Goal: Information Seeking & Learning: Learn about a topic

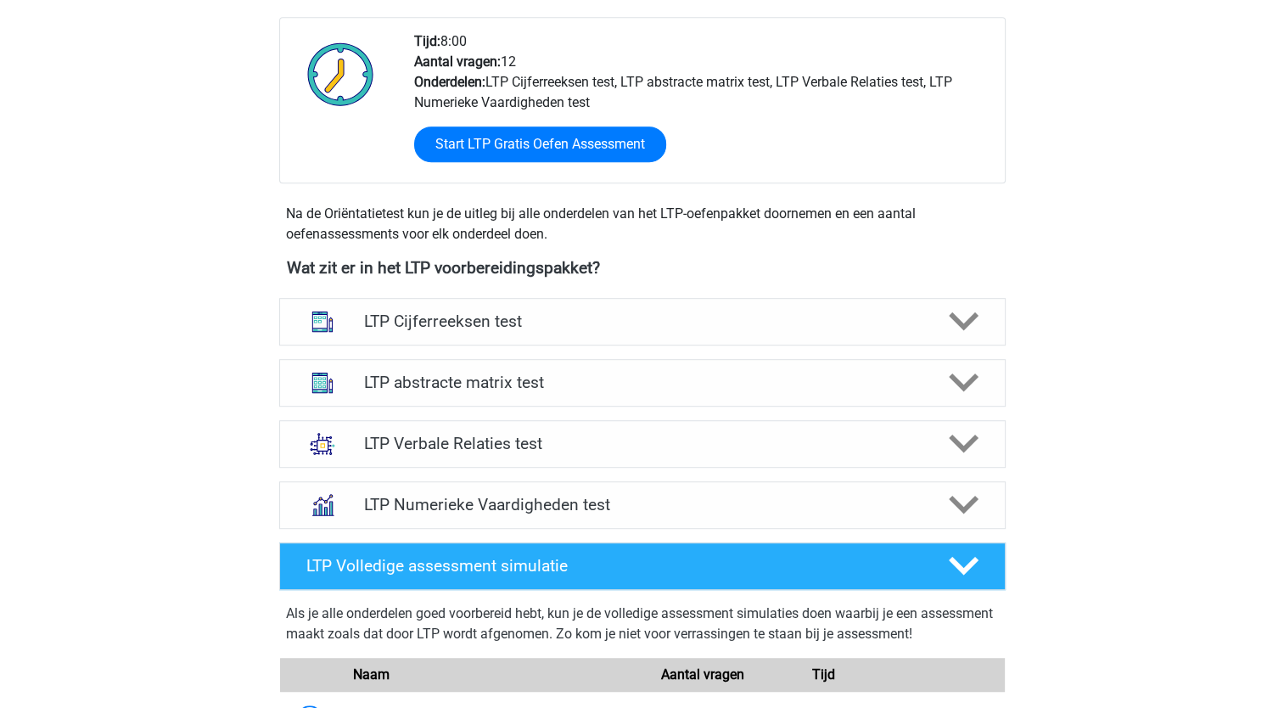
scroll to position [953, 0]
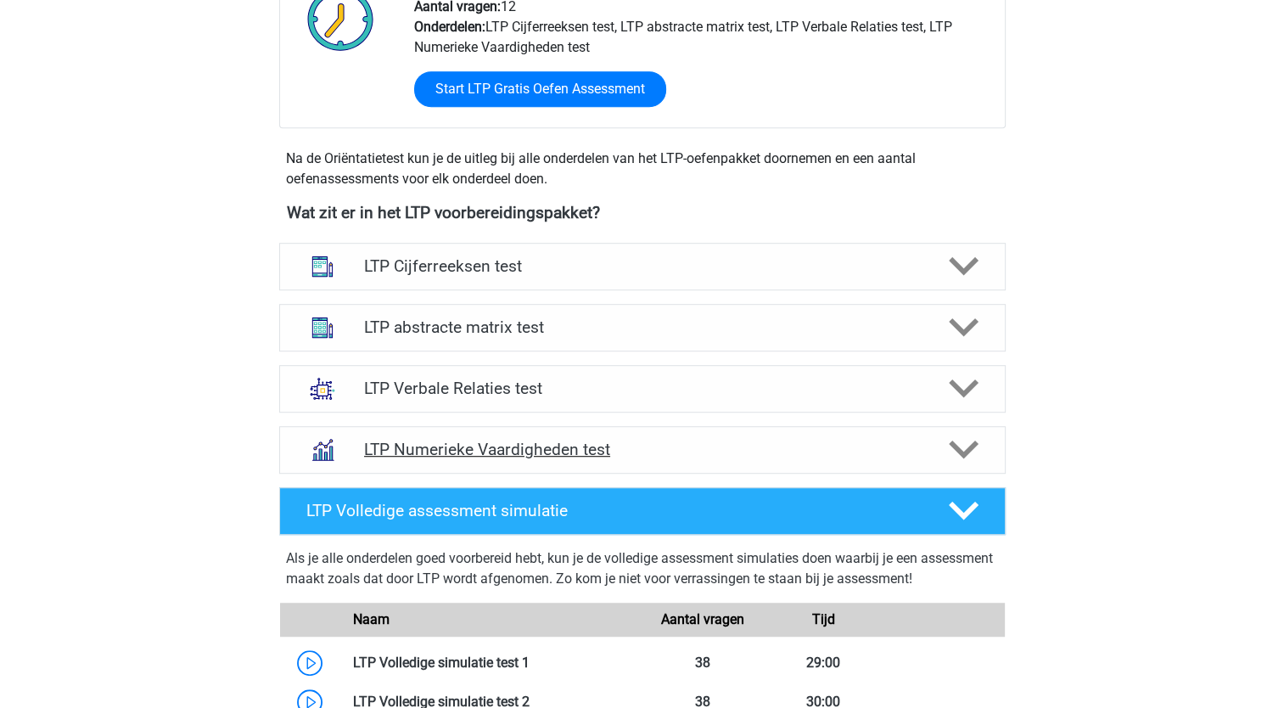
click at [457, 445] on h4 "LTP Numerieke Vaardigheden test" at bounding box center [642, 450] width 556 height 20
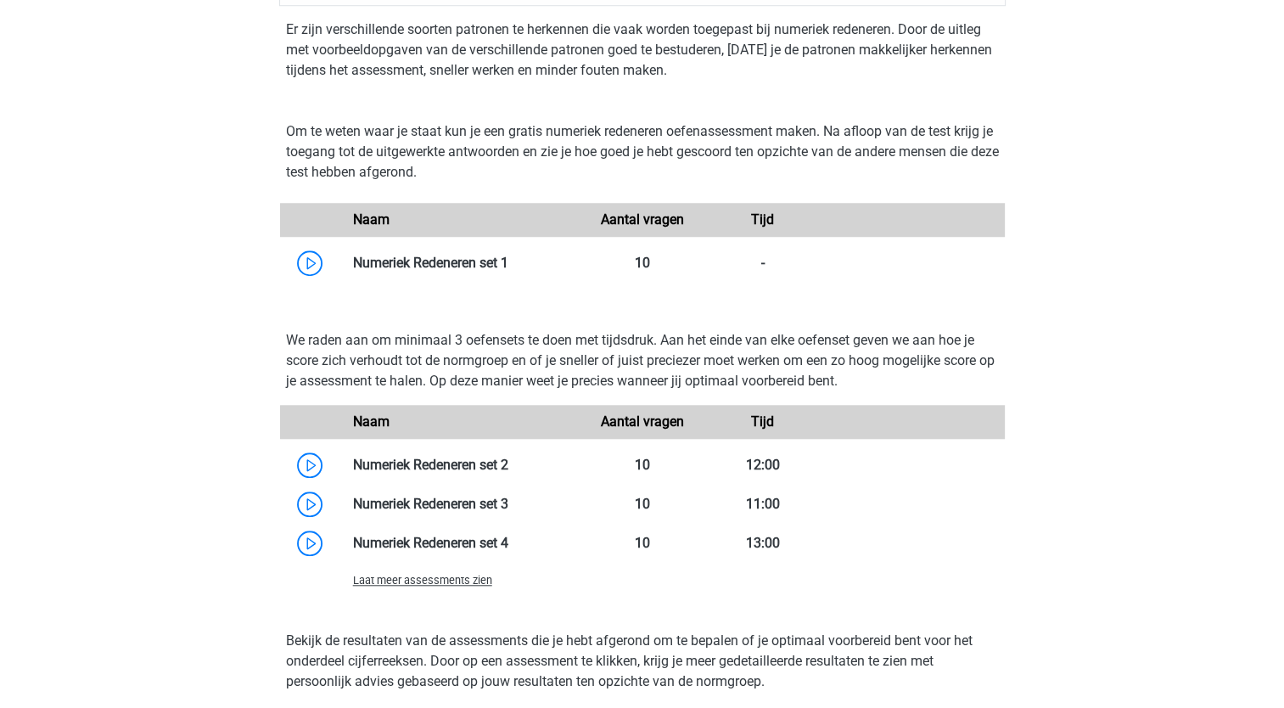
scroll to position [1465, 0]
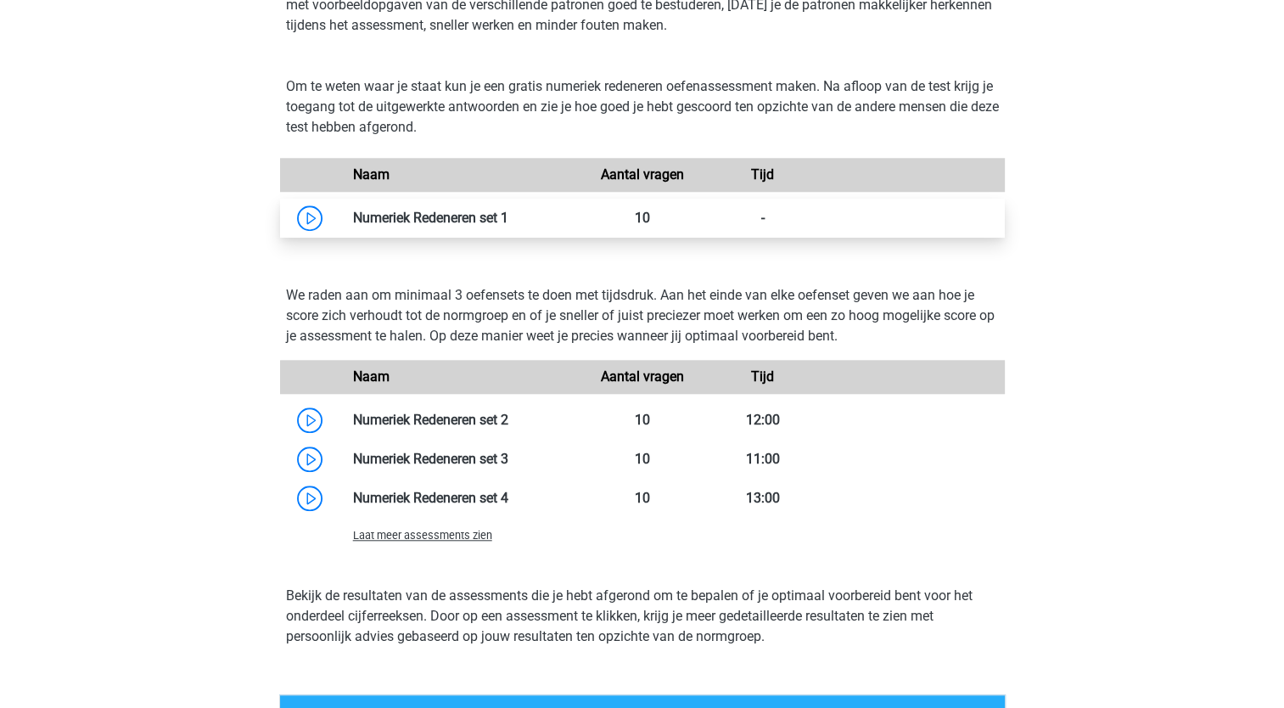
click at [509, 211] on link at bounding box center [509, 218] width 0 height 16
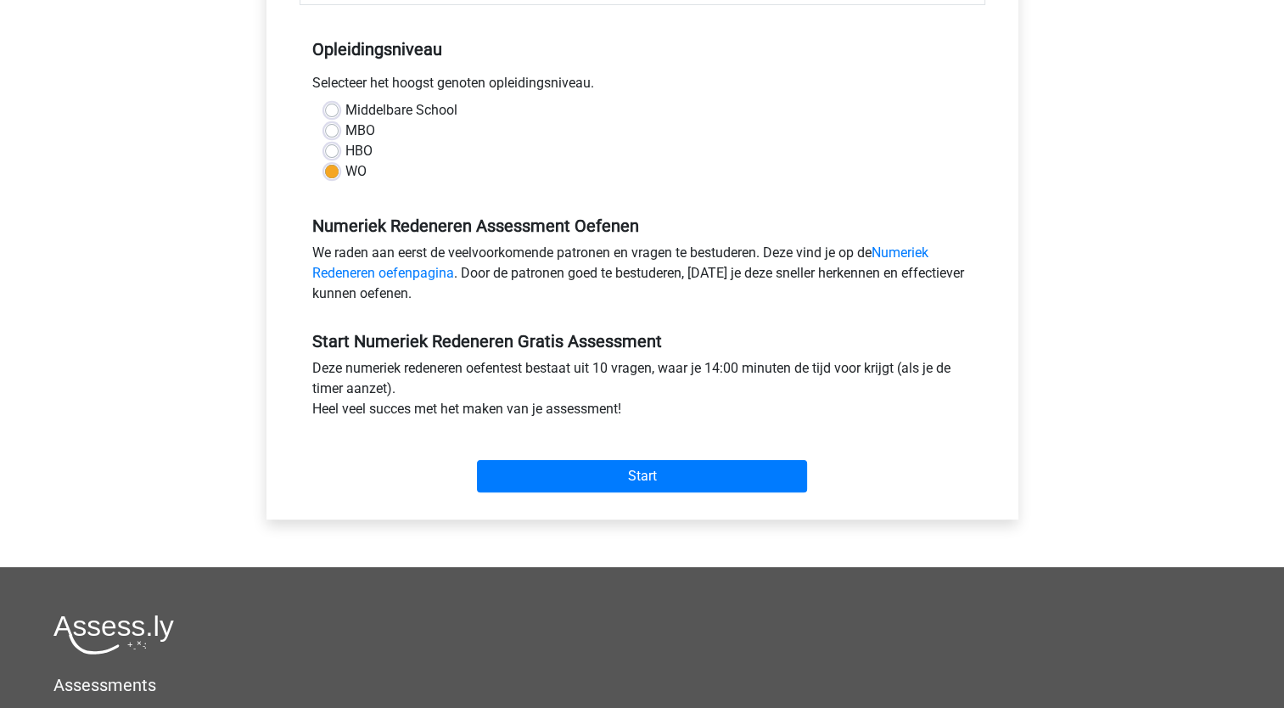
scroll to position [329, 0]
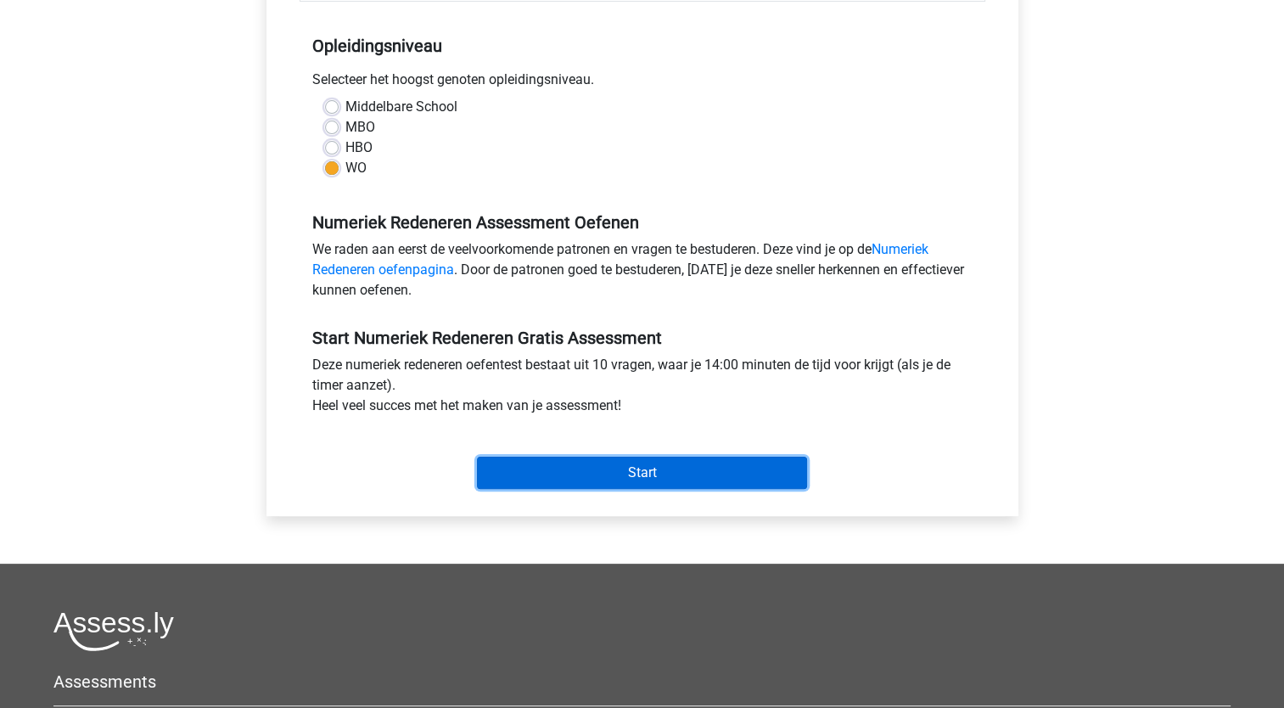
click at [641, 473] on input "Start" at bounding box center [642, 473] width 330 height 32
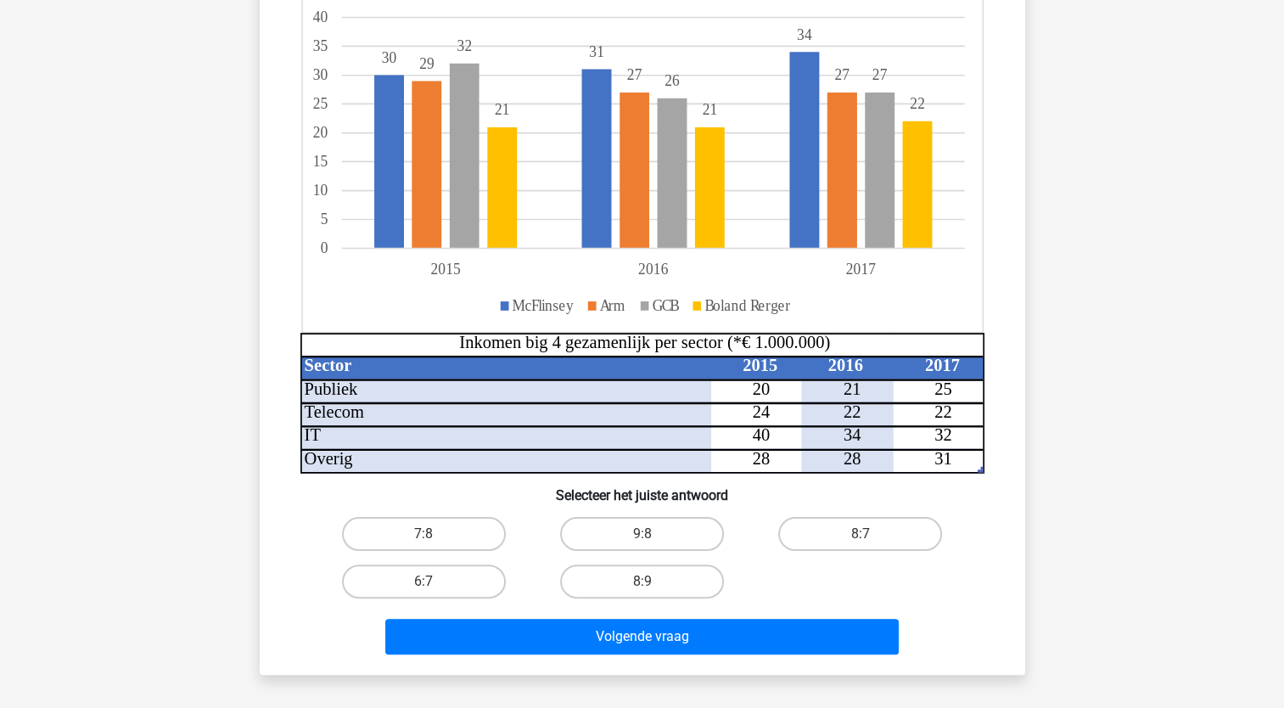
scroll to position [245, 0]
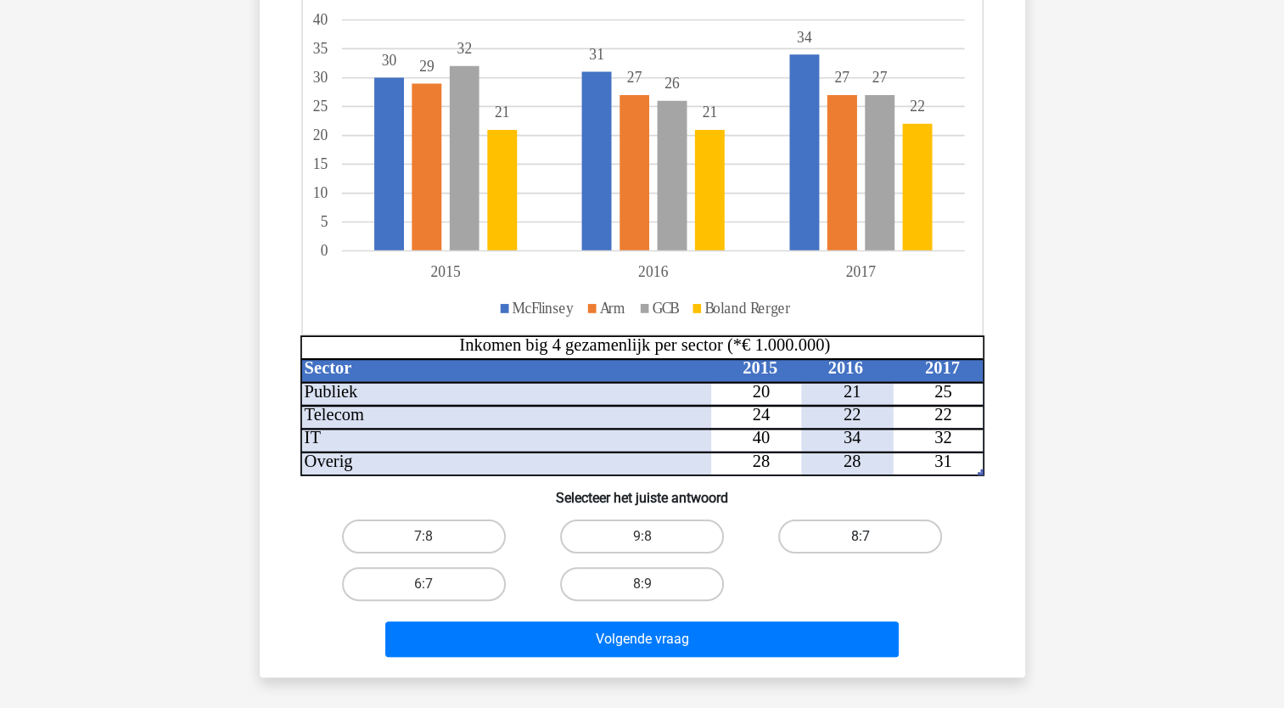
click at [857, 537] on label "8:7" at bounding box center [860, 537] width 164 height 34
click at [861, 537] on input "8:7" at bounding box center [866, 542] width 11 height 11
radio input "true"
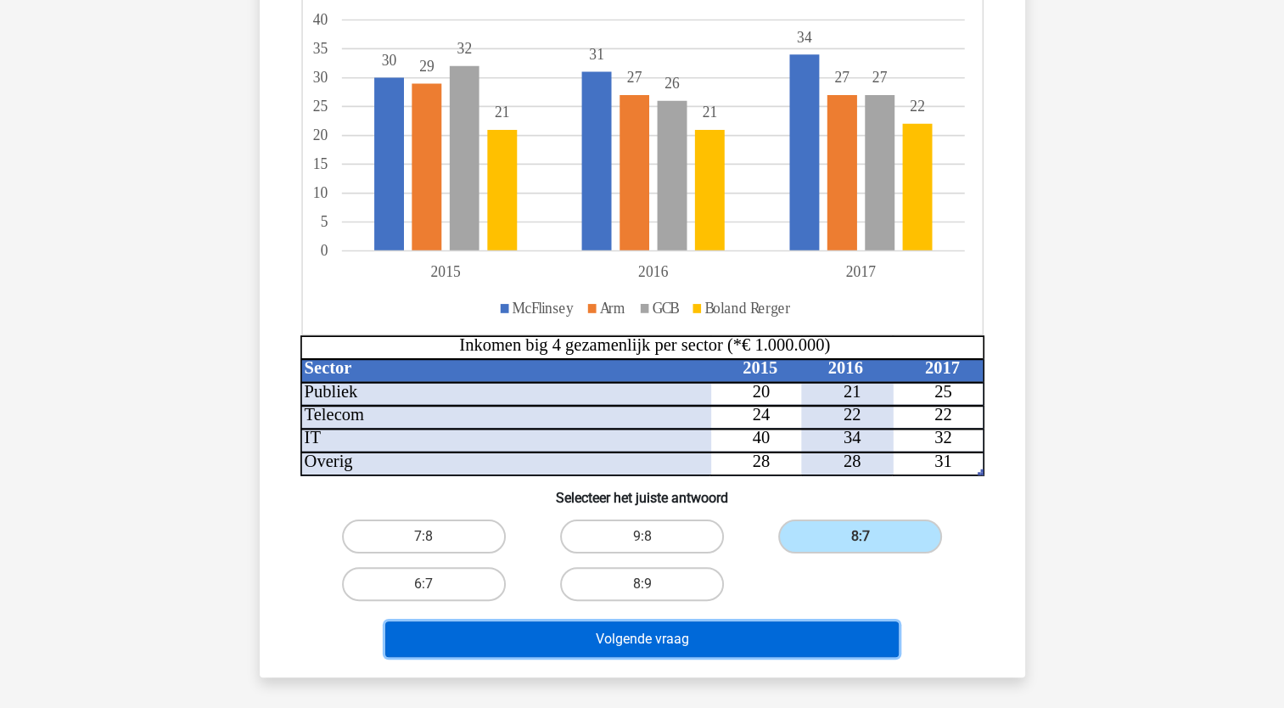
click at [642, 637] on button "Volgende vraag" at bounding box center [642, 639] width 514 height 36
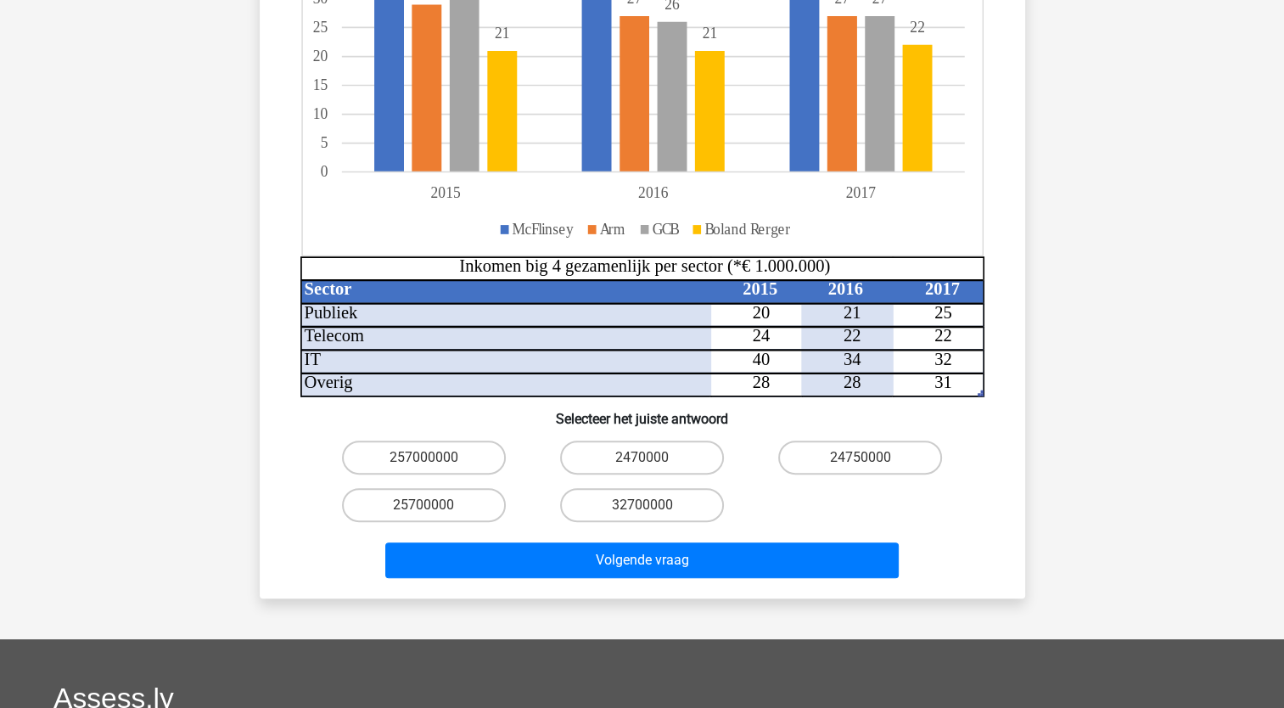
scroll to position [402, 0]
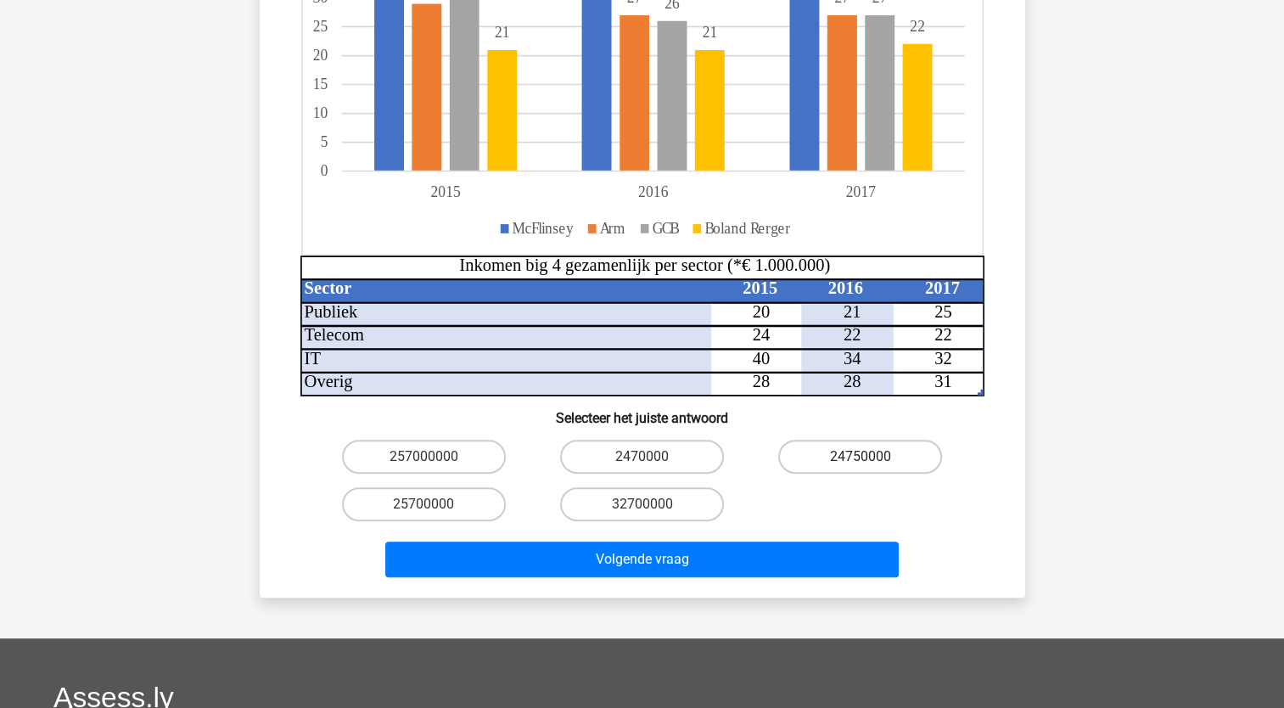
click at [850, 440] on label "24750000" at bounding box center [860, 457] width 164 height 34
click at [861, 457] on input "24750000" at bounding box center [866, 462] width 11 height 11
radio input "true"
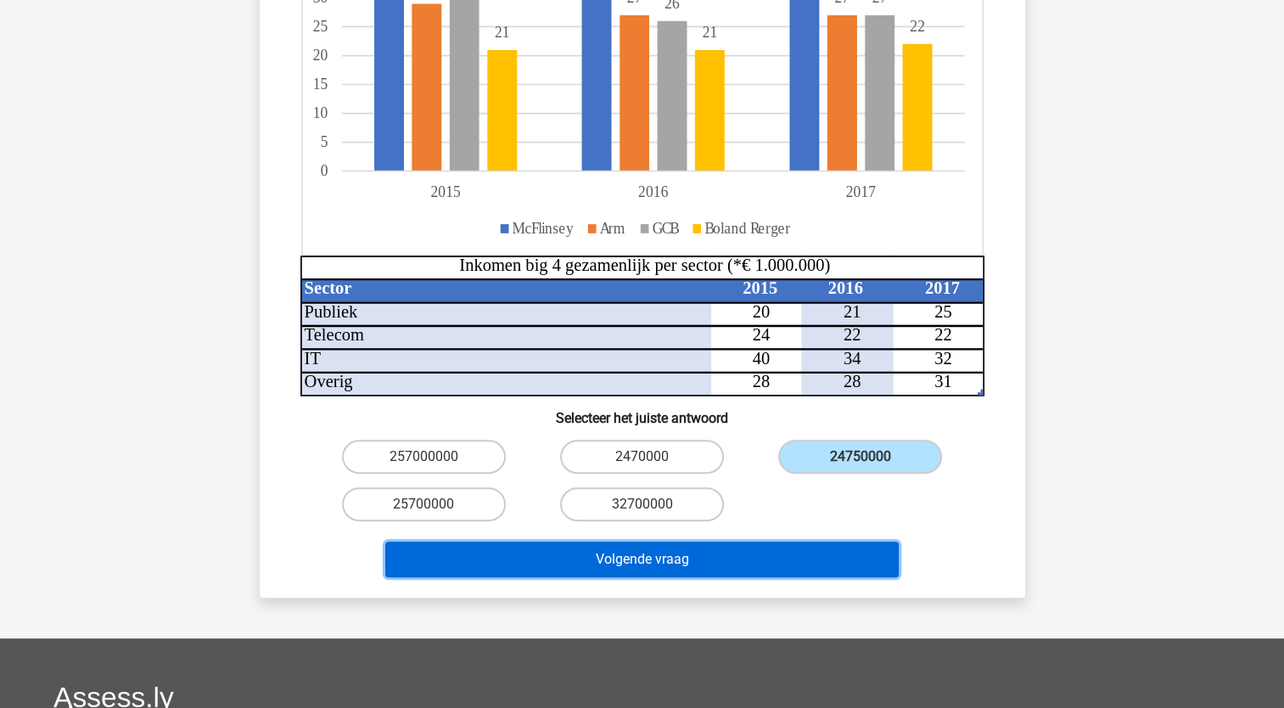
click at [615, 542] on button "Volgende vraag" at bounding box center [642, 560] width 514 height 36
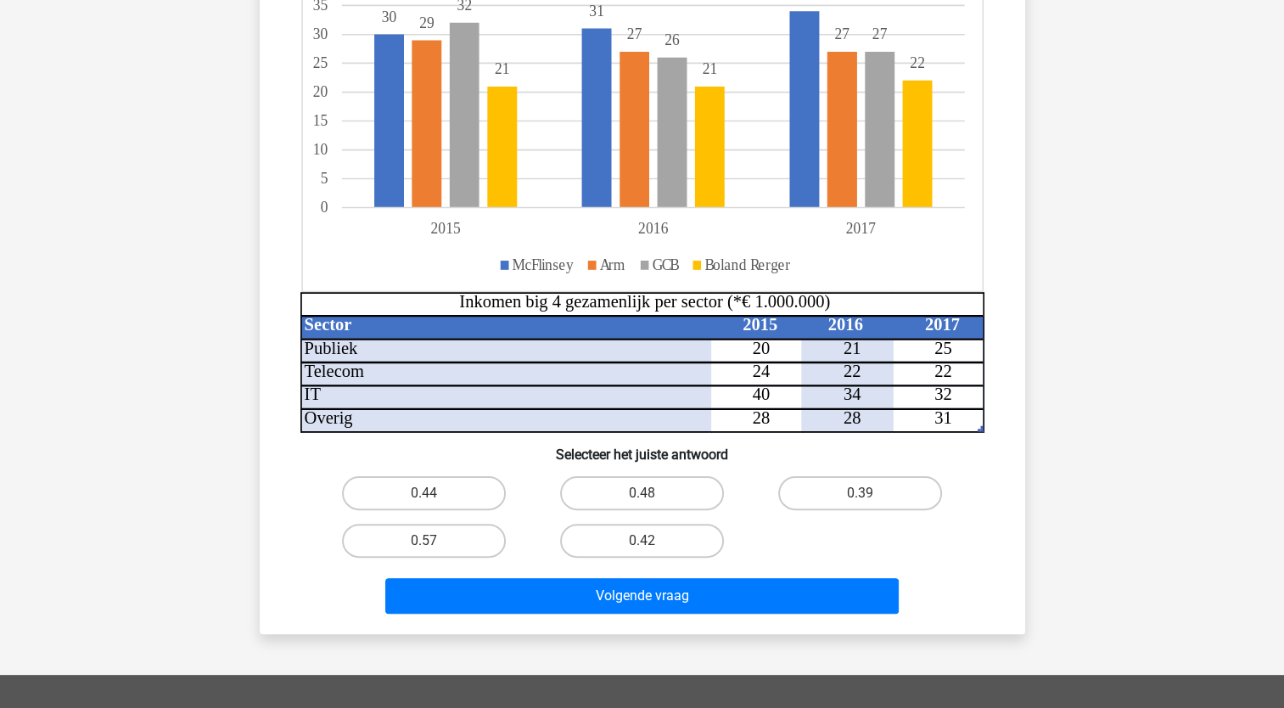
scroll to position [328, 0]
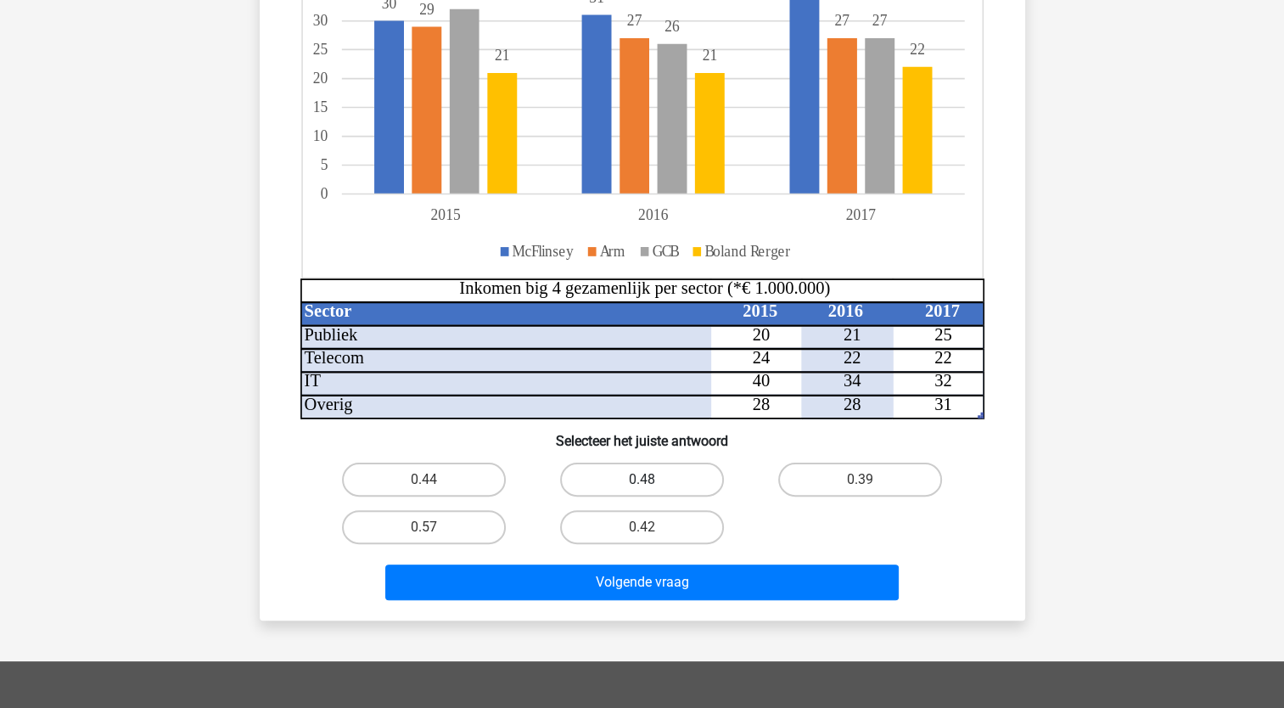
click at [644, 477] on label "0.48" at bounding box center [642, 480] width 164 height 34
click at [644, 480] on input "0.48" at bounding box center [647, 485] width 11 height 11
radio input "true"
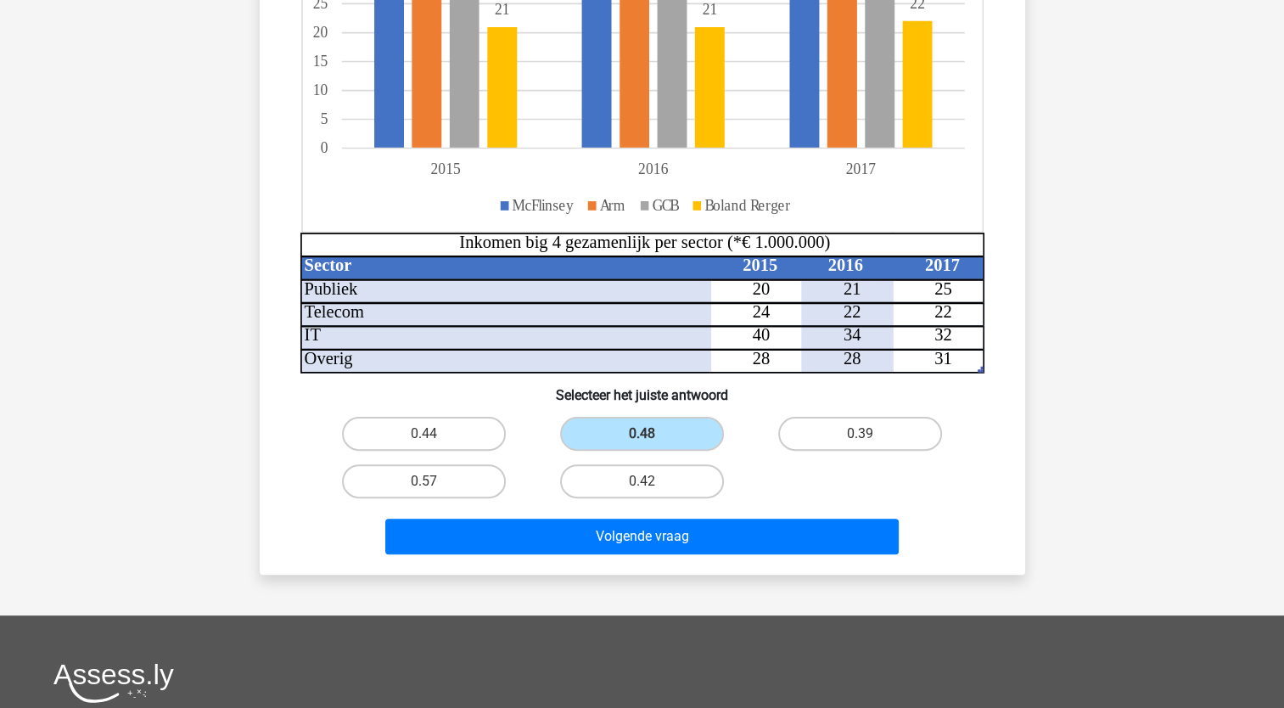
scroll to position [374, 0]
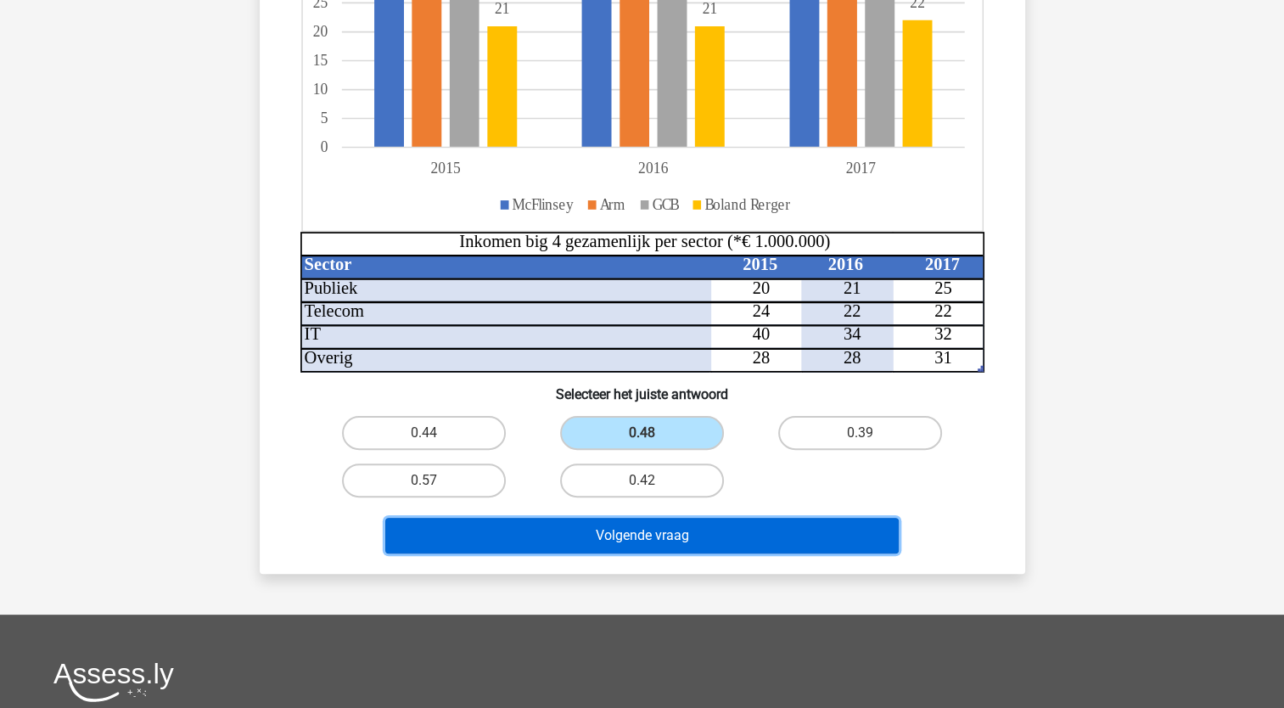
click at [667, 531] on button "Volgende vraag" at bounding box center [642, 536] width 514 height 36
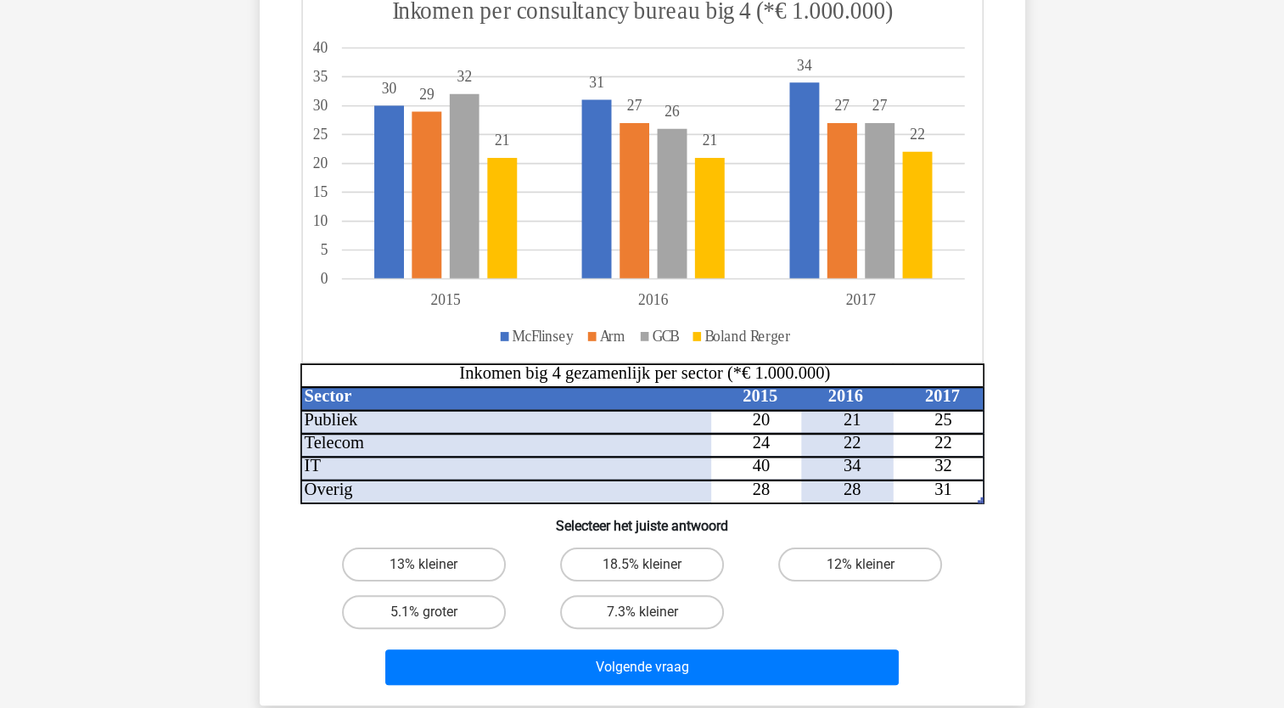
scroll to position [299, 0]
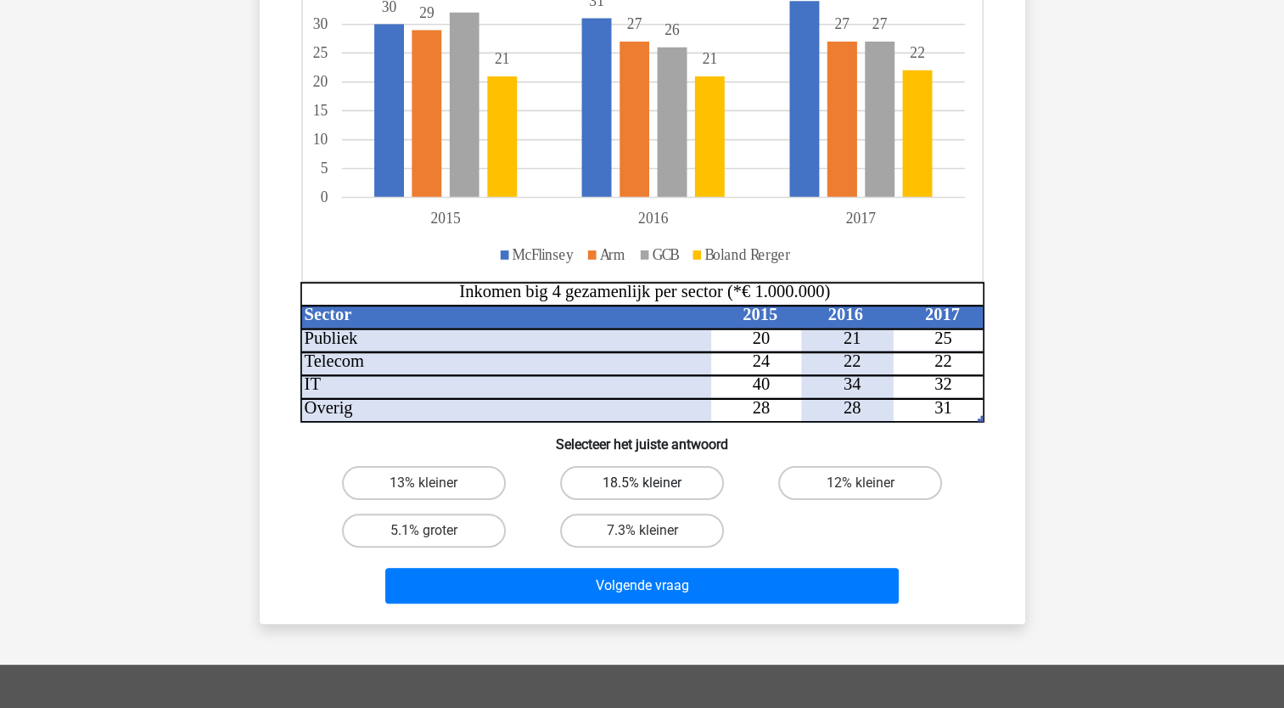
click at [649, 480] on label "18.5% kleiner" at bounding box center [642, 483] width 164 height 34
click at [649, 483] on input "18.5% kleiner" at bounding box center [647, 488] width 11 height 11
radio input "true"
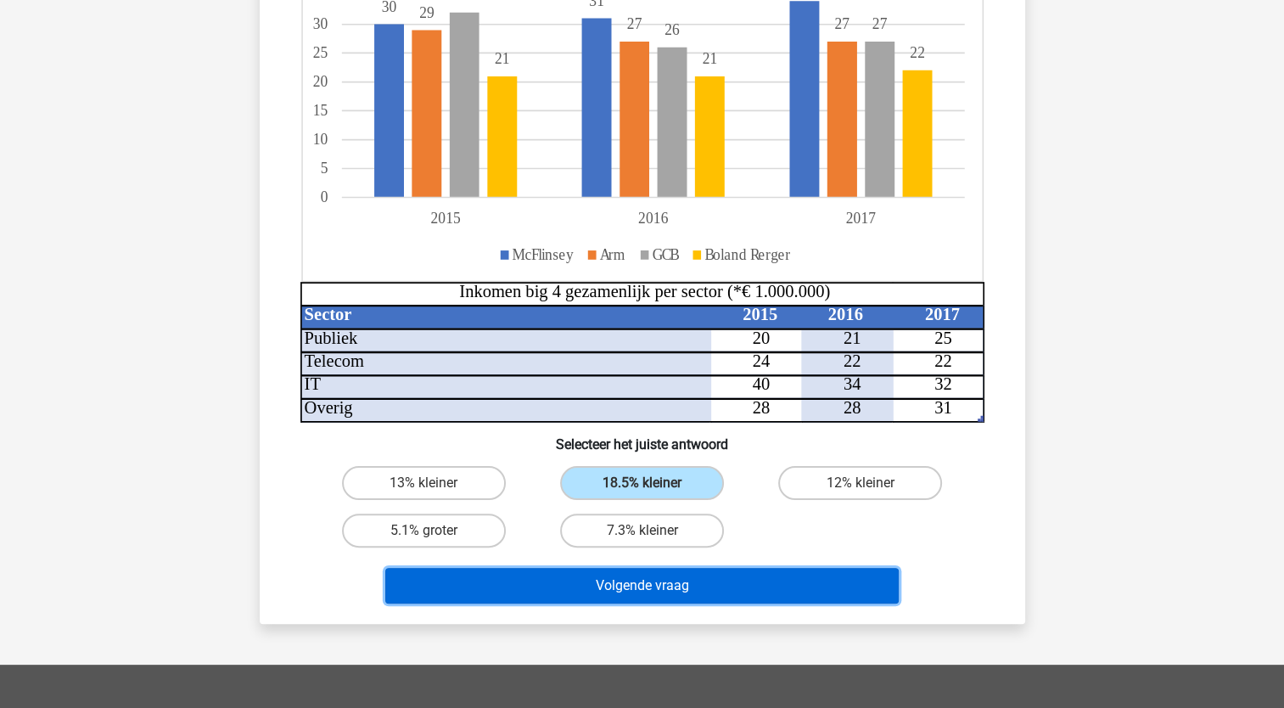
click at [635, 589] on button "Volgende vraag" at bounding box center [642, 586] width 514 height 36
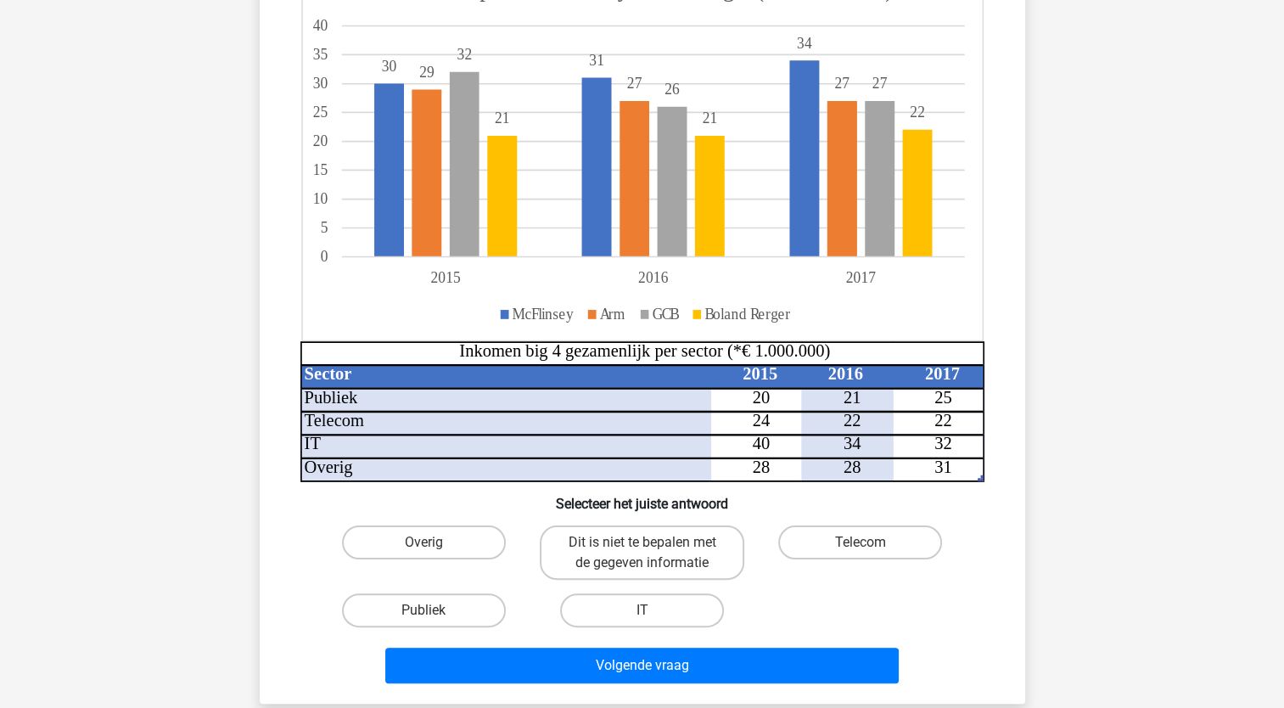
scroll to position [247, 0]
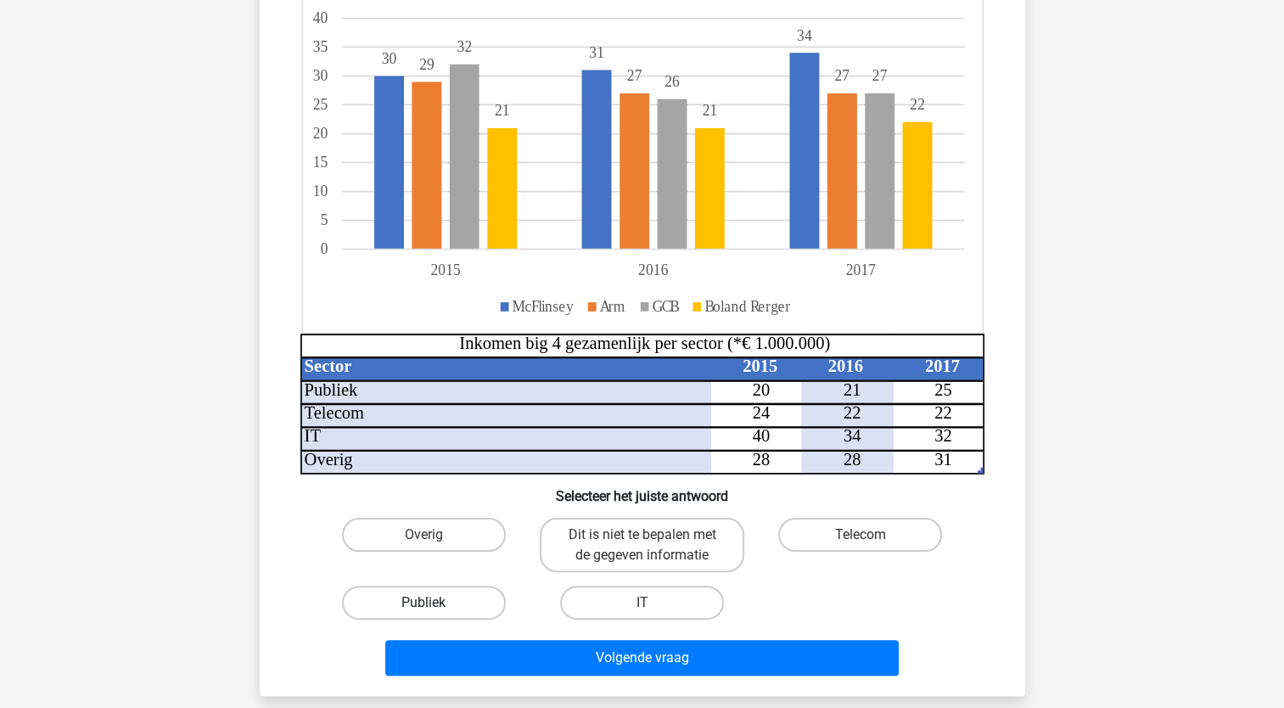
click at [421, 613] on label "Publiek" at bounding box center [424, 603] width 164 height 34
click at [424, 613] on input "Publiek" at bounding box center [429, 608] width 11 height 11
radio input "true"
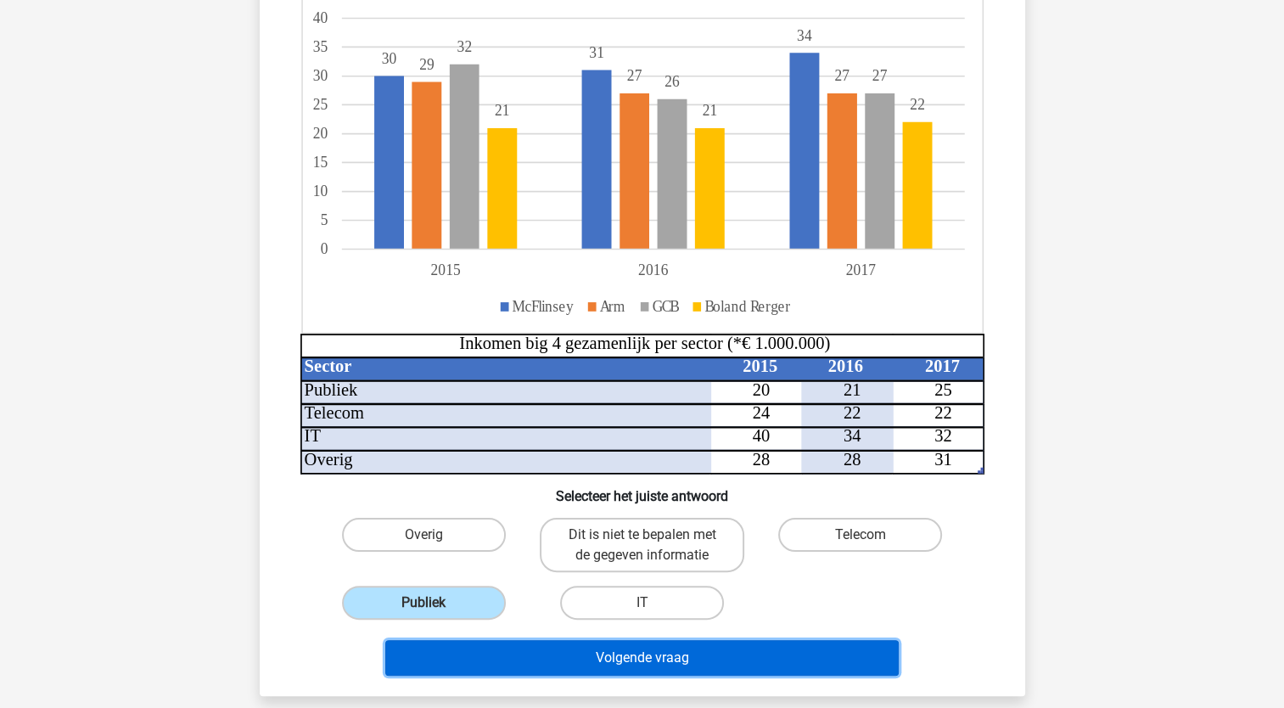
click at [633, 657] on button "Volgende vraag" at bounding box center [642, 658] width 514 height 36
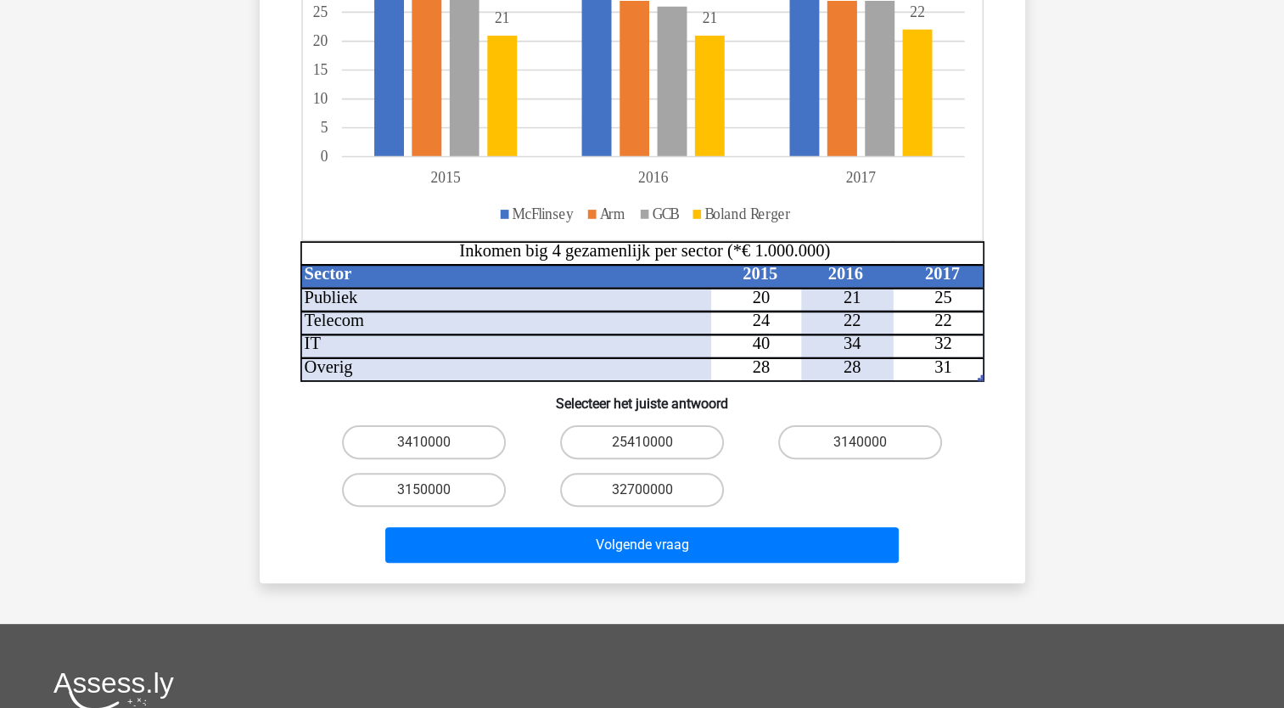
scroll to position [368, 0]
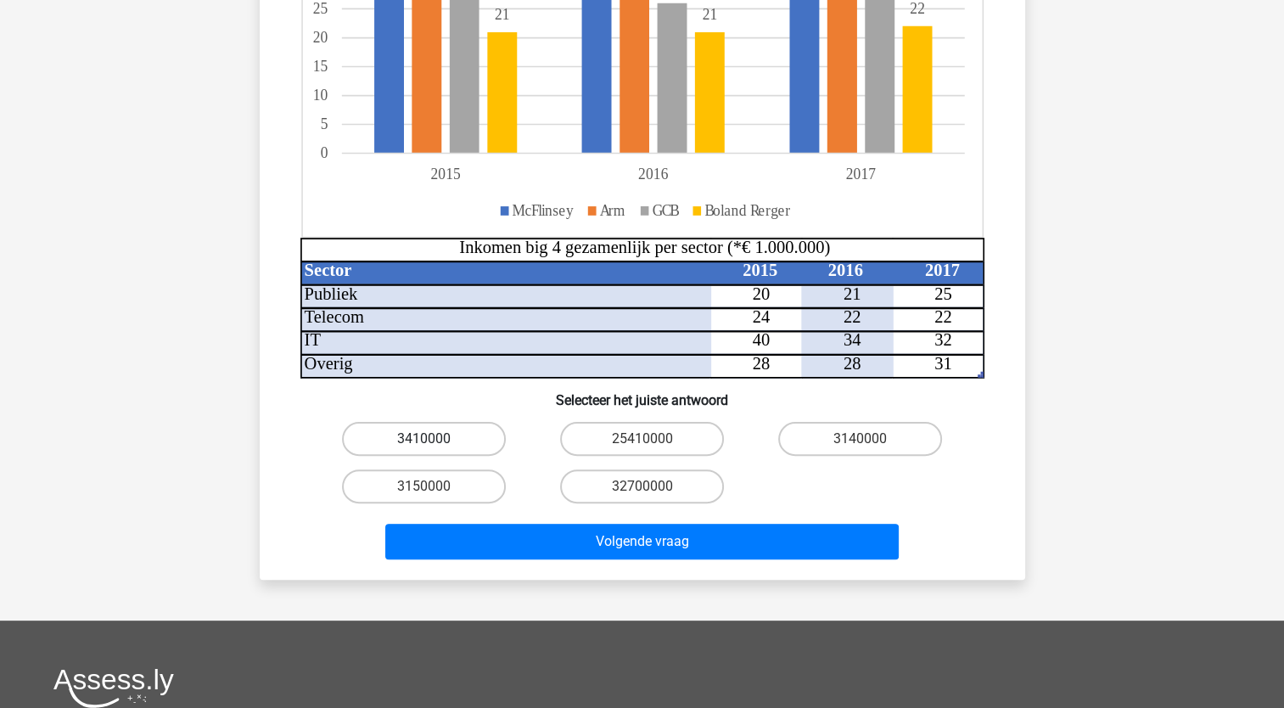
click at [430, 437] on label "3410000" at bounding box center [424, 439] width 164 height 34
click at [430, 439] on input "3410000" at bounding box center [429, 444] width 11 height 11
radio input "true"
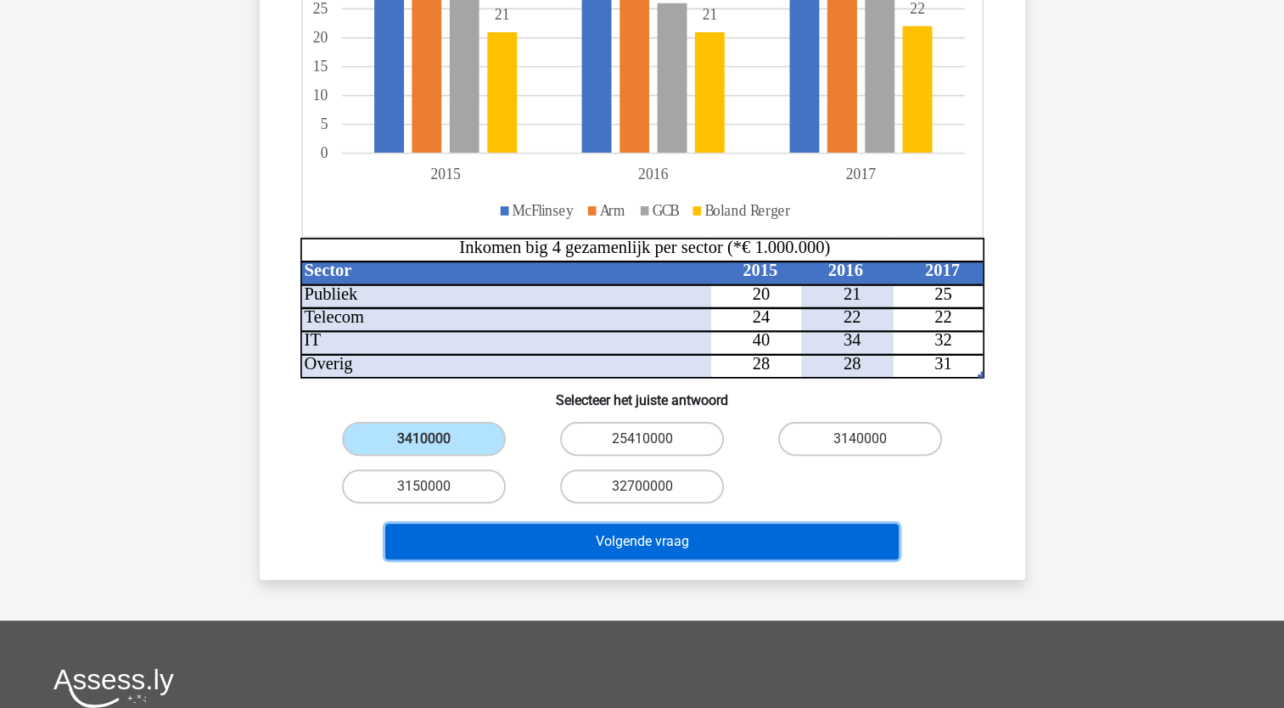
click at [680, 536] on button "Volgende vraag" at bounding box center [642, 542] width 514 height 36
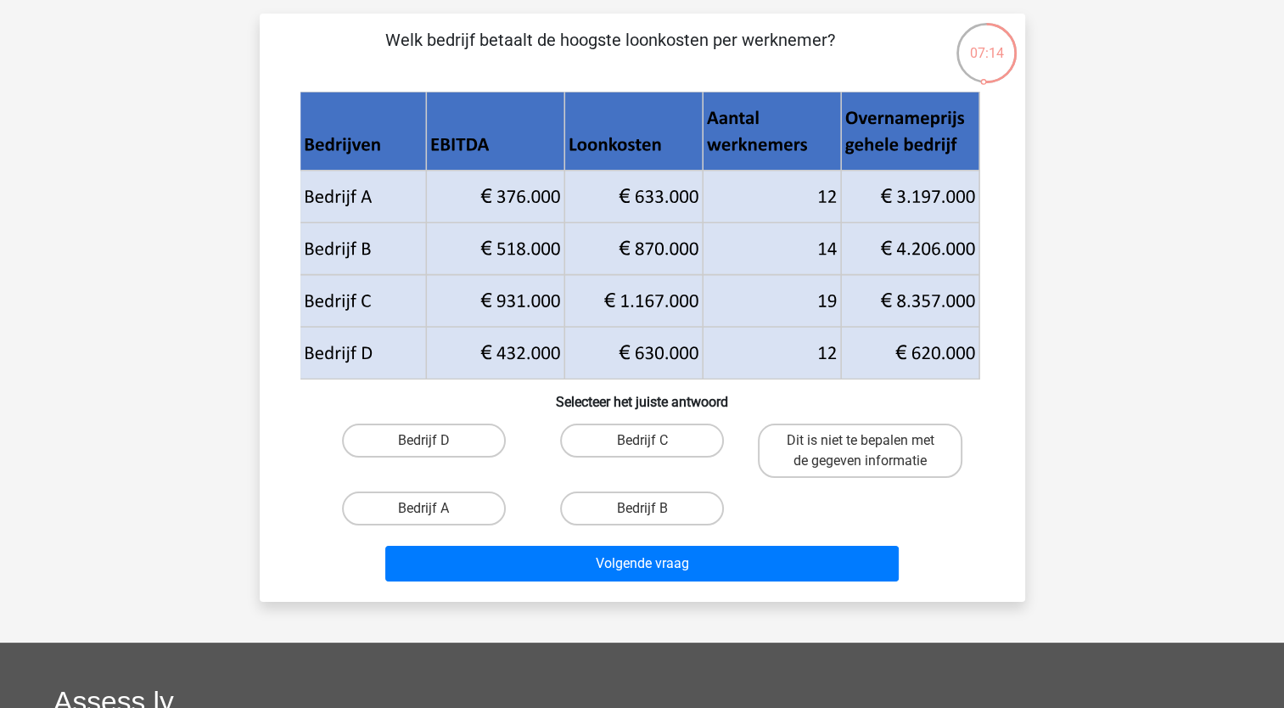
scroll to position [105, 0]
click at [659, 505] on label "Bedrijf B" at bounding box center [642, 509] width 164 height 34
click at [653, 509] on input "Bedrijf B" at bounding box center [647, 514] width 11 height 11
radio input "true"
click at [648, 433] on label "Bedrijf C" at bounding box center [642, 441] width 164 height 34
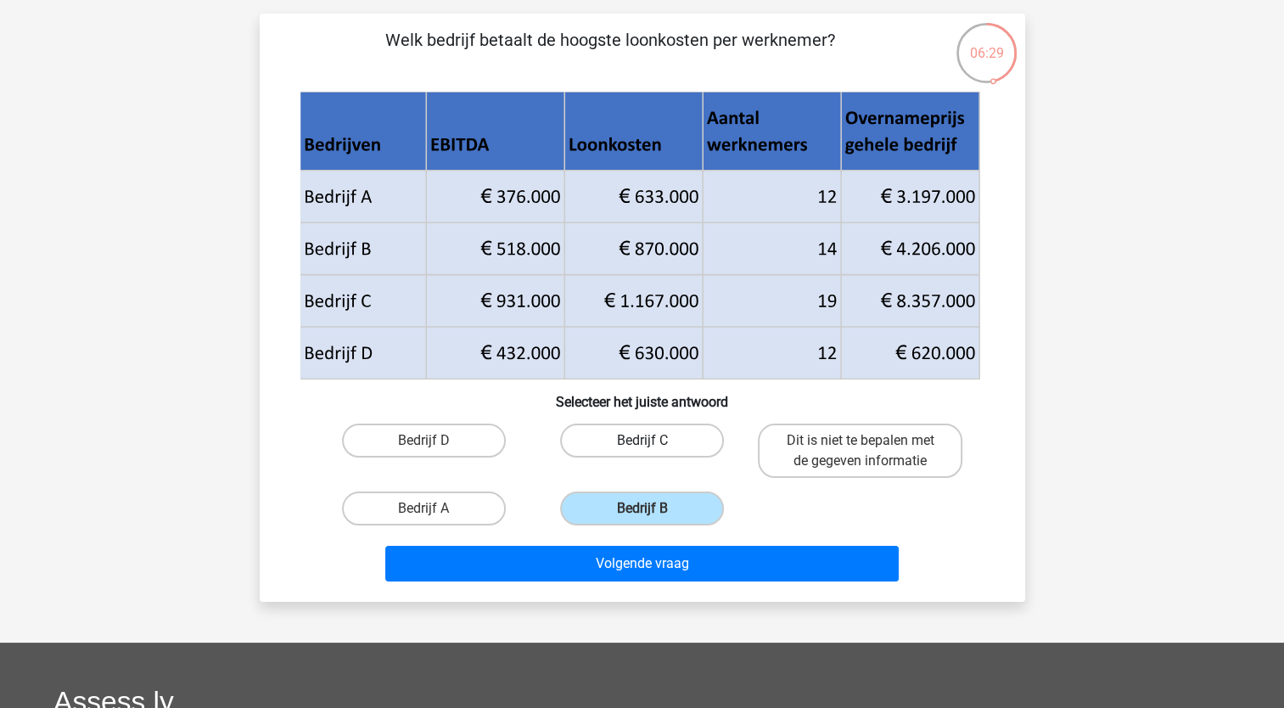
click at [648, 441] on input "Bedrijf C" at bounding box center [647, 446] width 11 height 11
radio input "true"
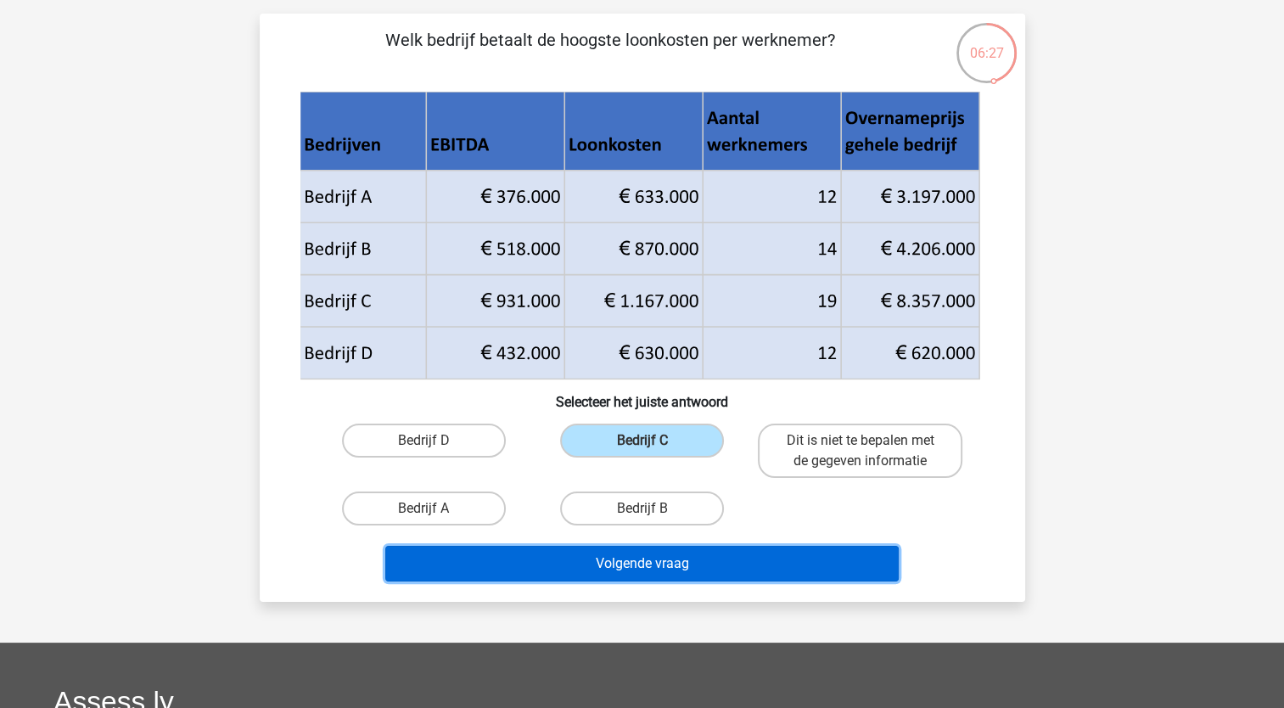
click at [627, 559] on button "Volgende vraag" at bounding box center [642, 564] width 514 height 36
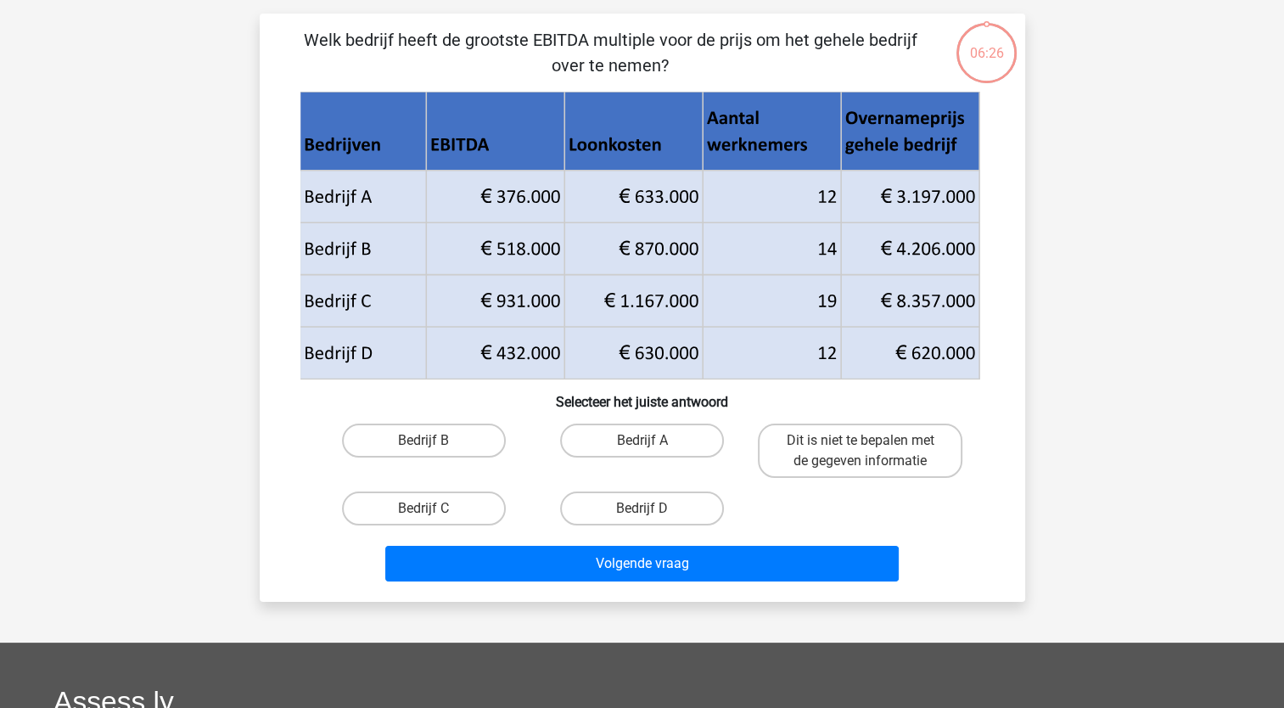
scroll to position [85, 0]
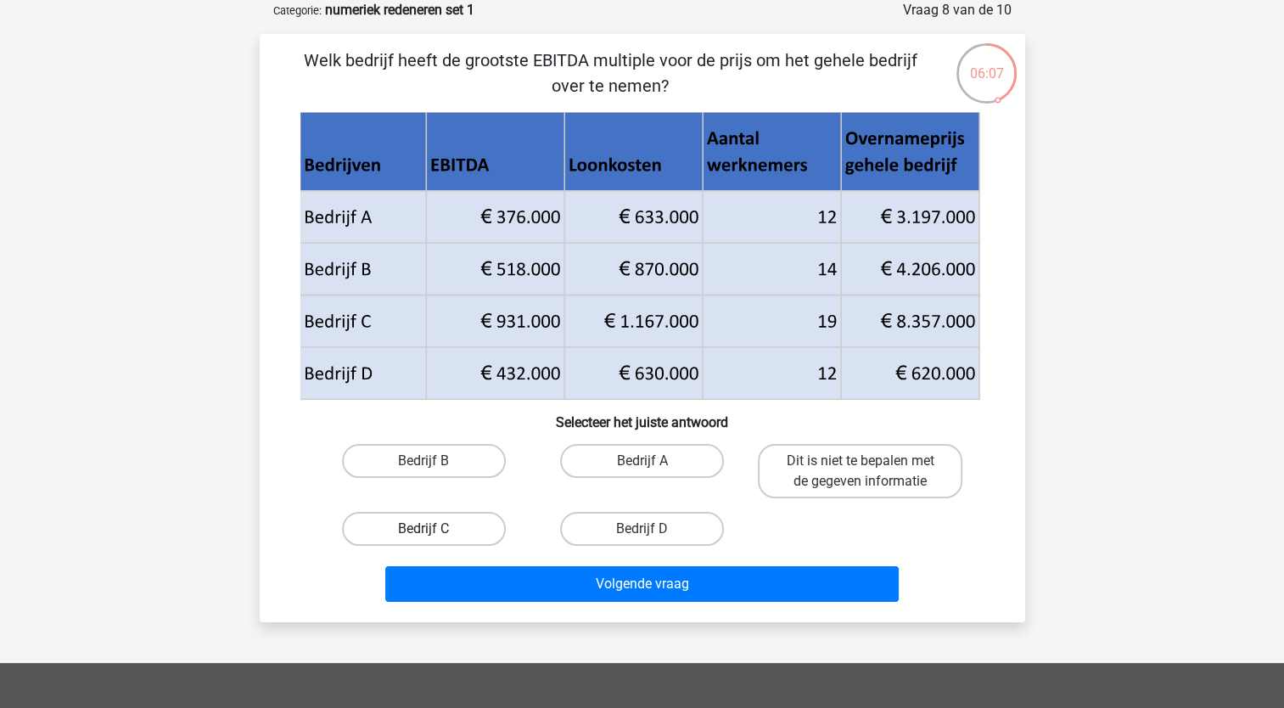
click at [458, 524] on label "Bedrijf C" at bounding box center [424, 529] width 164 height 34
click at [435, 529] on input "Bedrijf C" at bounding box center [429, 534] width 11 height 11
radio input "true"
click at [458, 524] on label "Bedrijf C" at bounding box center [424, 529] width 164 height 34
click at [435, 529] on input "Bedrijf C" at bounding box center [429, 534] width 11 height 11
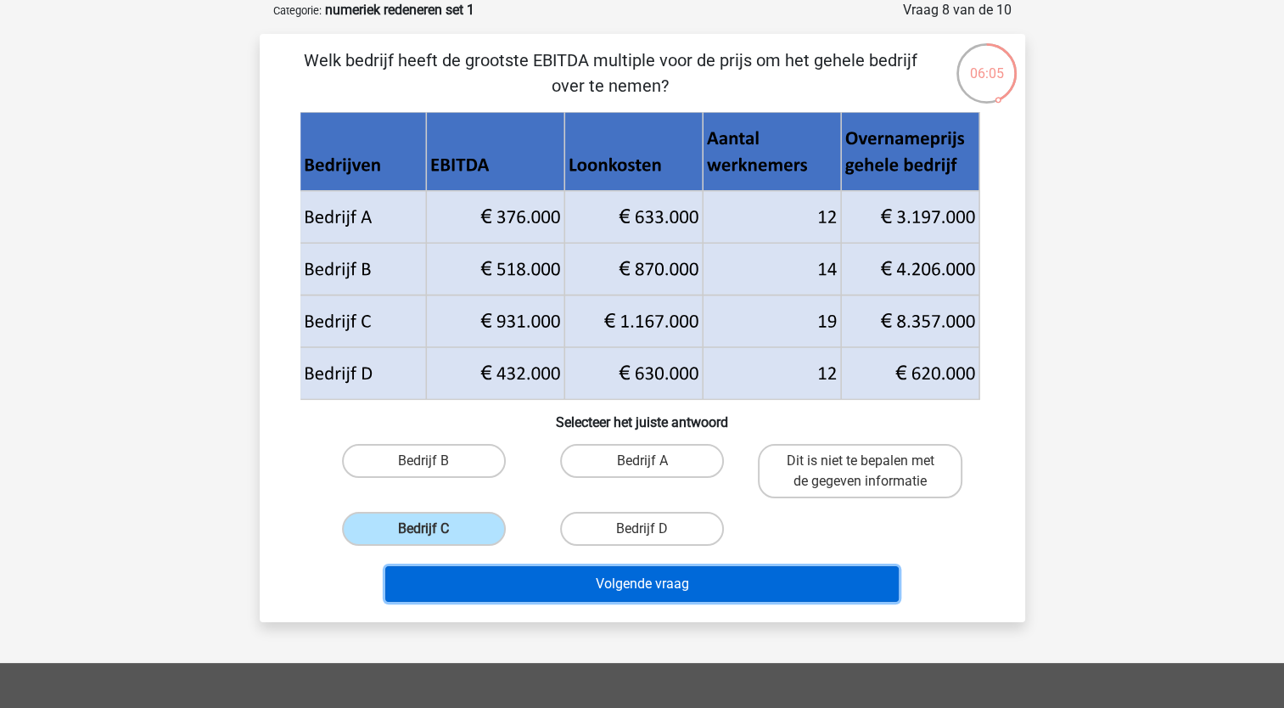
click at [642, 576] on button "Volgende vraag" at bounding box center [642, 584] width 514 height 36
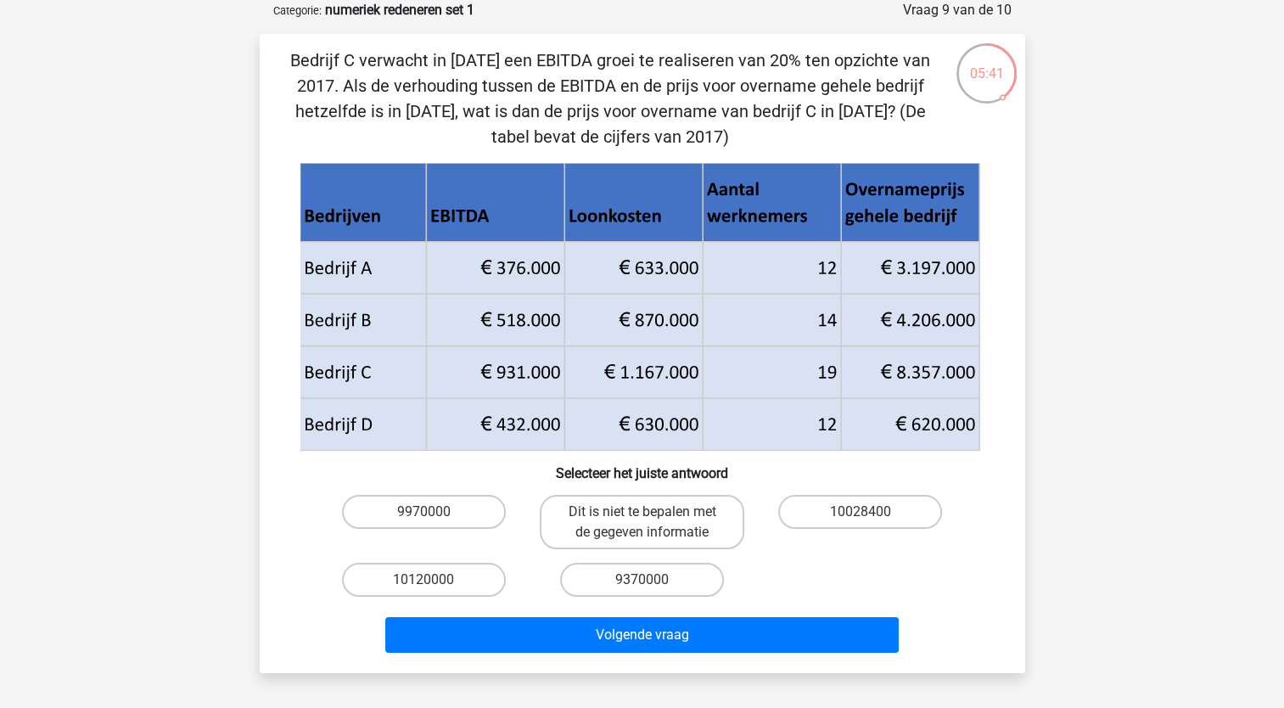
click at [428, 514] on input "9970000" at bounding box center [429, 517] width 11 height 11
radio input "true"
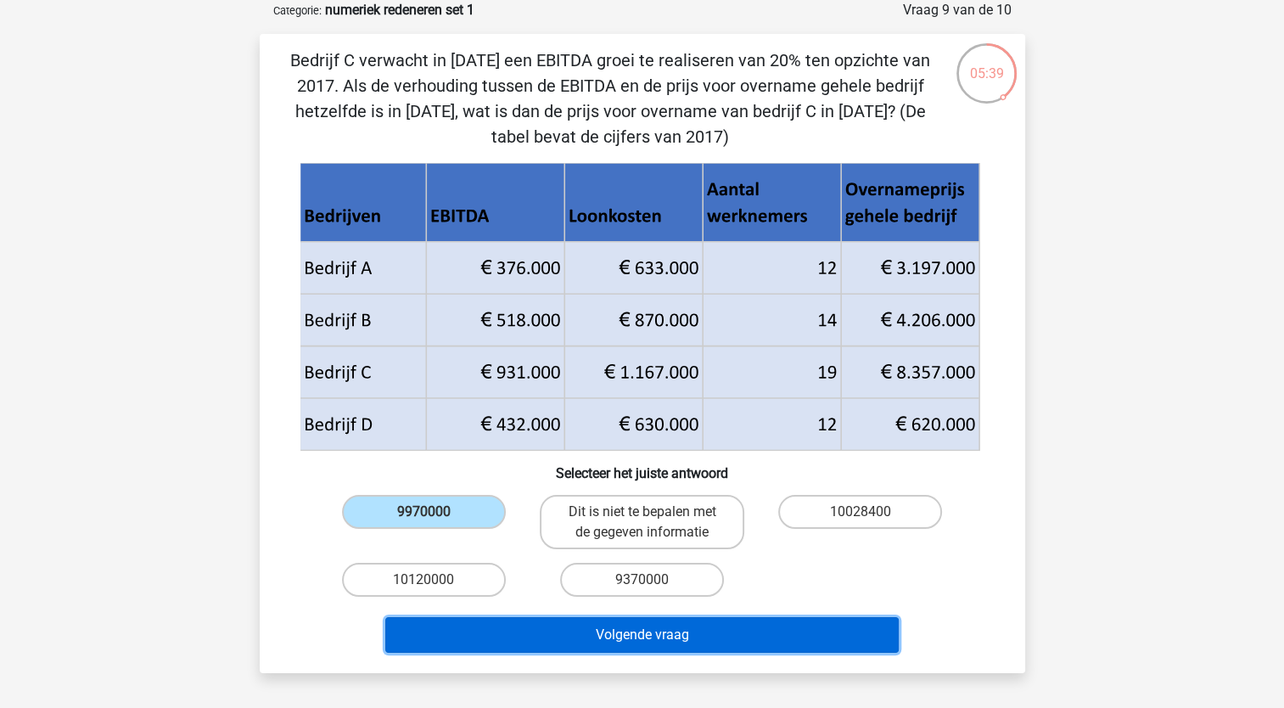
click at [625, 632] on button "Volgende vraag" at bounding box center [642, 635] width 514 height 36
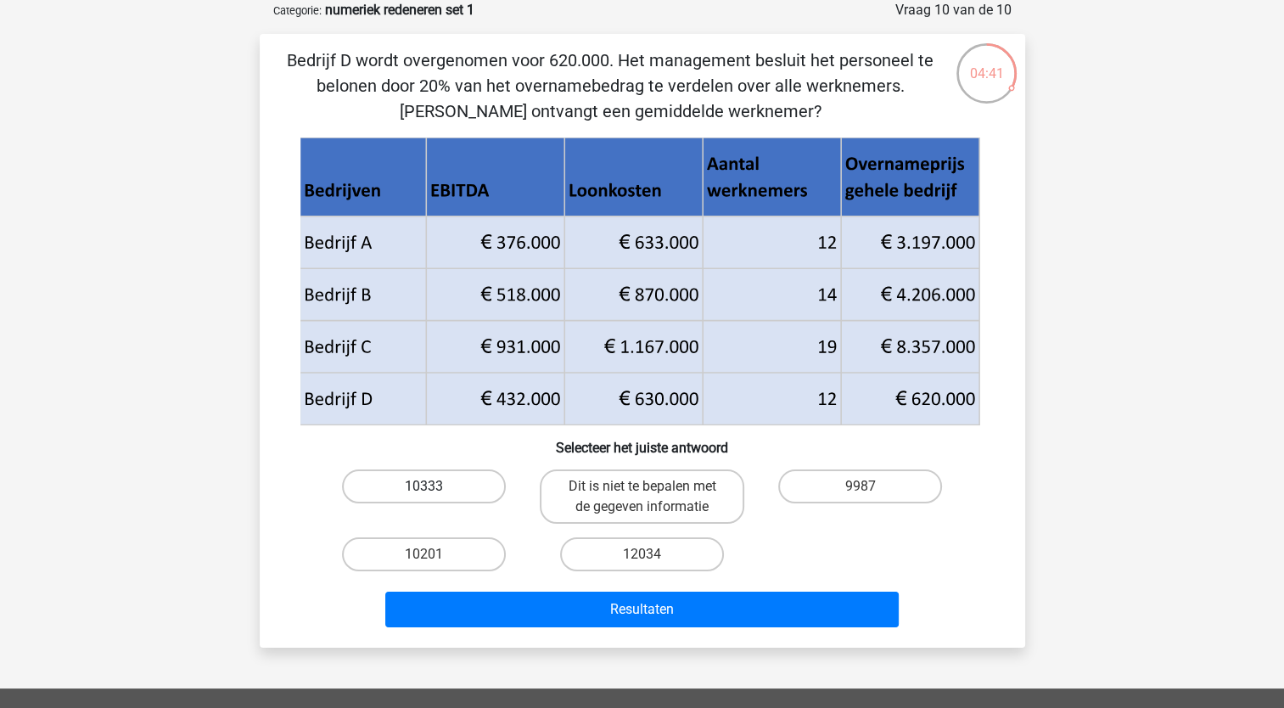
click at [447, 482] on label "10333" at bounding box center [424, 486] width 164 height 34
click at [435, 486] on input "10333" at bounding box center [429, 491] width 11 height 11
radio input "true"
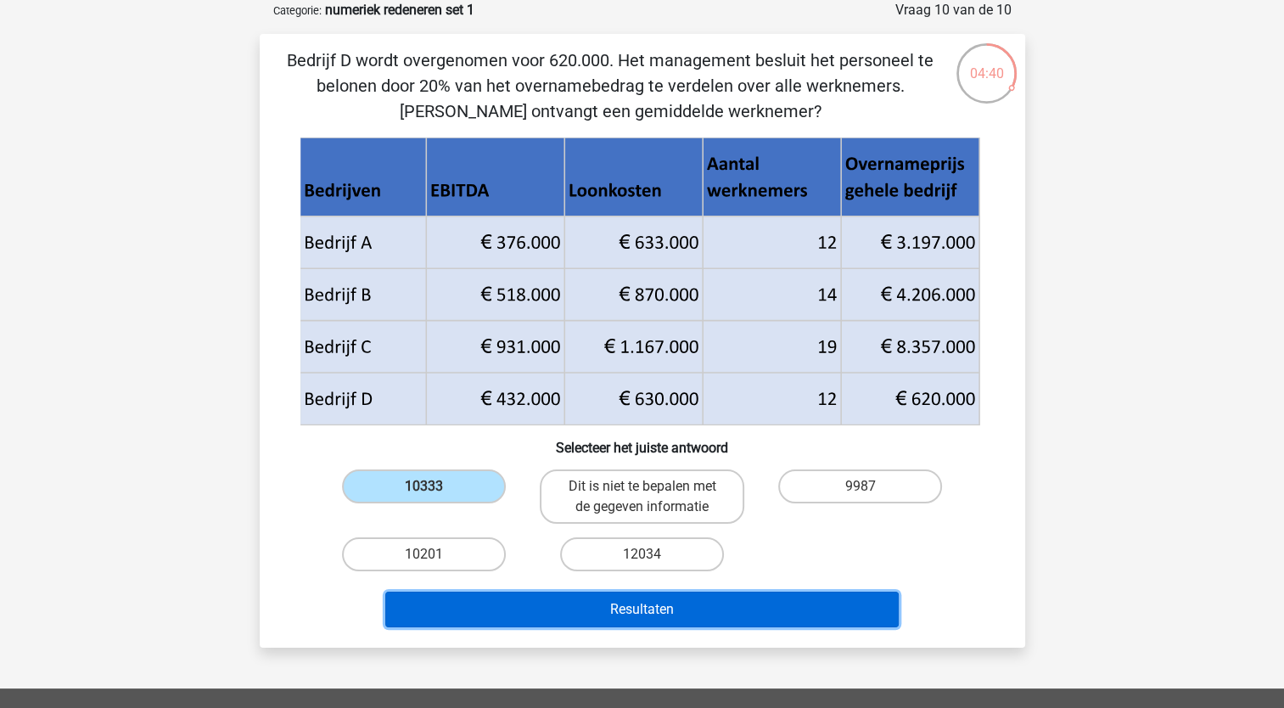
click at [611, 603] on button "Resultaten" at bounding box center [642, 610] width 514 height 36
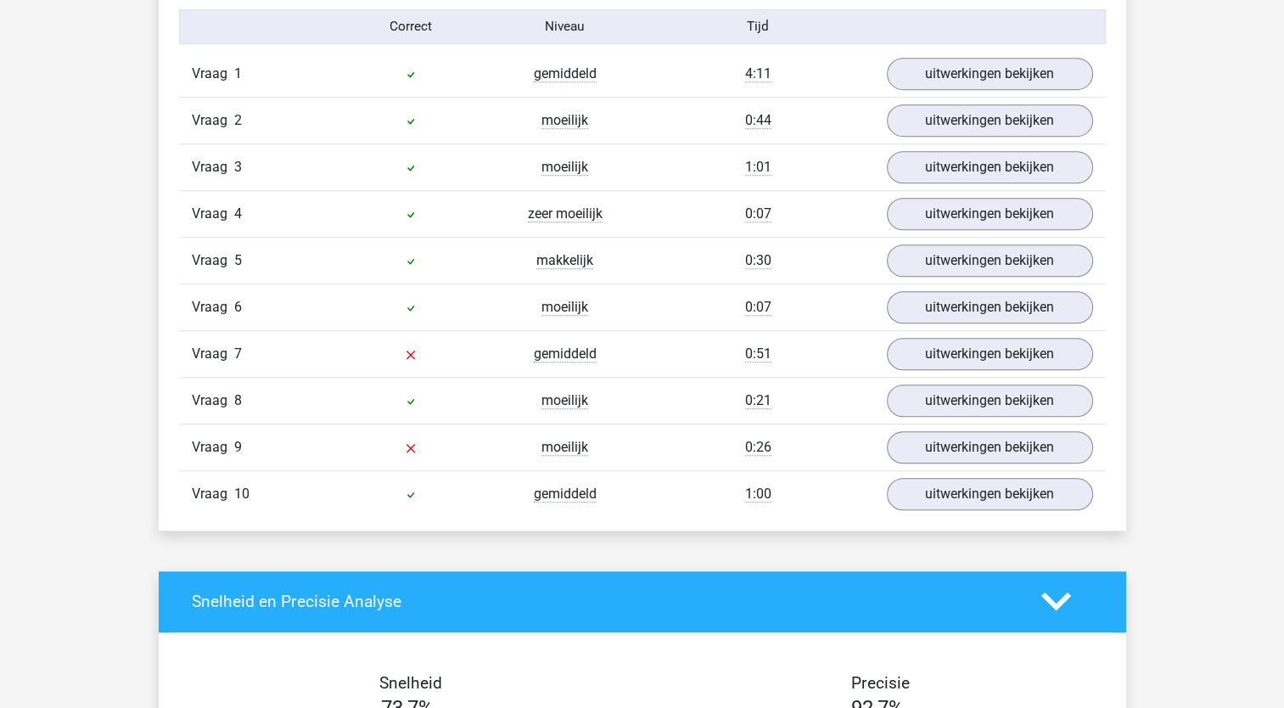
scroll to position [990, 0]
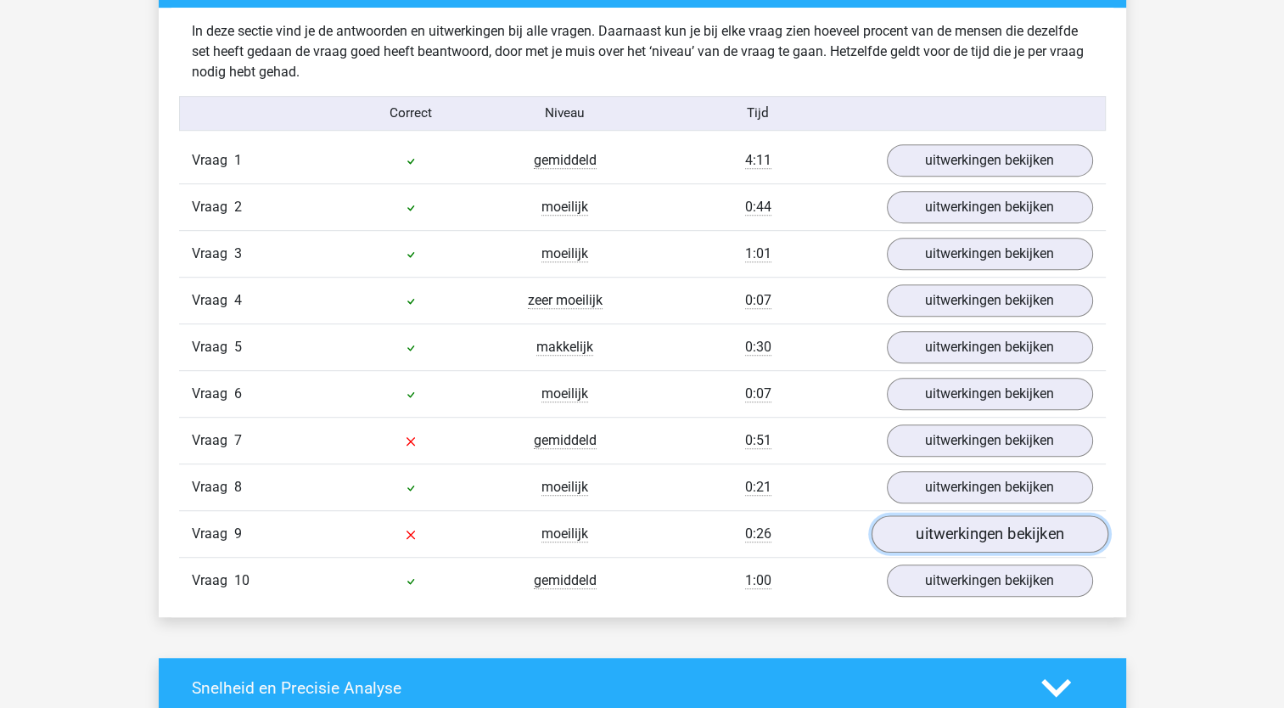
click at [968, 535] on link "uitwerkingen bekijken" at bounding box center [989, 533] width 237 height 37
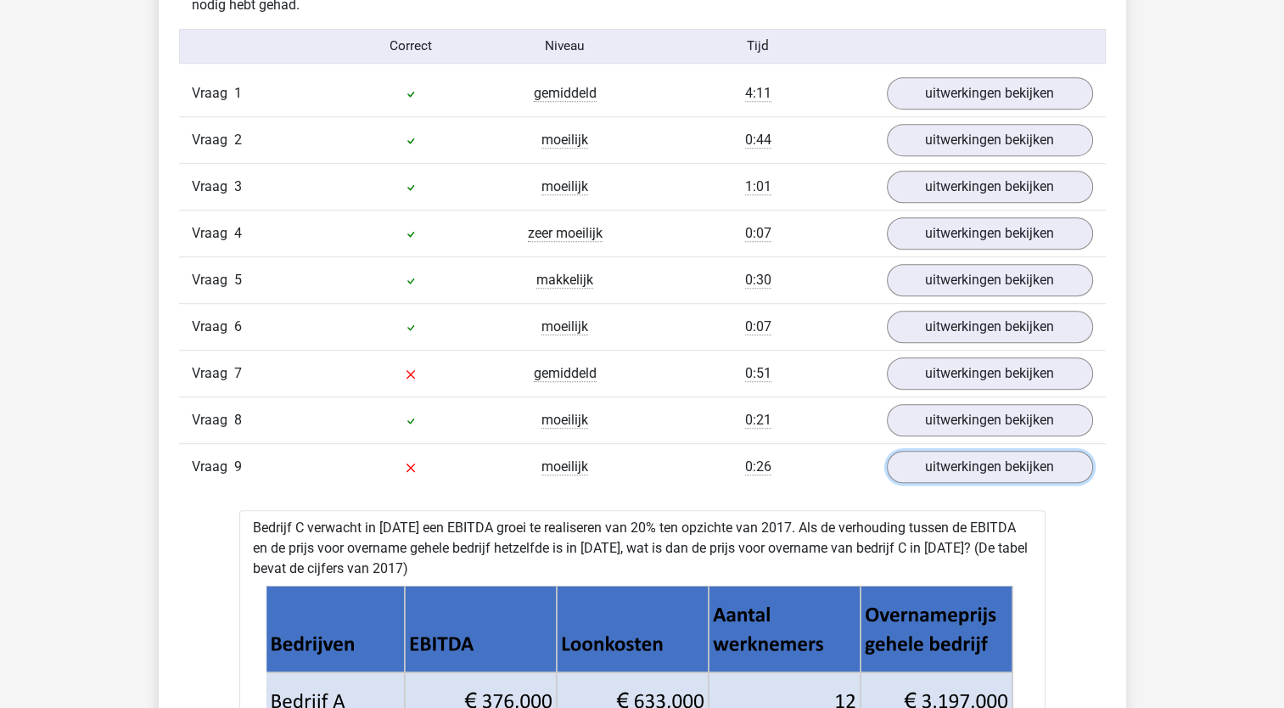
scroll to position [1065, 0]
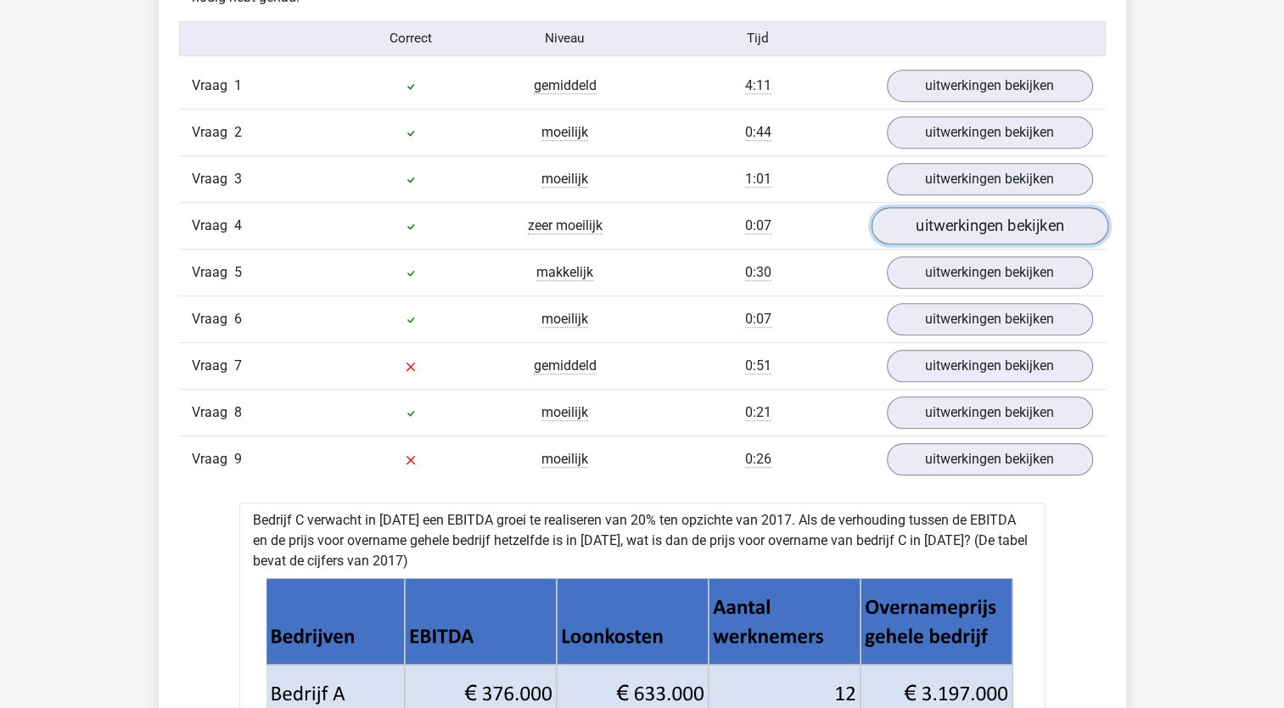
click at [949, 224] on link "uitwerkingen bekijken" at bounding box center [989, 225] width 237 height 37
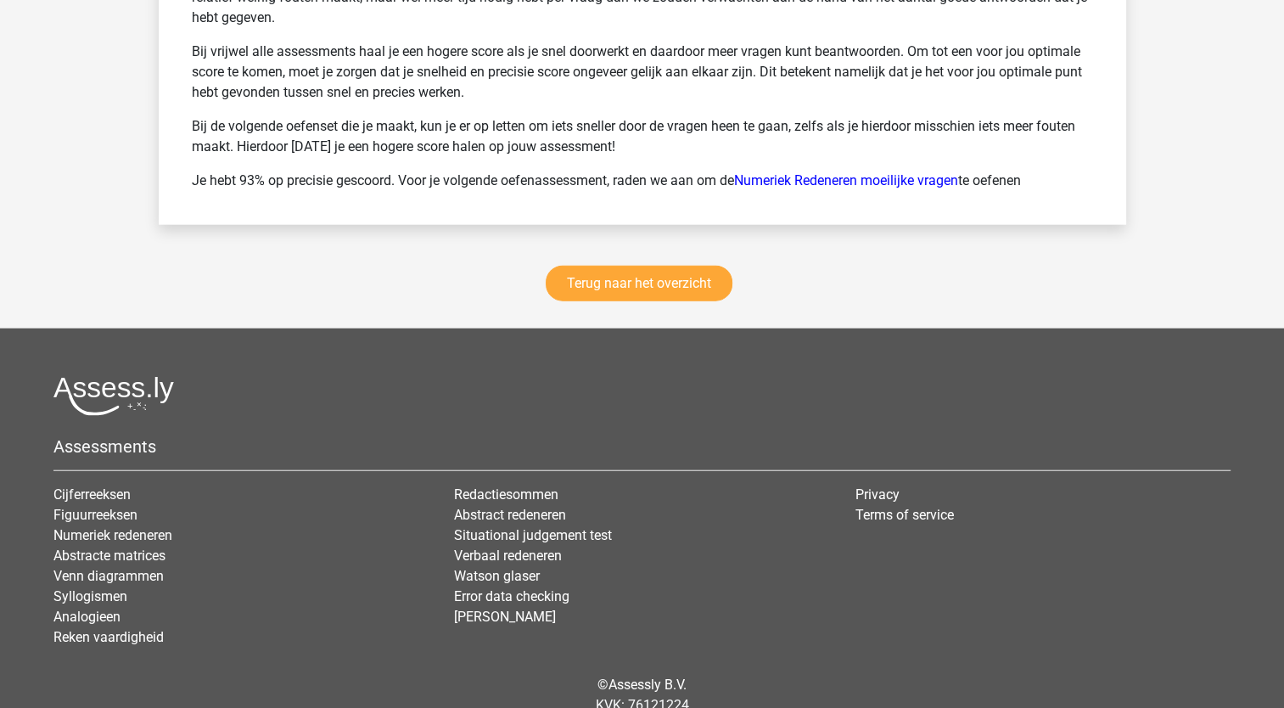
scroll to position [4212, 0]
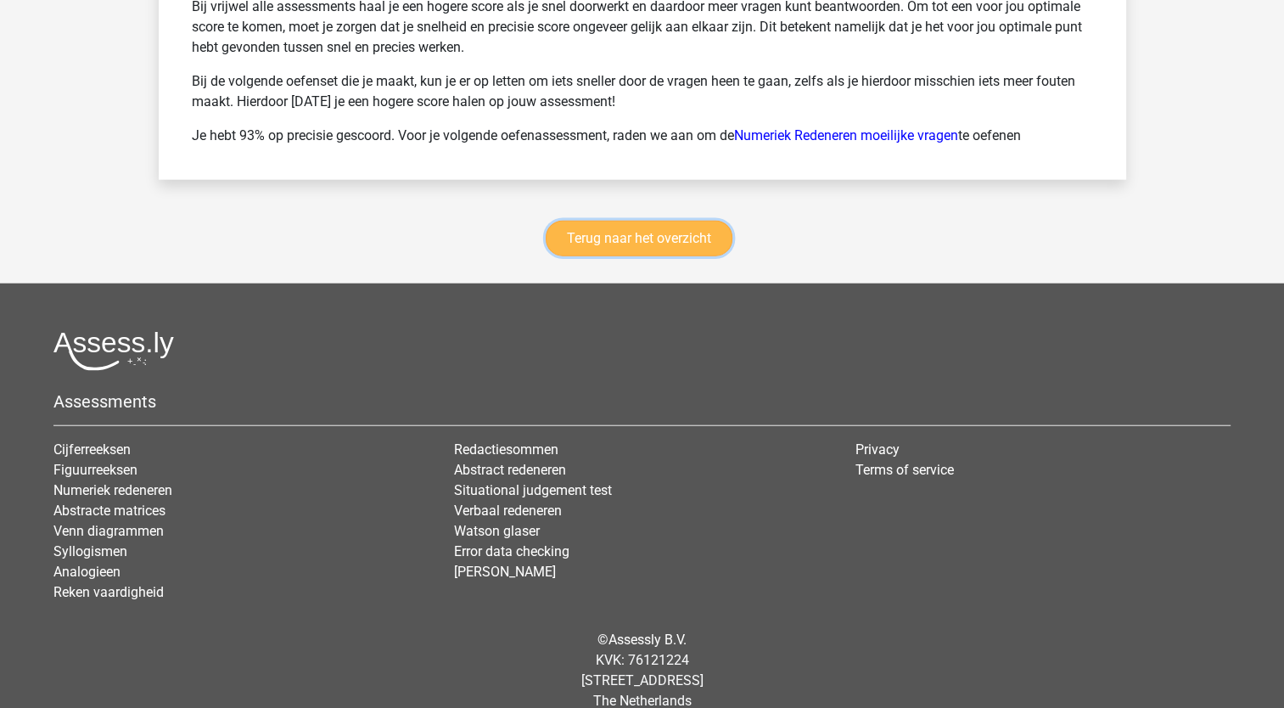
click at [645, 228] on link "Terug naar het overzicht" at bounding box center [639, 239] width 187 height 36
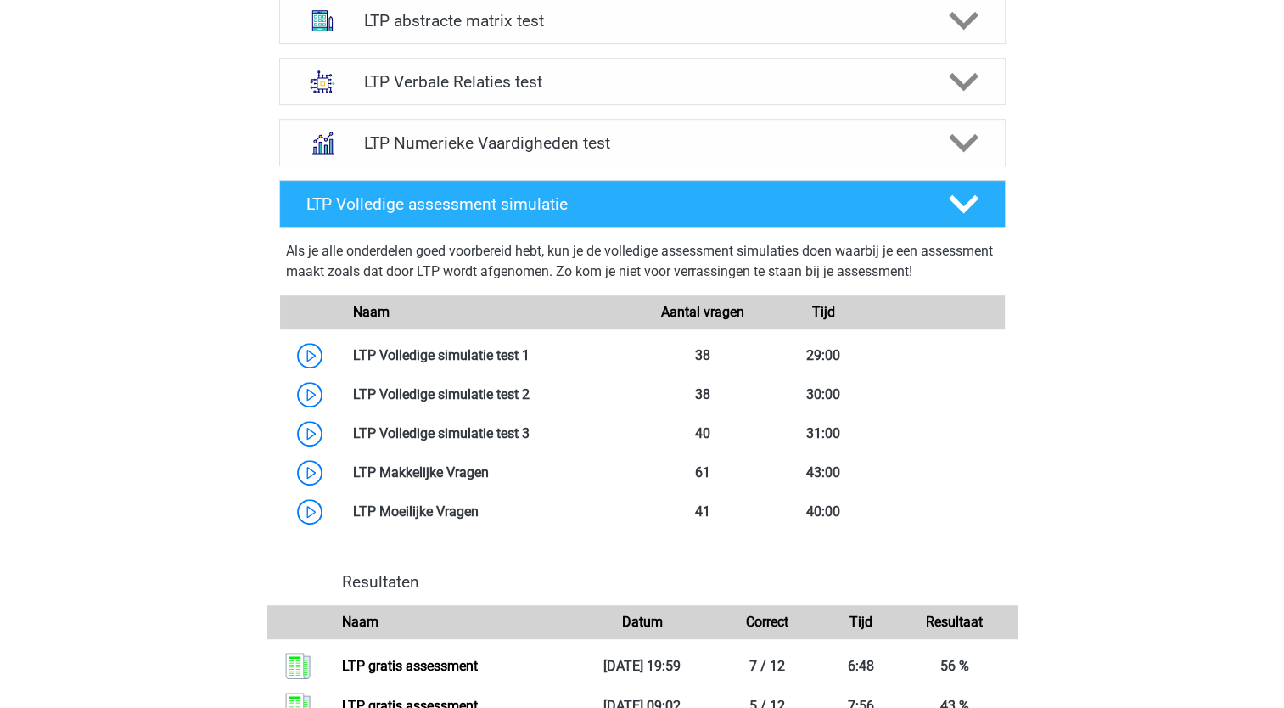
scroll to position [799, 0]
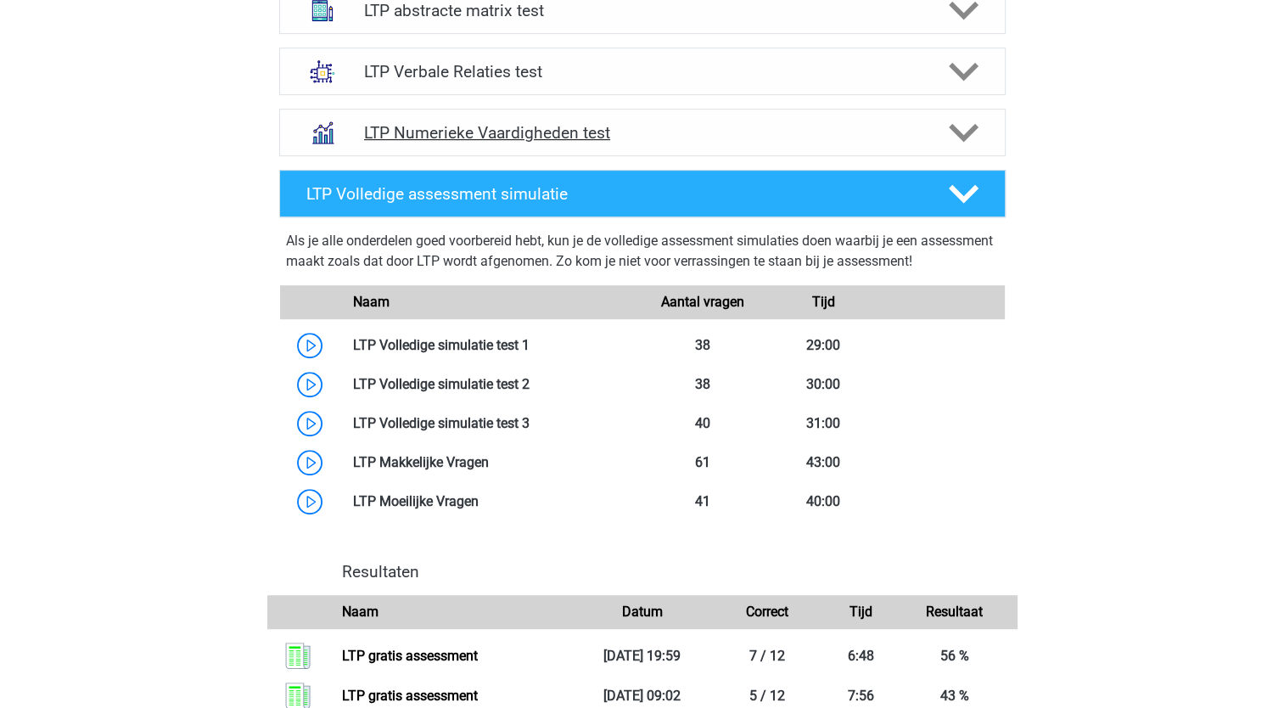
click at [570, 128] on h4 "LTP Numerieke Vaardigheden test" at bounding box center [642, 133] width 556 height 20
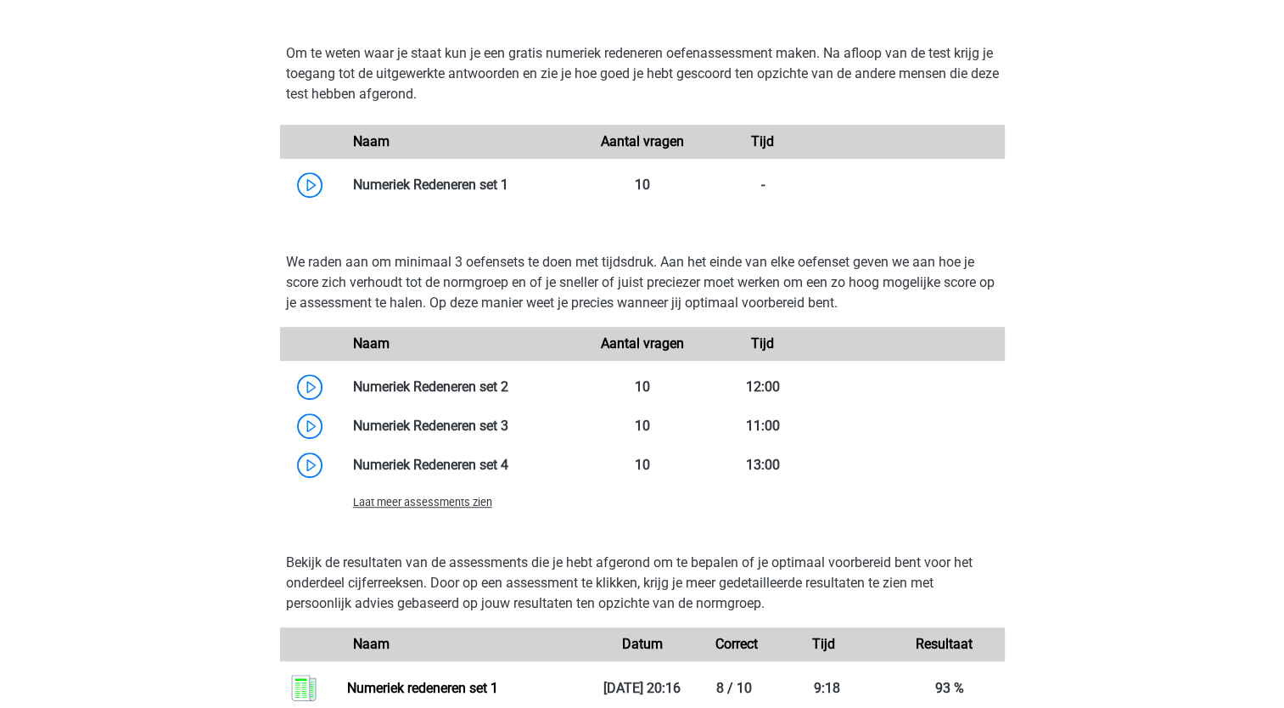
scroll to position [1036, 0]
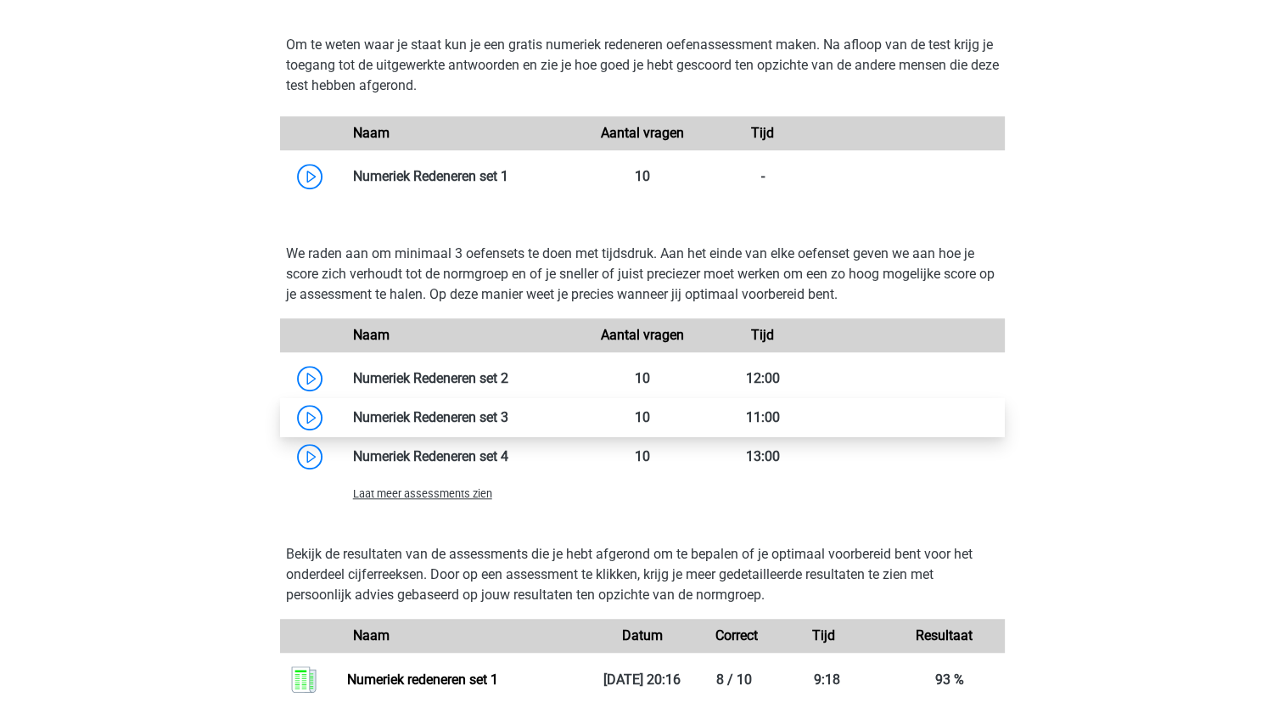
click at [509, 418] on link at bounding box center [509, 417] width 0 height 16
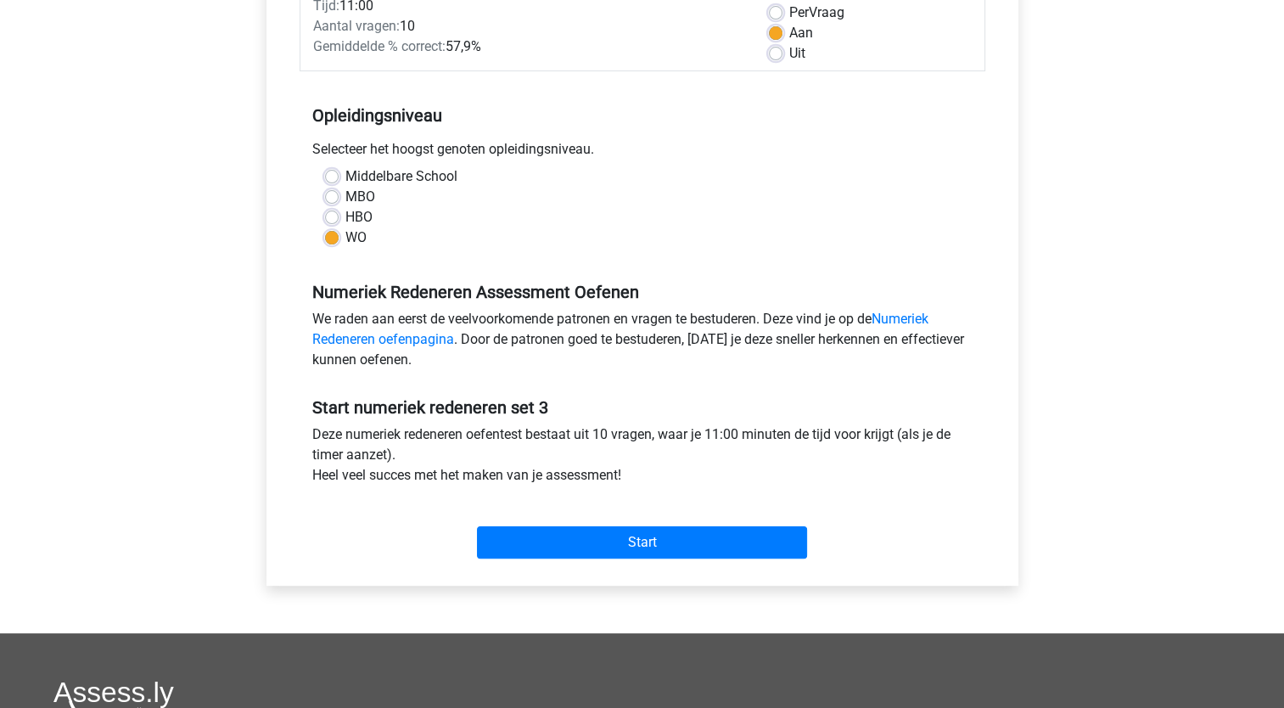
scroll to position [269, 0]
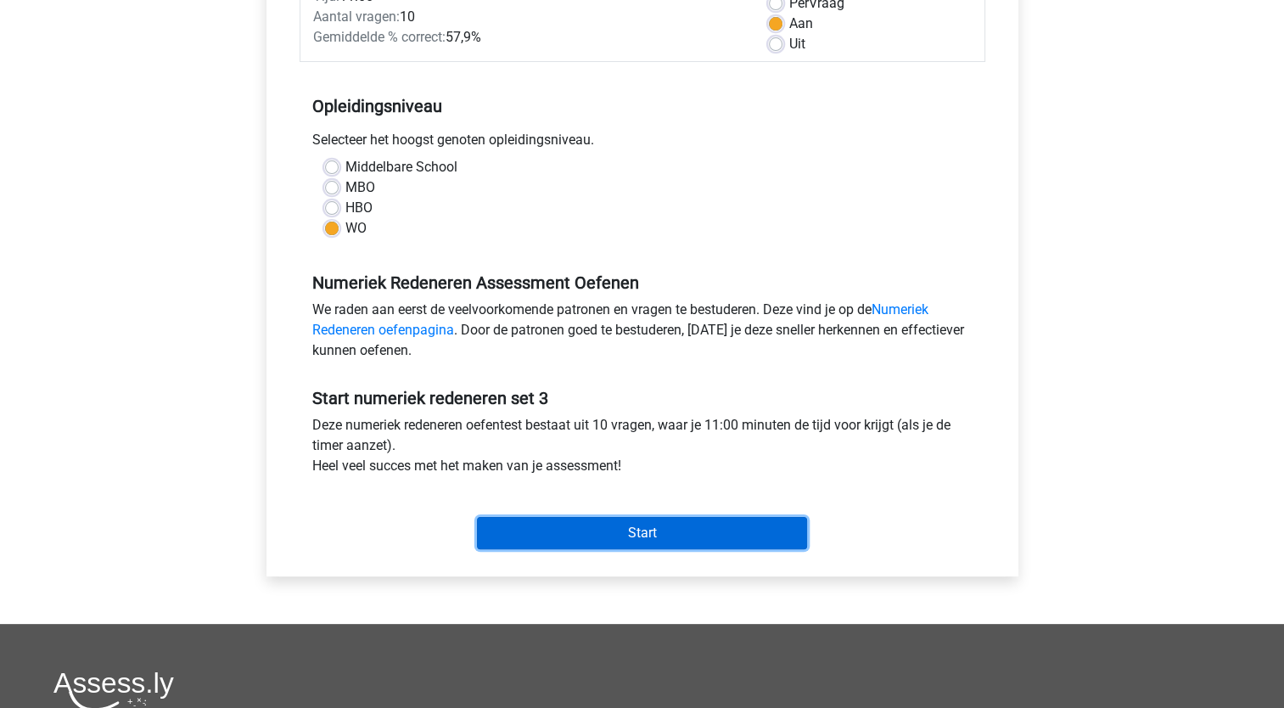
click at [629, 529] on input "Start" at bounding box center [642, 533] width 330 height 32
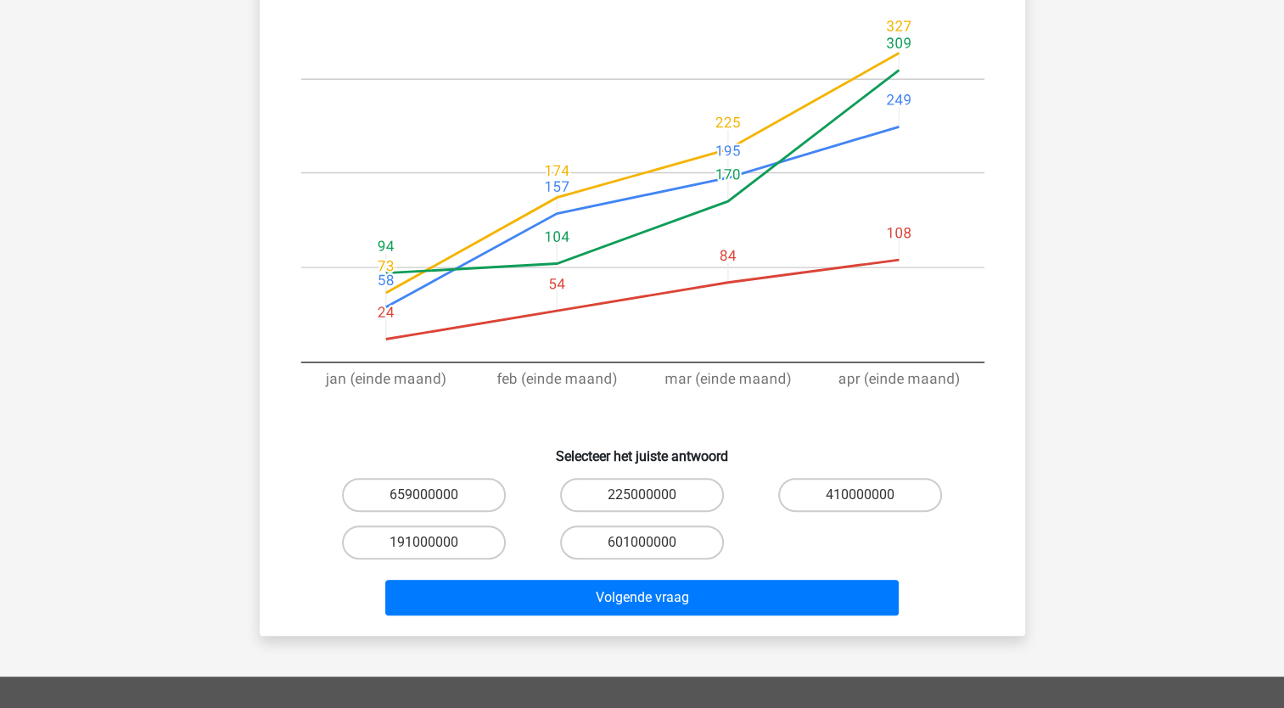
scroll to position [335, 0]
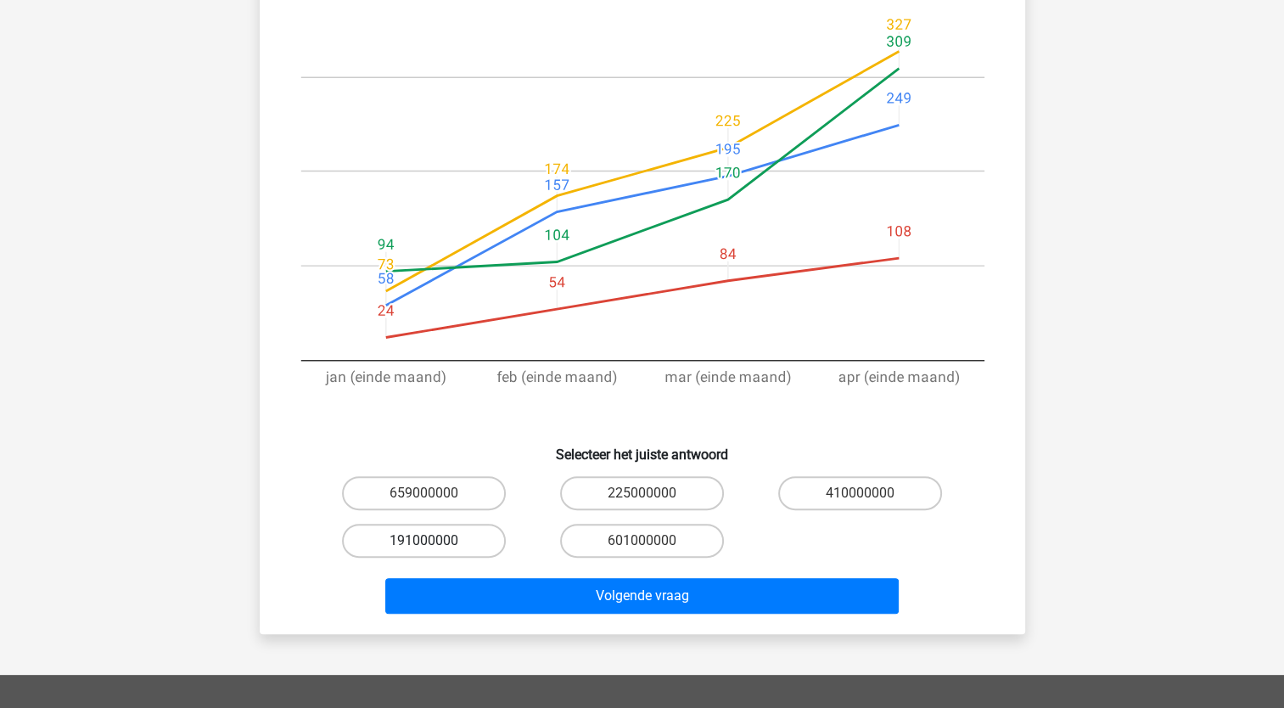
click at [425, 531] on label "191000000" at bounding box center [424, 541] width 164 height 34
click at [425, 541] on input "191000000" at bounding box center [429, 546] width 11 height 11
radio input "true"
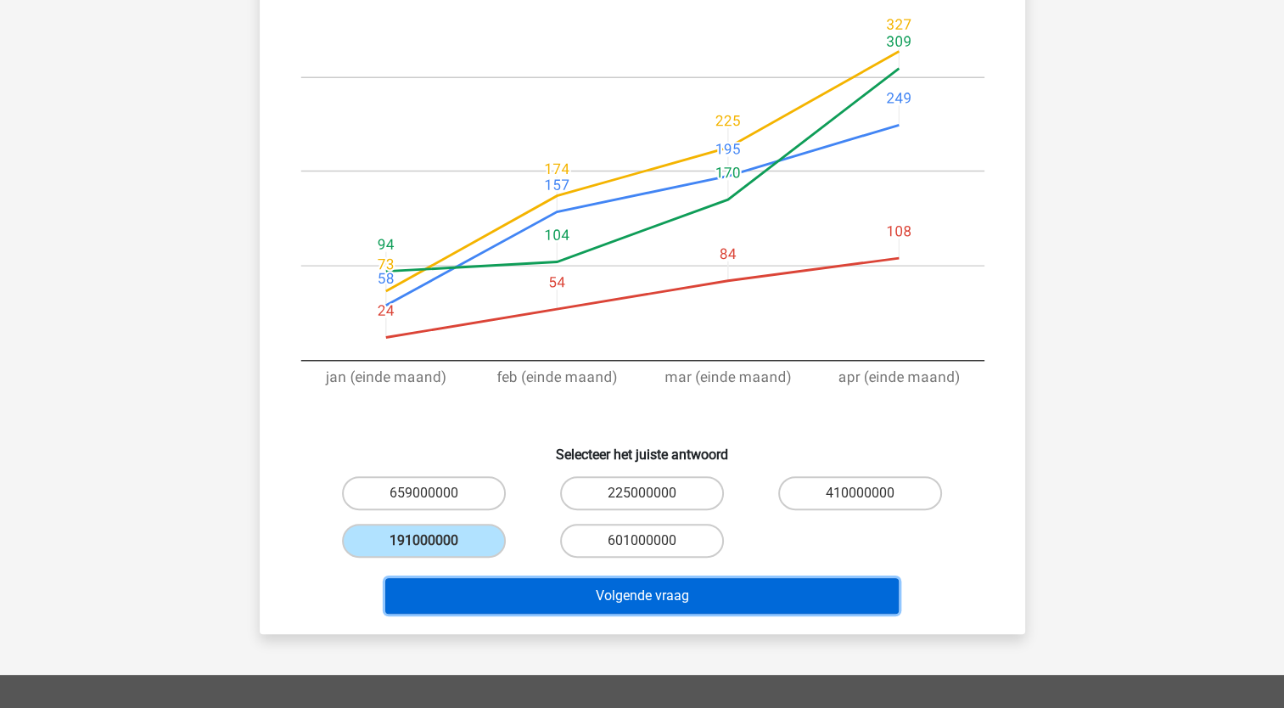
click at [649, 603] on button "Volgende vraag" at bounding box center [642, 596] width 514 height 36
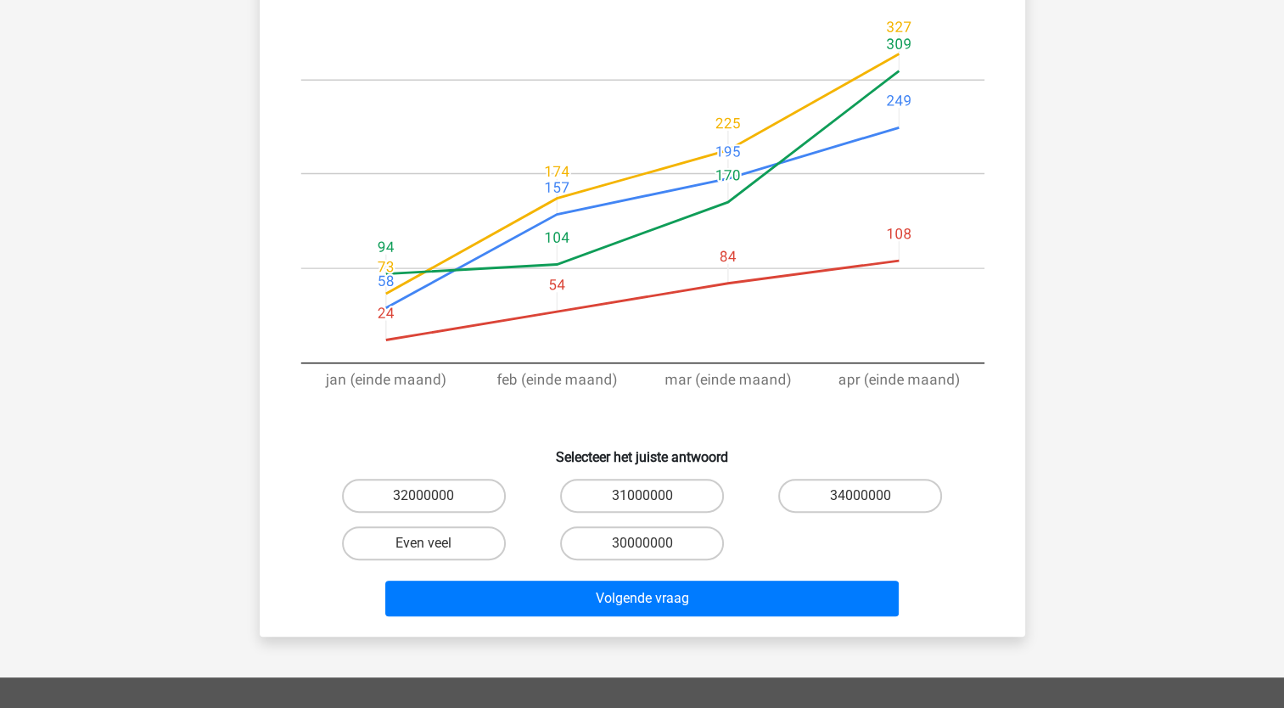
scroll to position [361, 0]
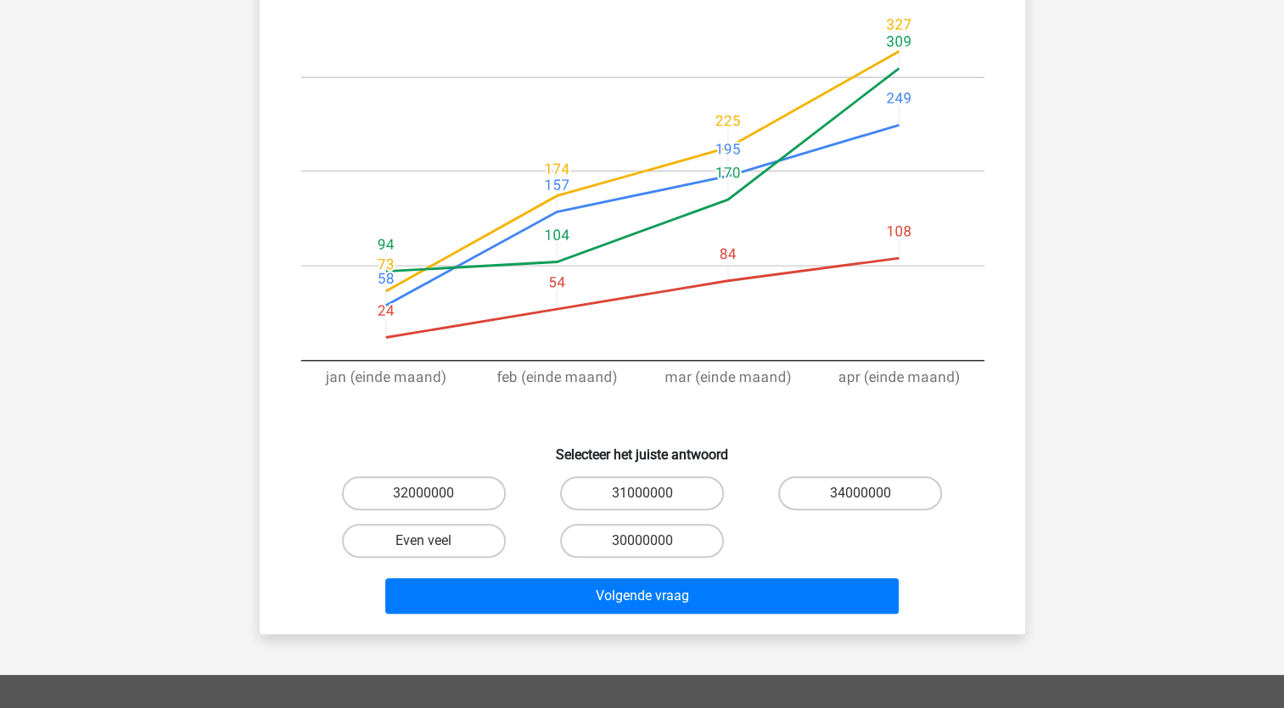
click at [431, 541] on input "Even veel" at bounding box center [429, 546] width 11 height 11
radio input "true"
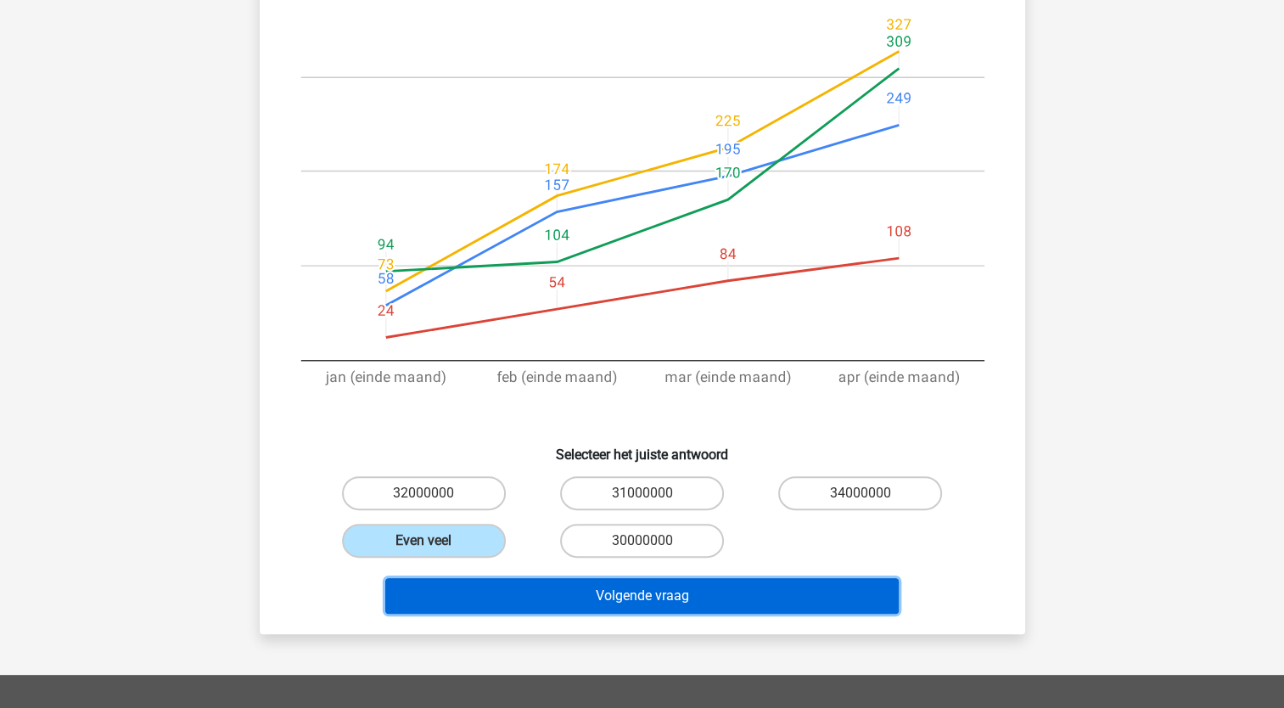
click at [652, 578] on button "Volgende vraag" at bounding box center [642, 596] width 514 height 36
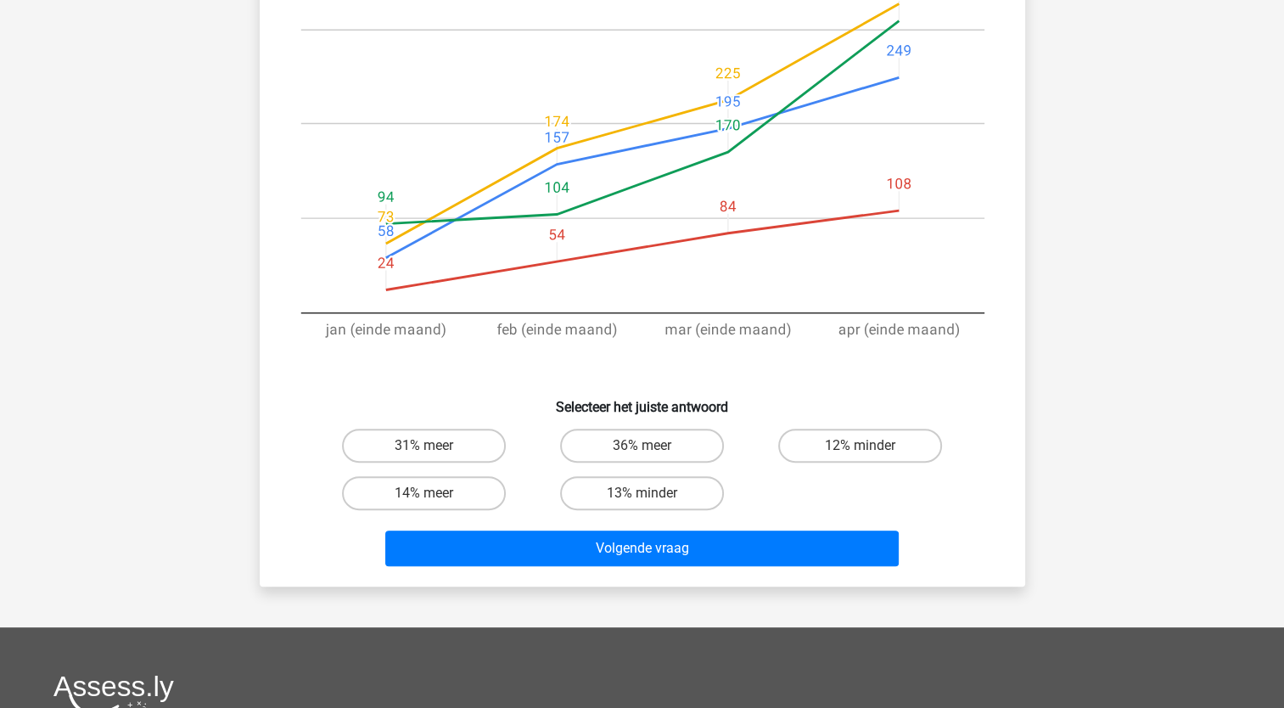
scroll to position [393, 0]
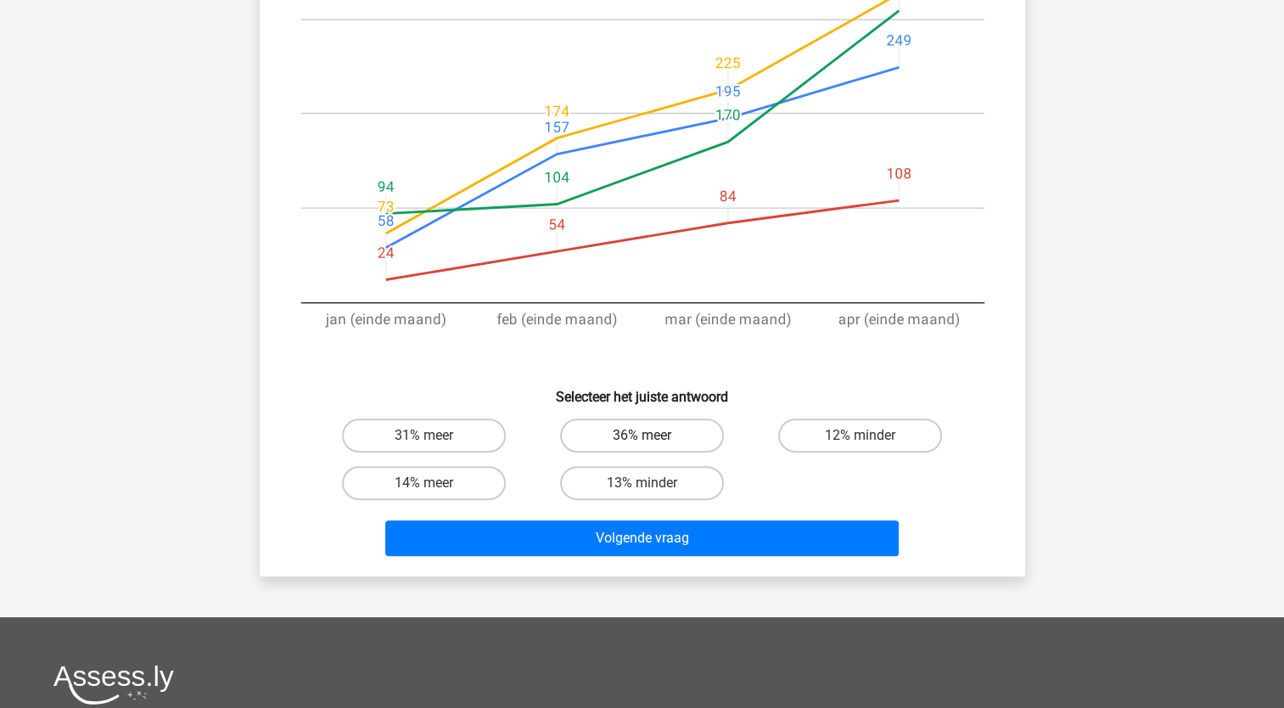
click at [636, 438] on label "36% meer" at bounding box center [642, 436] width 164 height 34
click at [642, 438] on input "36% meer" at bounding box center [647, 441] width 11 height 11
radio input "true"
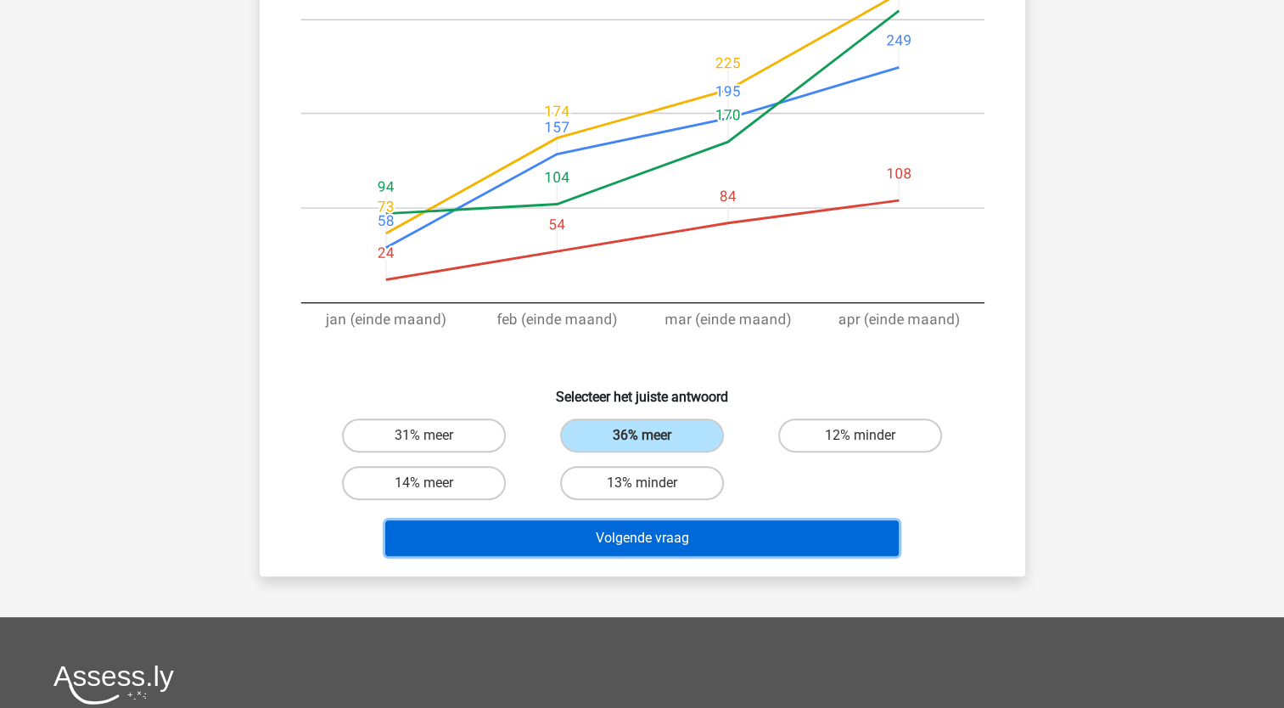
click at [628, 528] on button "Volgende vraag" at bounding box center [642, 538] width 514 height 36
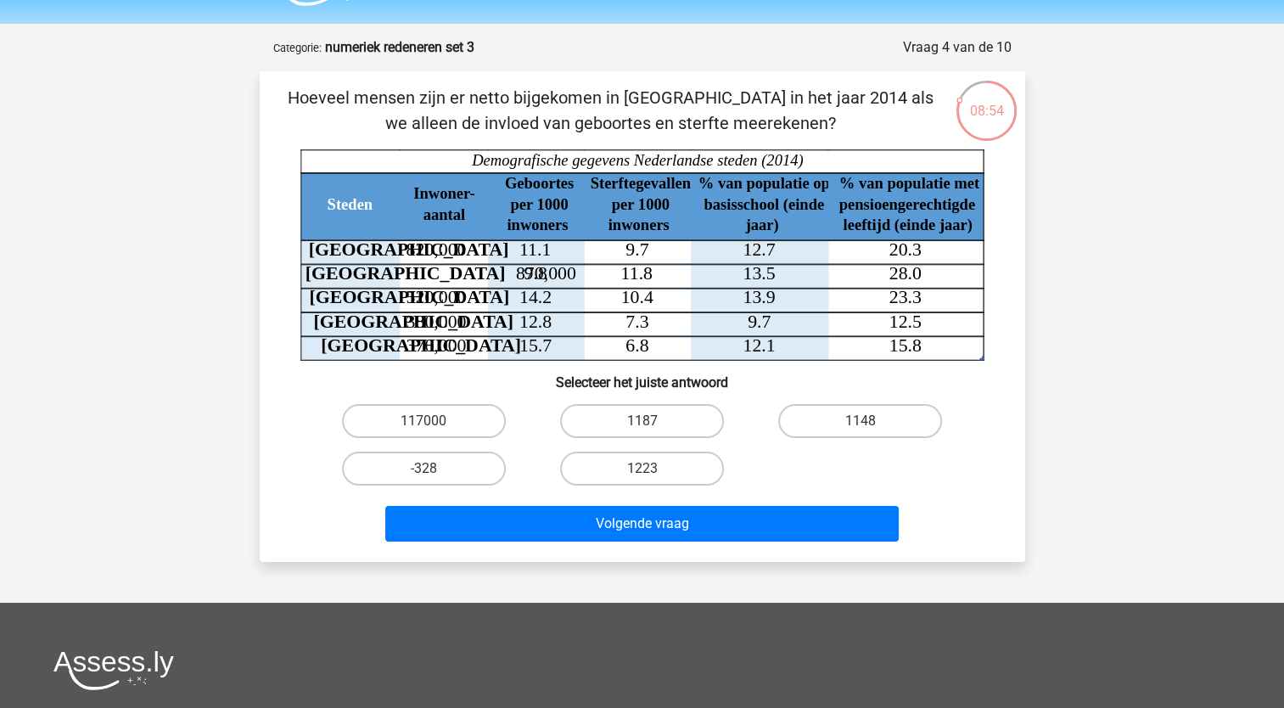
scroll to position [44, 0]
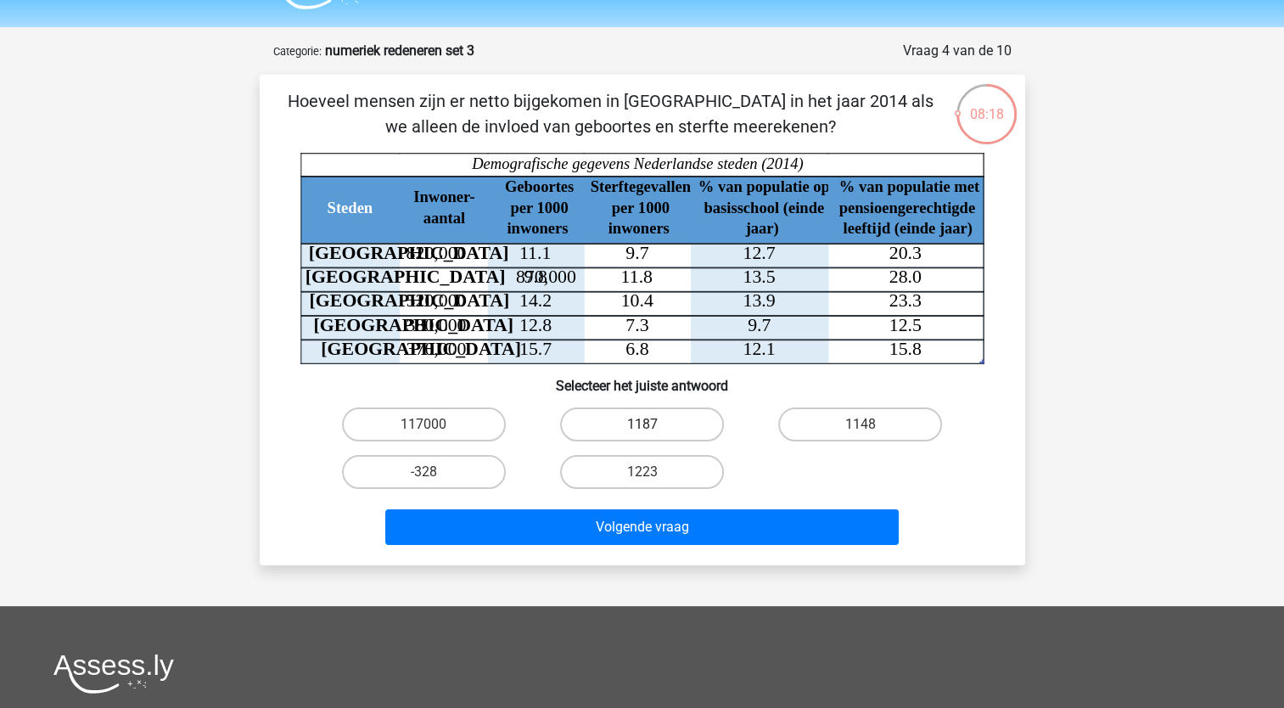
click at [654, 424] on label "1187" at bounding box center [642, 424] width 164 height 34
click at [653, 424] on input "1187" at bounding box center [647, 429] width 11 height 11
radio input "true"
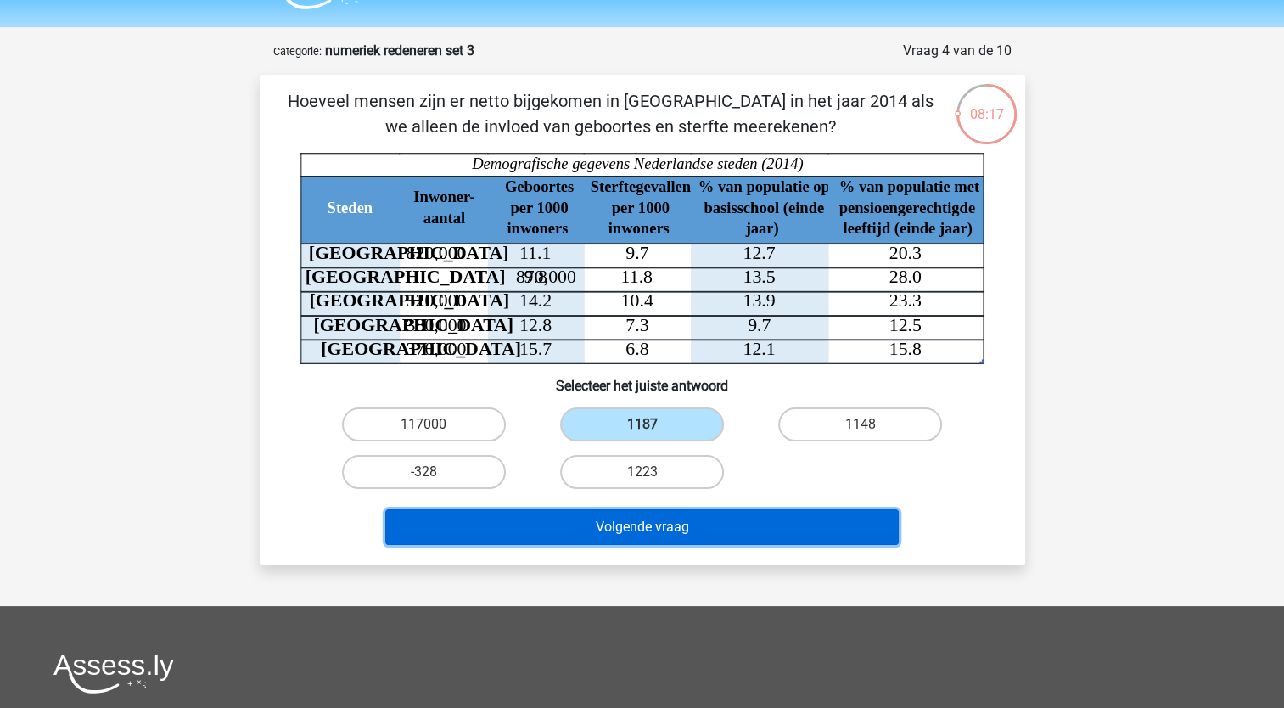
click at [645, 534] on button "Volgende vraag" at bounding box center [642, 527] width 514 height 36
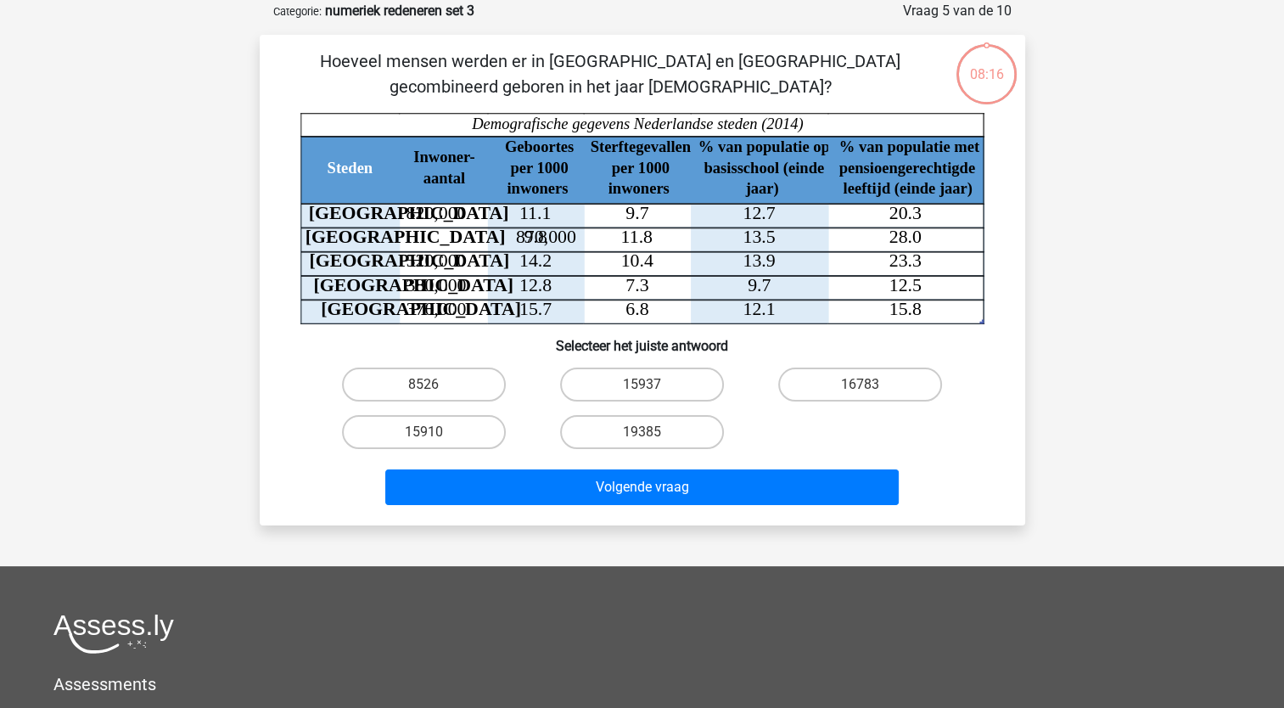
scroll to position [85, 0]
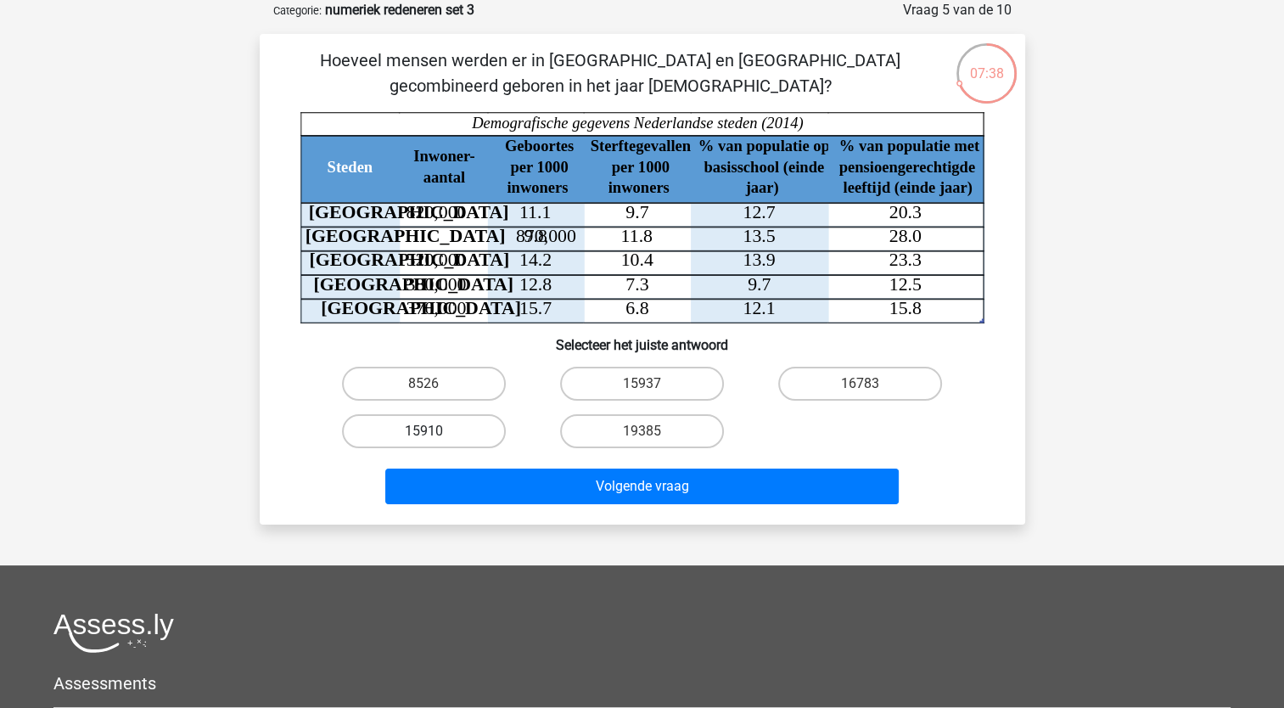
click at [442, 424] on label "15910" at bounding box center [424, 431] width 164 height 34
click at [435, 431] on input "15910" at bounding box center [429, 436] width 11 height 11
radio input "true"
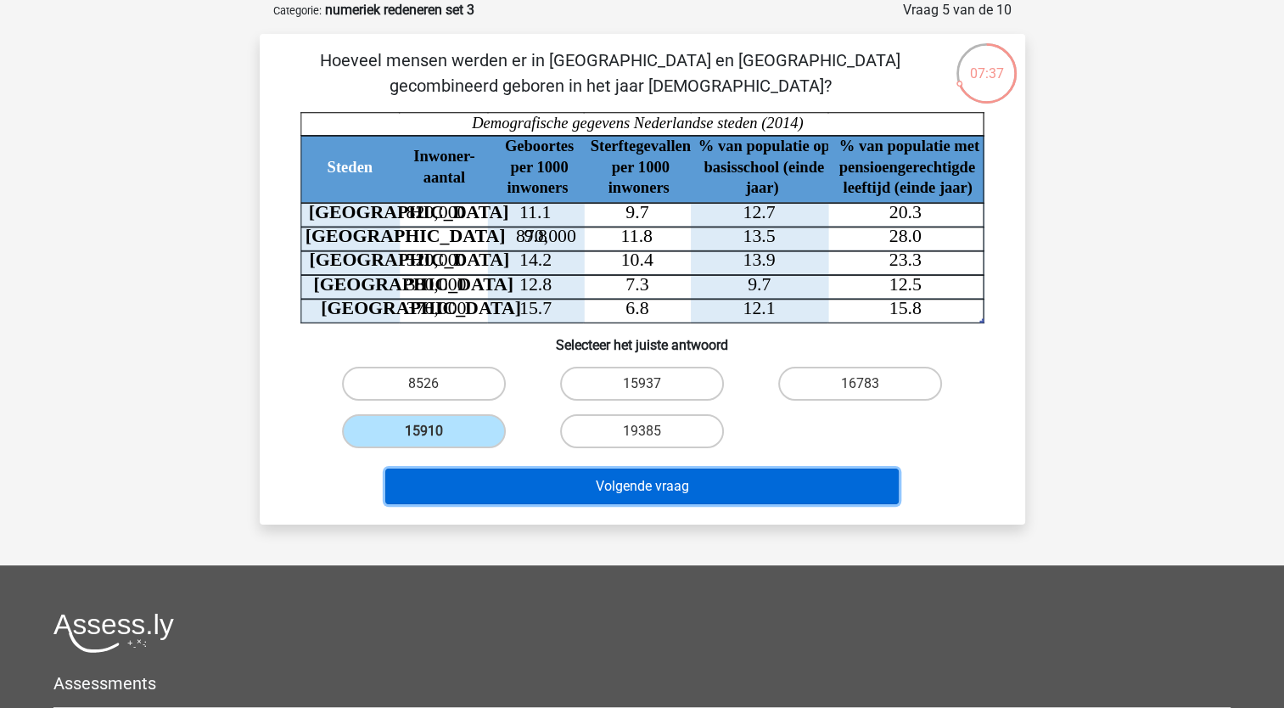
click at [636, 477] on button "Volgende vraag" at bounding box center [642, 487] width 514 height 36
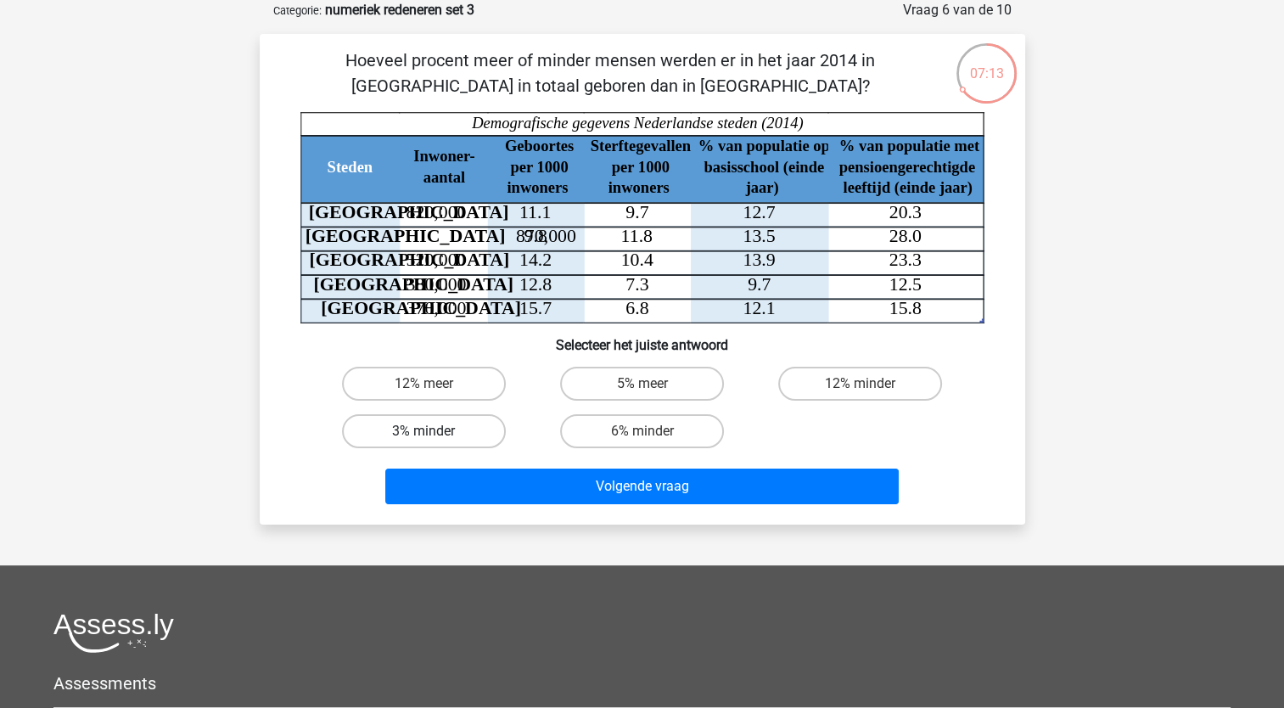
click at [430, 428] on label "3% minder" at bounding box center [424, 431] width 164 height 34
click at [430, 431] on input "3% minder" at bounding box center [429, 436] width 11 height 11
radio input "true"
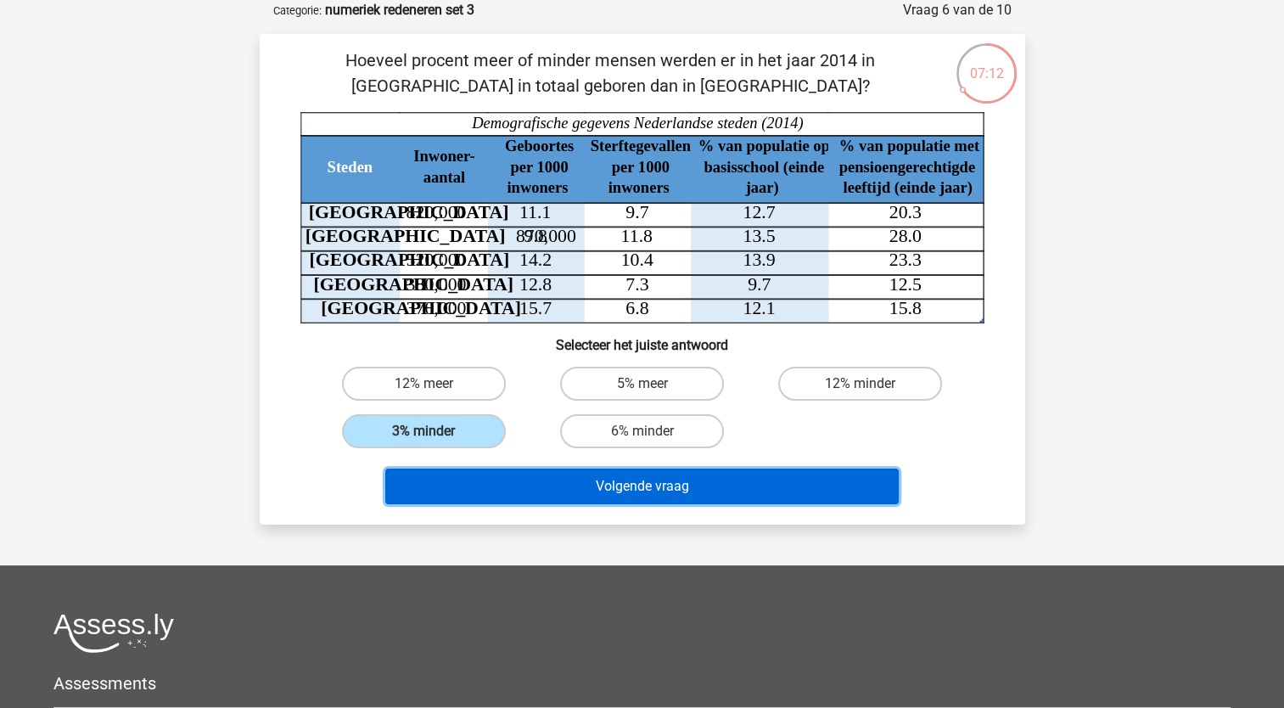
click at [616, 470] on button "Volgende vraag" at bounding box center [642, 487] width 514 height 36
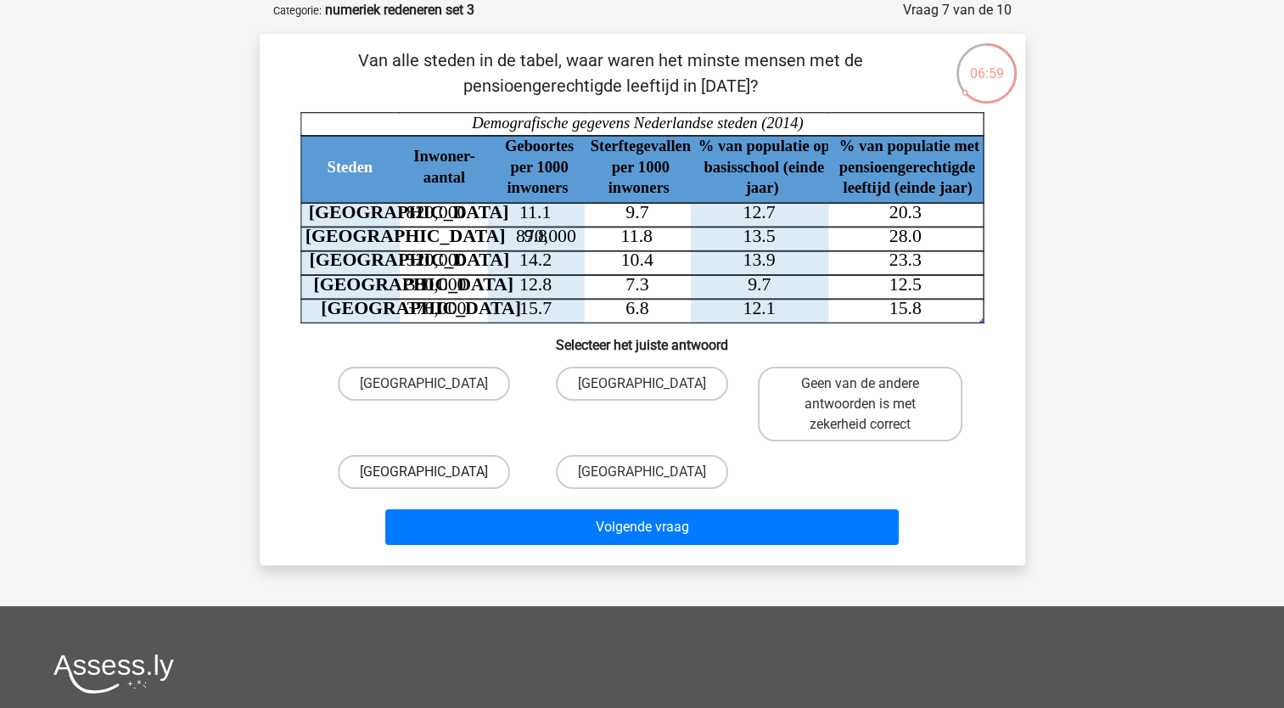
click at [458, 470] on label "Den Haag" at bounding box center [424, 472] width 172 height 34
click at [435, 472] on input "Den Haag" at bounding box center [429, 477] width 11 height 11
radio input "true"
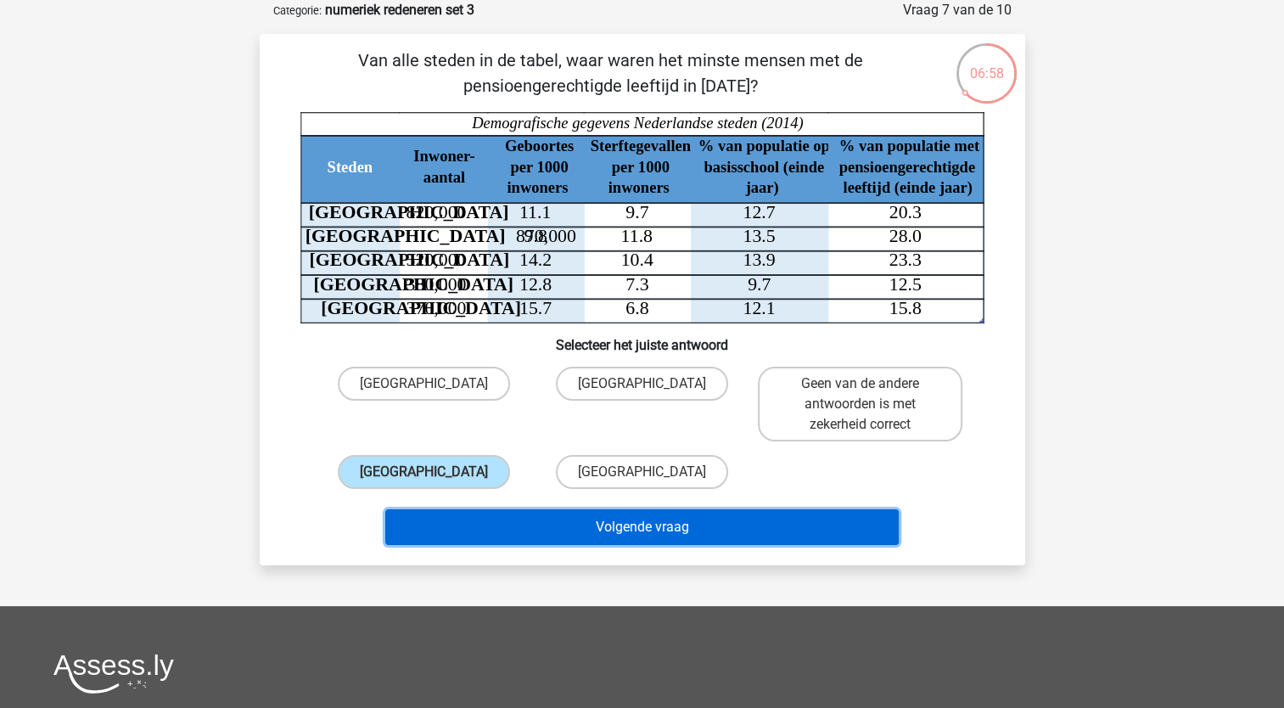
click at [632, 521] on button "Volgende vraag" at bounding box center [642, 527] width 514 height 36
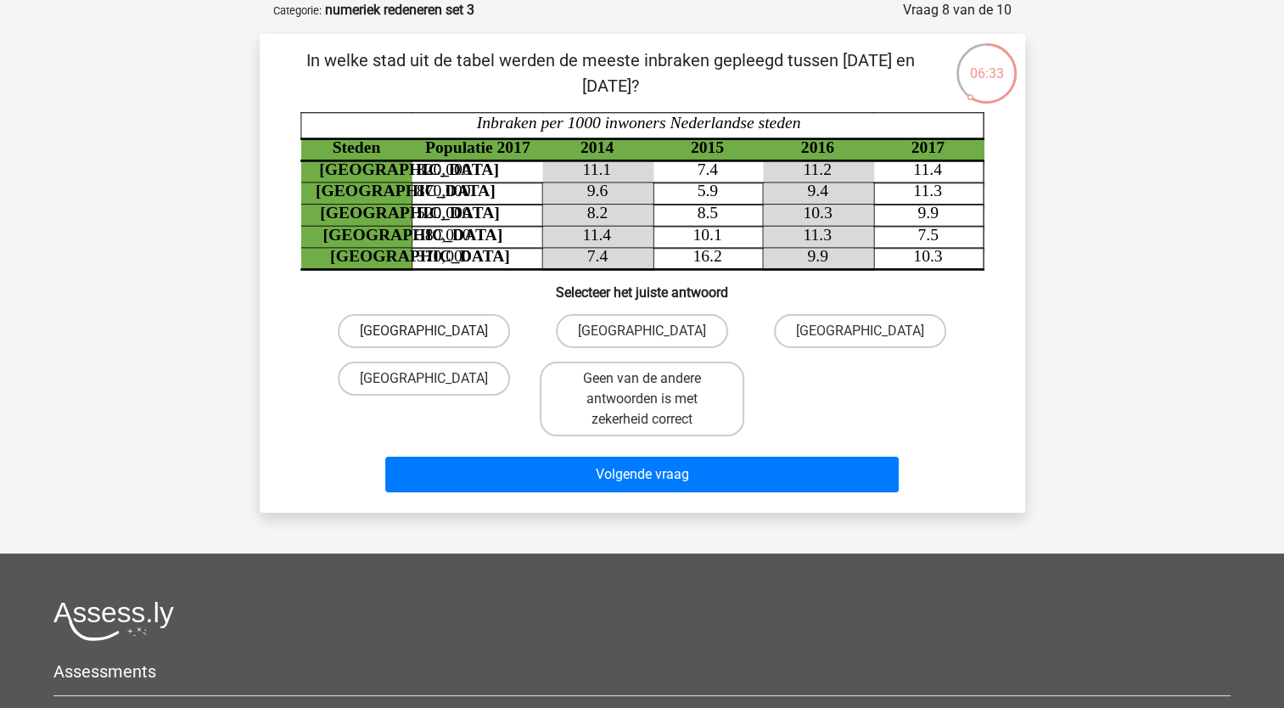
click at [471, 330] on label "Rotterdam" at bounding box center [424, 331] width 172 height 34
click at [435, 331] on input "Rotterdam" at bounding box center [429, 336] width 11 height 11
radio input "true"
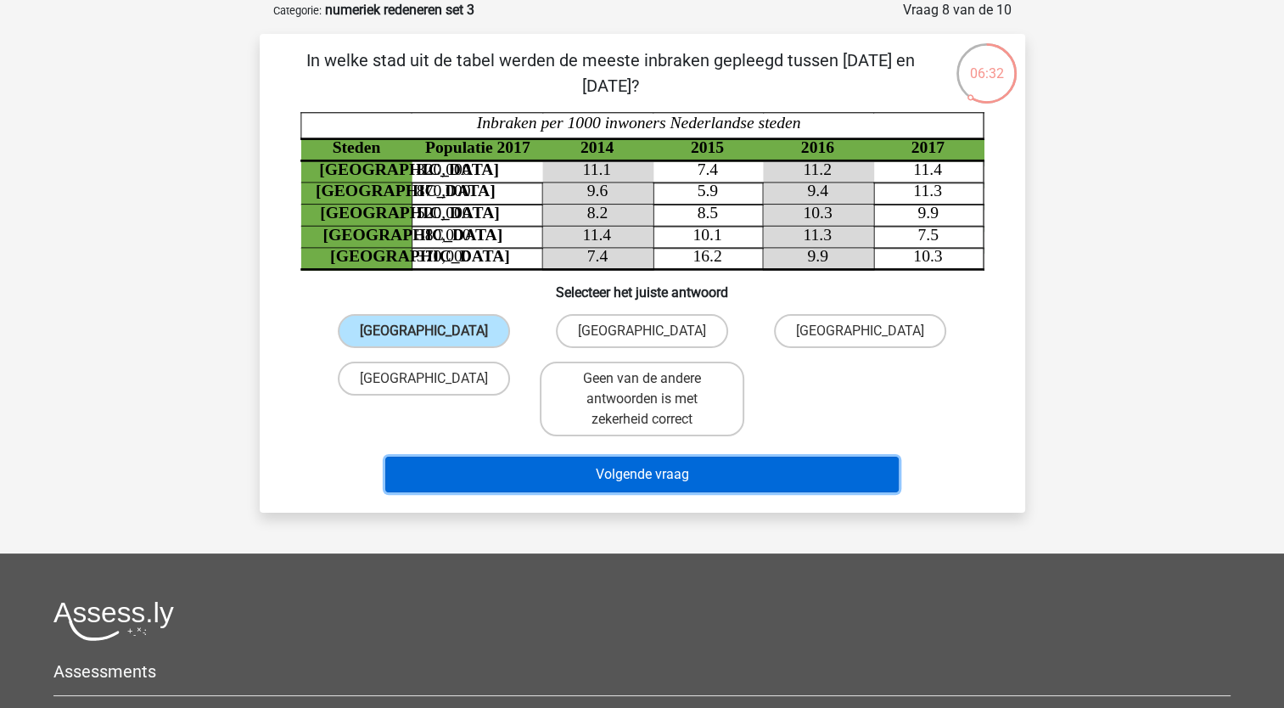
click at [637, 481] on button "Volgende vraag" at bounding box center [642, 475] width 514 height 36
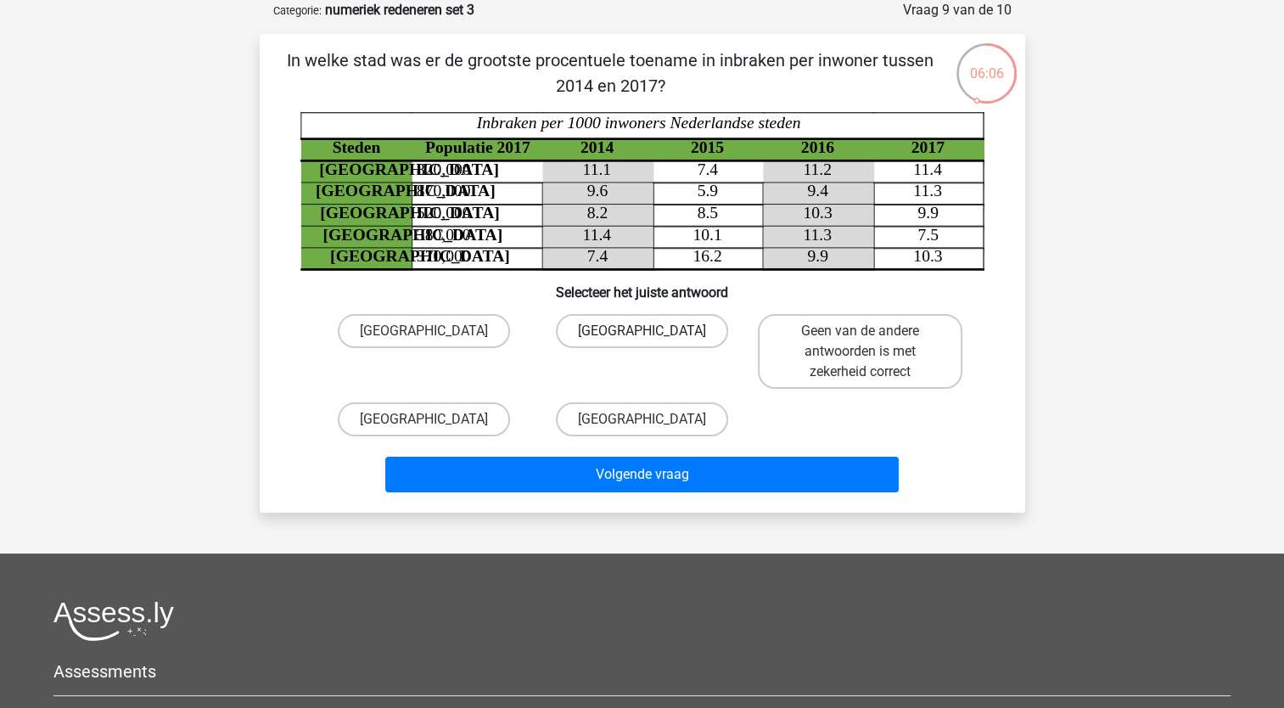
click at [621, 331] on label "Eindhoven" at bounding box center [642, 331] width 172 height 34
click at [642, 331] on input "Eindhoven" at bounding box center [647, 336] width 11 height 11
radio input "true"
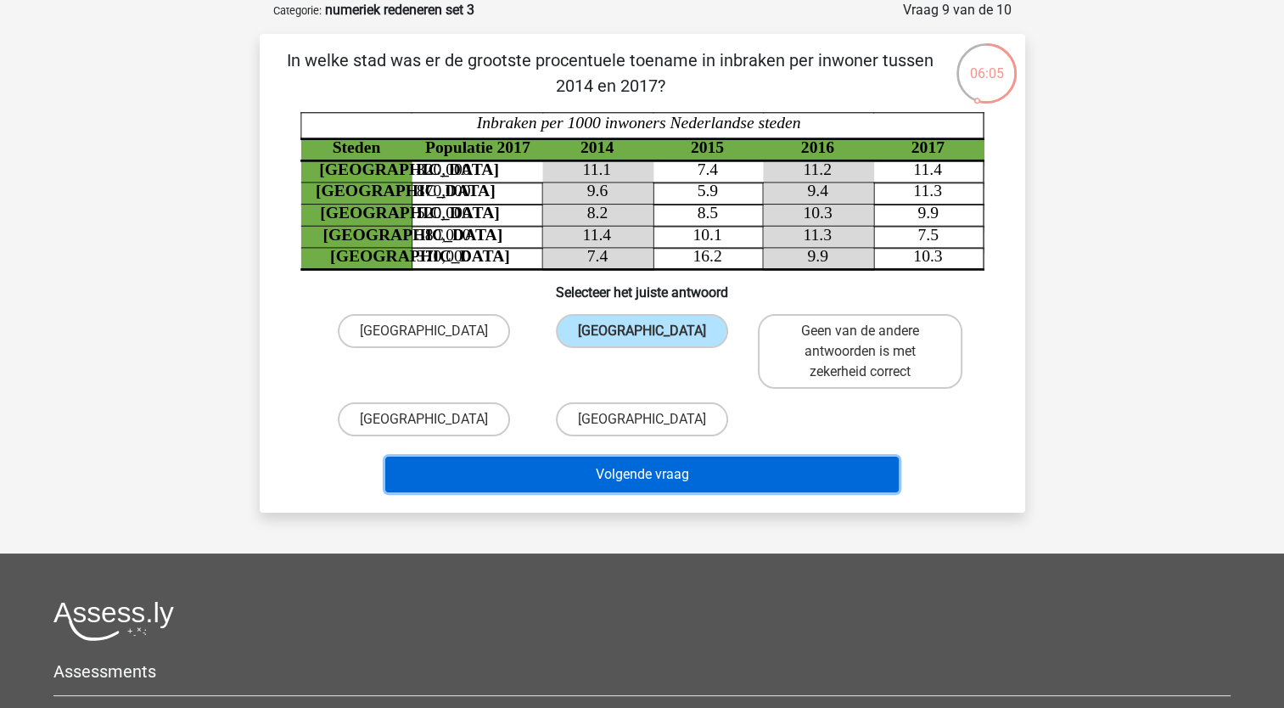
click at [639, 470] on button "Volgende vraag" at bounding box center [642, 475] width 514 height 36
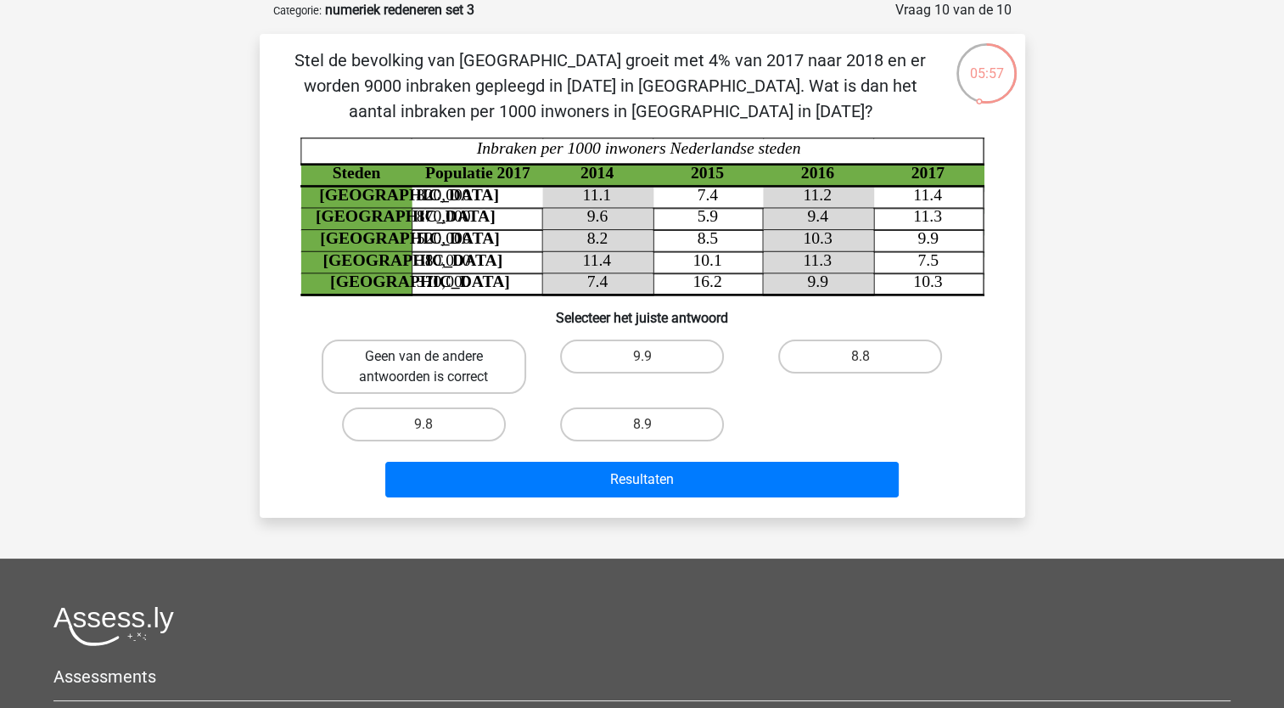
click at [458, 359] on label "Geen van de andere antwoorden is correct" at bounding box center [424, 367] width 205 height 54
click at [435, 359] on input "Geen van de andere antwoorden is correct" at bounding box center [429, 362] width 11 height 11
radio input "true"
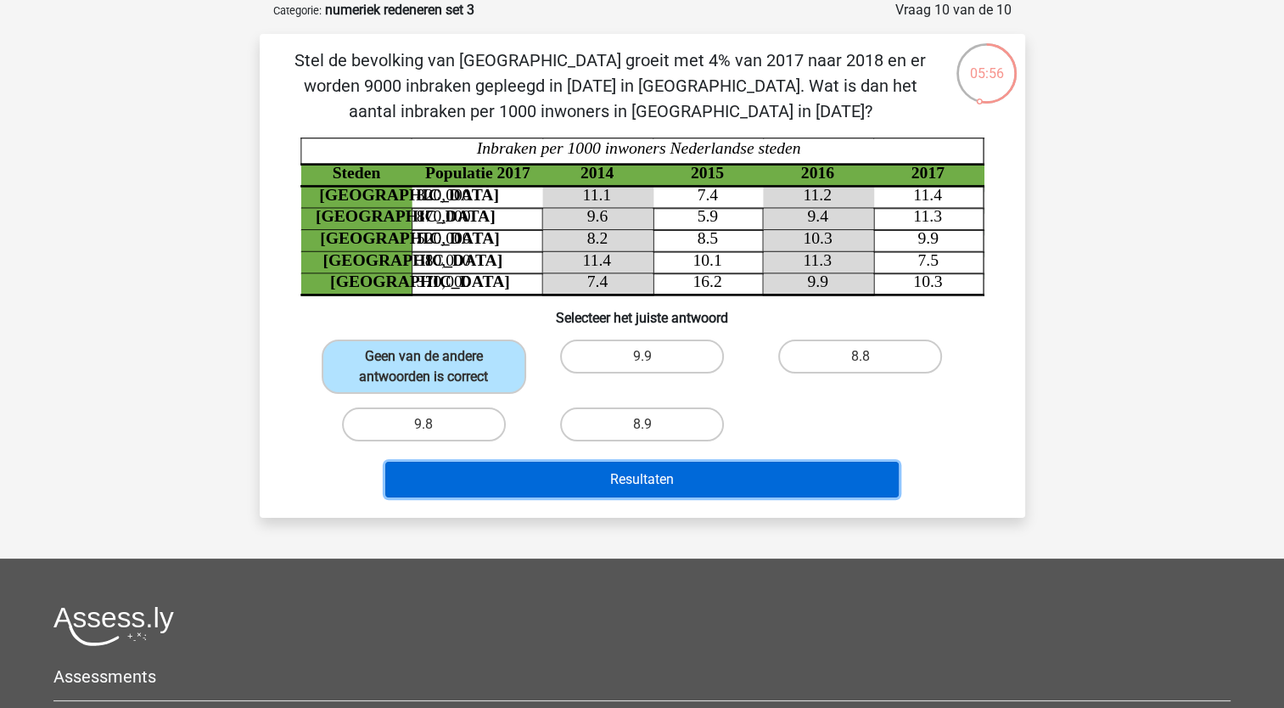
click at [644, 475] on button "Resultaten" at bounding box center [642, 480] width 514 height 36
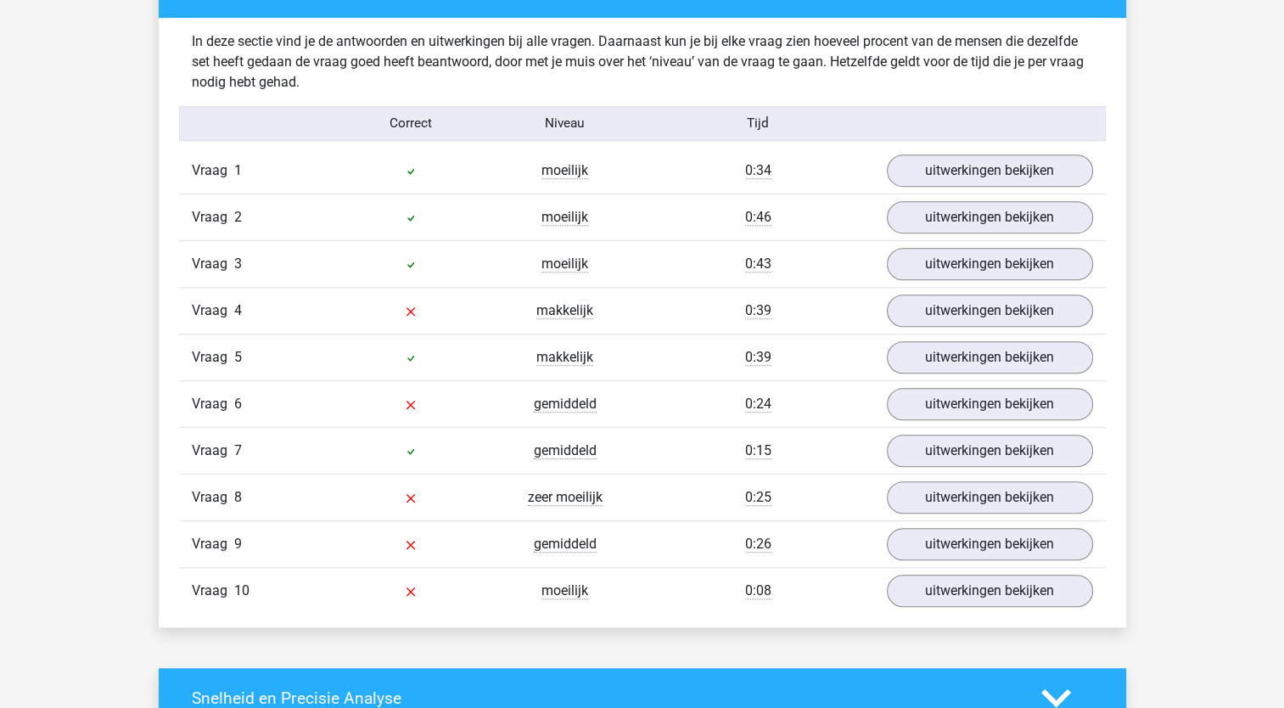
scroll to position [983, 0]
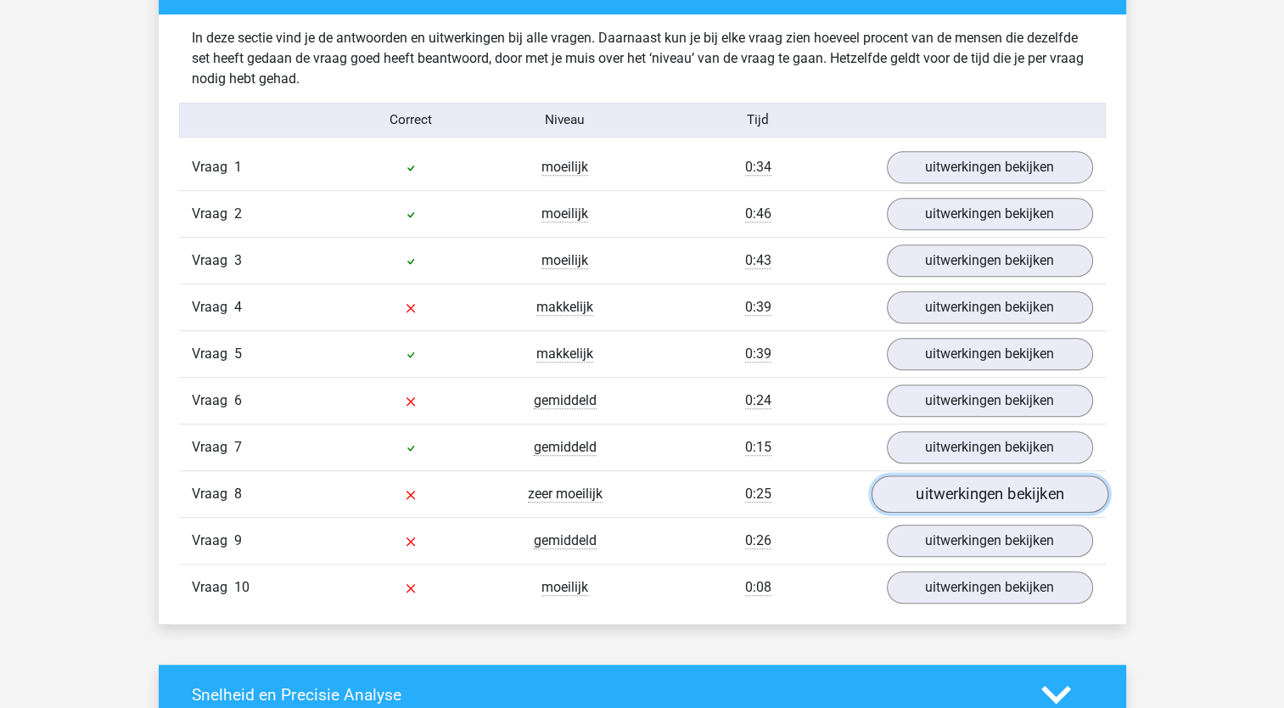
click at [964, 490] on link "uitwerkingen bekijken" at bounding box center [989, 493] width 237 height 37
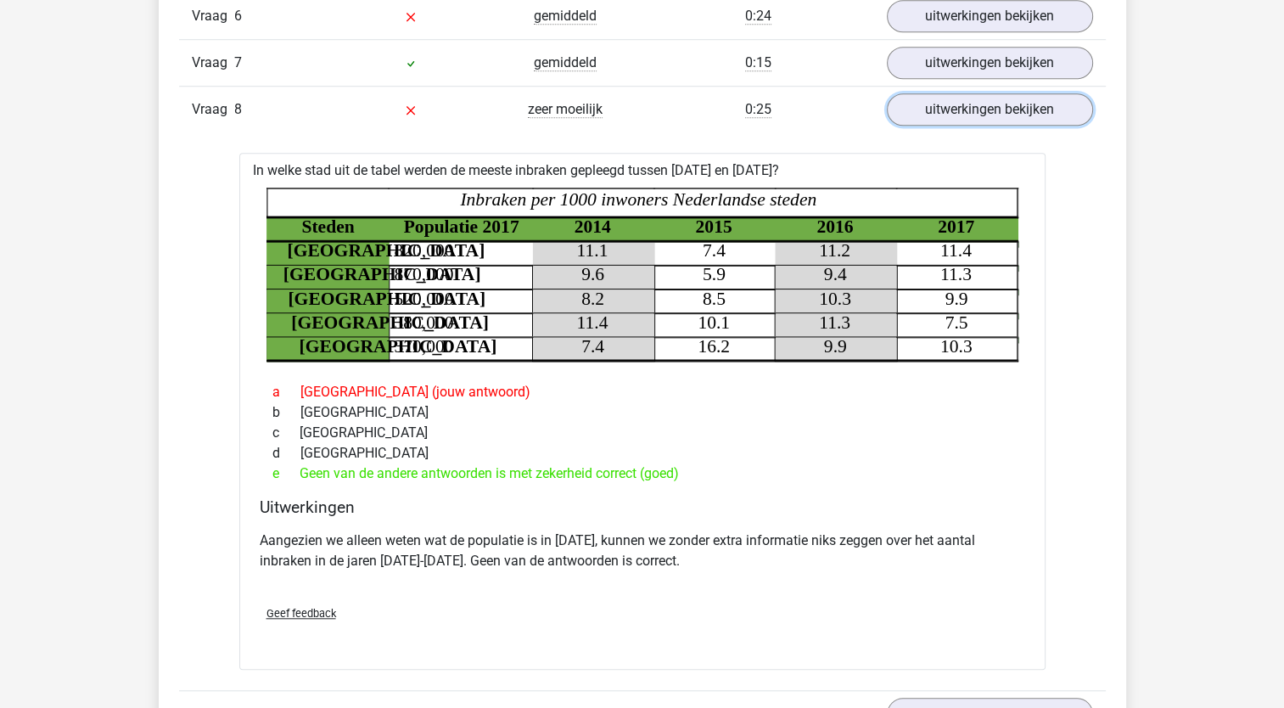
scroll to position [1372, 0]
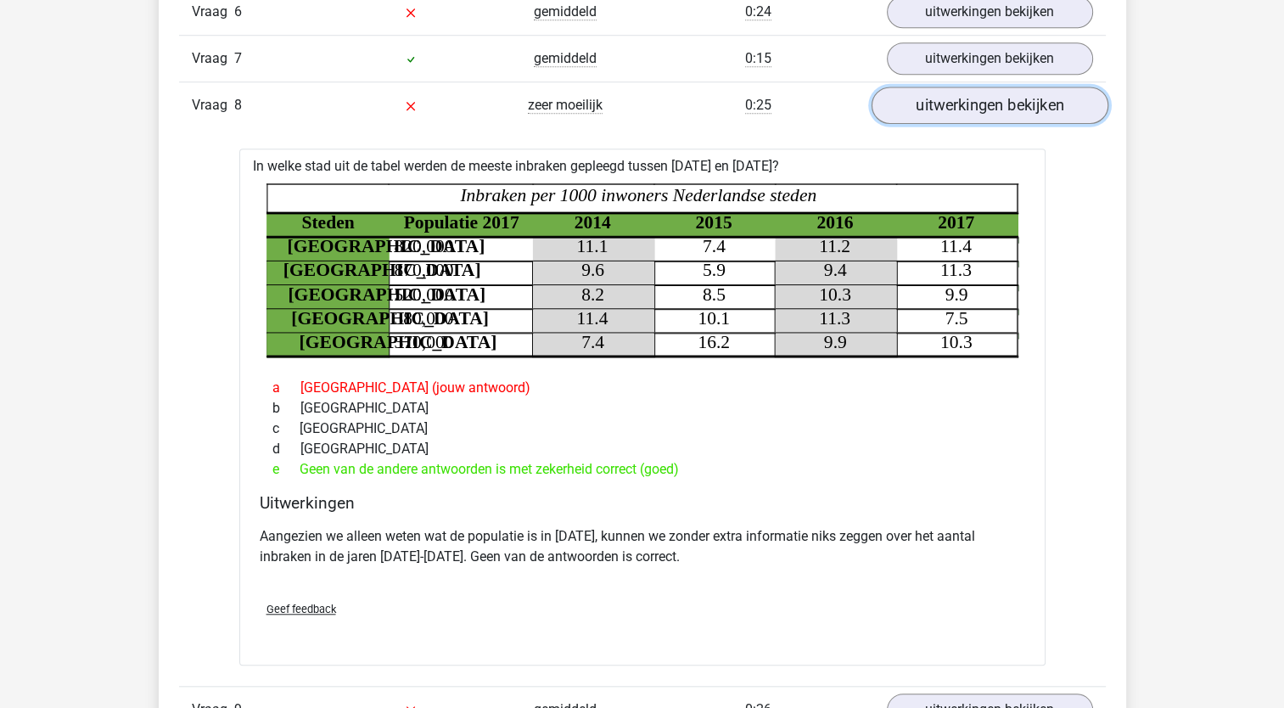
click at [965, 107] on link "uitwerkingen bekijken" at bounding box center [989, 105] width 237 height 37
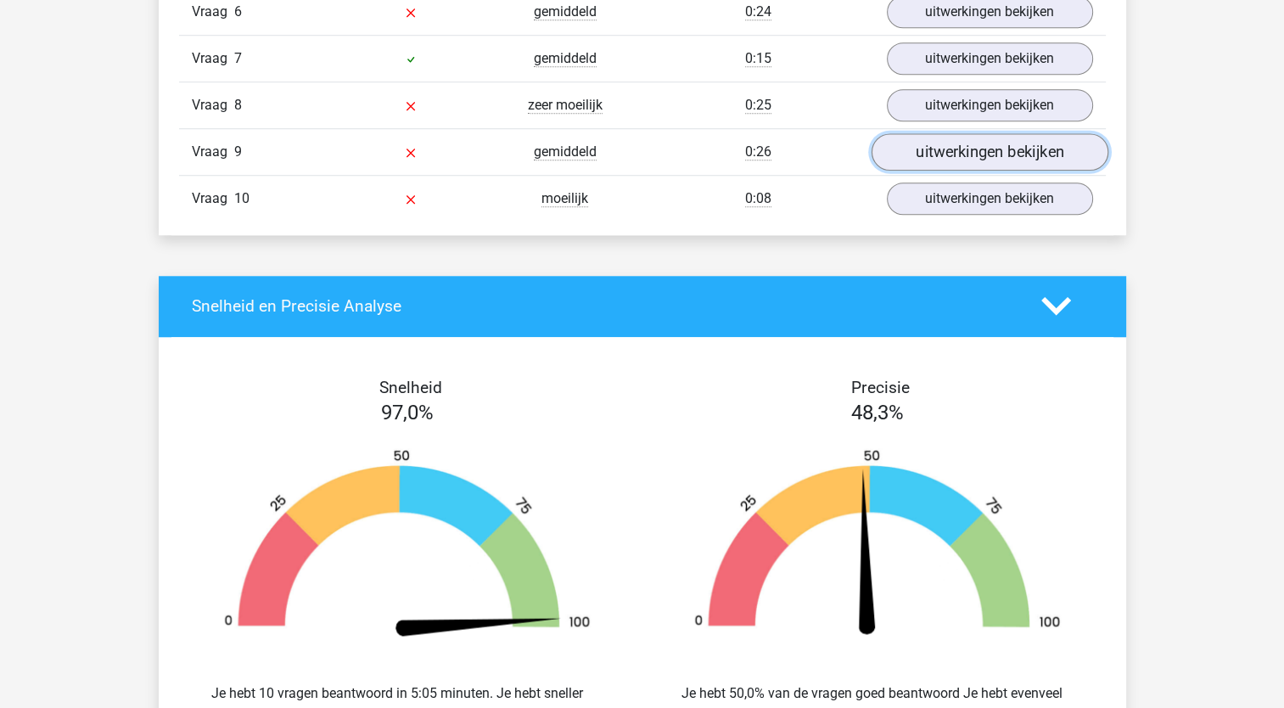
click at [964, 149] on link "uitwerkingen bekijken" at bounding box center [989, 151] width 237 height 37
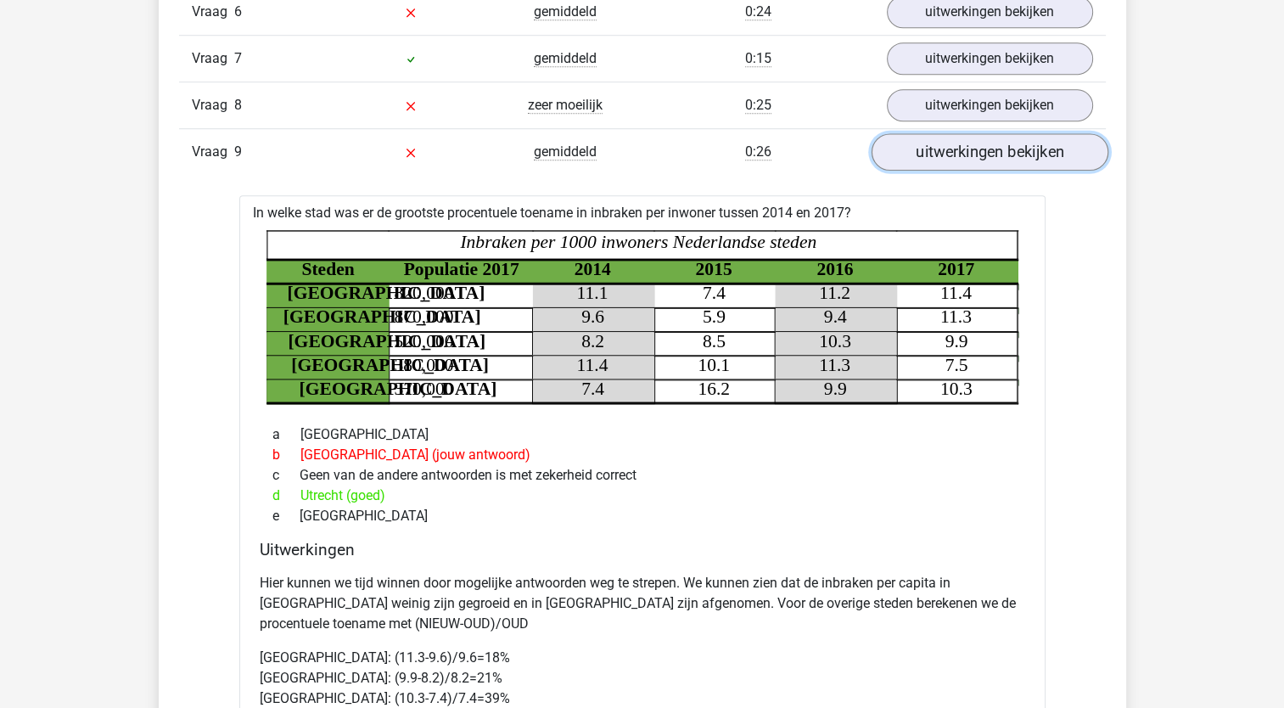
click at [964, 149] on link "uitwerkingen bekijken" at bounding box center [989, 151] width 237 height 37
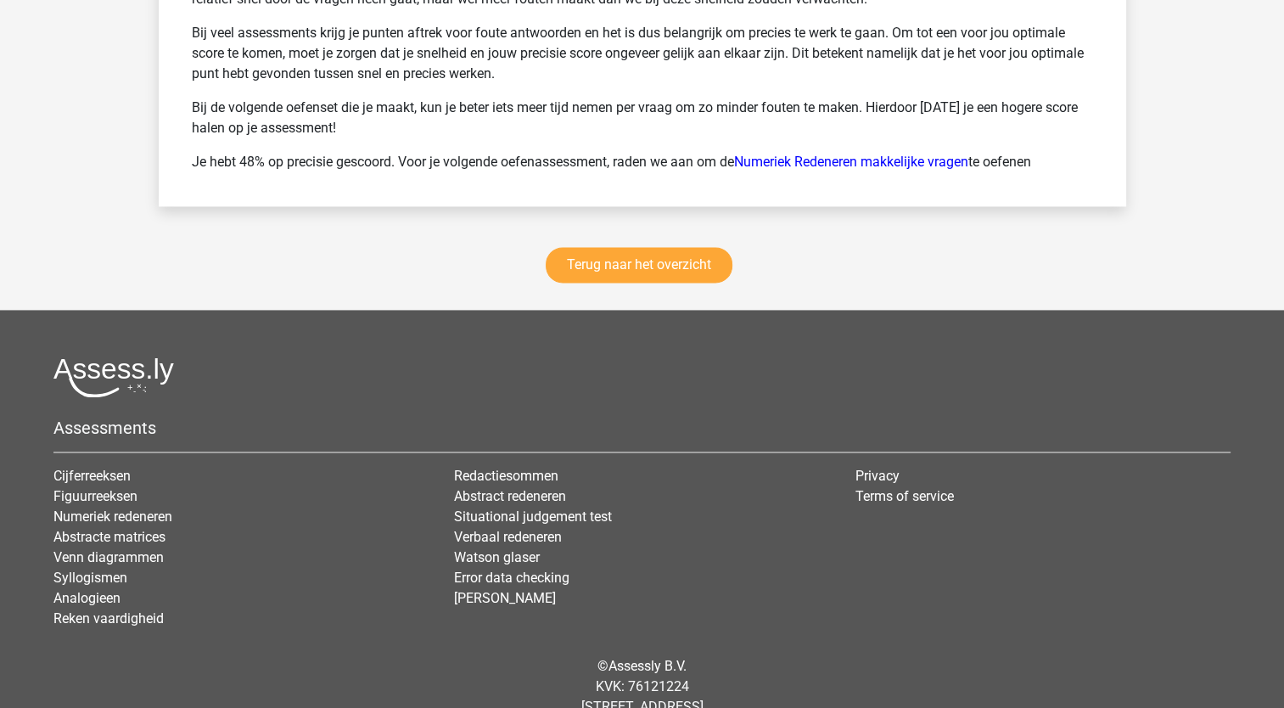
scroll to position [2363, 0]
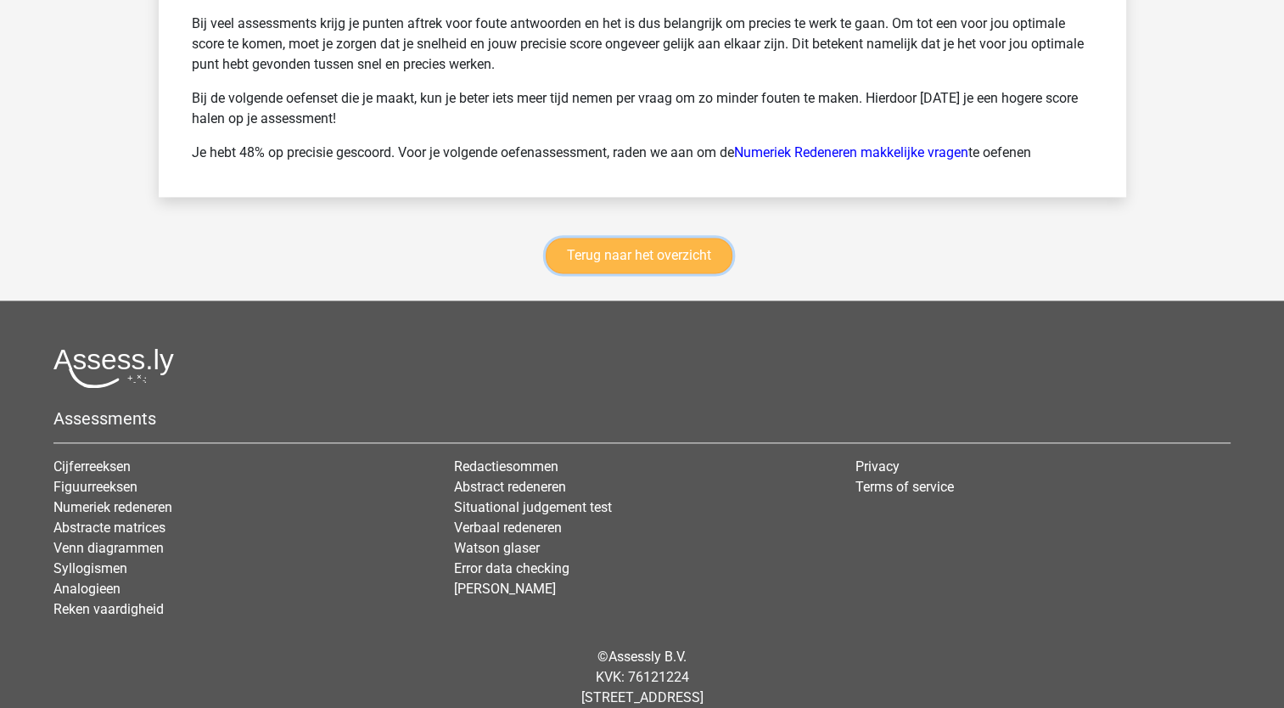
click at [641, 247] on link "Terug naar het overzicht" at bounding box center [639, 256] width 187 height 36
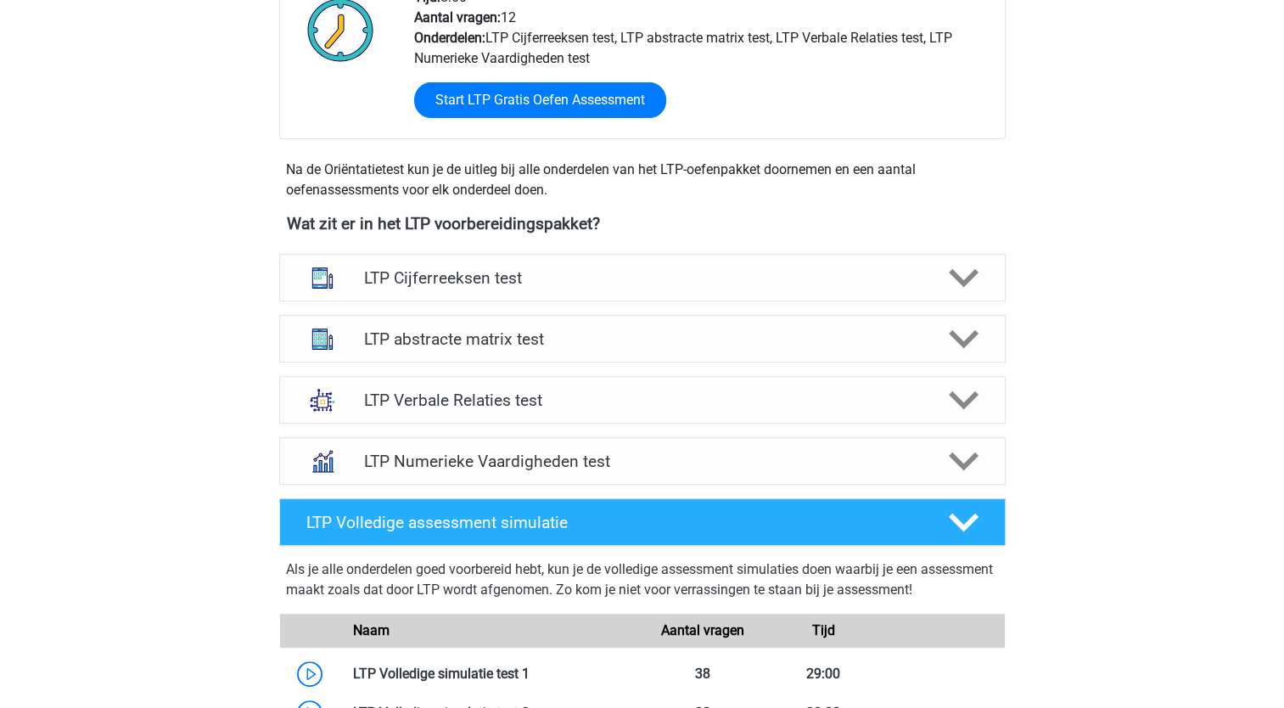
scroll to position [475, 0]
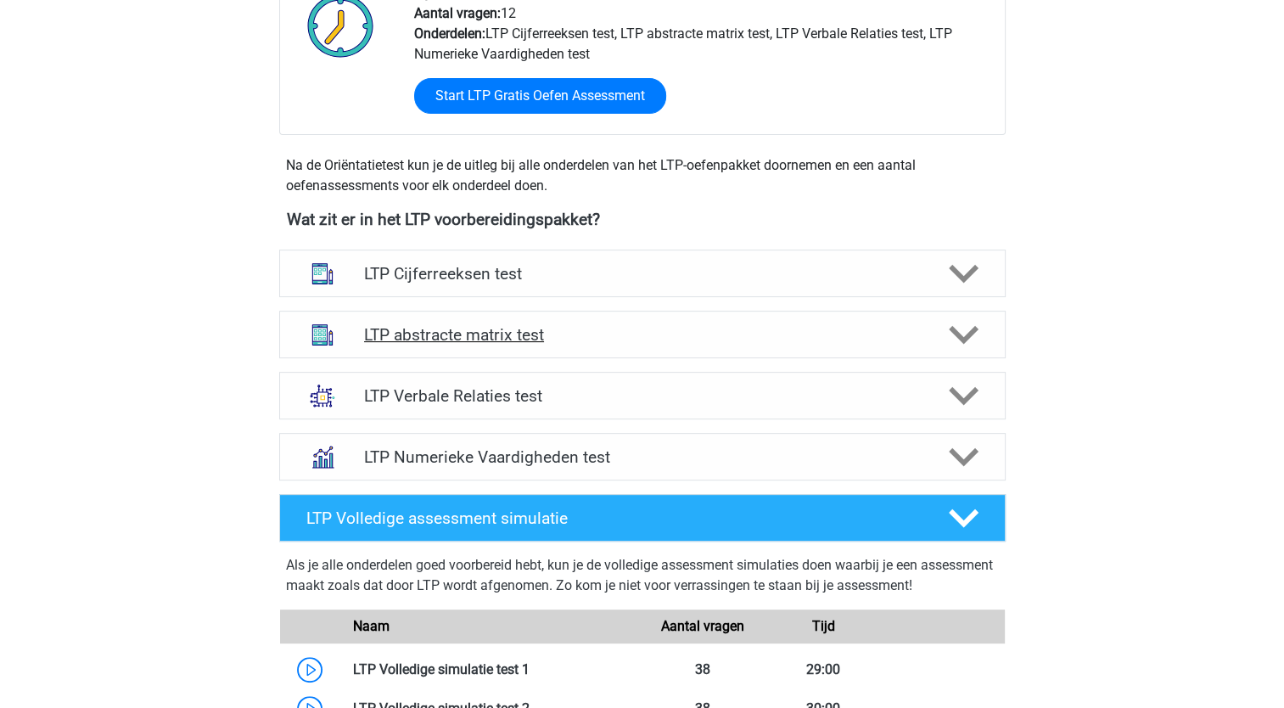
click at [524, 334] on h4 "LTP abstracte matrix test" at bounding box center [642, 335] width 556 height 20
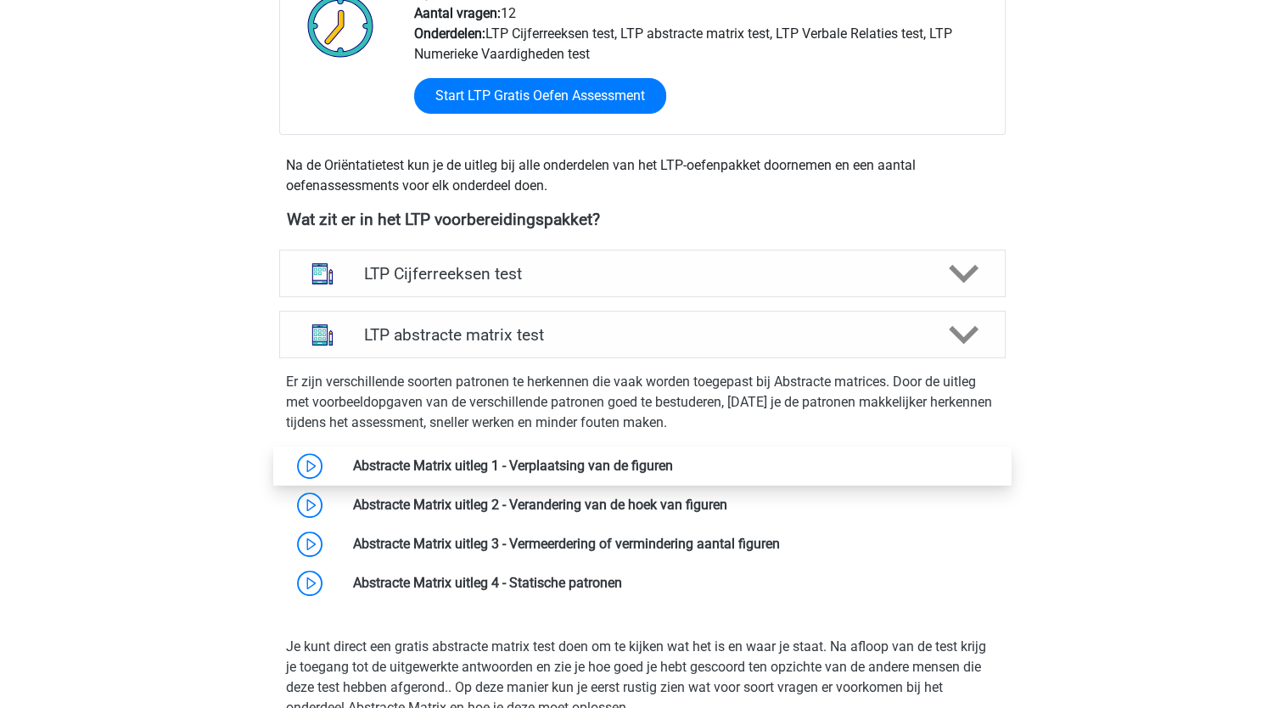
click at [673, 458] on link at bounding box center [673, 466] width 0 height 16
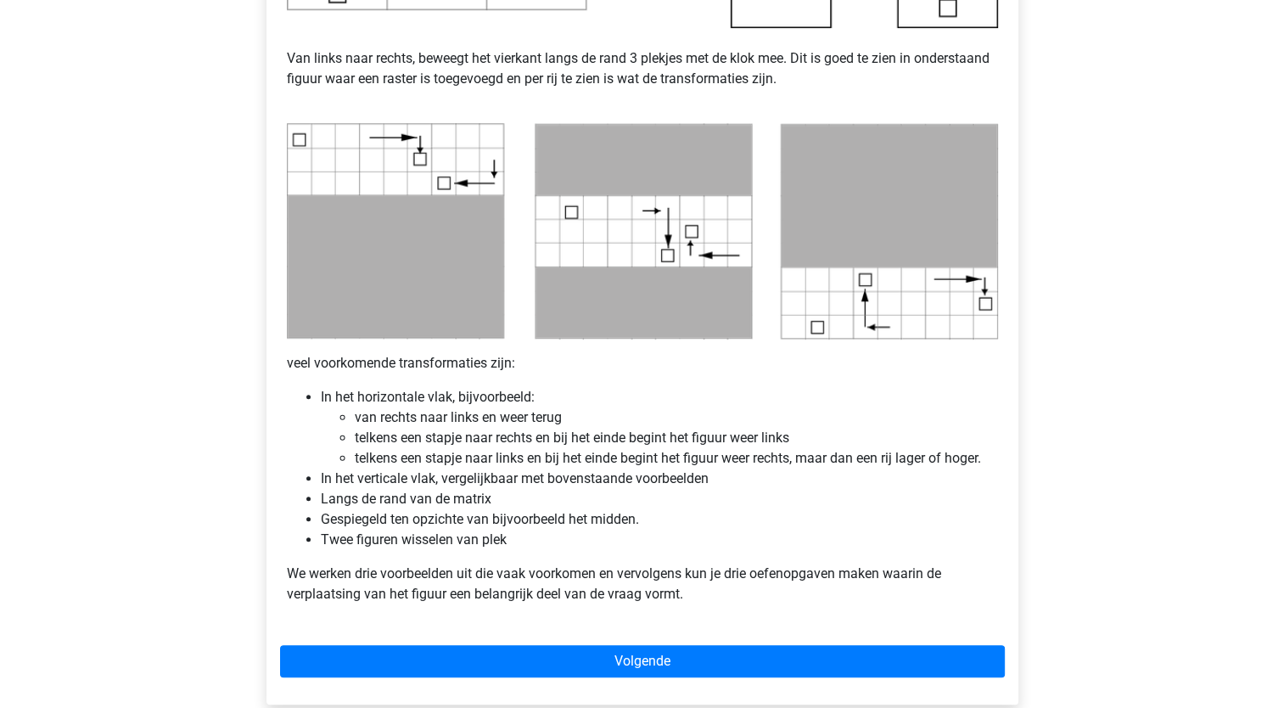
scroll to position [817, 0]
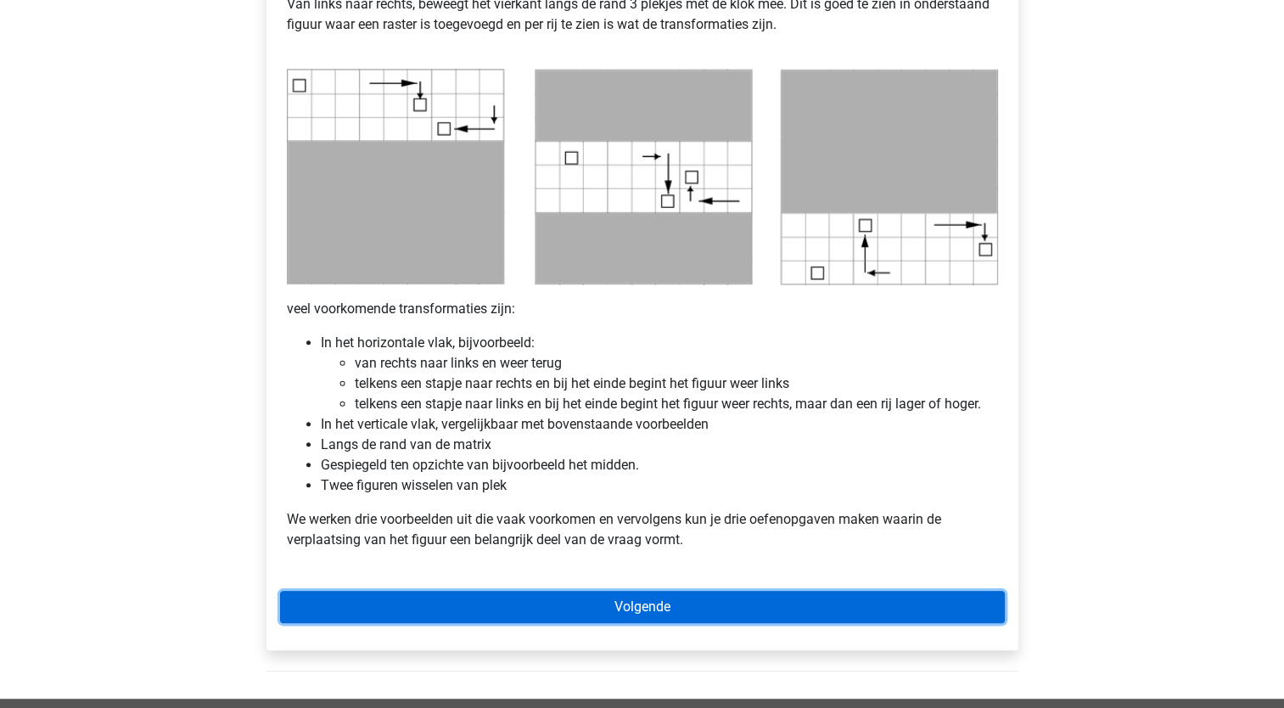
click at [632, 607] on link "Volgende" at bounding box center [642, 607] width 725 height 32
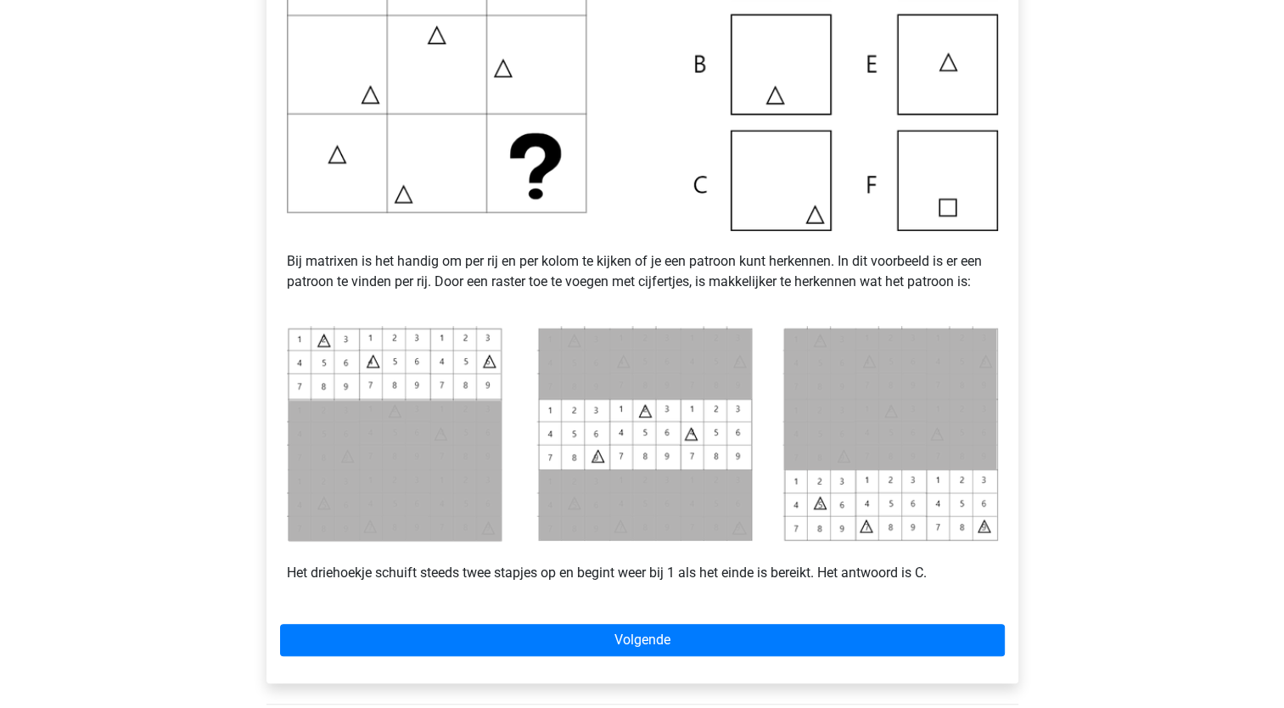
scroll to position [502, 0]
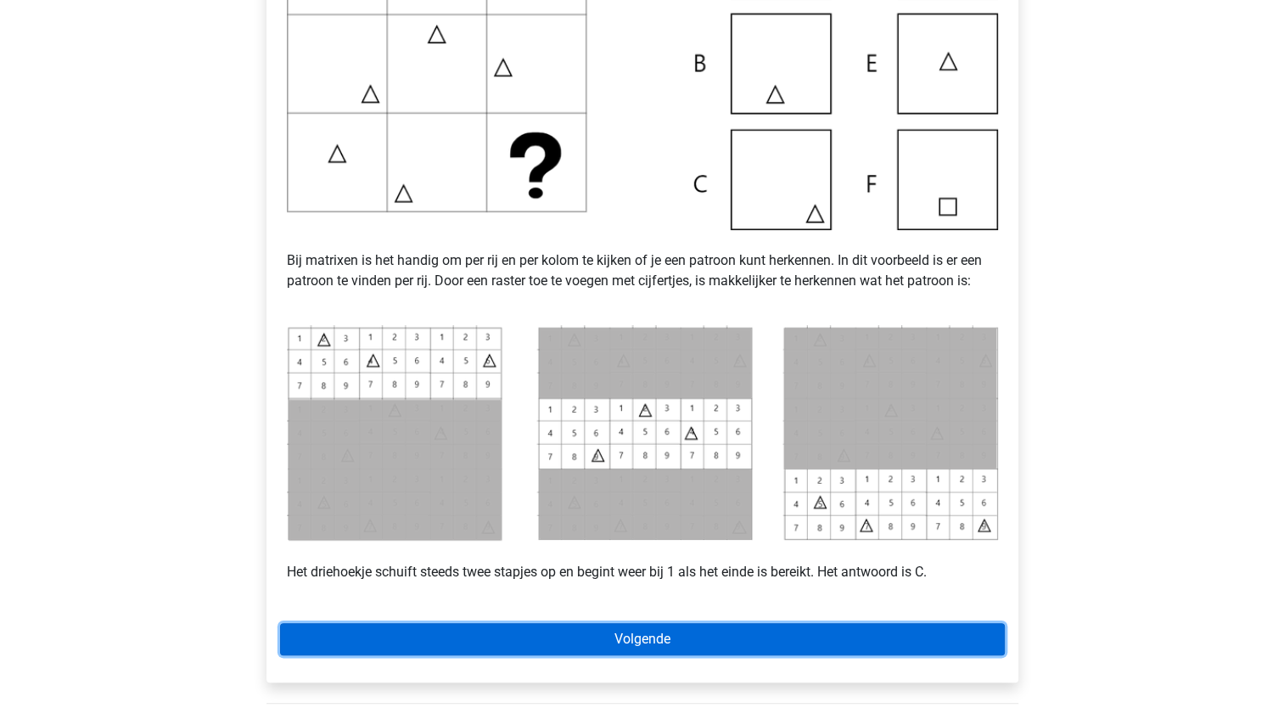
click at [627, 634] on link "Volgende" at bounding box center [642, 639] width 725 height 32
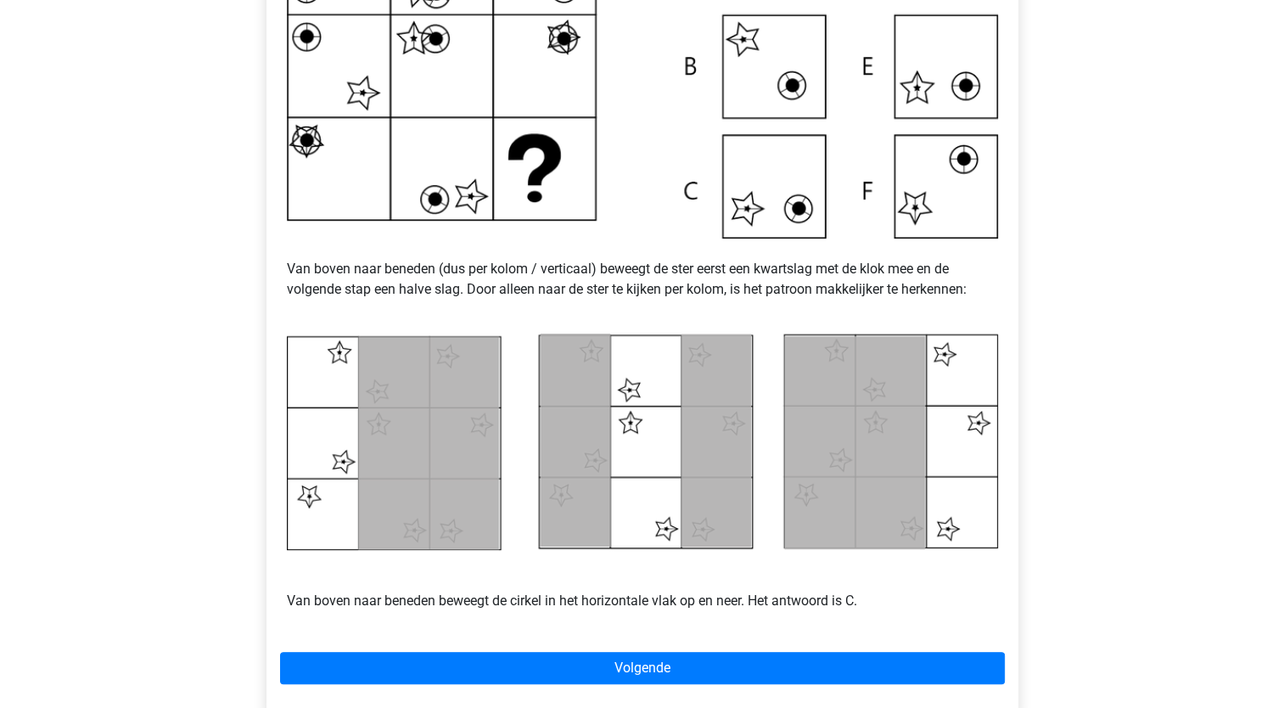
scroll to position [679, 0]
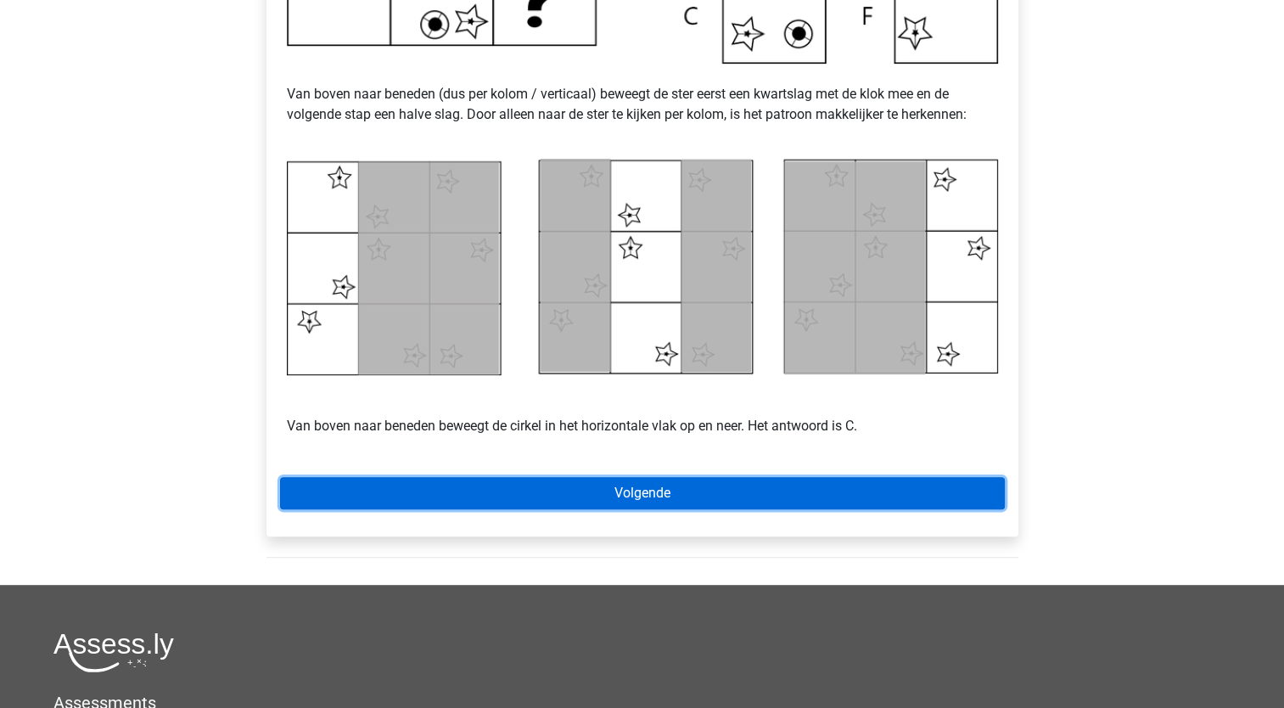
click at [646, 492] on link "Volgende" at bounding box center [642, 493] width 725 height 32
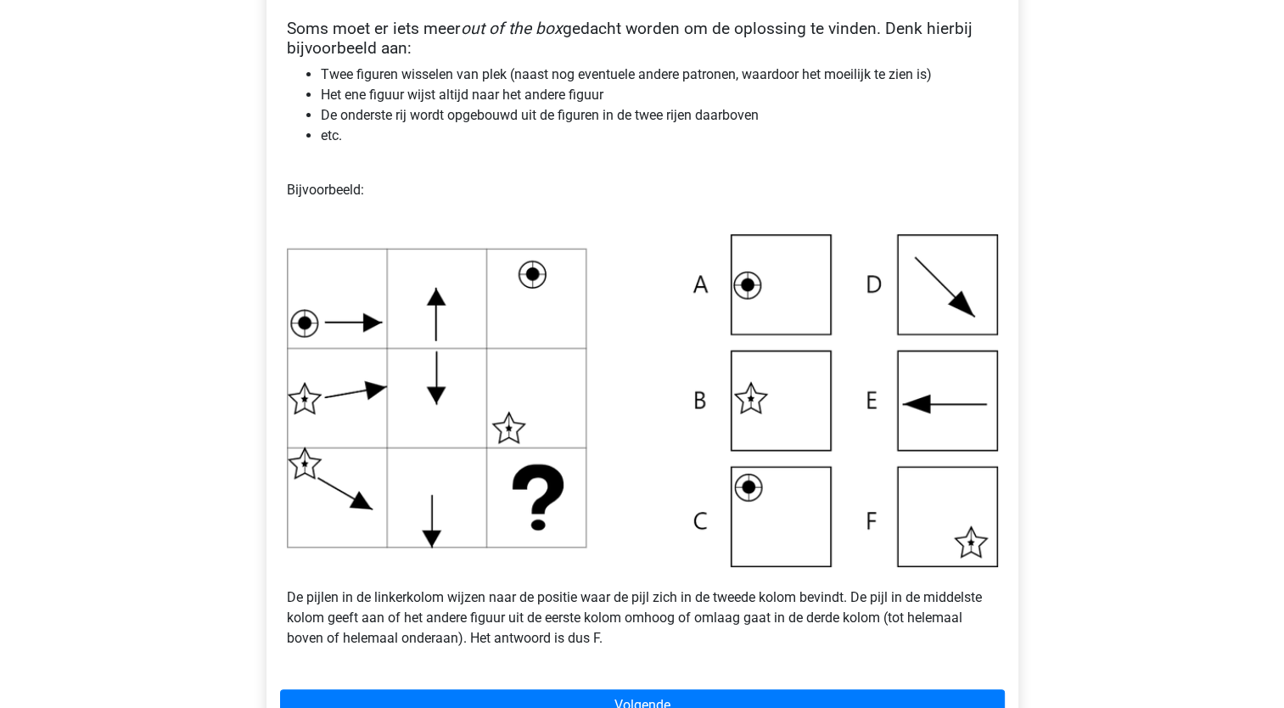
scroll to position [407, 0]
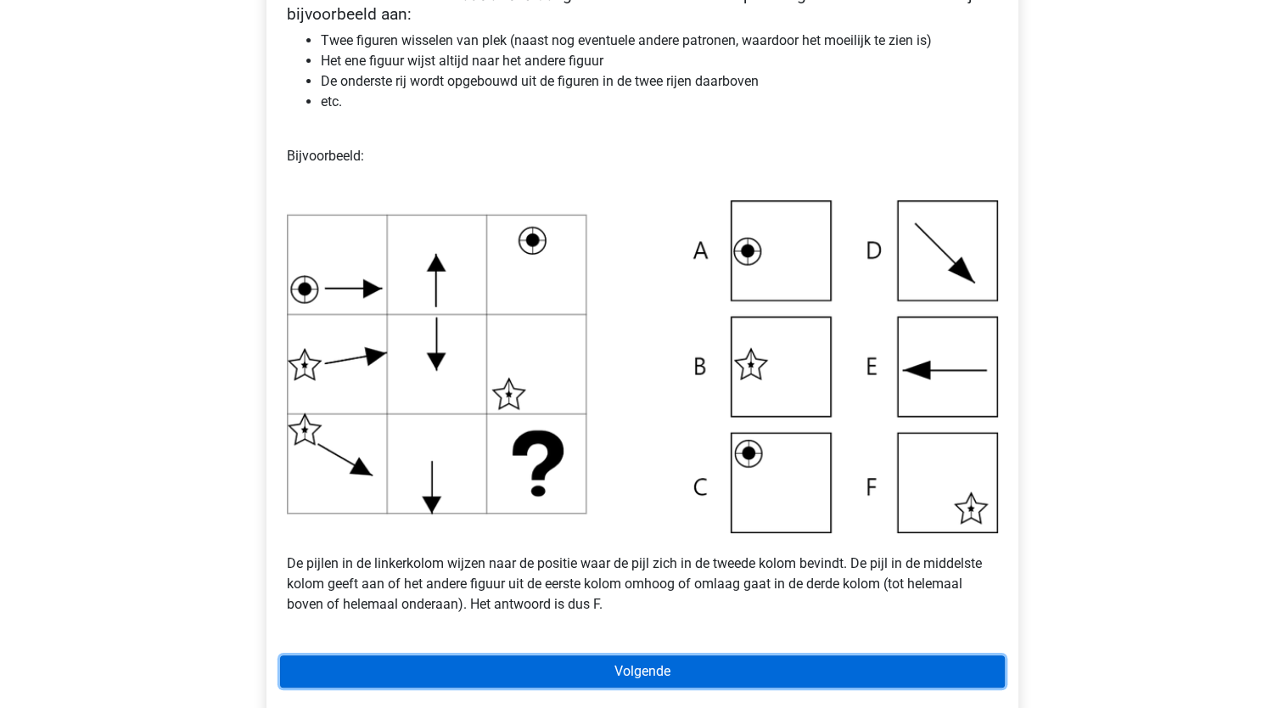
click at [621, 672] on link "Volgende" at bounding box center [642, 671] width 725 height 32
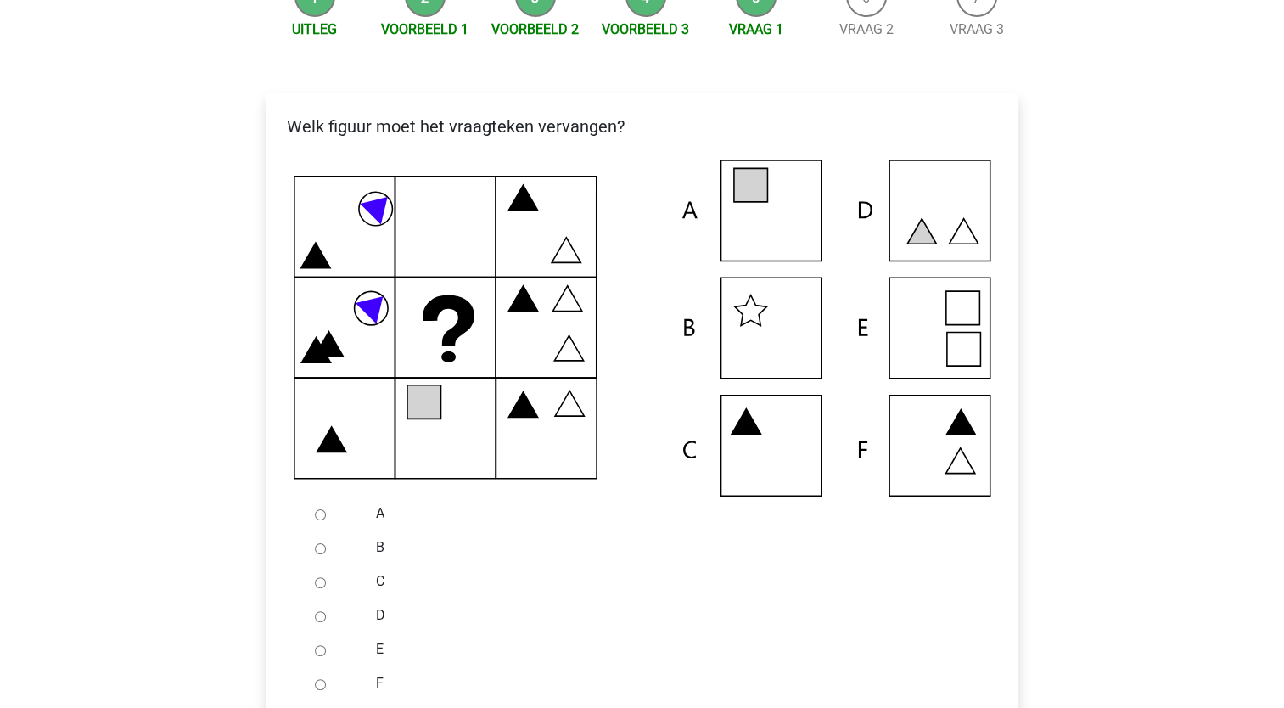
scroll to position [242, 0]
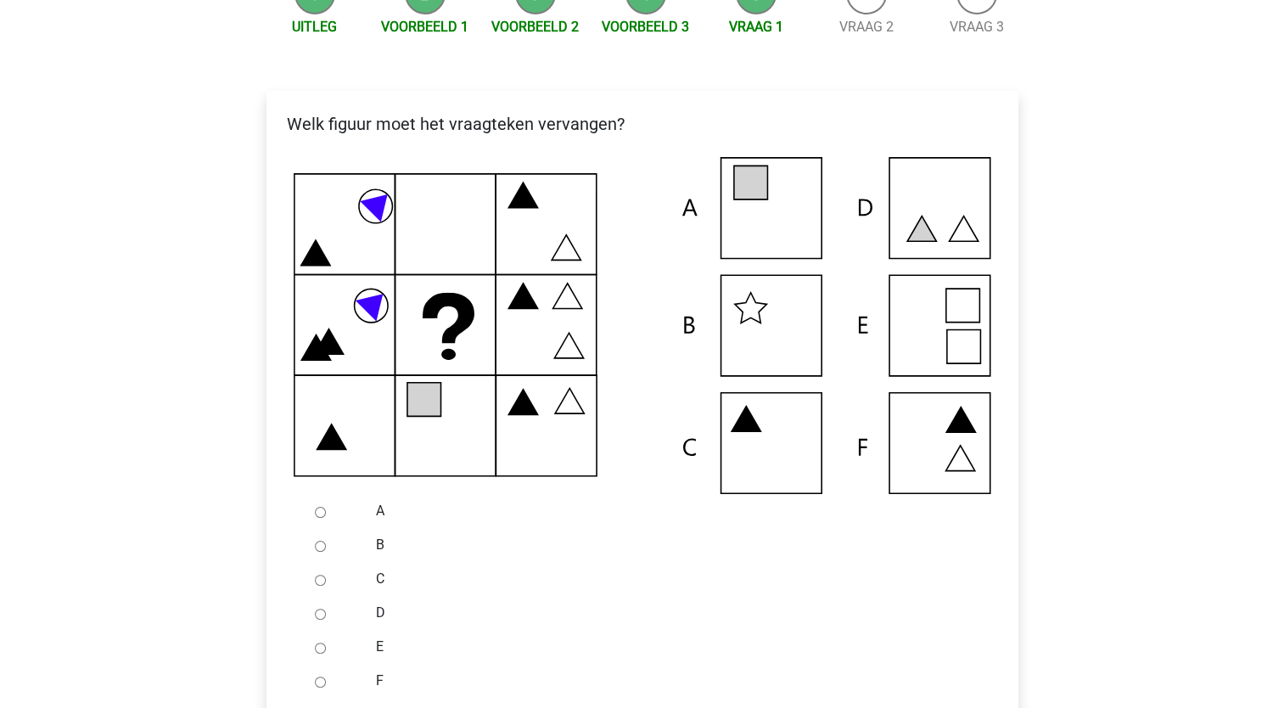
click at [319, 511] on input "A" at bounding box center [320, 512] width 11 height 11
radio input "true"
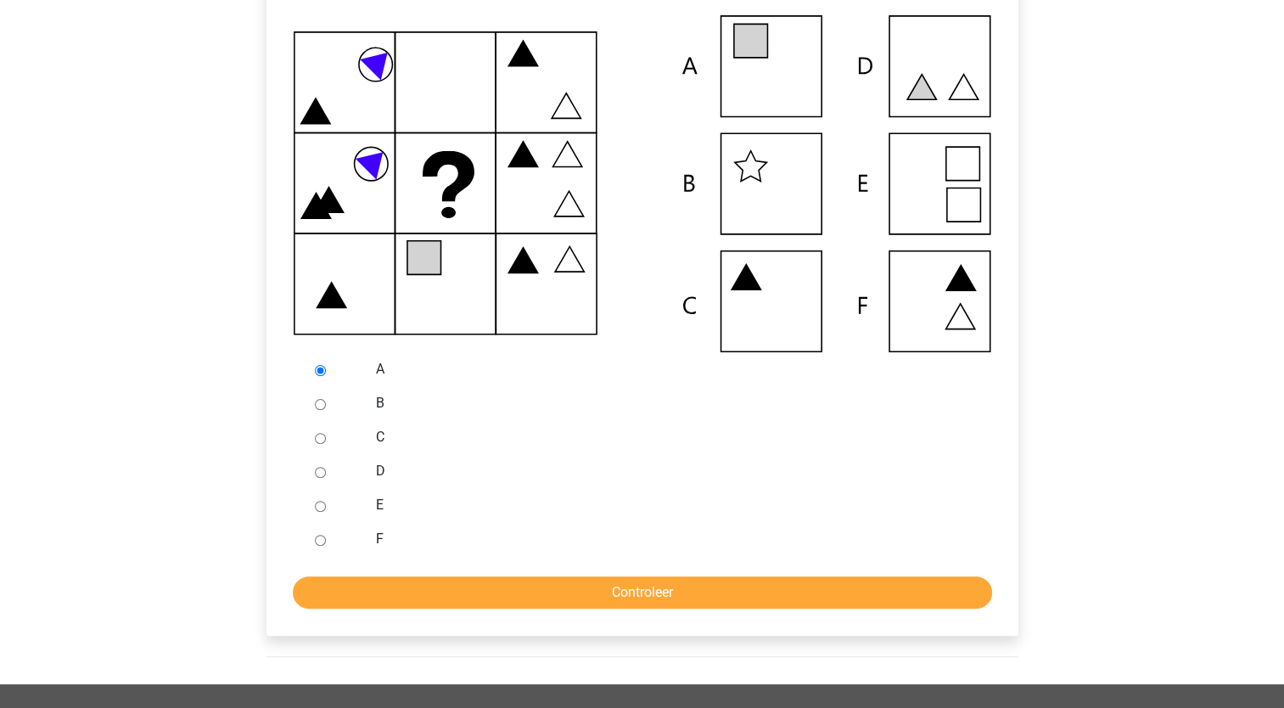
scroll to position [387, 0]
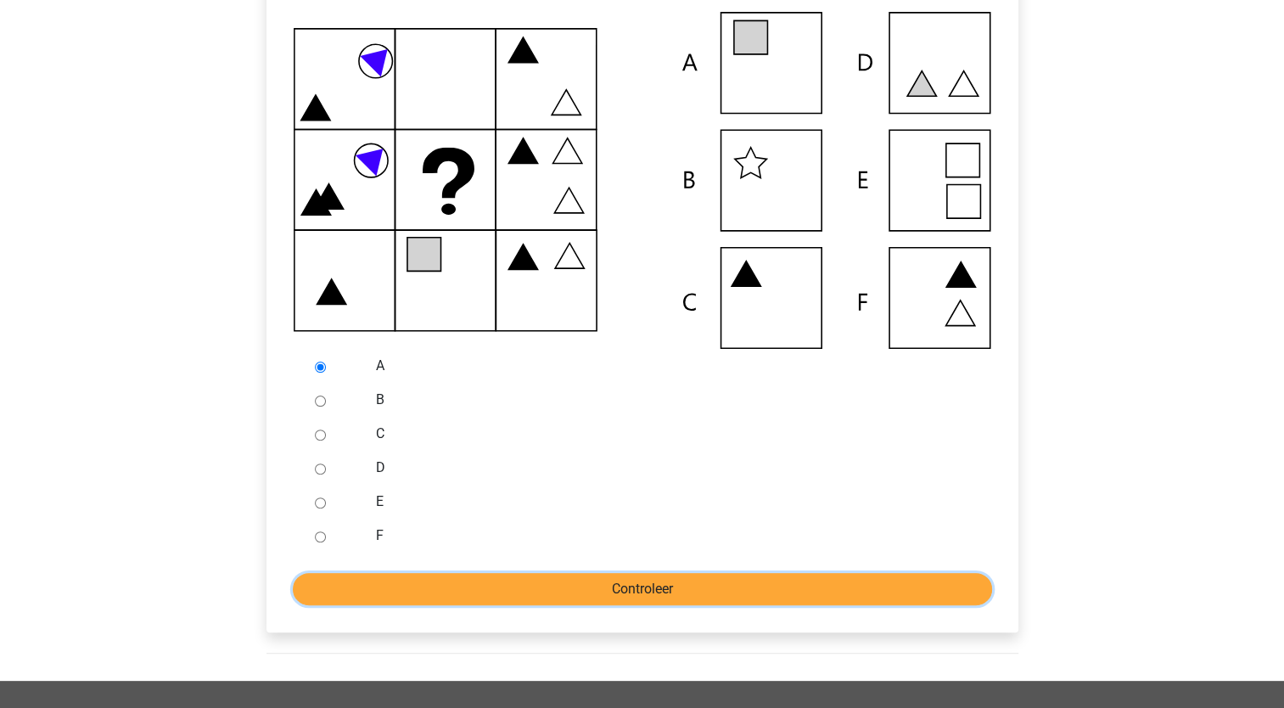
click at [628, 588] on input "Controleer" at bounding box center [643, 589] width 700 height 32
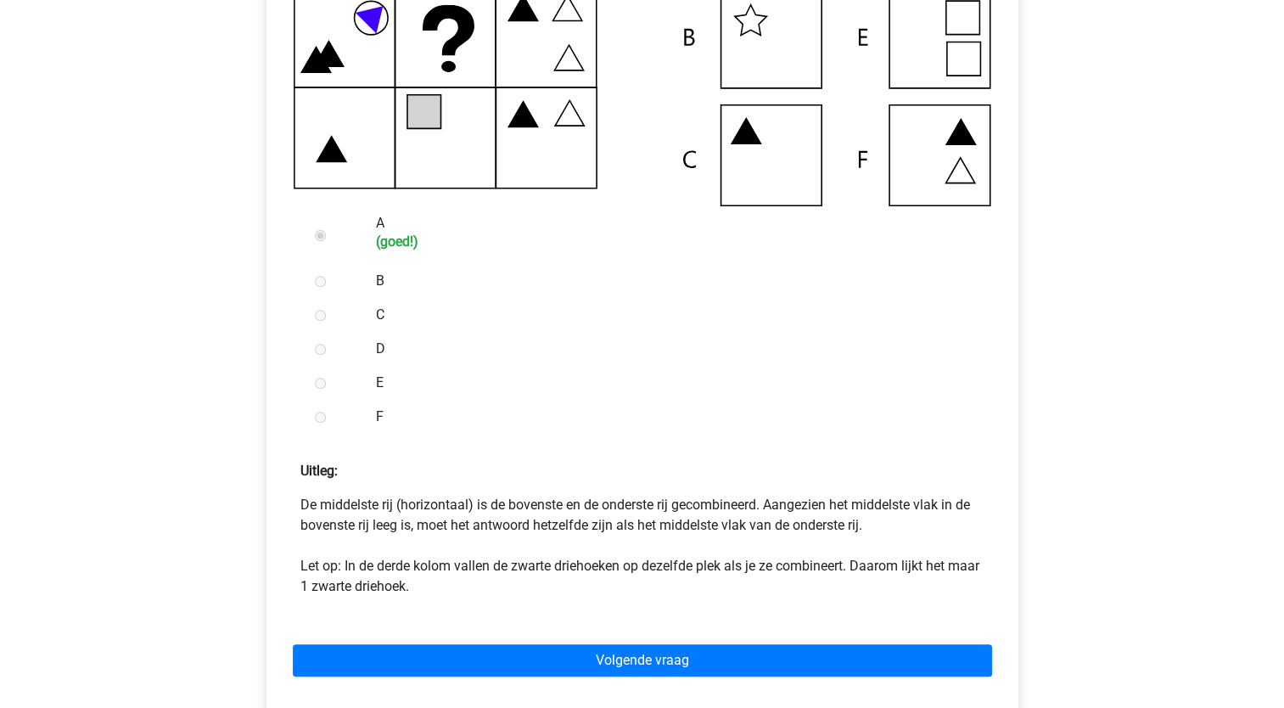
scroll to position [531, 0]
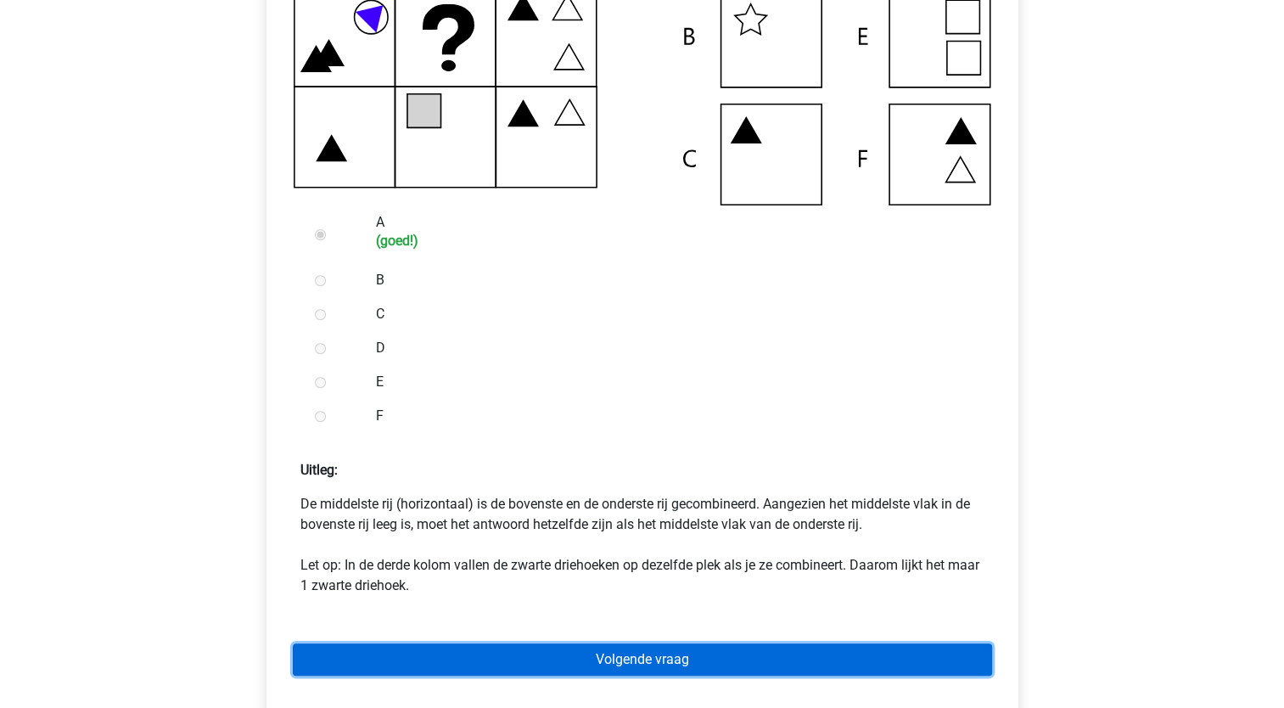
click at [615, 660] on link "Volgende vraag" at bounding box center [643, 660] width 700 height 32
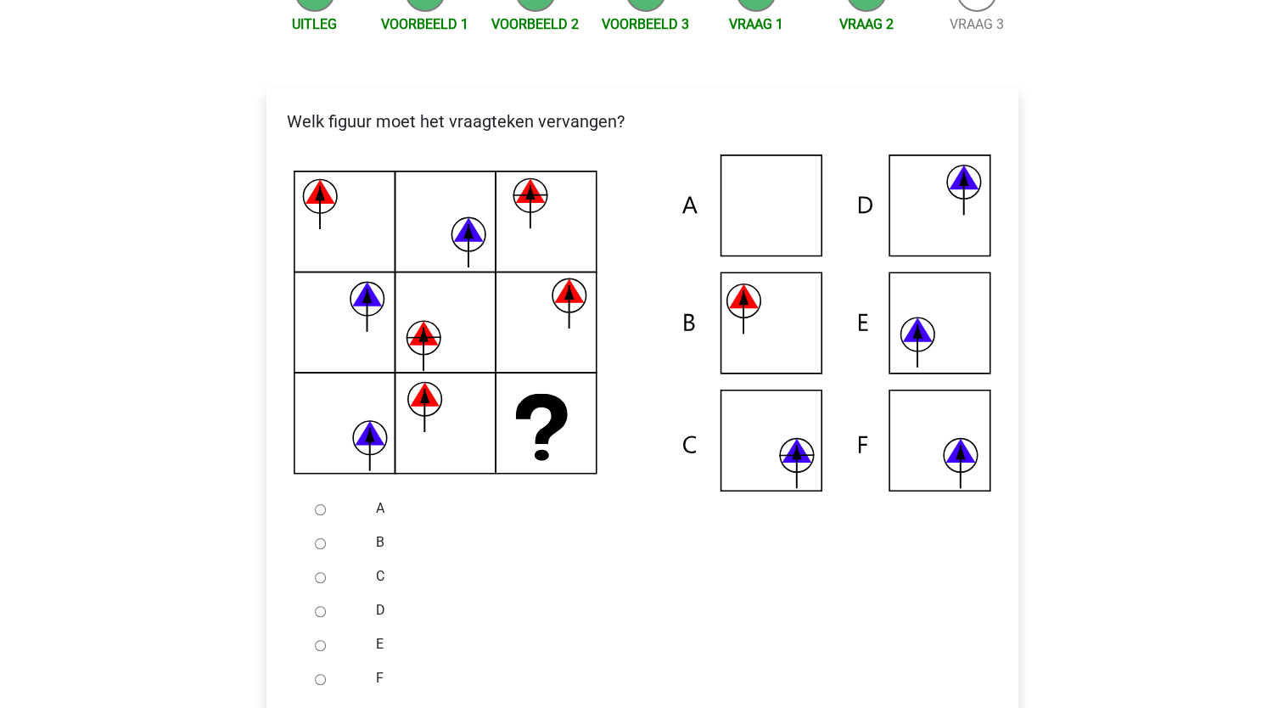
scroll to position [246, 0]
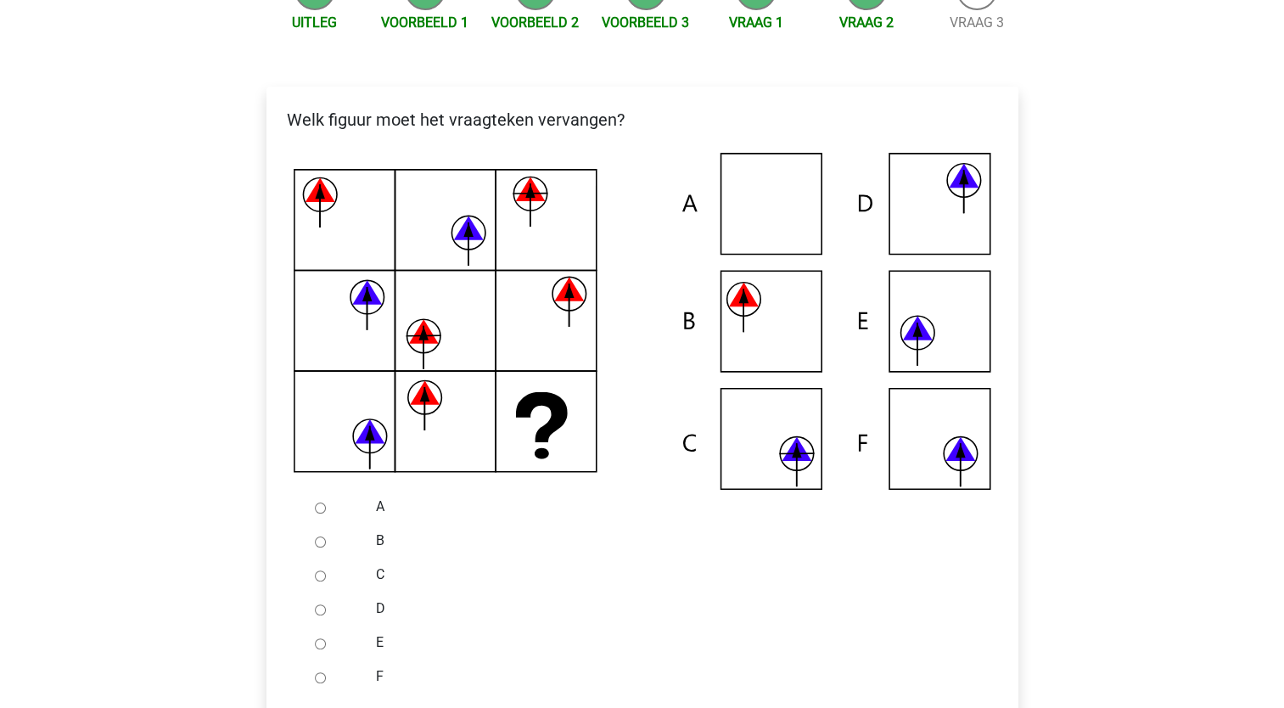
click at [319, 677] on input "F" at bounding box center [320, 677] width 11 height 11
radio input "true"
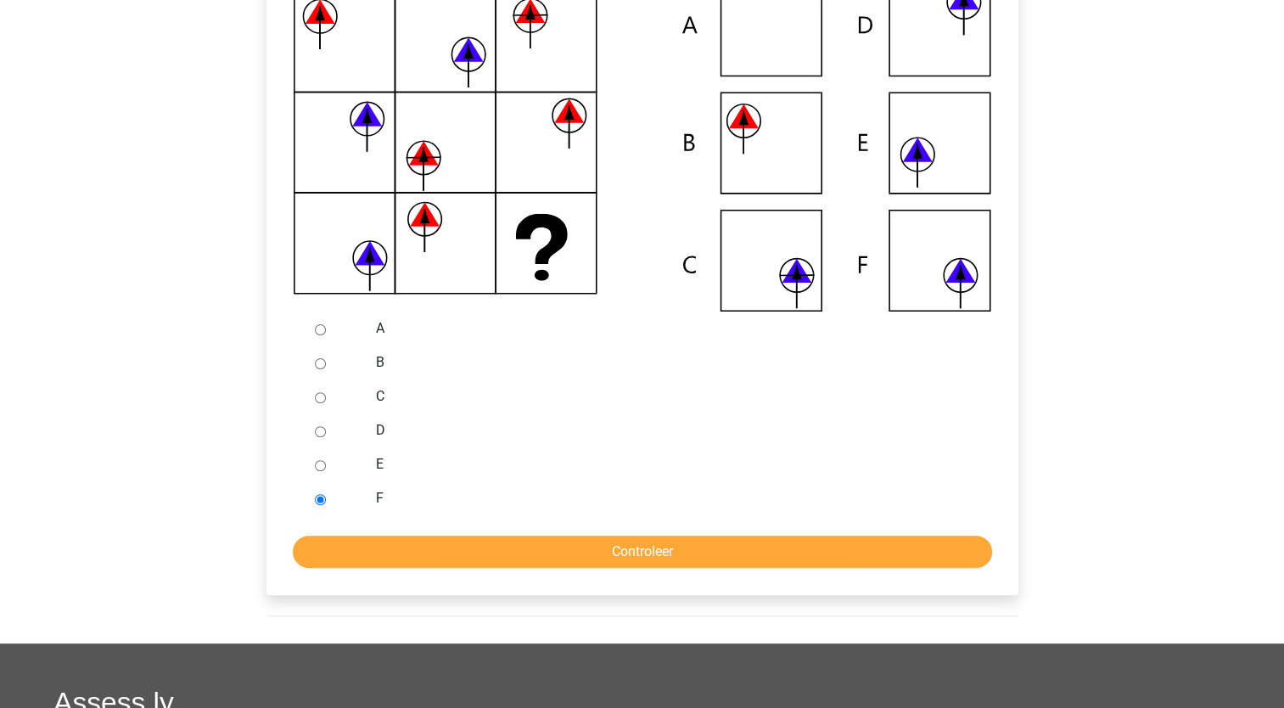
scroll to position [446, 0]
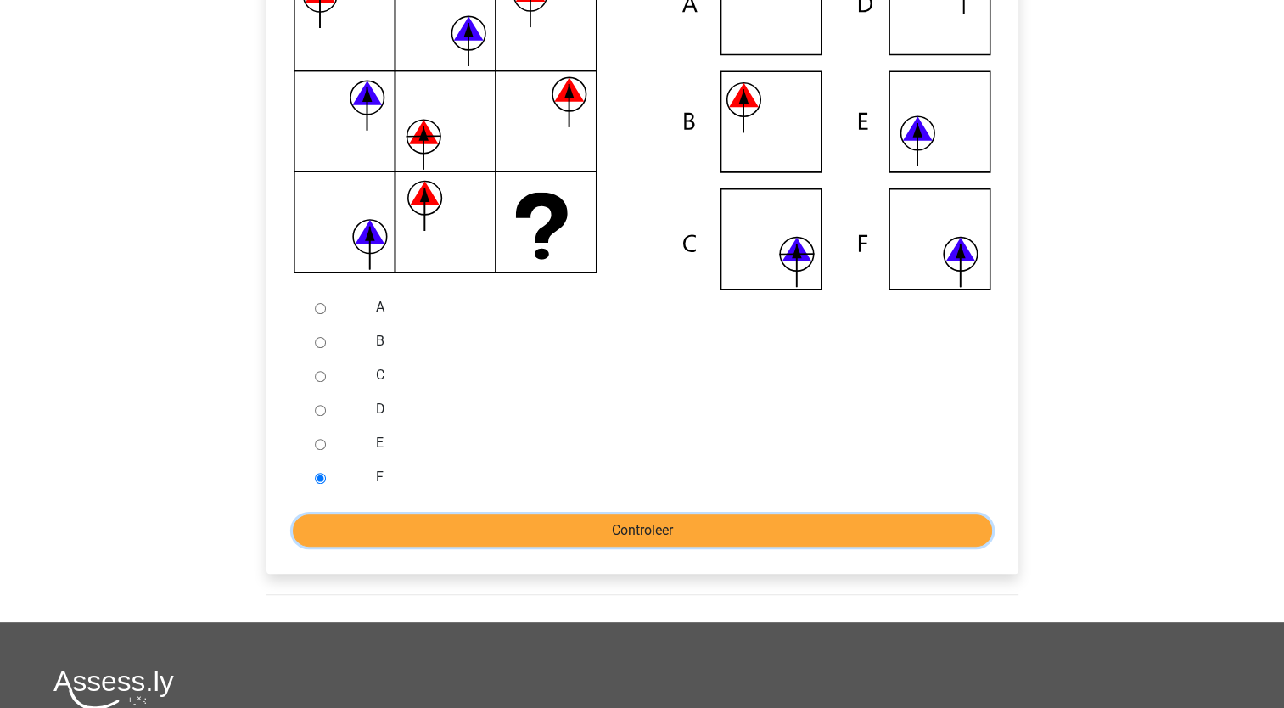
click at [632, 522] on input "Controleer" at bounding box center [643, 530] width 700 height 32
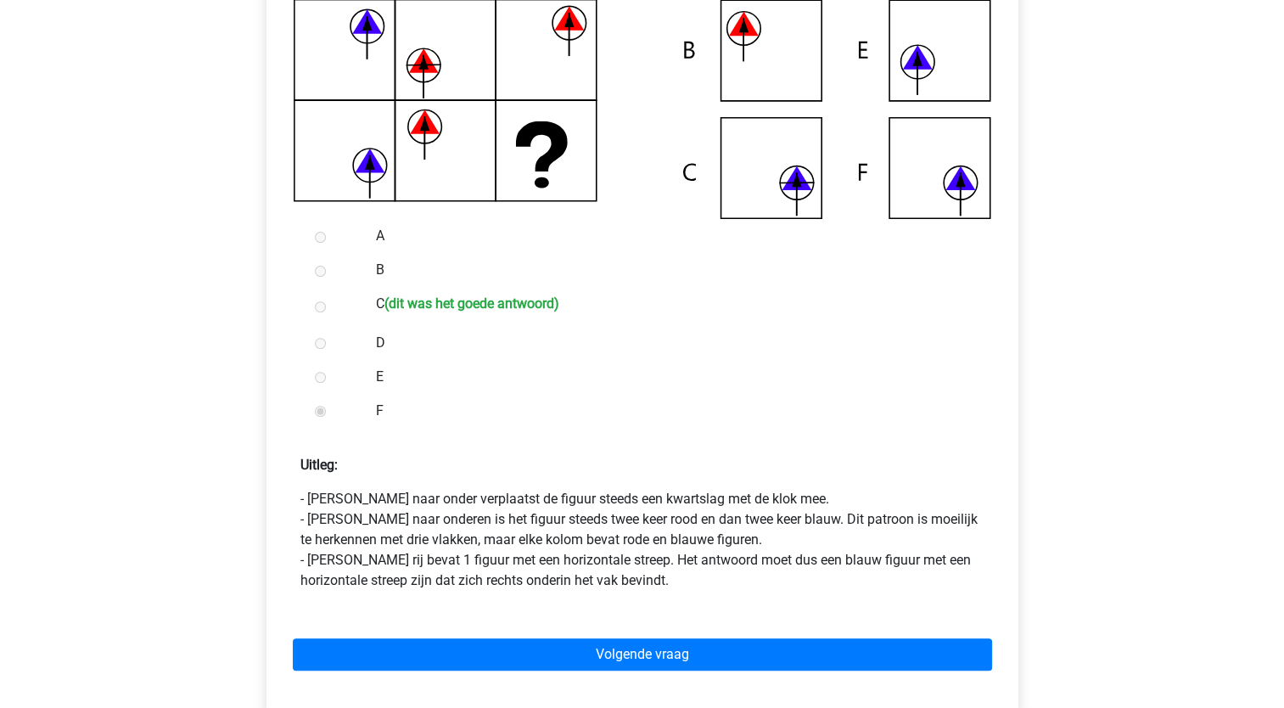
scroll to position [520, 0]
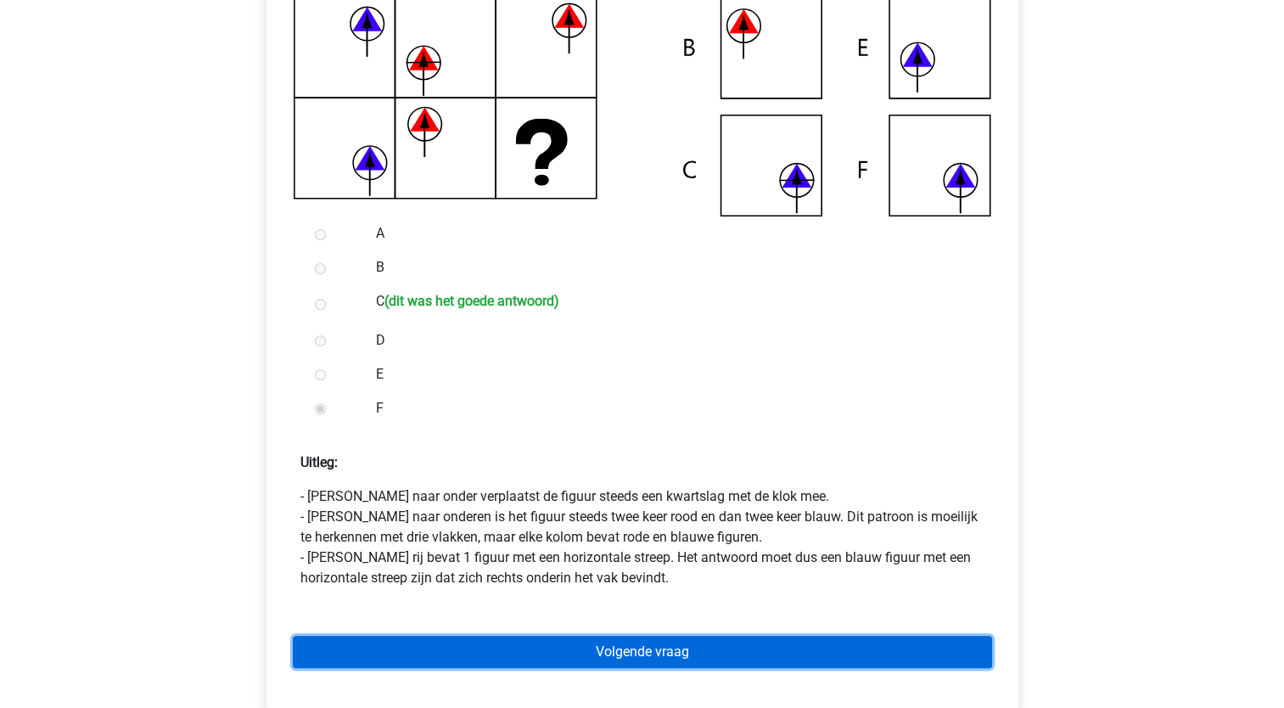
click at [632, 655] on link "Volgende vraag" at bounding box center [643, 652] width 700 height 32
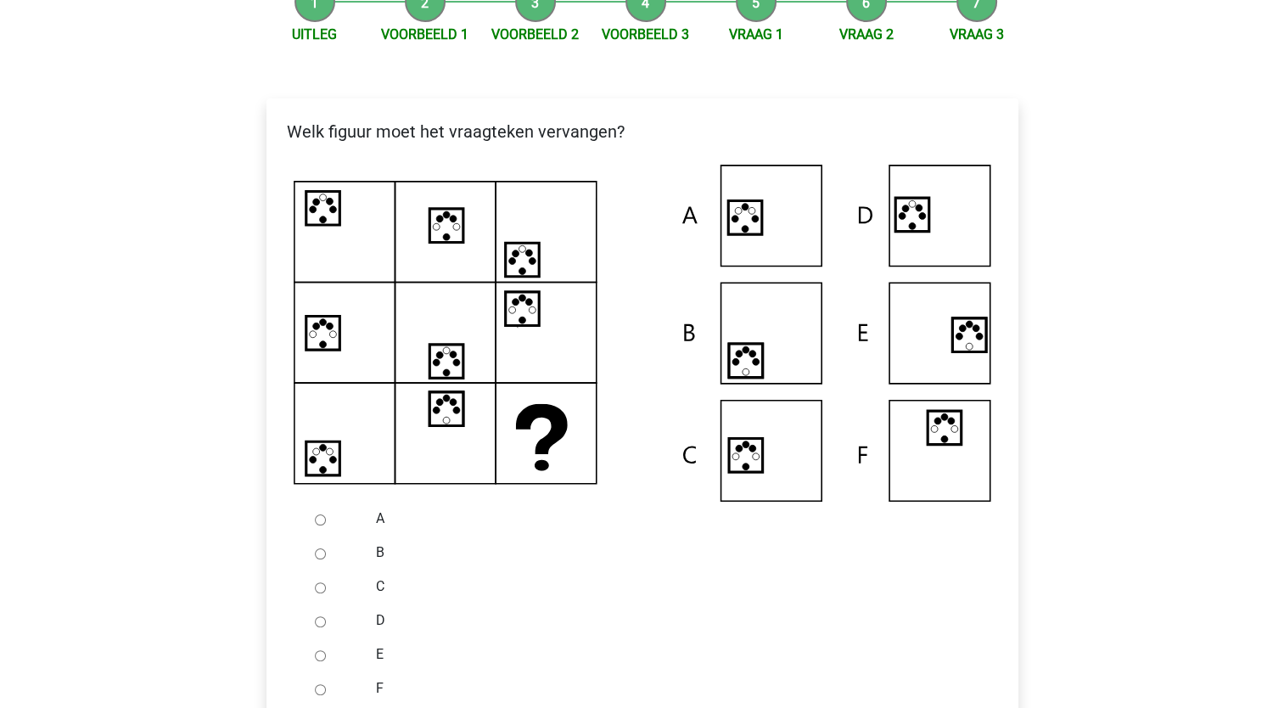
scroll to position [233, 0]
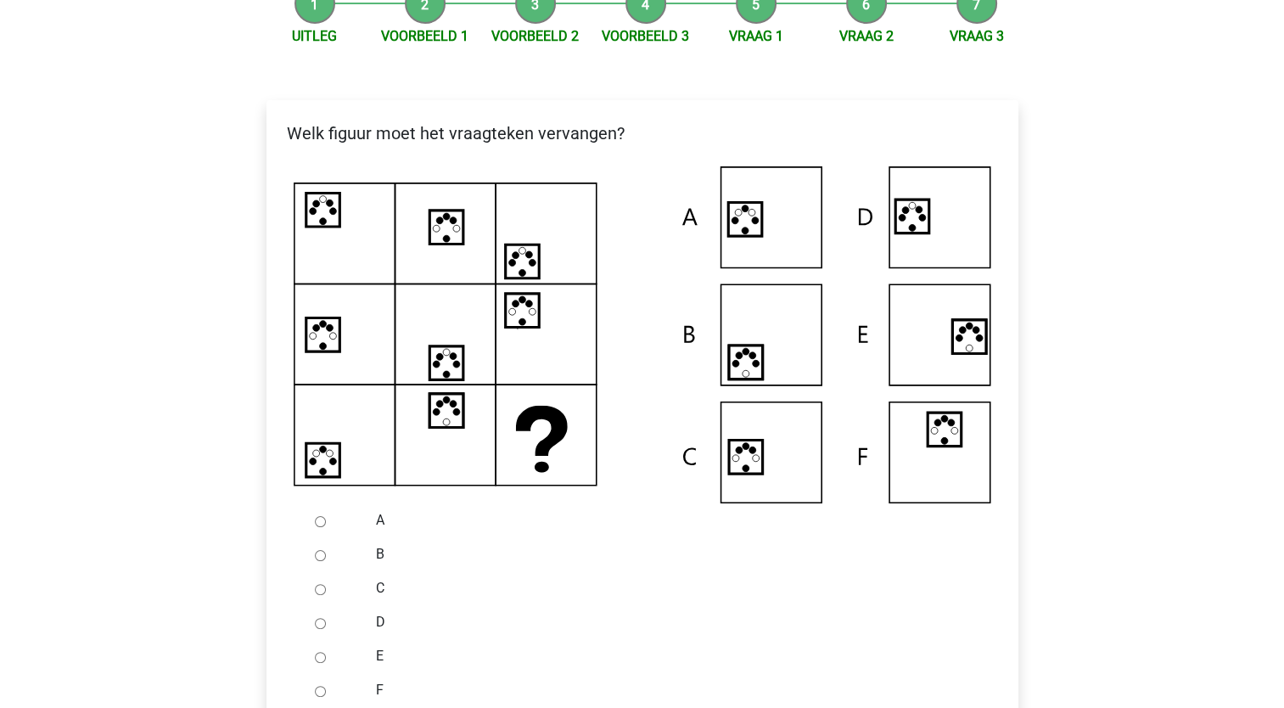
click at [318, 520] on input "A" at bounding box center [320, 521] width 11 height 11
radio input "true"
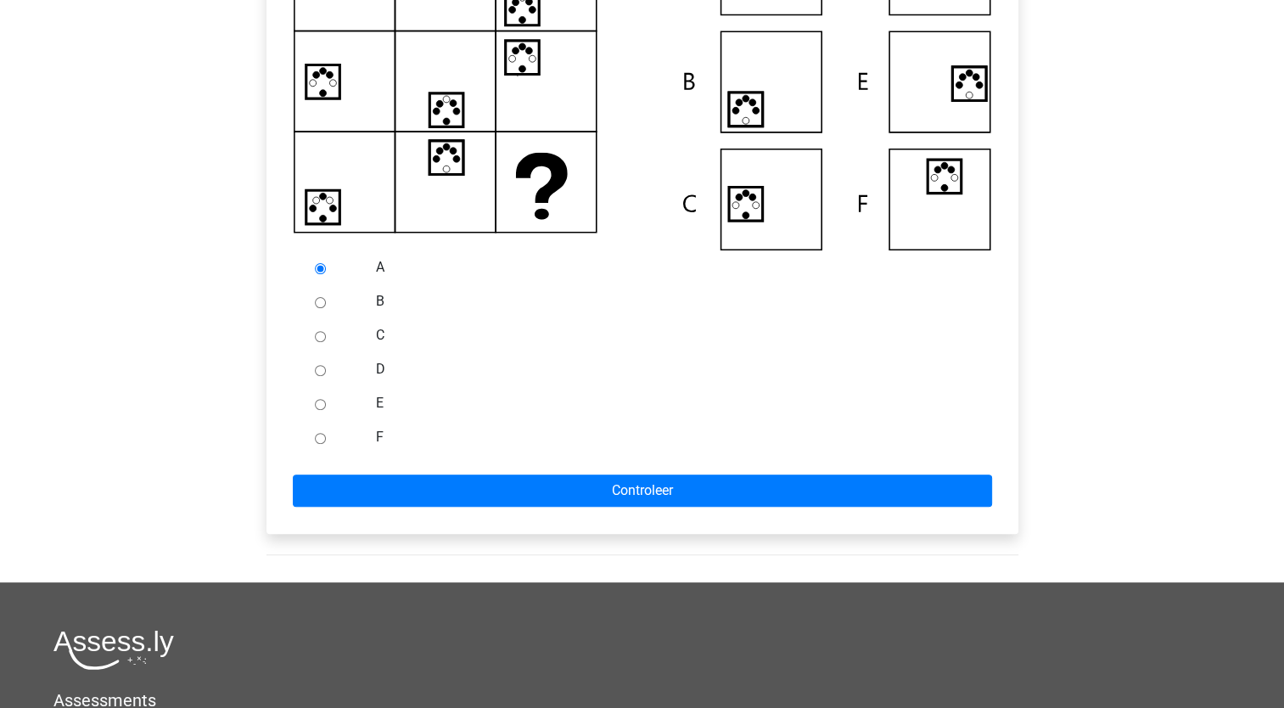
scroll to position [475, 0]
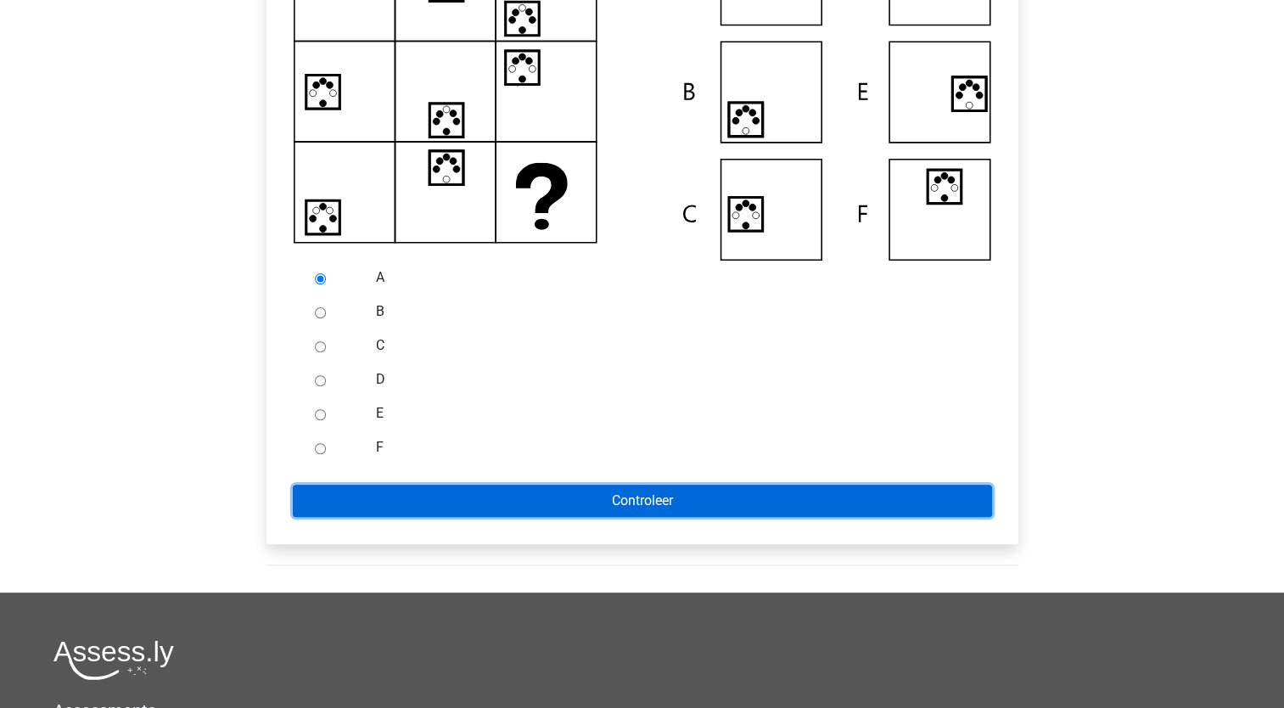
click at [655, 508] on input "Controleer" at bounding box center [643, 501] width 700 height 32
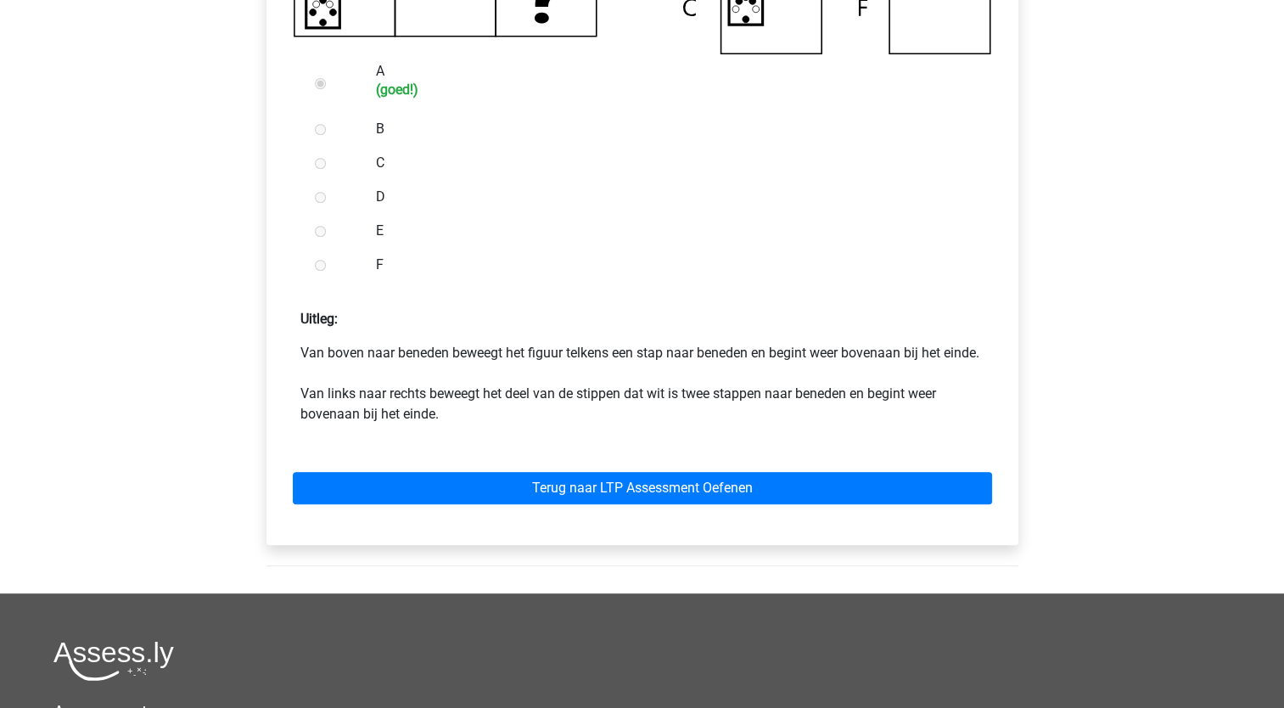
scroll to position [686, 0]
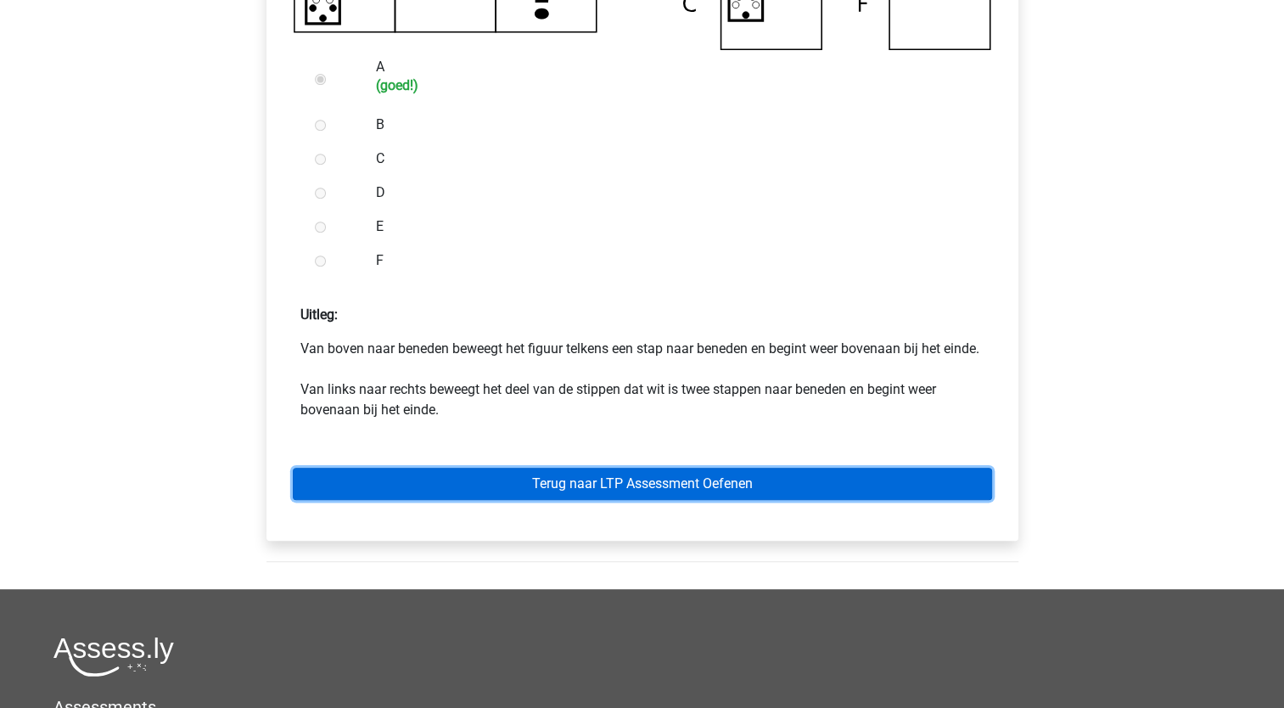
click at [625, 500] on link "Terug naar LTP Assessment Oefenen" at bounding box center [643, 484] width 700 height 32
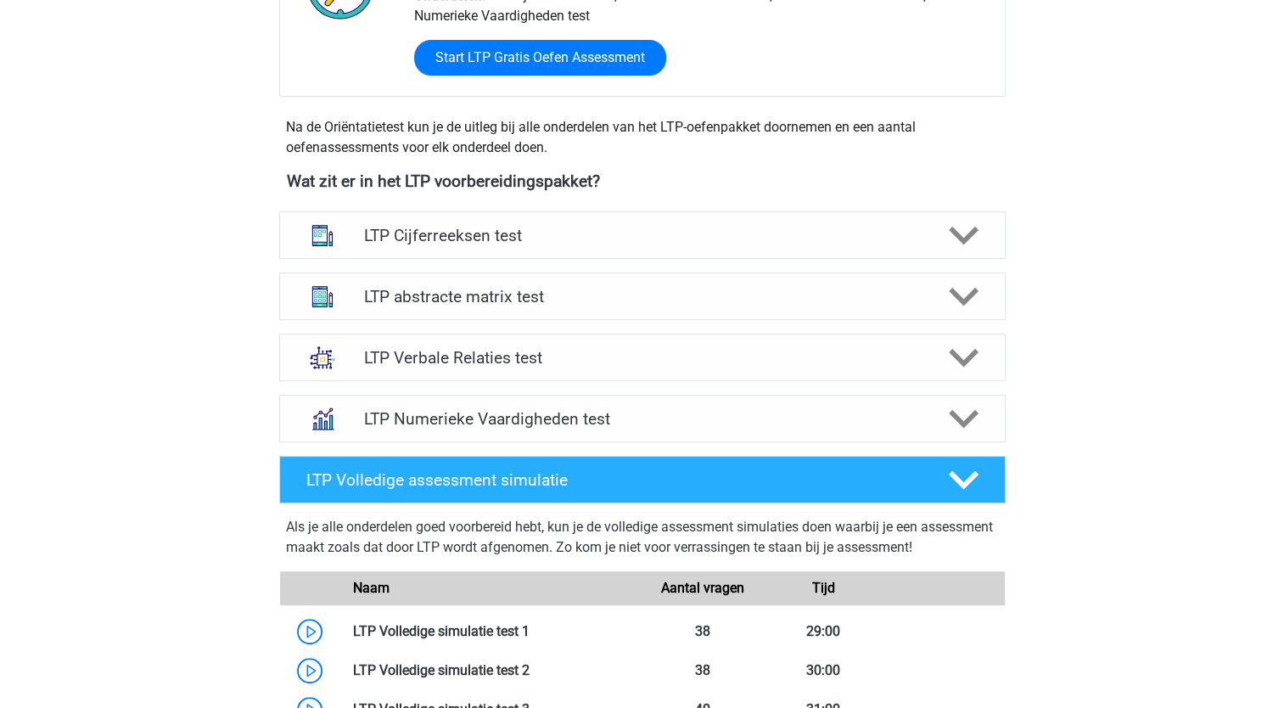
scroll to position [455, 0]
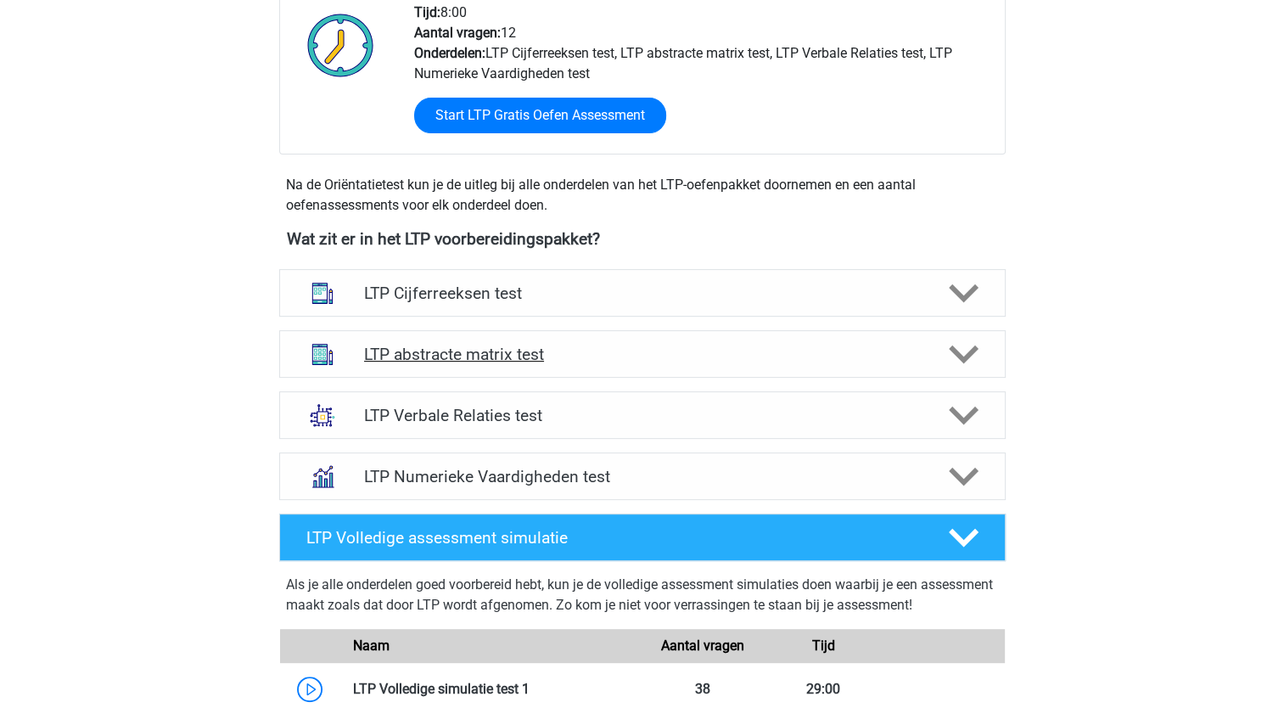
click at [471, 346] on h4 "LTP abstracte matrix test" at bounding box center [642, 355] width 556 height 20
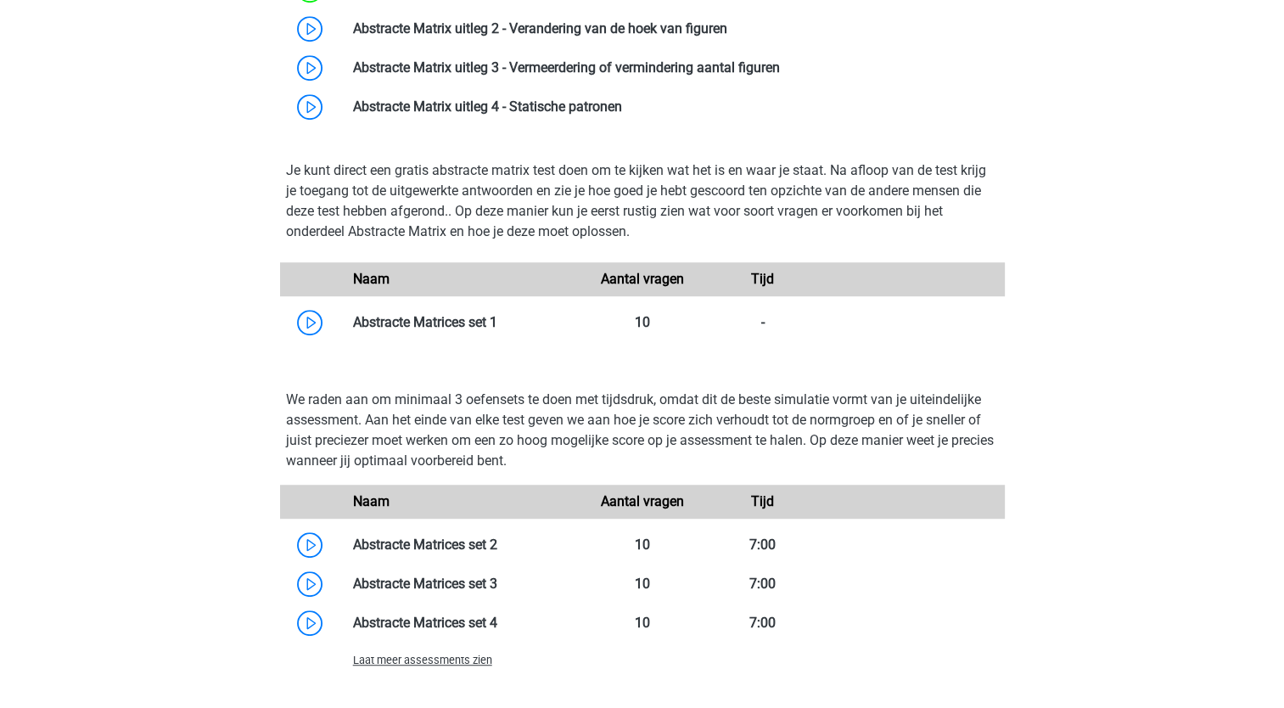
scroll to position [954, 0]
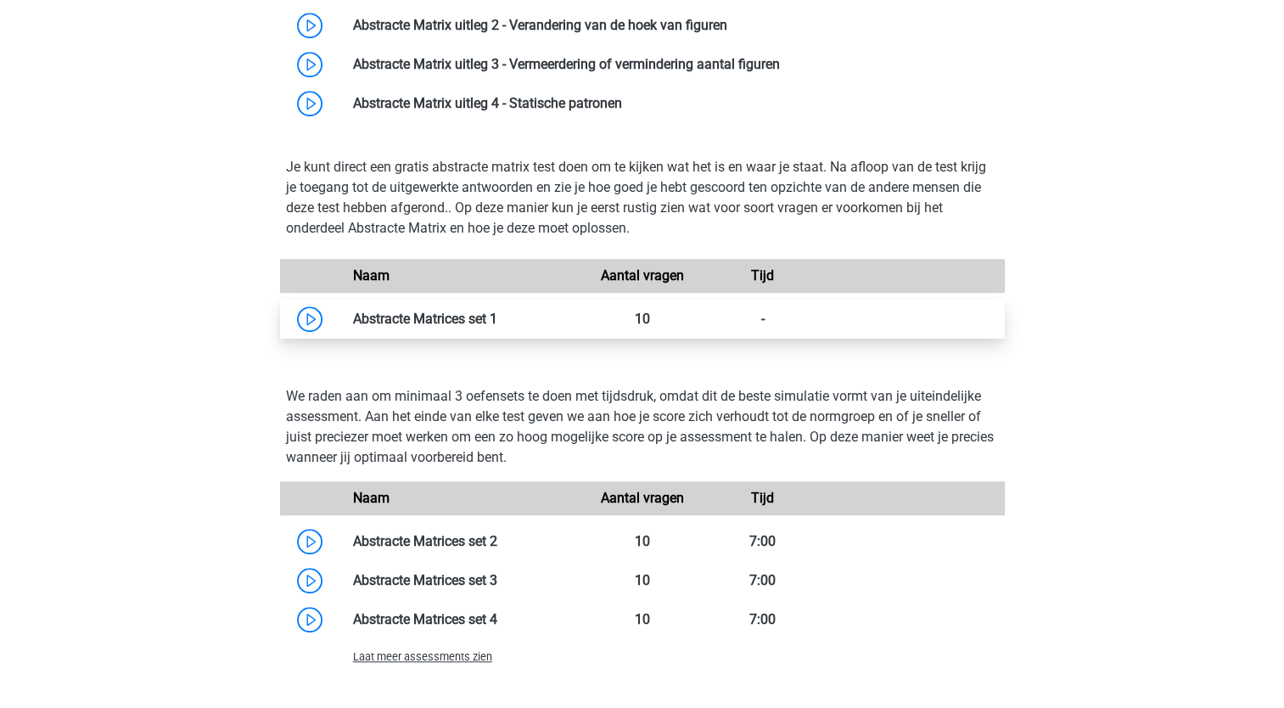
click at [497, 318] on link at bounding box center [497, 319] width 0 height 16
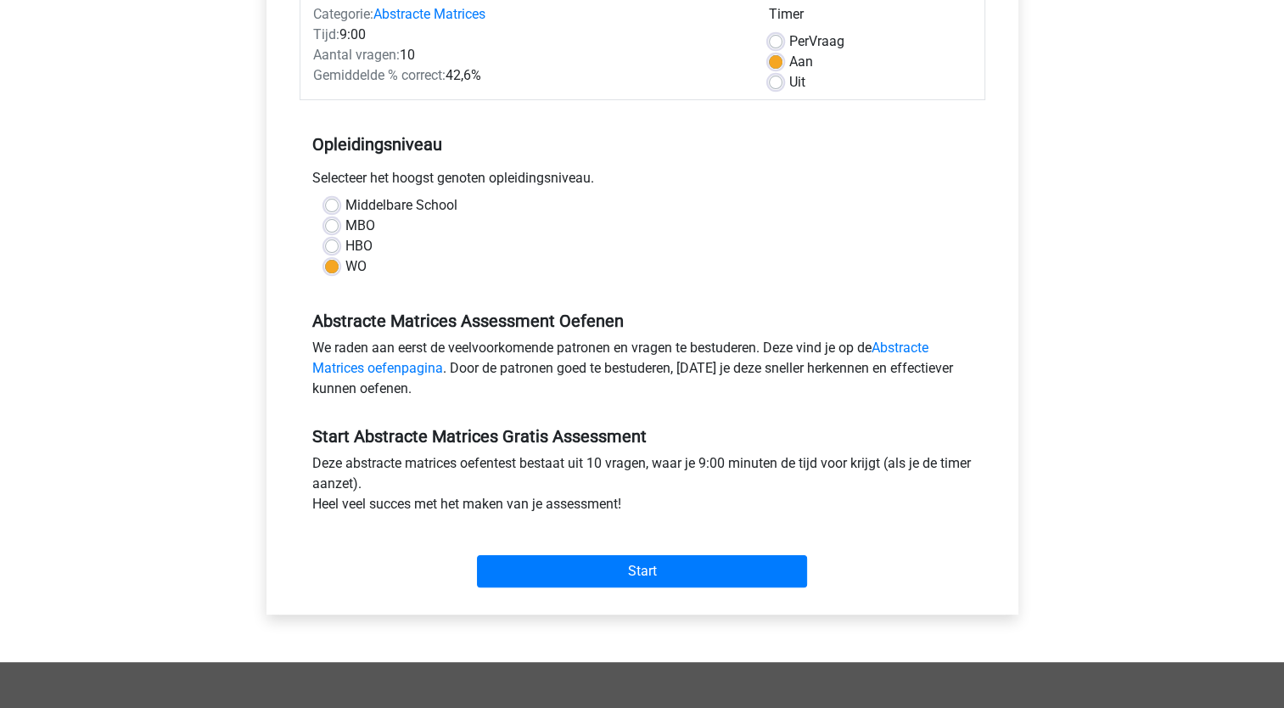
scroll to position [233, 0]
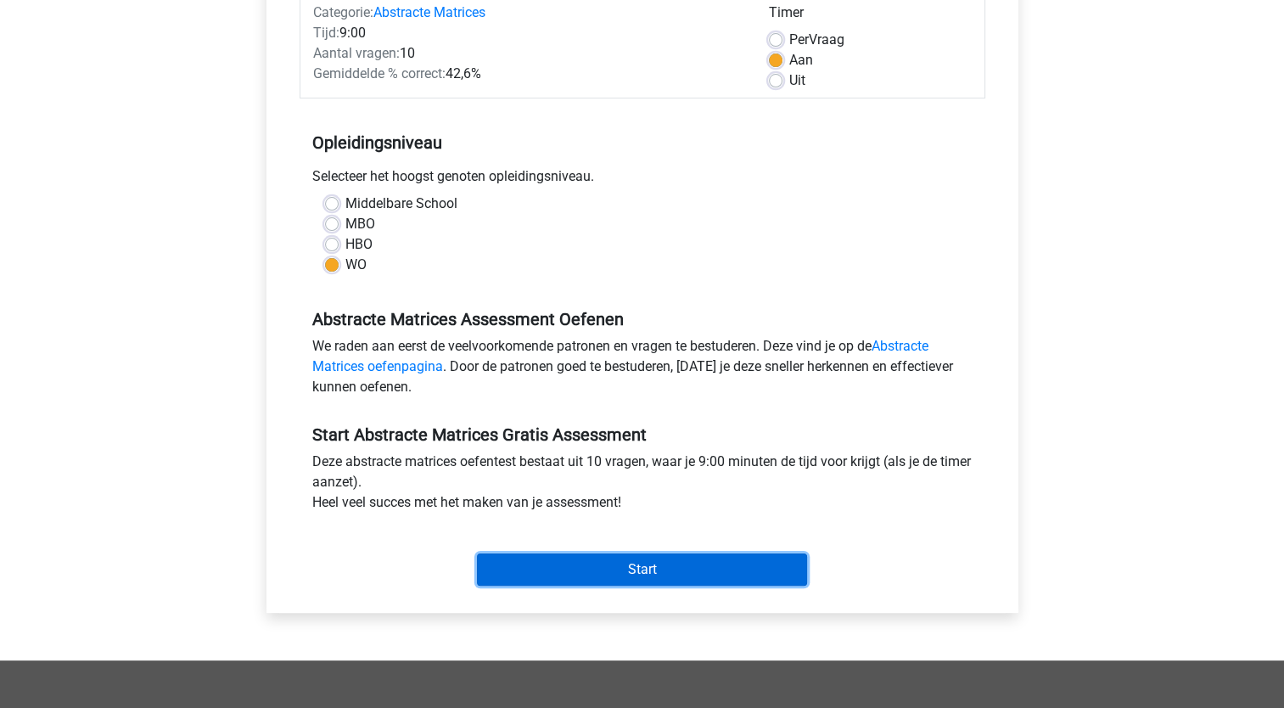
click at [625, 573] on input "Start" at bounding box center [642, 570] width 330 height 32
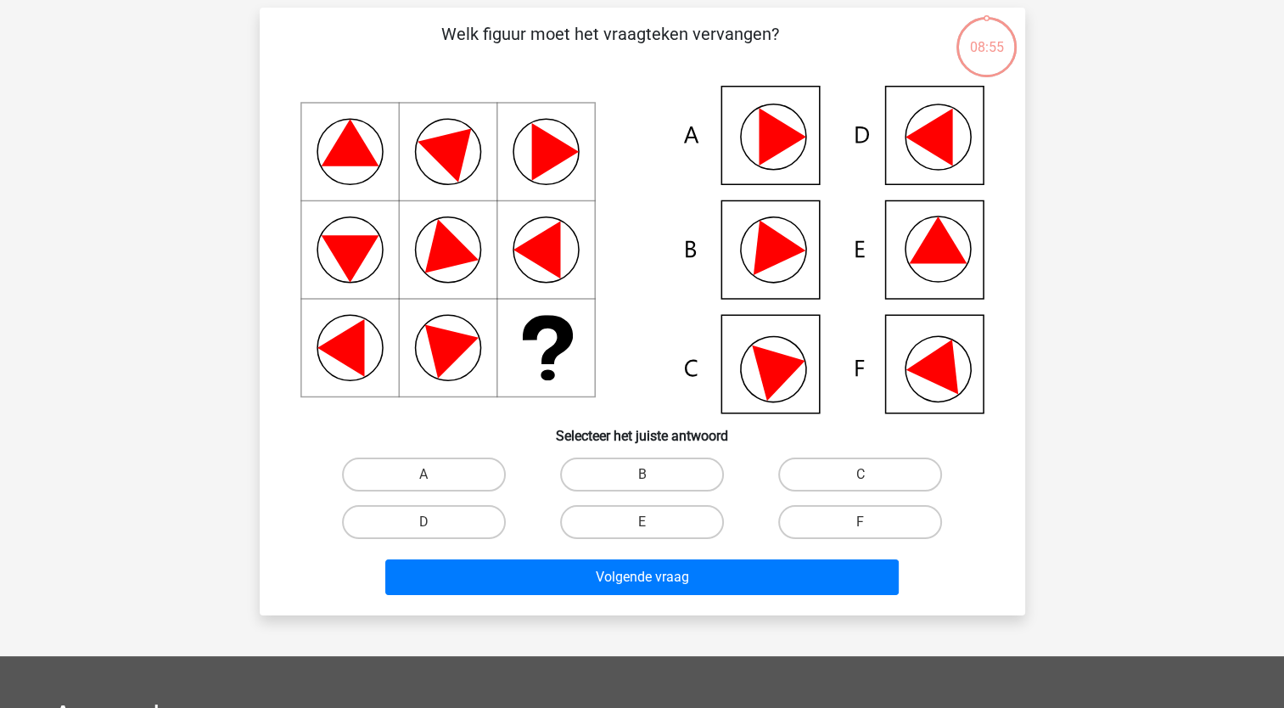
scroll to position [119, 0]
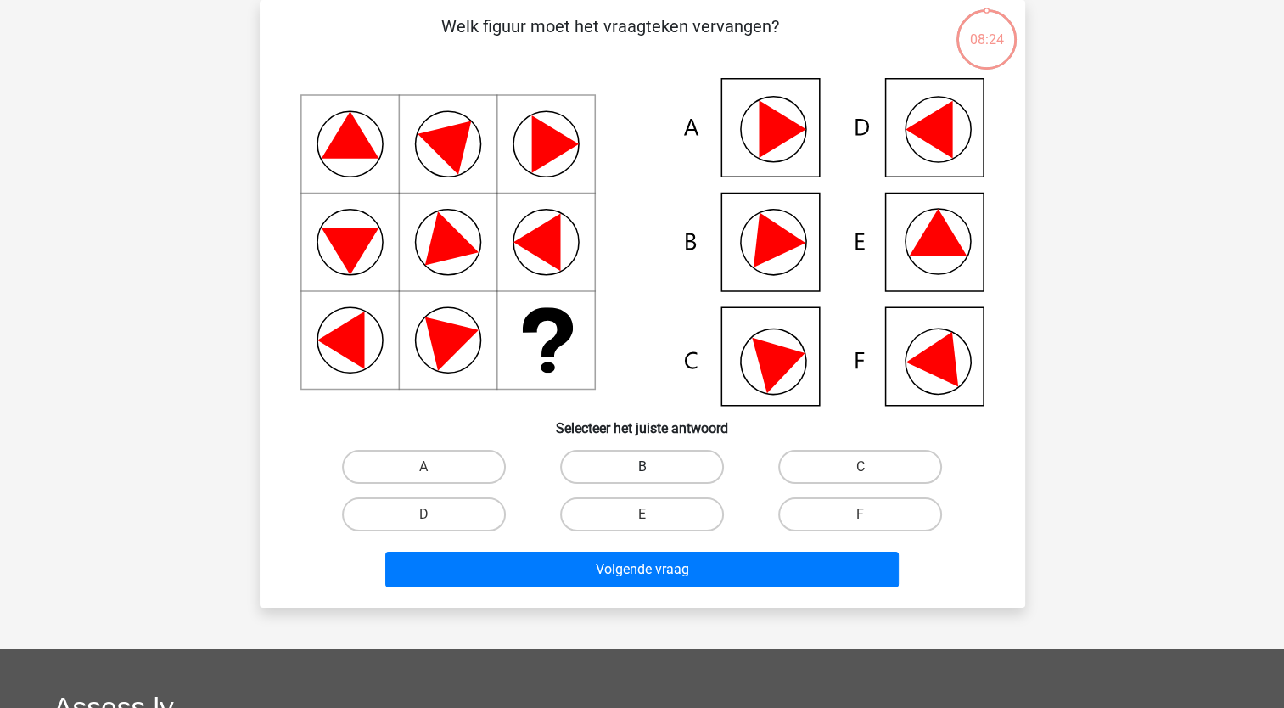
click at [652, 462] on label "B" at bounding box center [642, 467] width 164 height 34
click at [652, 467] on input "B" at bounding box center [647, 472] width 11 height 11
radio input "true"
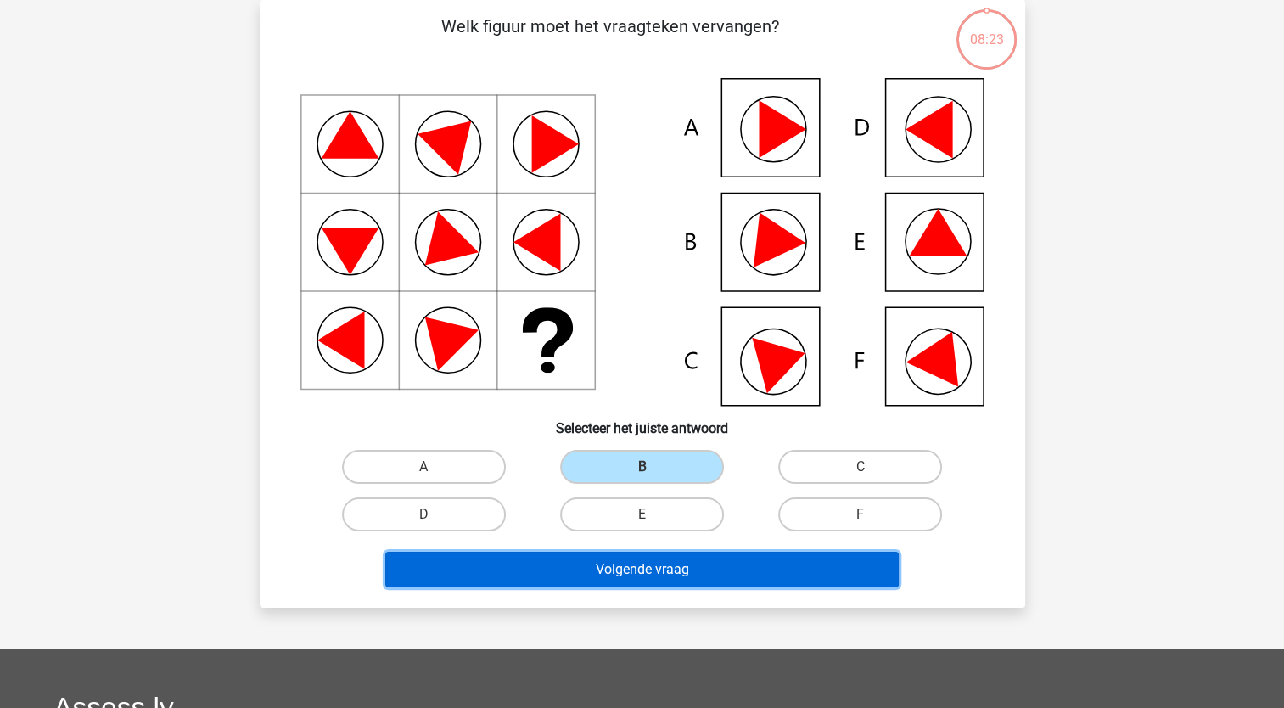
click at [629, 565] on button "Volgende vraag" at bounding box center [642, 570] width 514 height 36
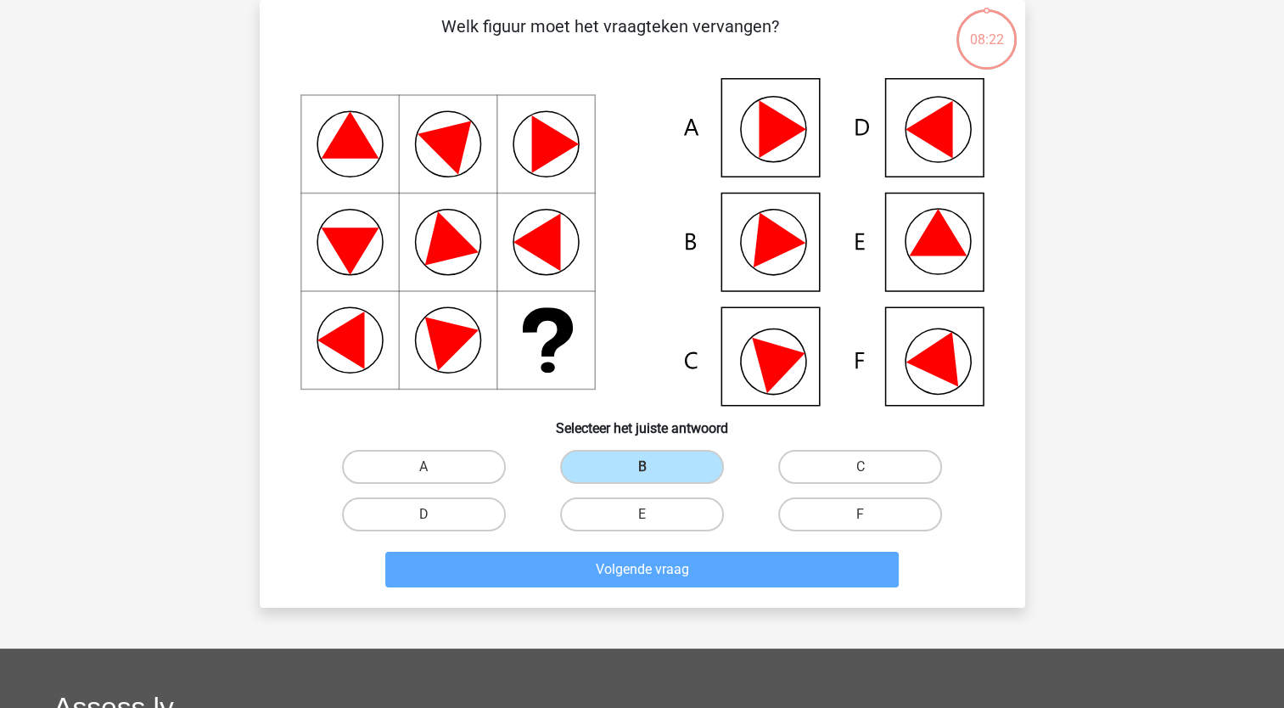
scroll to position [85, 0]
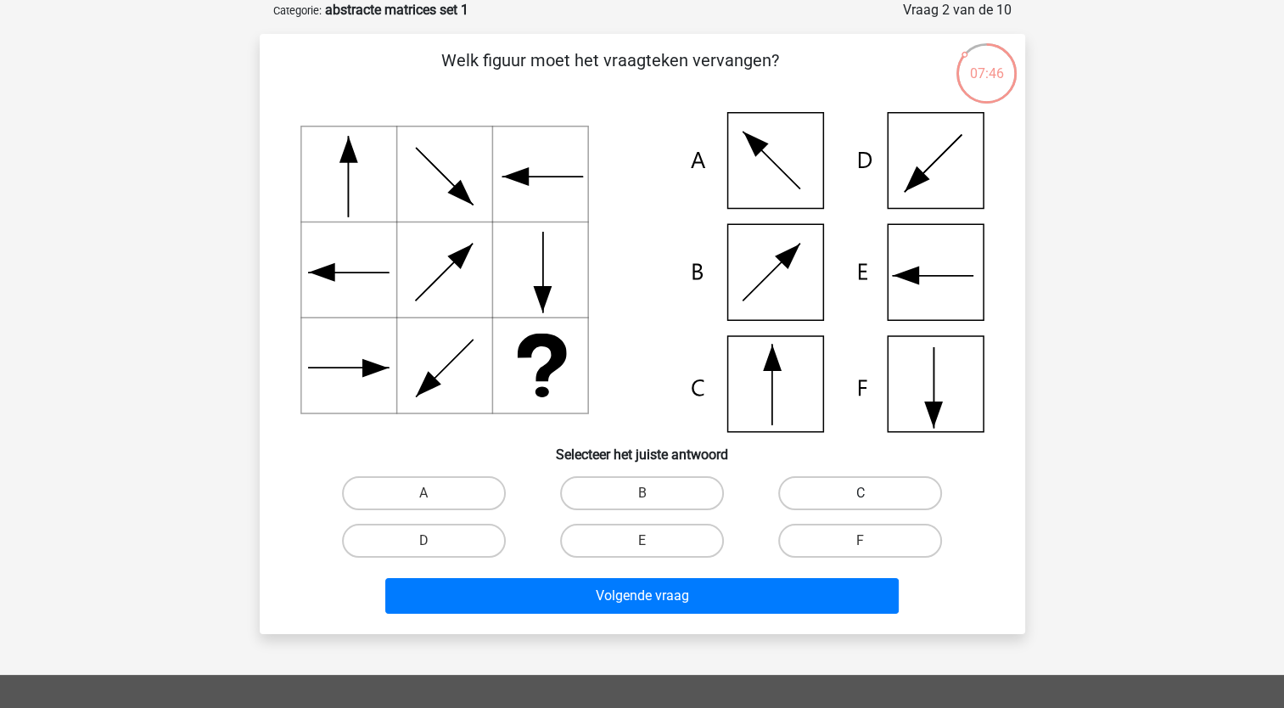
click at [858, 492] on label "C" at bounding box center [860, 493] width 164 height 34
click at [861, 493] on input "C" at bounding box center [866, 498] width 11 height 11
radio input "true"
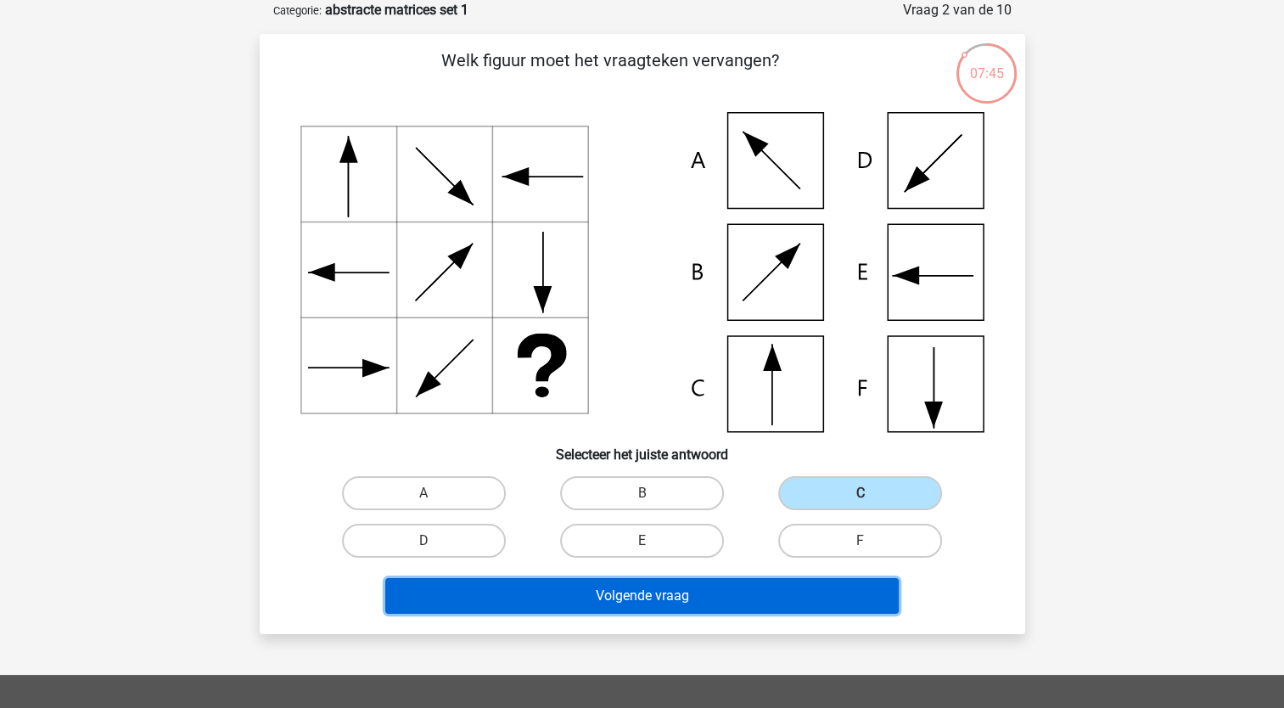
click at [676, 593] on button "Volgende vraag" at bounding box center [642, 596] width 514 height 36
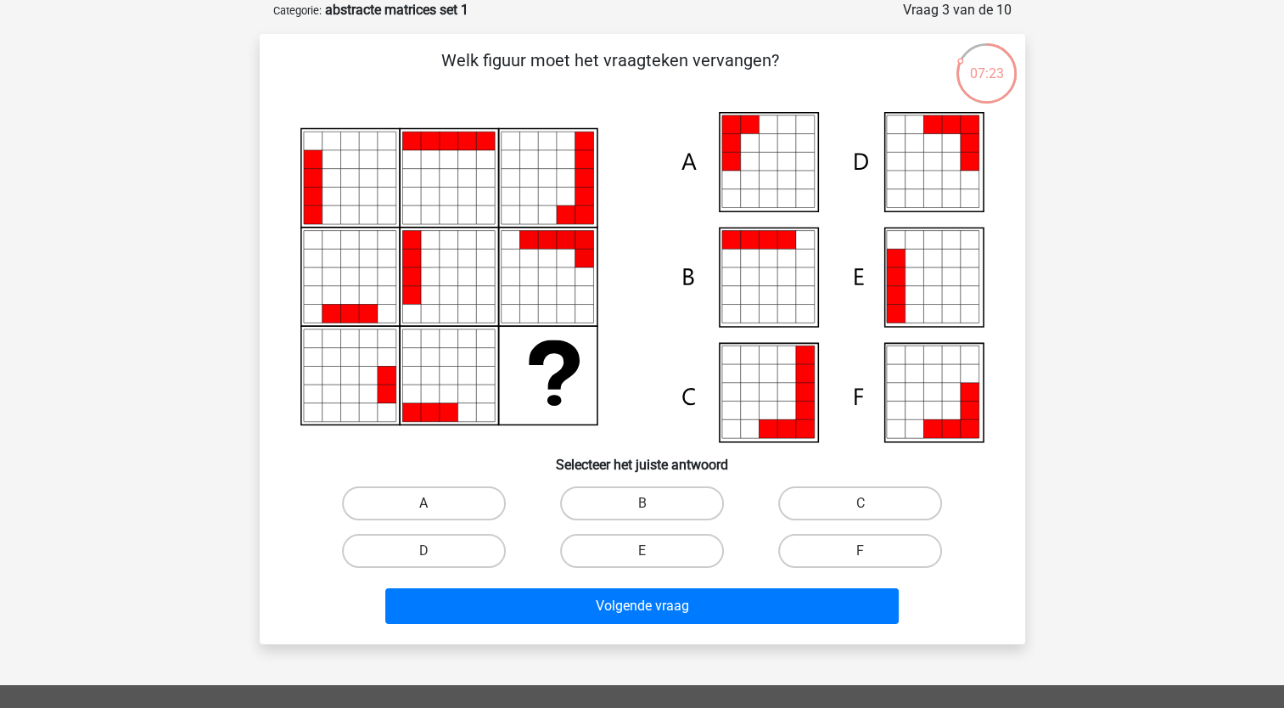
click at [441, 501] on label "A" at bounding box center [424, 503] width 164 height 34
click at [435, 503] on input "A" at bounding box center [429, 508] width 11 height 11
radio input "true"
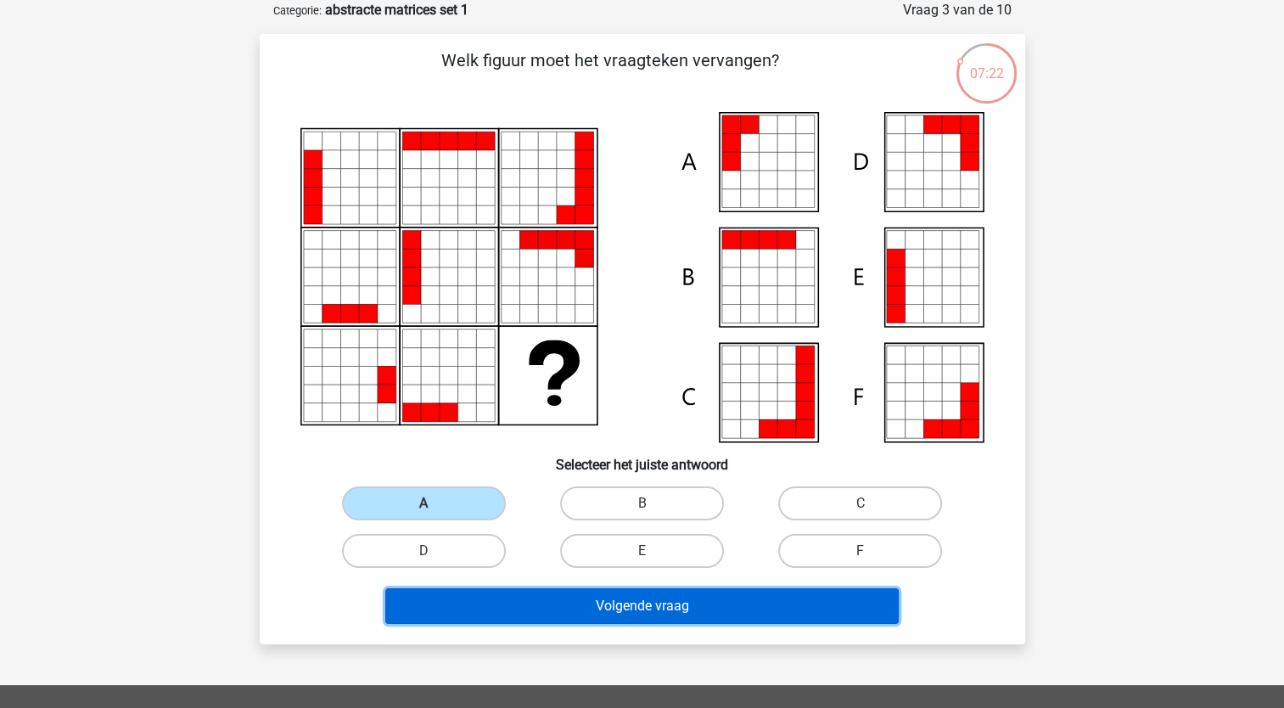
click at [643, 601] on button "Volgende vraag" at bounding box center [642, 606] width 514 height 36
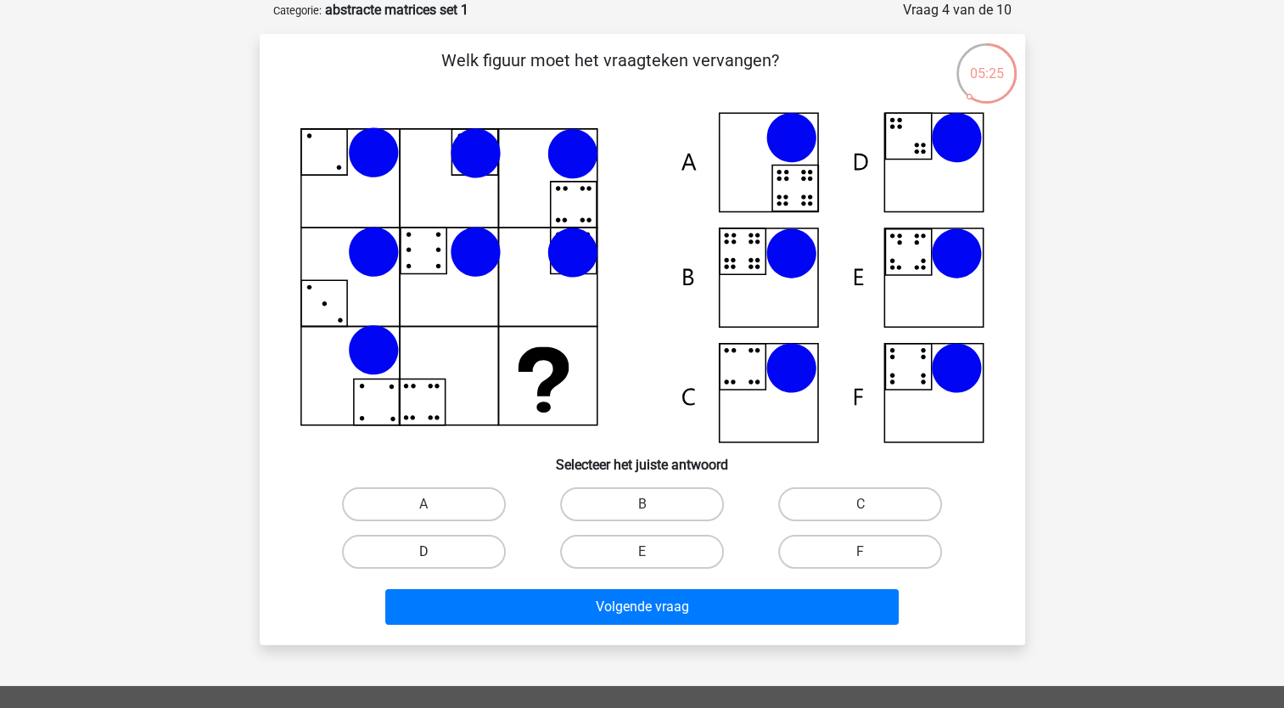
click at [463, 547] on label "D" at bounding box center [424, 552] width 164 height 34
click at [435, 552] on input "D" at bounding box center [429, 557] width 11 height 11
radio input "true"
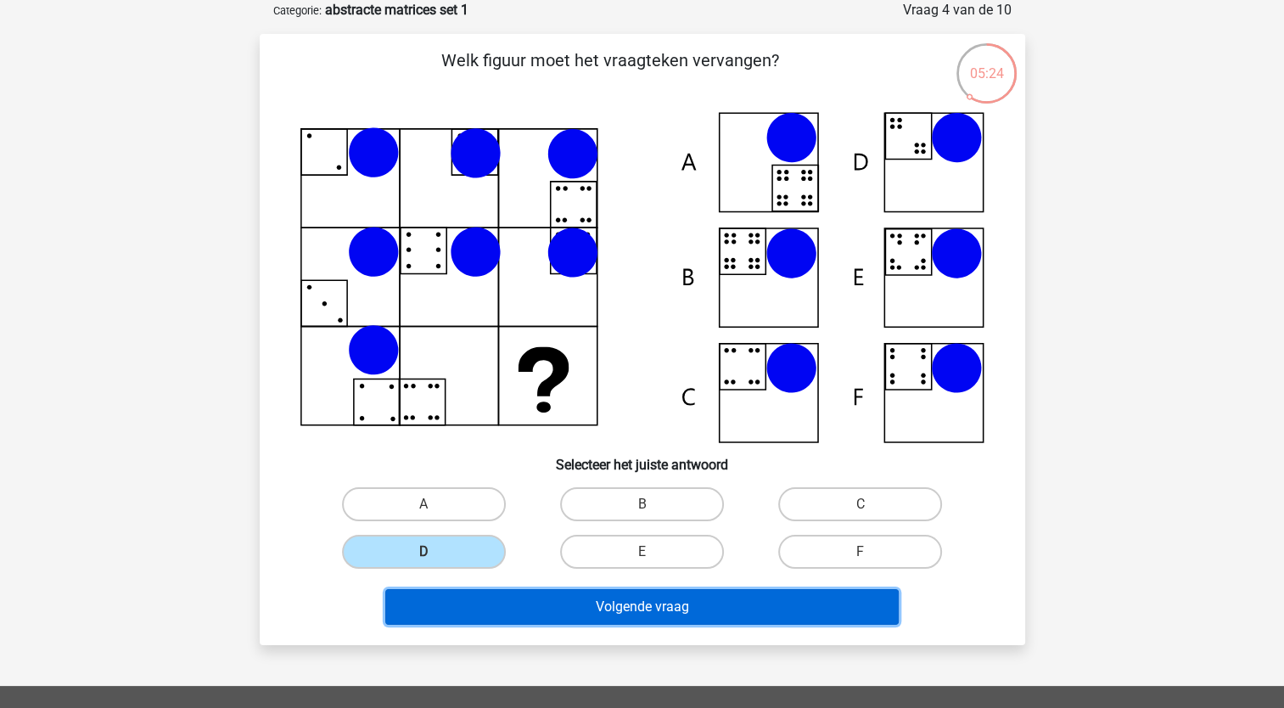
click at [667, 593] on button "Volgende vraag" at bounding box center [642, 607] width 514 height 36
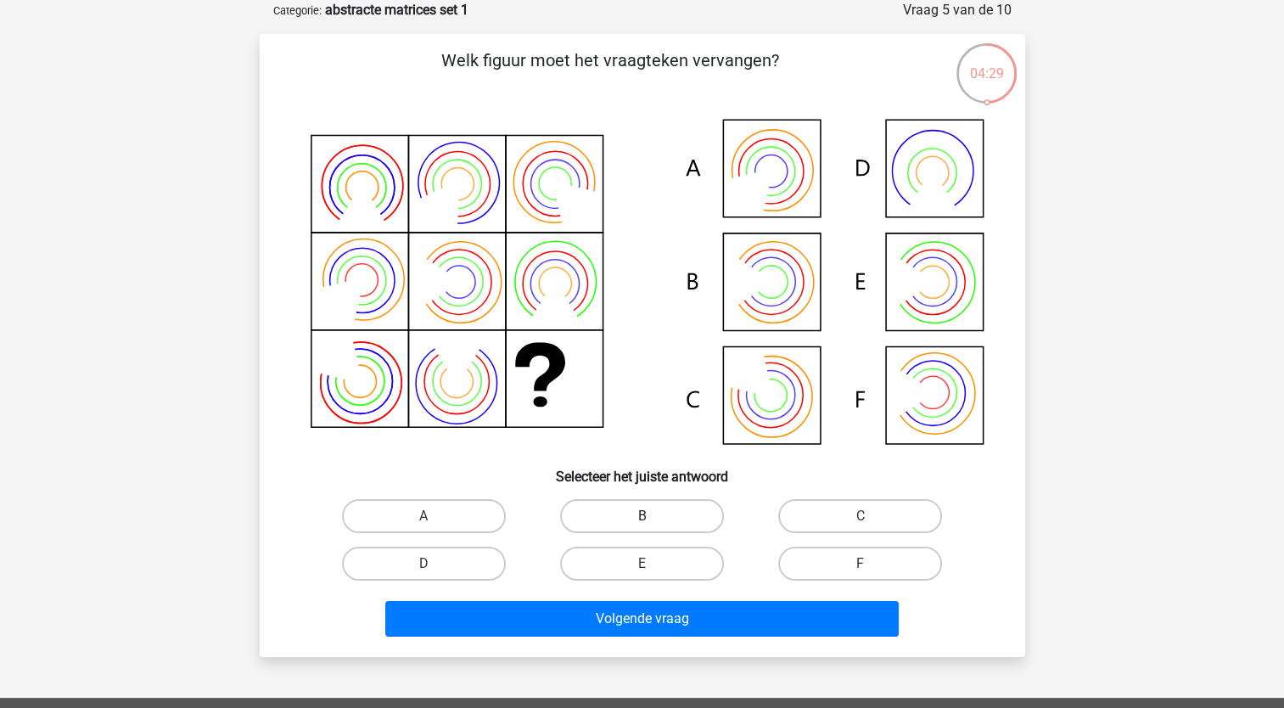
click at [644, 508] on label "B" at bounding box center [642, 516] width 164 height 34
click at [644, 516] on input "B" at bounding box center [647, 521] width 11 height 11
radio input "true"
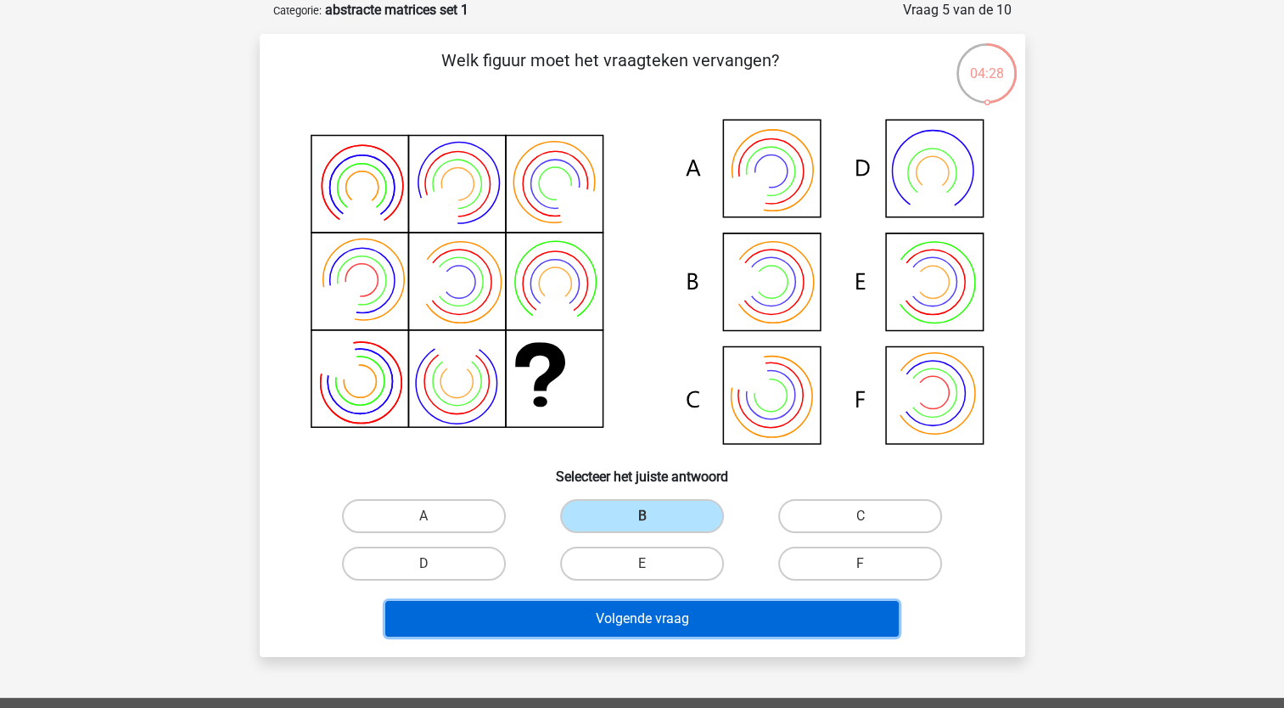
click at [659, 613] on button "Volgende vraag" at bounding box center [642, 619] width 514 height 36
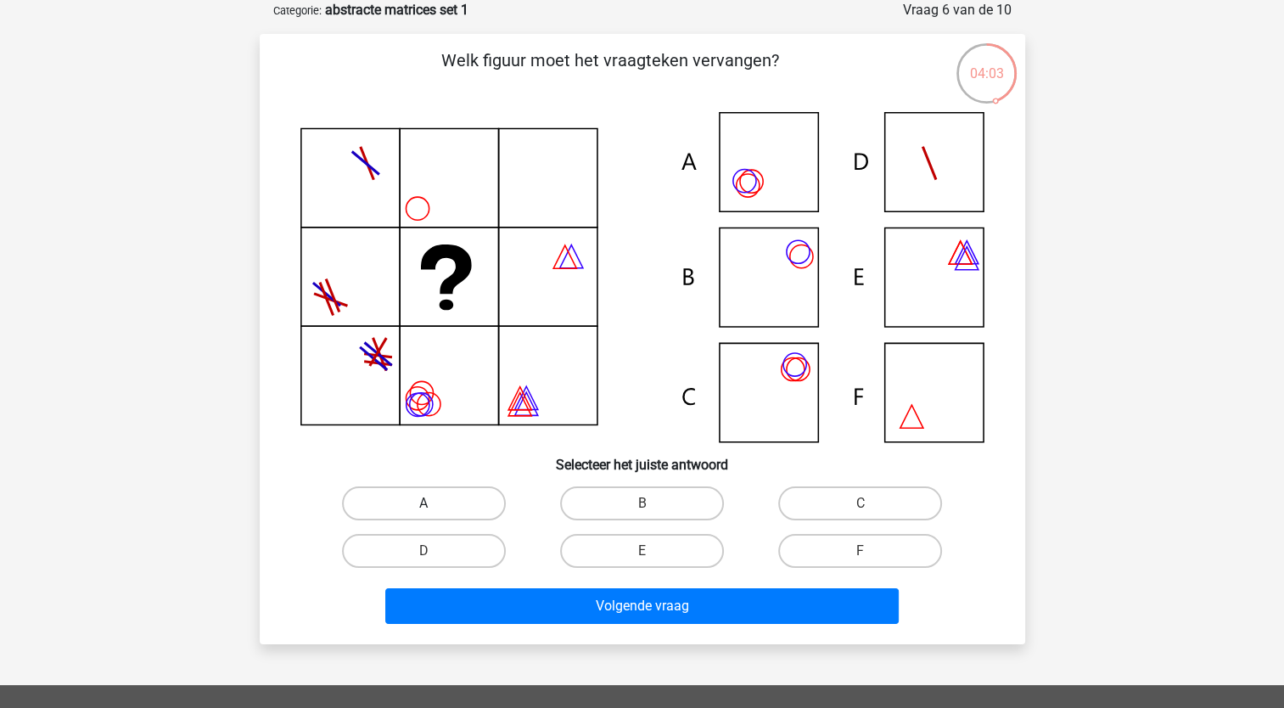
click at [430, 496] on label "A" at bounding box center [424, 503] width 164 height 34
click at [430, 503] on input "A" at bounding box center [429, 508] width 11 height 11
radio input "true"
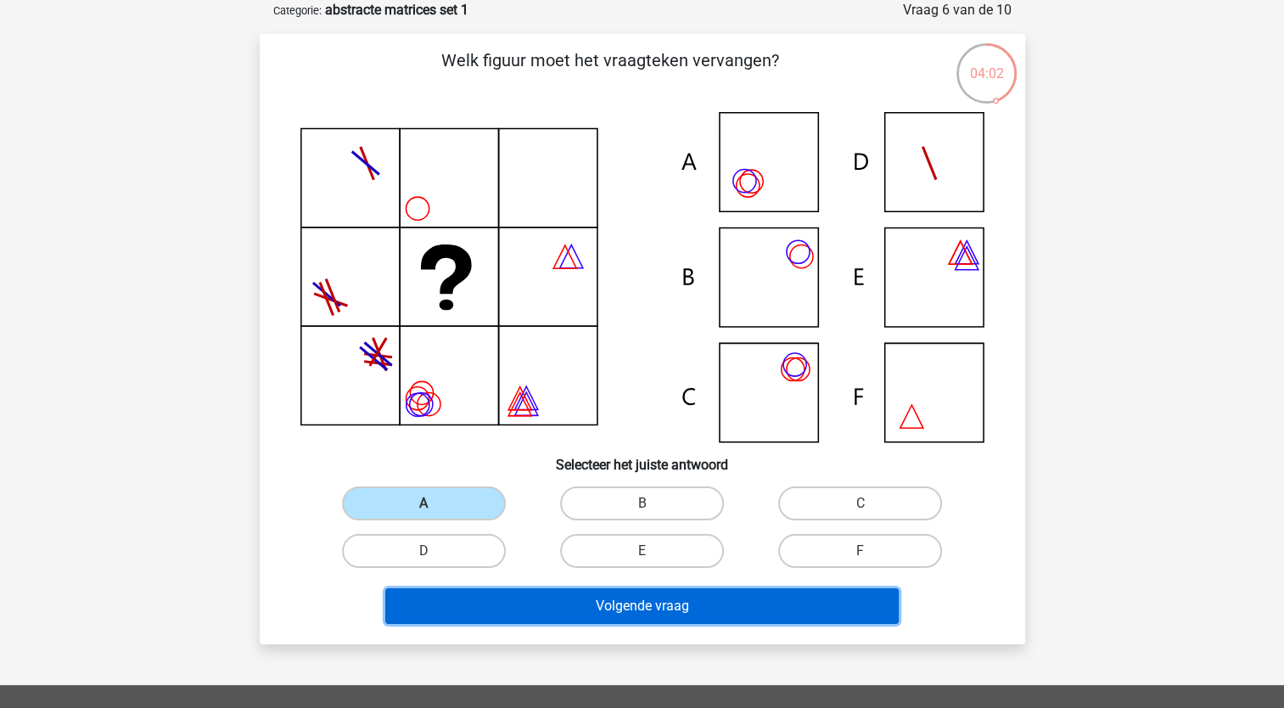
click at [558, 606] on button "Volgende vraag" at bounding box center [642, 606] width 514 height 36
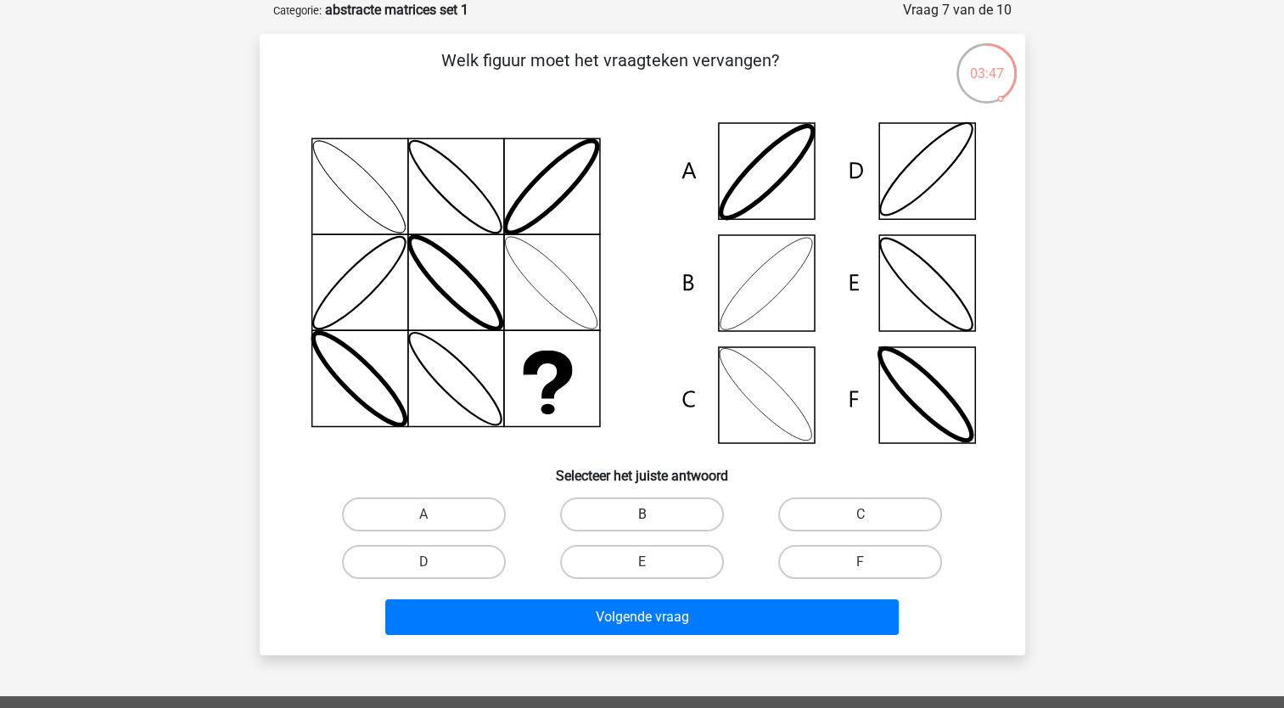
click at [630, 517] on label "B" at bounding box center [642, 514] width 164 height 34
click at [642, 517] on input "B" at bounding box center [647, 519] width 11 height 11
radio input "true"
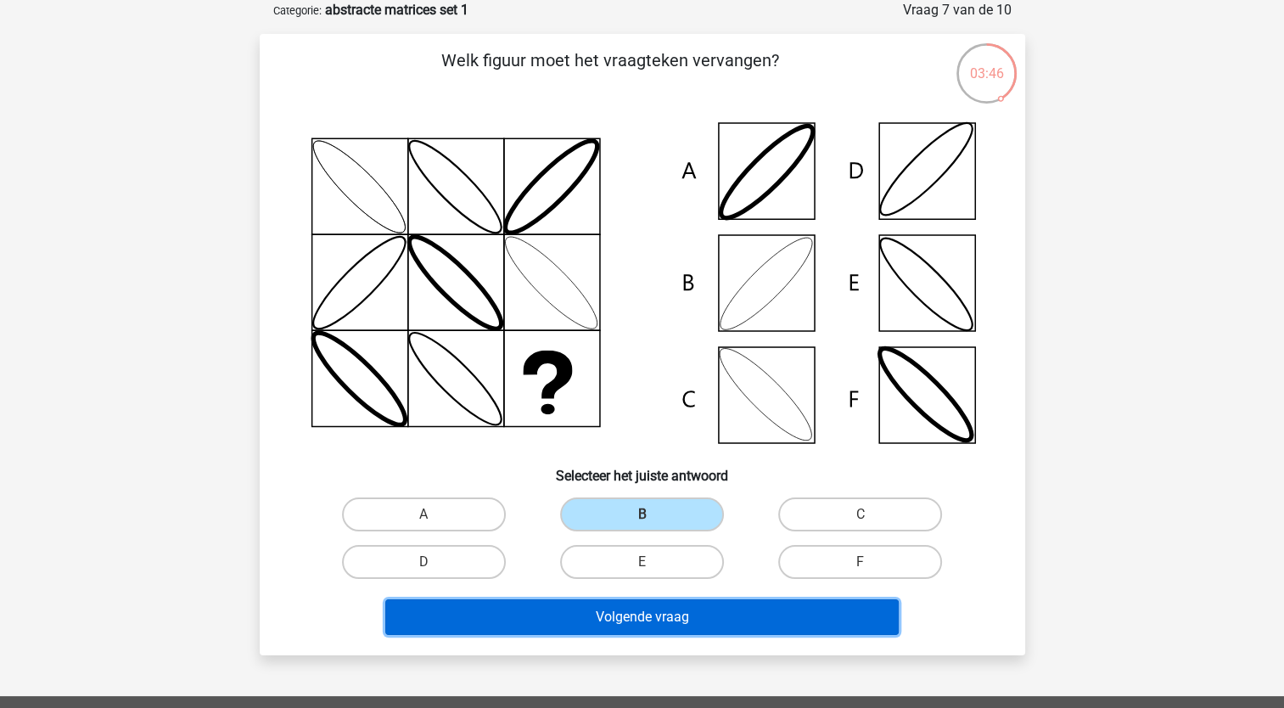
click at [610, 622] on button "Volgende vraag" at bounding box center [642, 617] width 514 height 36
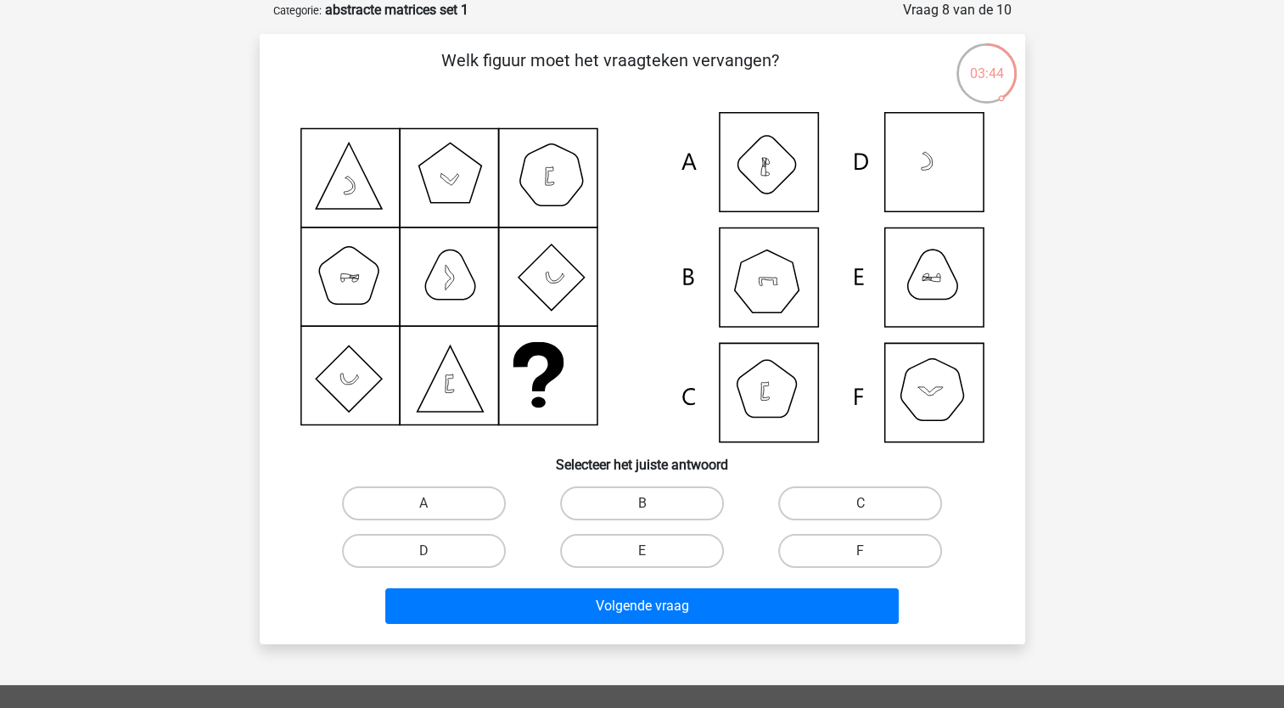
click at [644, 552] on input "E" at bounding box center [647, 556] width 11 height 11
radio input "true"
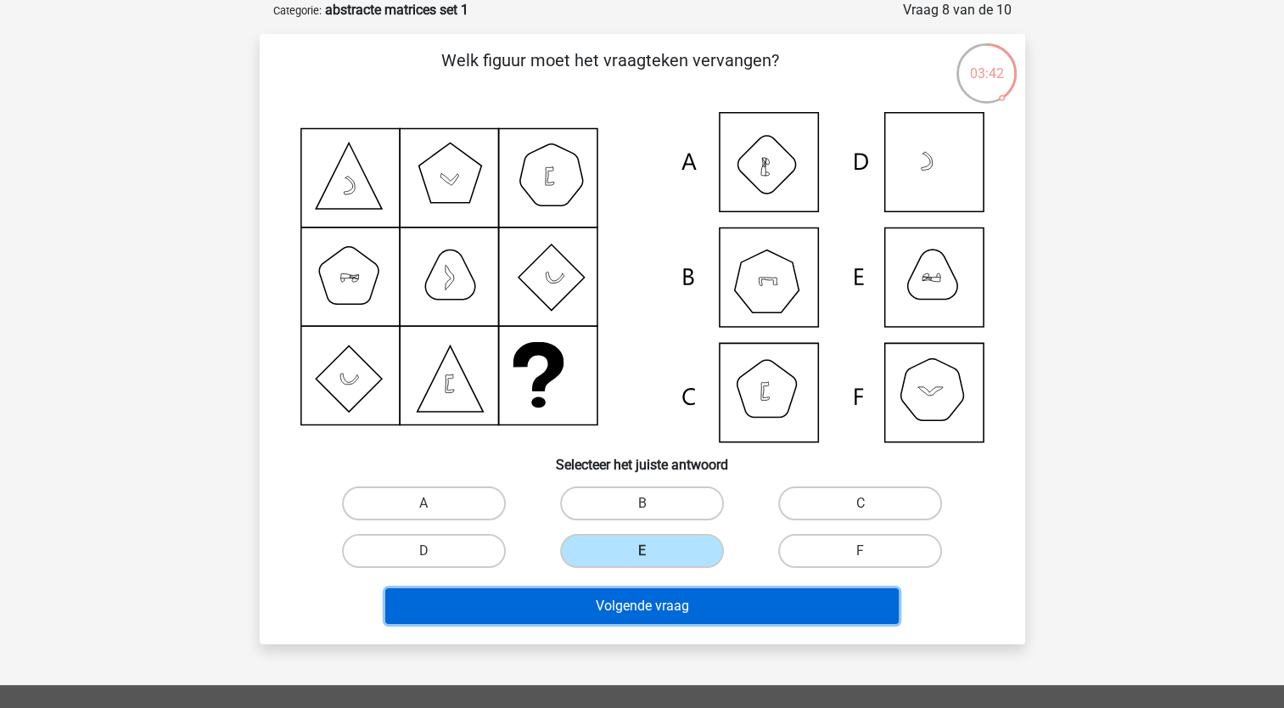
click at [633, 604] on button "Volgende vraag" at bounding box center [642, 606] width 514 height 36
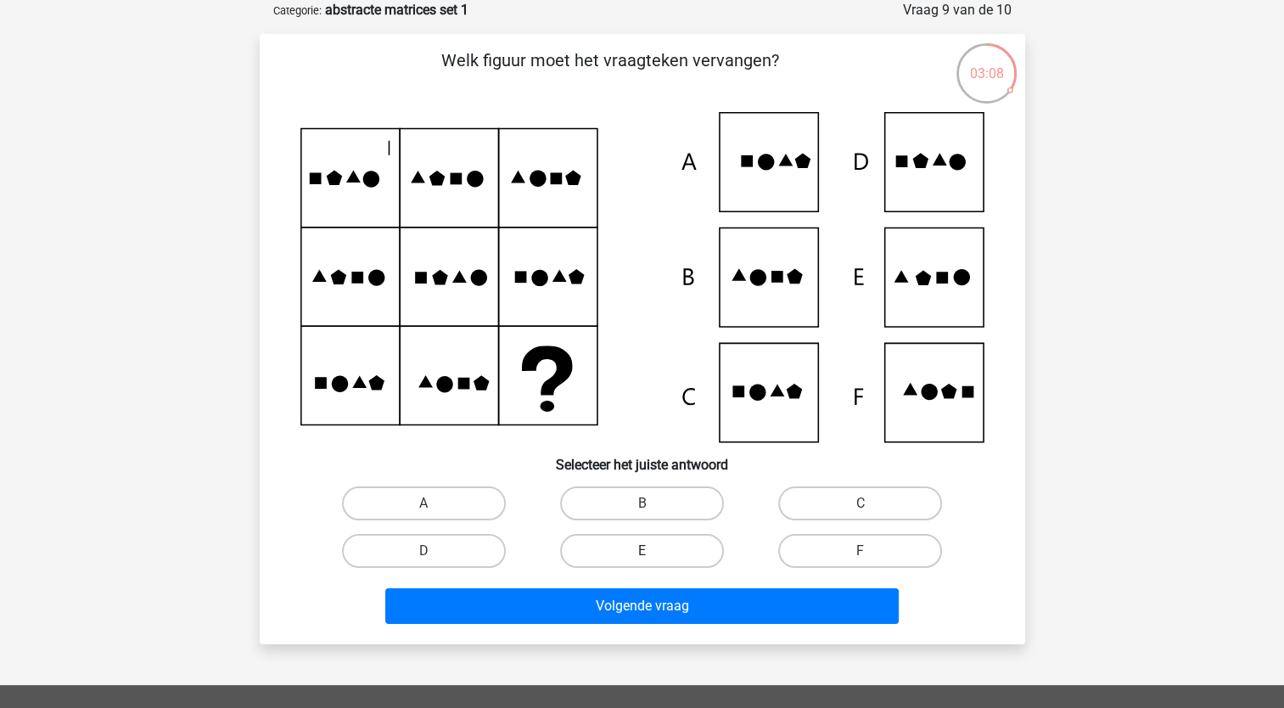
click at [653, 554] on label "E" at bounding box center [642, 551] width 164 height 34
click at [653, 554] on input "E" at bounding box center [647, 556] width 11 height 11
radio input "true"
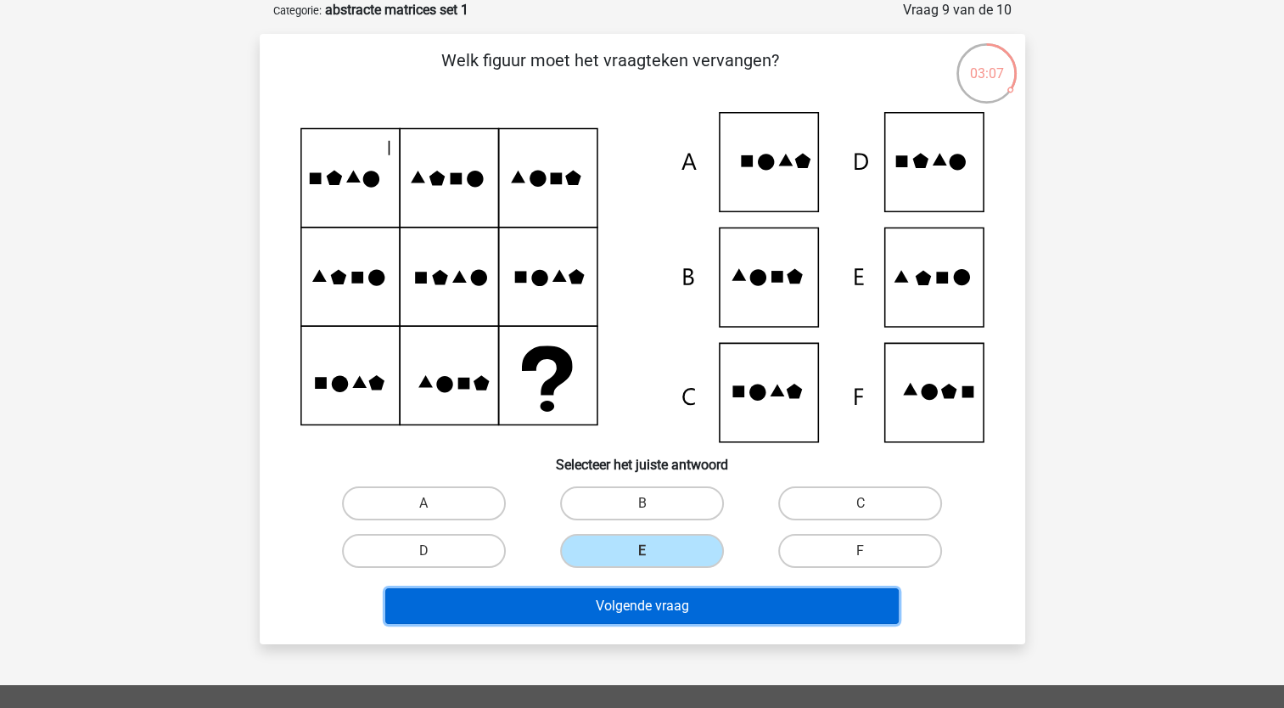
click at [638, 607] on button "Volgende vraag" at bounding box center [642, 606] width 514 height 36
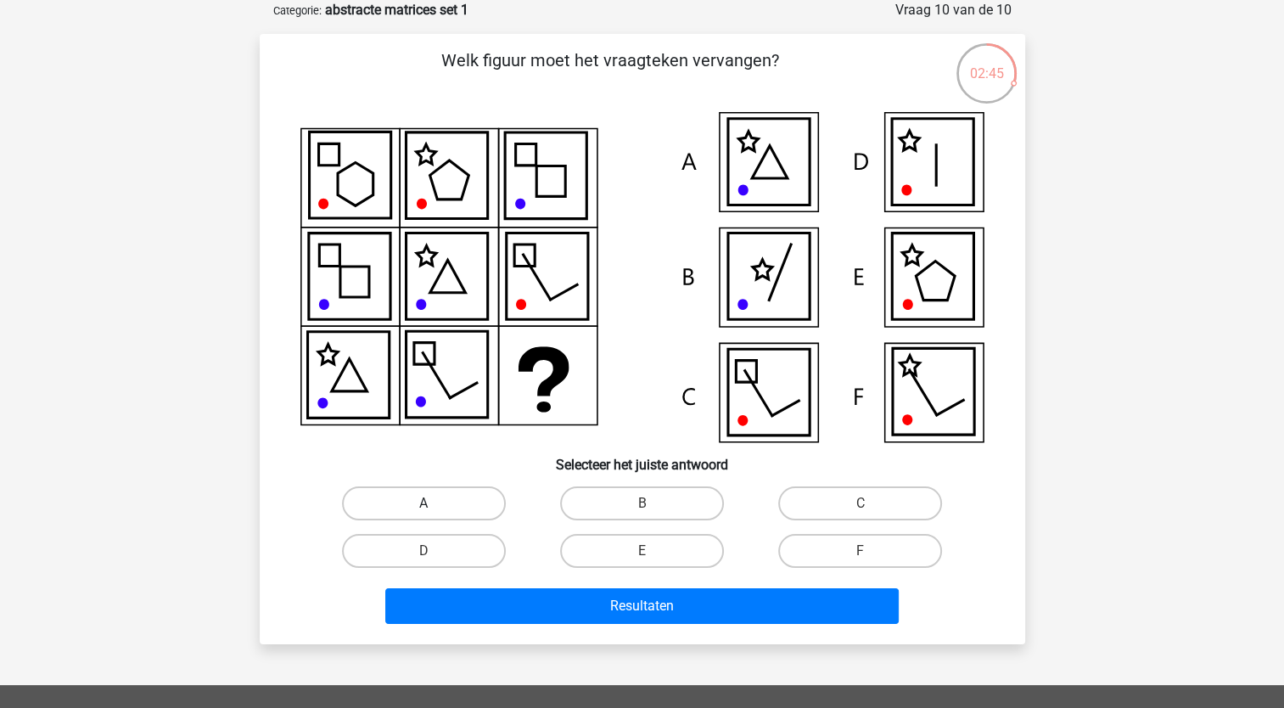
click at [440, 499] on label "A" at bounding box center [424, 503] width 164 height 34
click at [435, 503] on input "A" at bounding box center [429, 508] width 11 height 11
radio input "true"
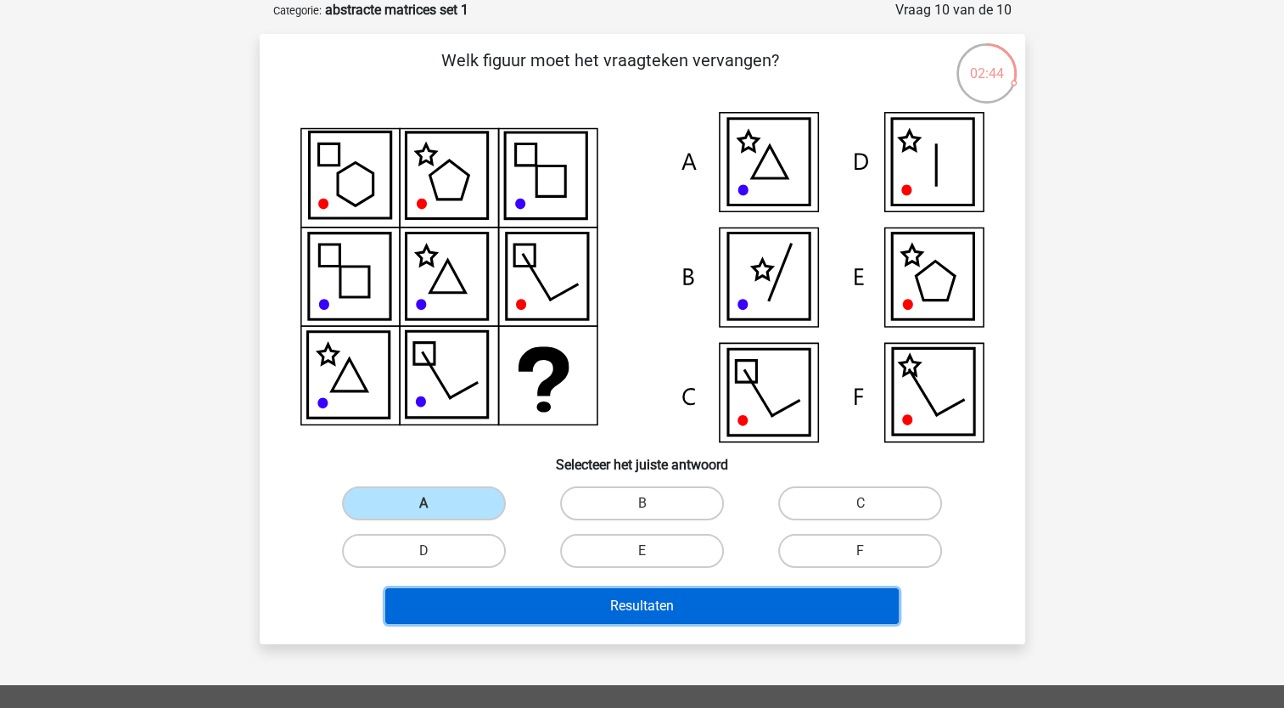
click at [642, 598] on button "Resultaten" at bounding box center [642, 606] width 514 height 36
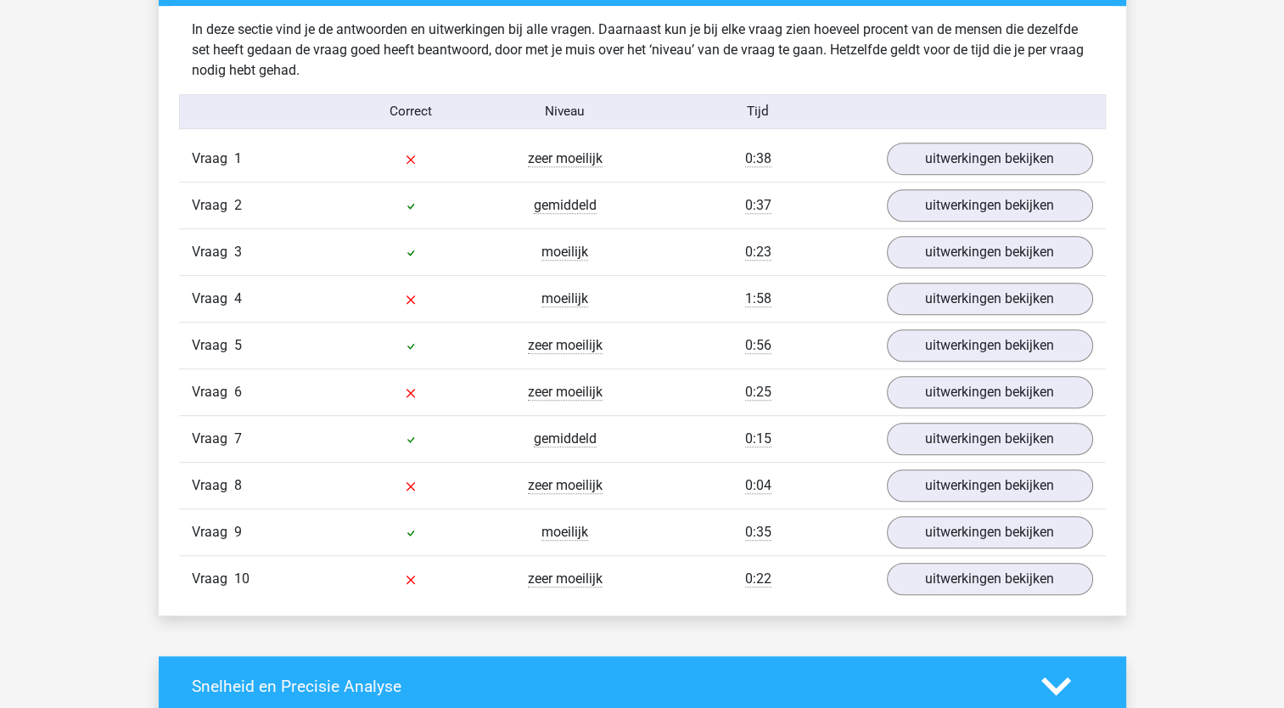
scroll to position [1021, 0]
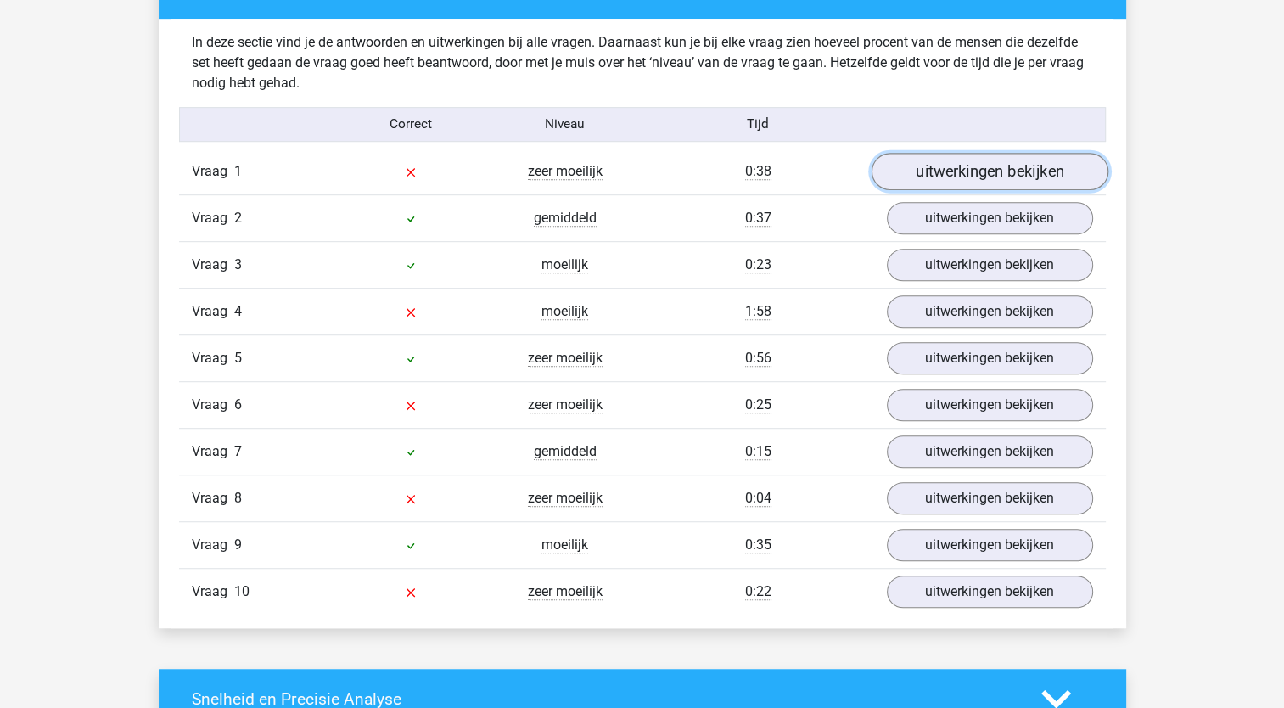
click at [981, 166] on link "uitwerkingen bekijken" at bounding box center [989, 171] width 237 height 37
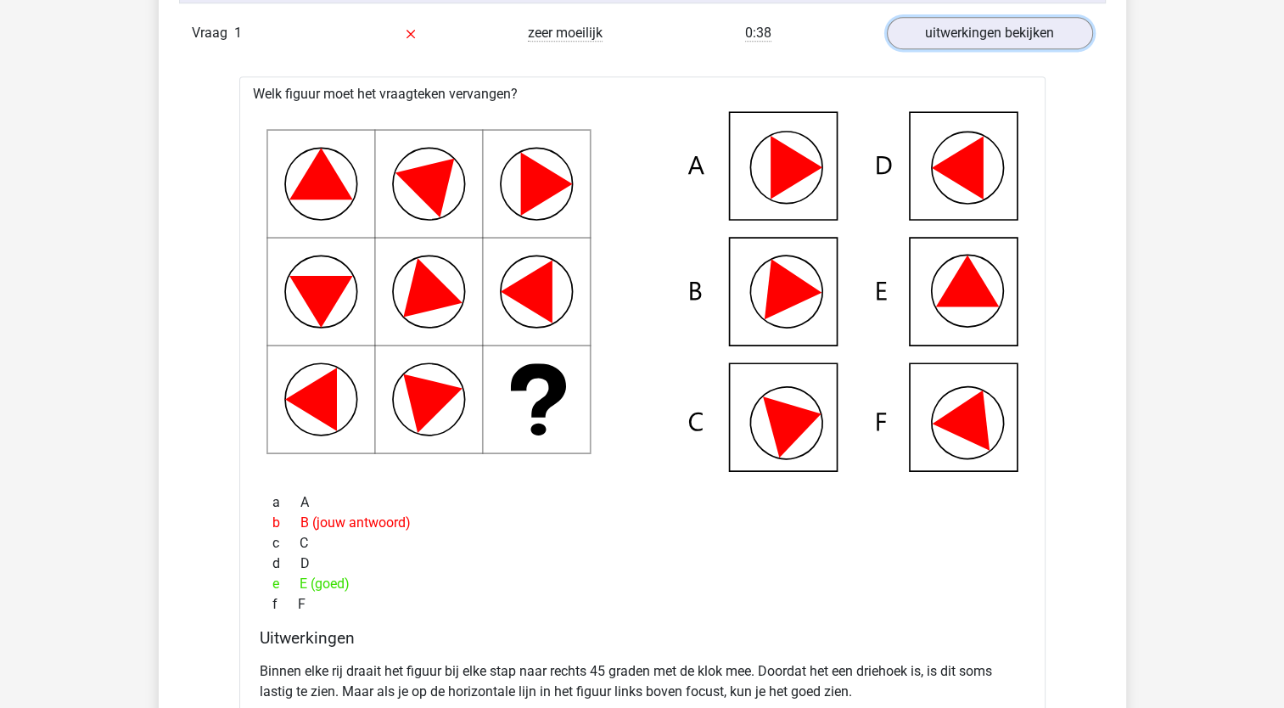
scroll to position [1155, 0]
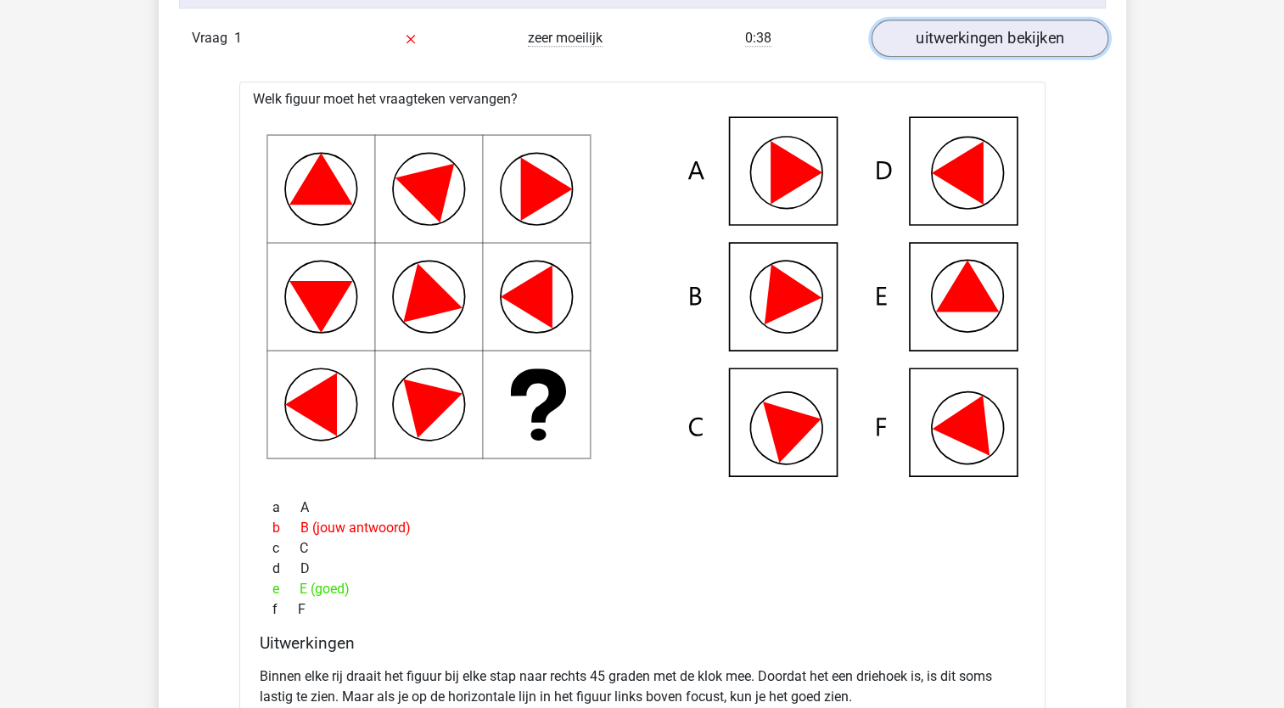
click at [1014, 40] on link "uitwerkingen bekijken" at bounding box center [989, 38] width 237 height 37
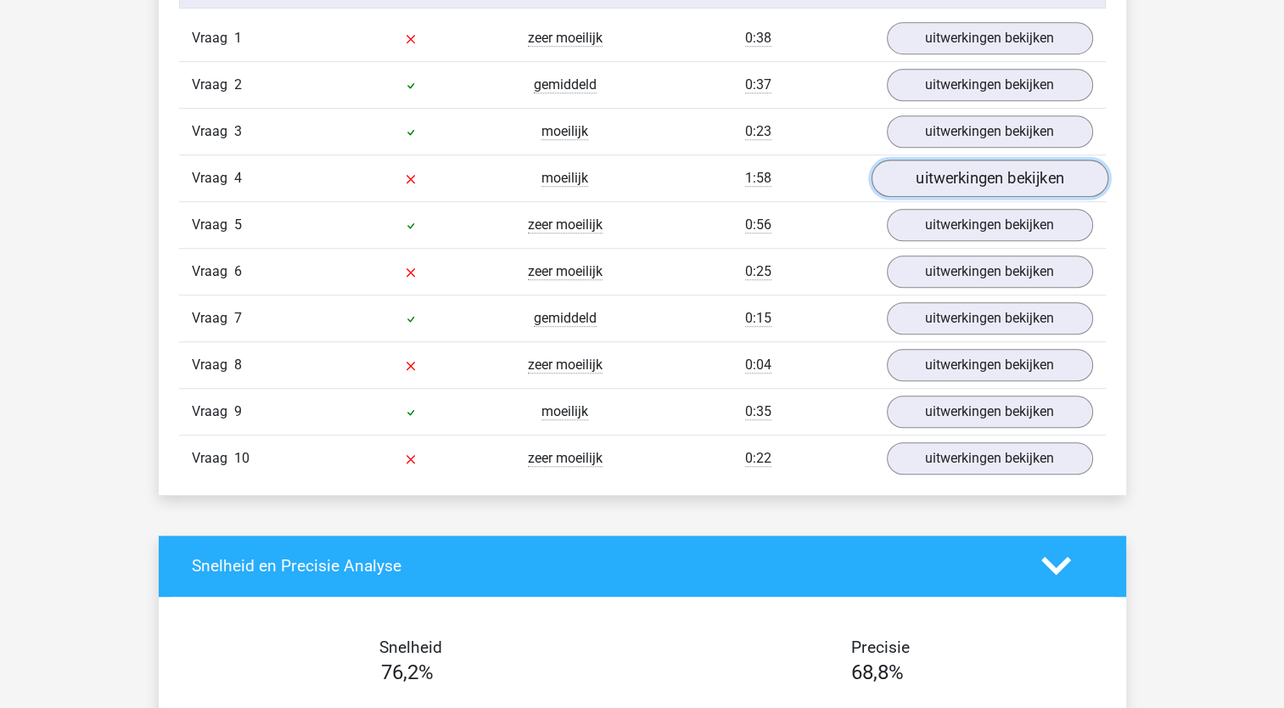
click at [981, 175] on link "uitwerkingen bekijken" at bounding box center [989, 178] width 237 height 37
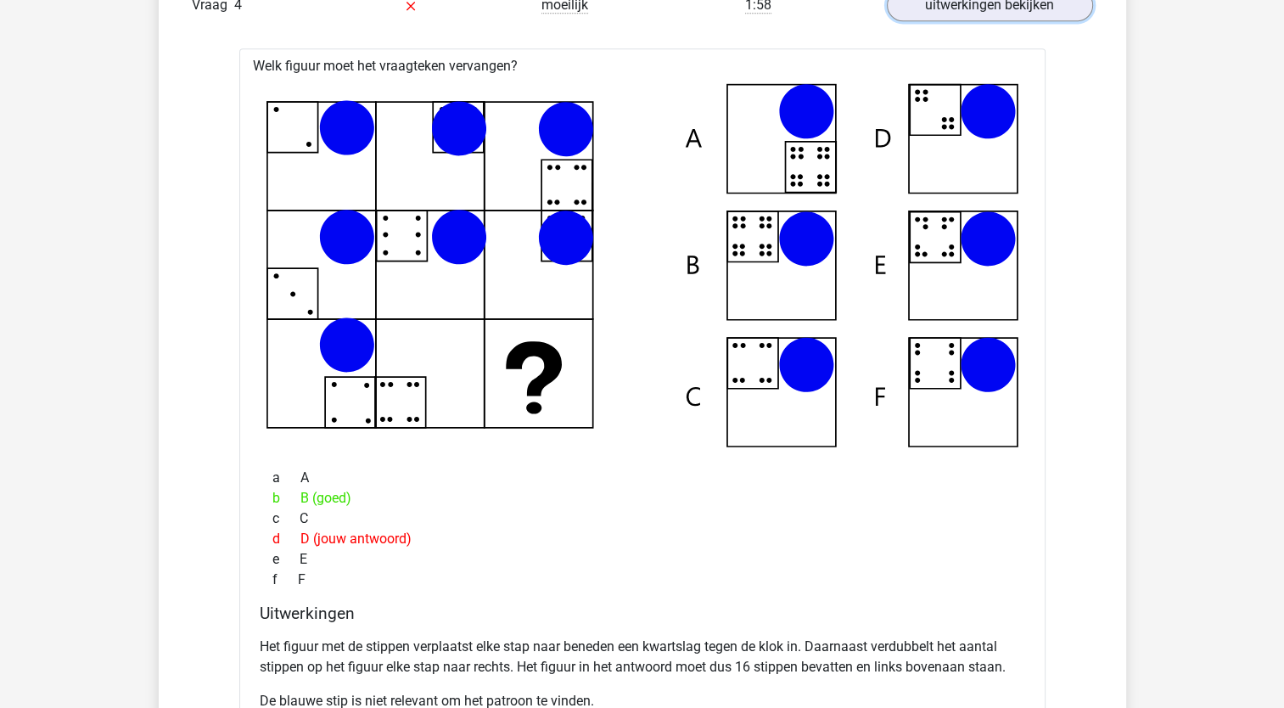
scroll to position [1336, 0]
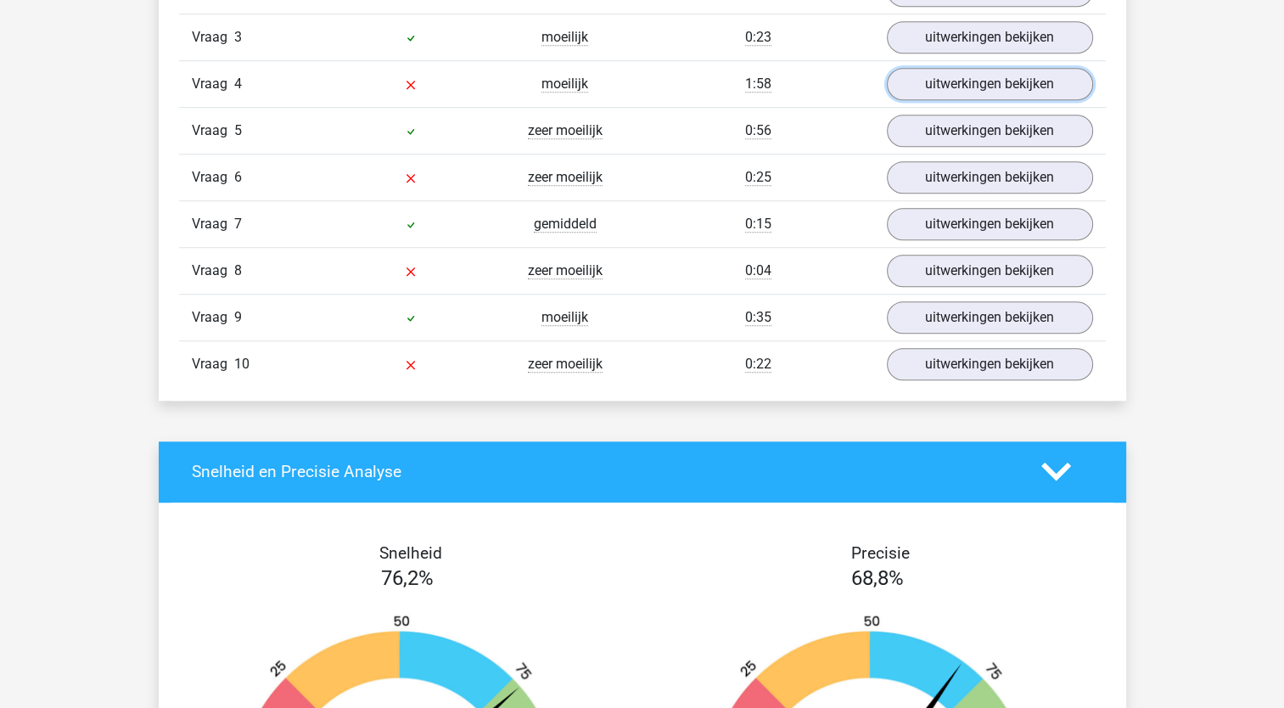
scroll to position [1234, 0]
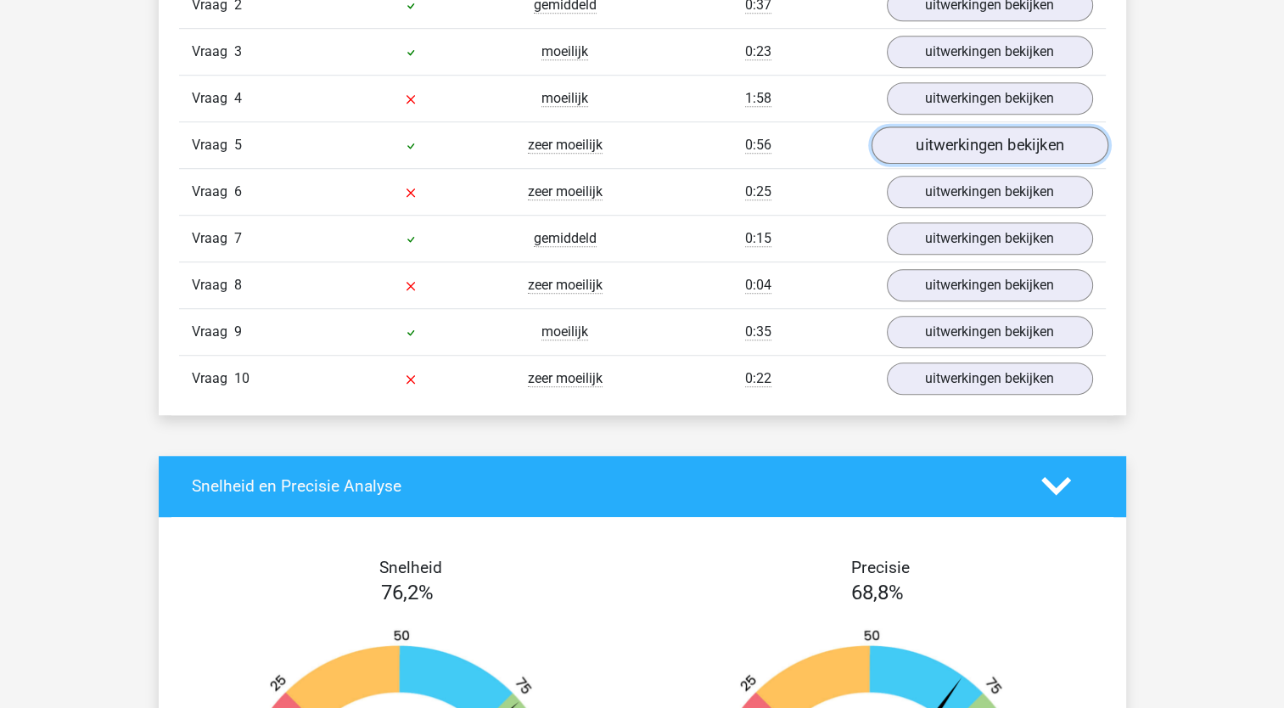
click at [975, 141] on link "uitwerkingen bekijken" at bounding box center [989, 144] width 237 height 37
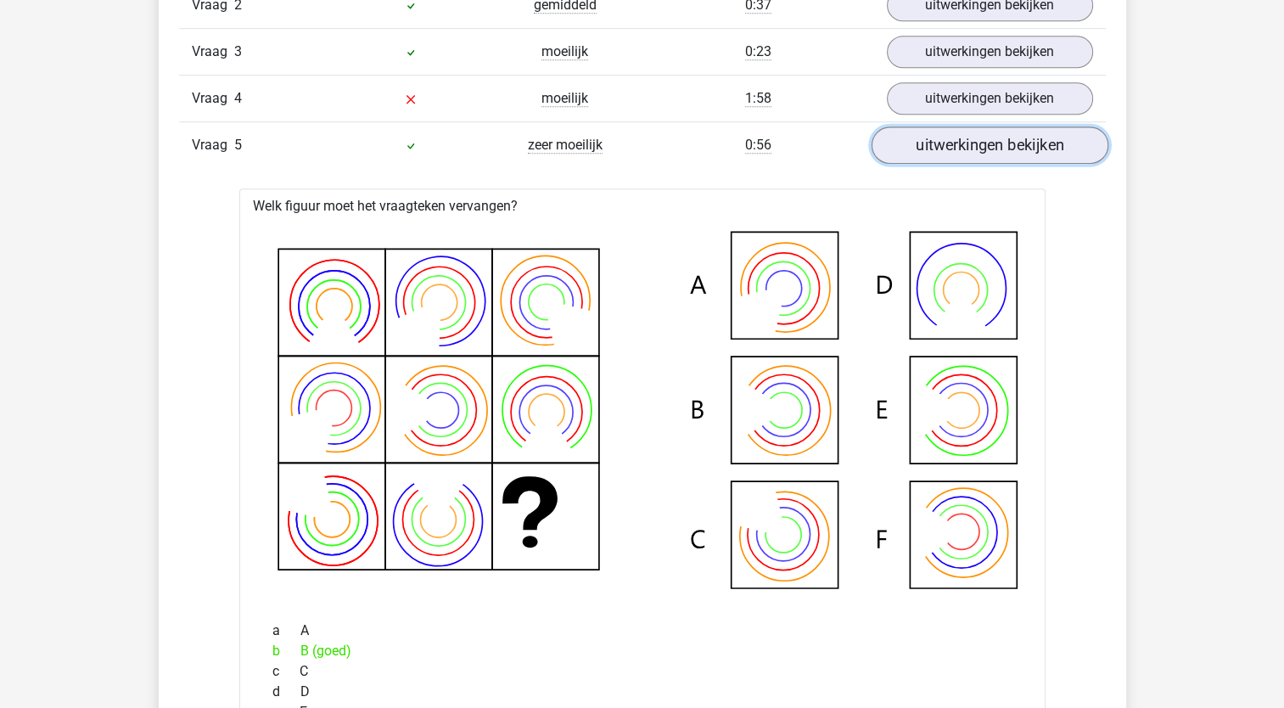
click at [975, 141] on link "uitwerkingen bekijken" at bounding box center [989, 144] width 237 height 37
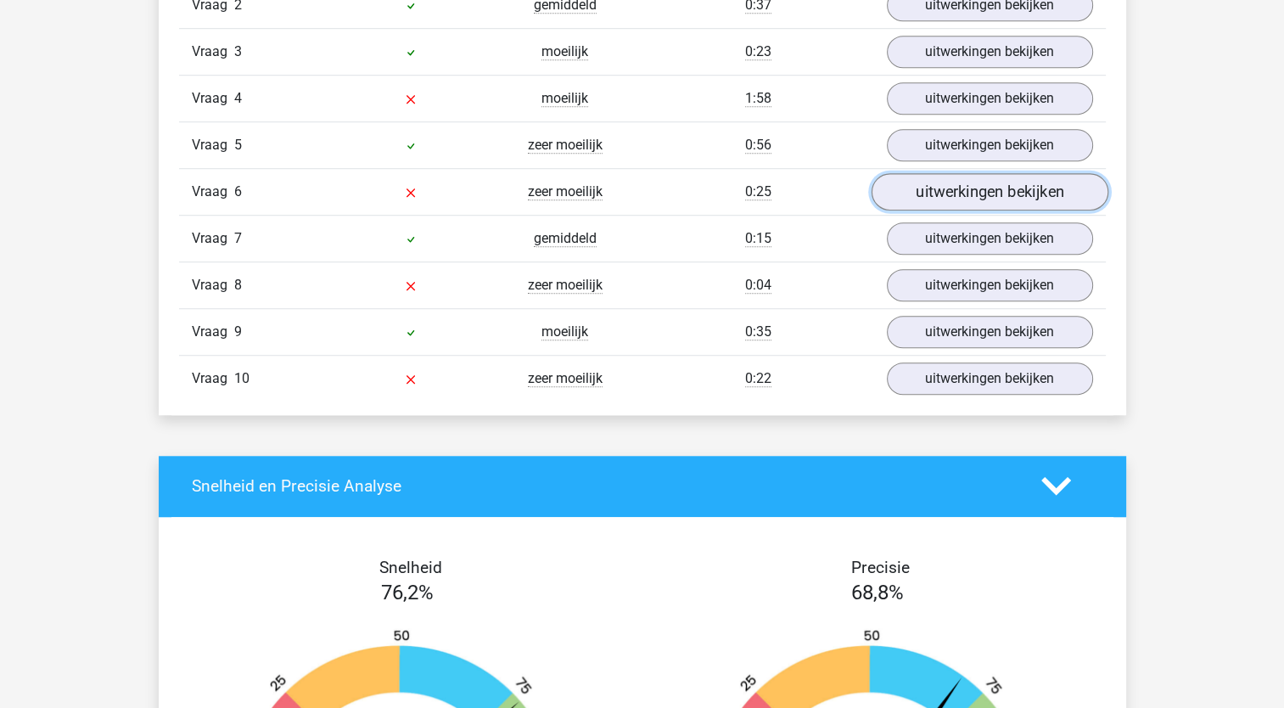
click at [962, 184] on link "uitwerkingen bekijken" at bounding box center [989, 191] width 237 height 37
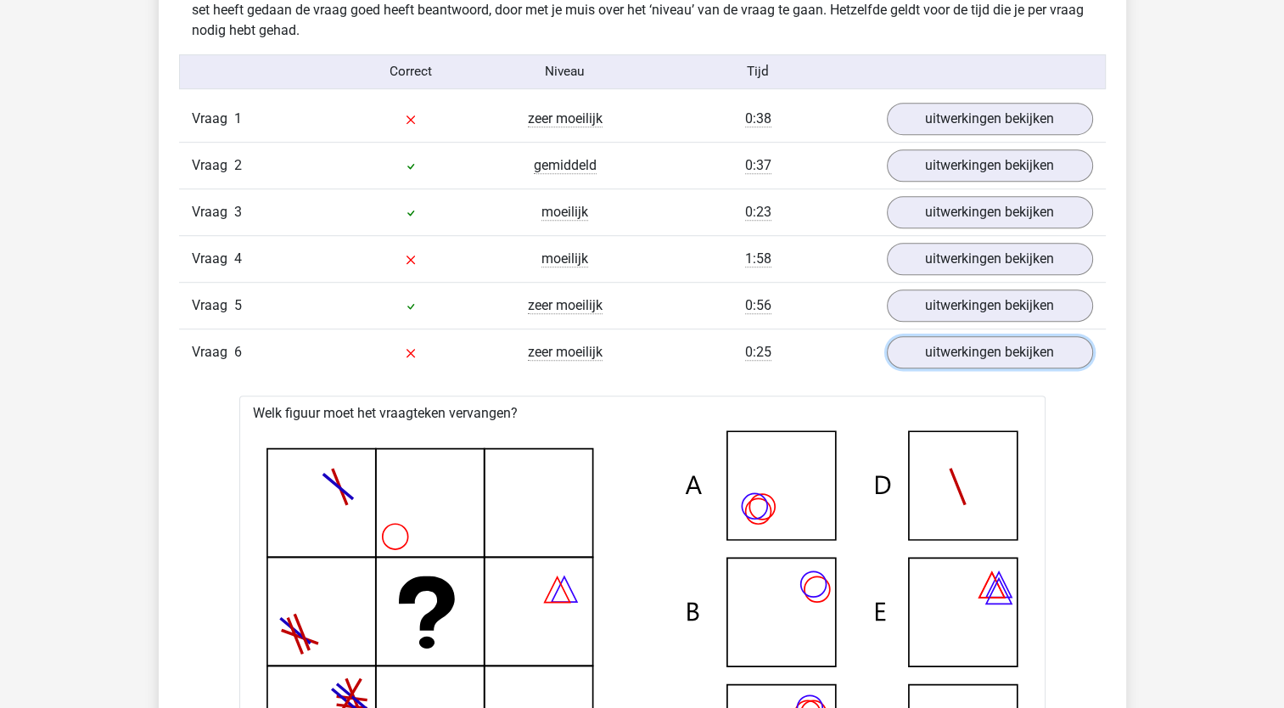
scroll to position [1070, 0]
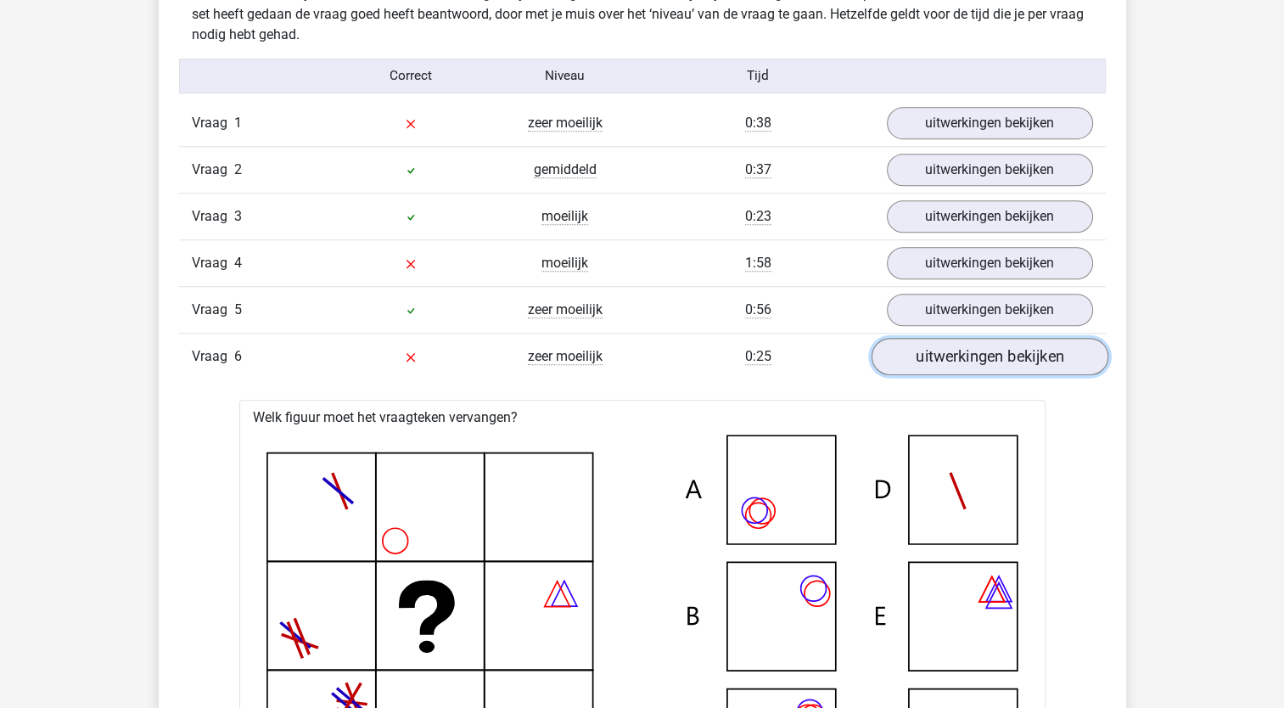
click at [985, 358] on link "uitwerkingen bekijken" at bounding box center [989, 356] width 237 height 37
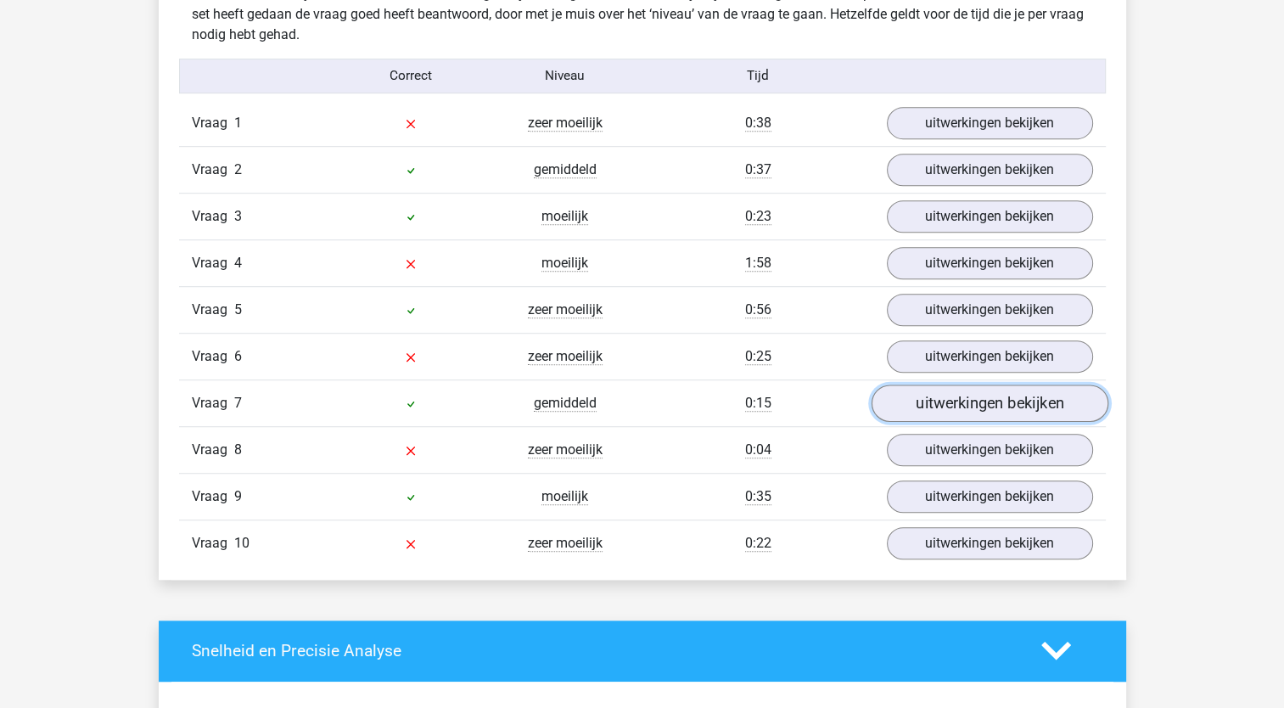
click at [978, 402] on link "uitwerkingen bekijken" at bounding box center [989, 403] width 237 height 37
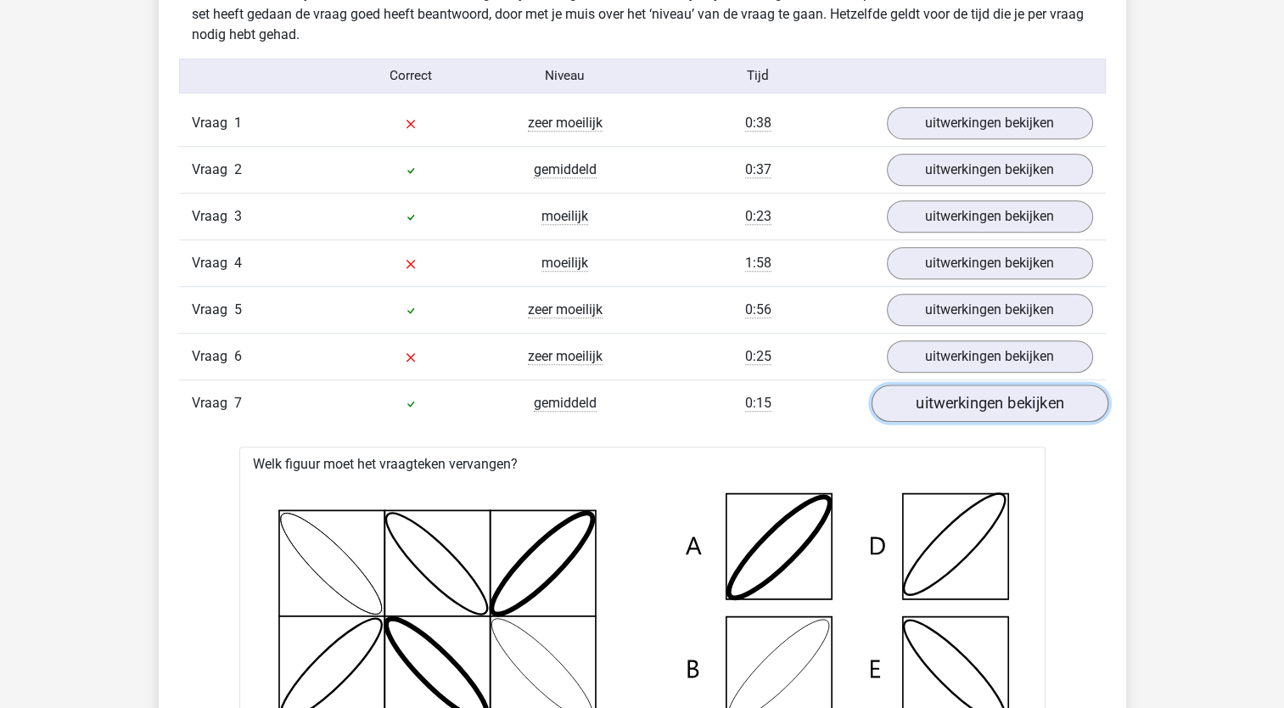
click at [978, 402] on link "uitwerkingen bekijken" at bounding box center [989, 403] width 237 height 37
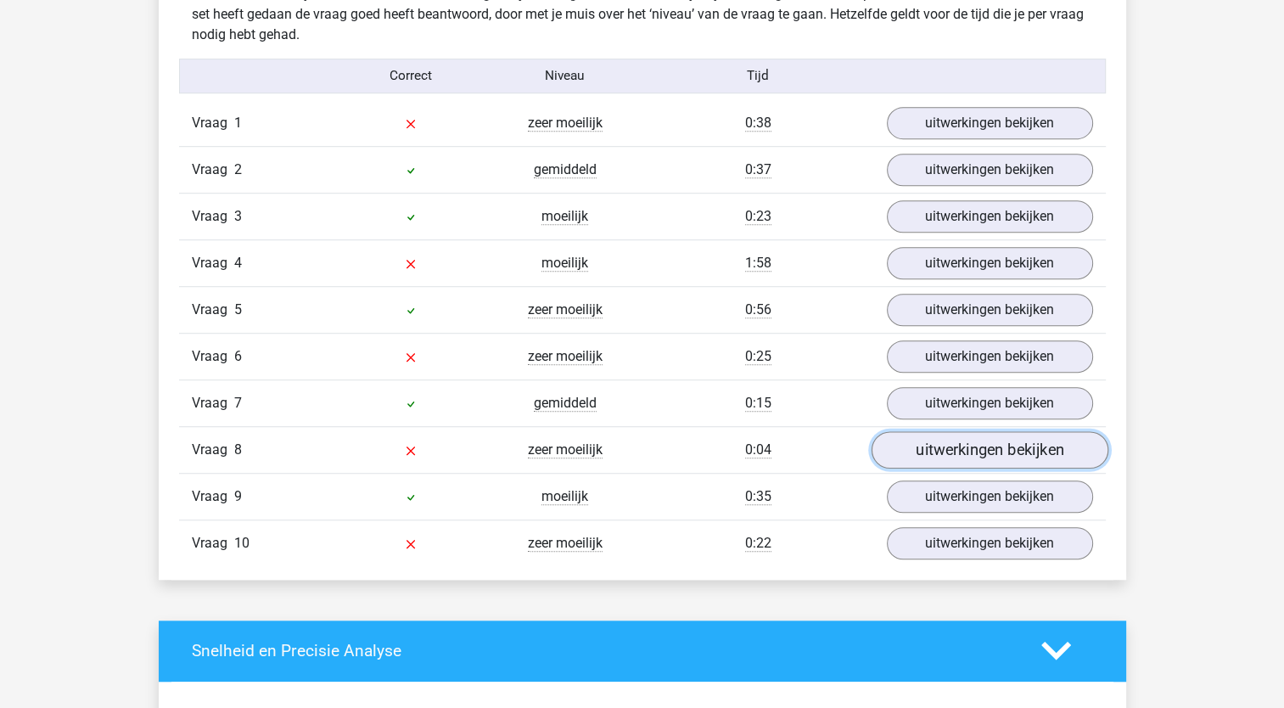
click at [967, 440] on link "uitwerkingen bekijken" at bounding box center [989, 449] width 237 height 37
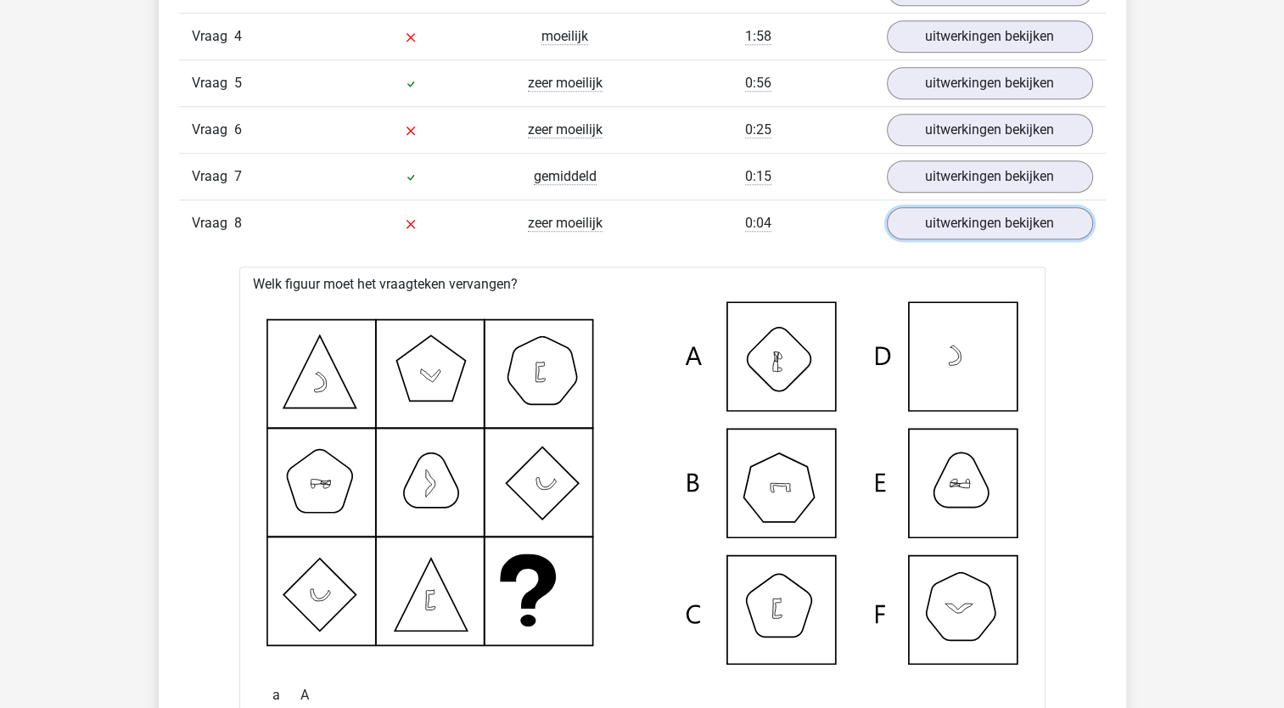
scroll to position [1292, 0]
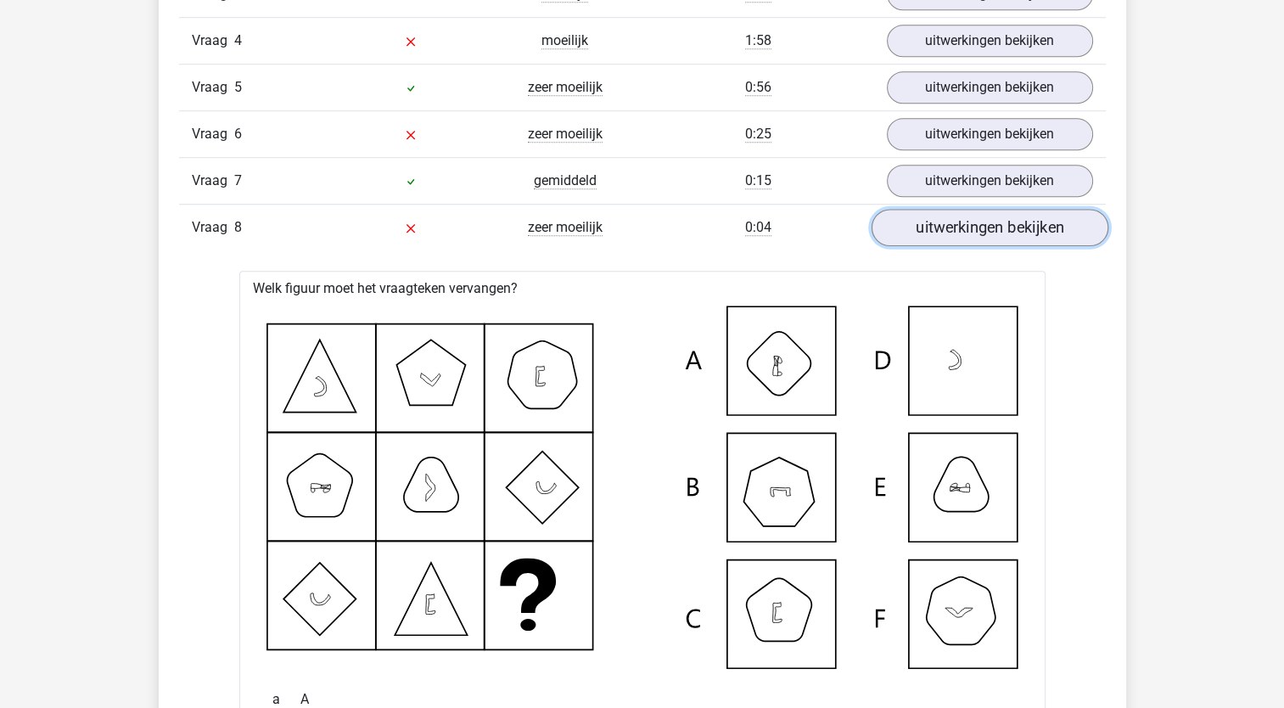
click at [981, 222] on link "uitwerkingen bekijken" at bounding box center [989, 227] width 237 height 37
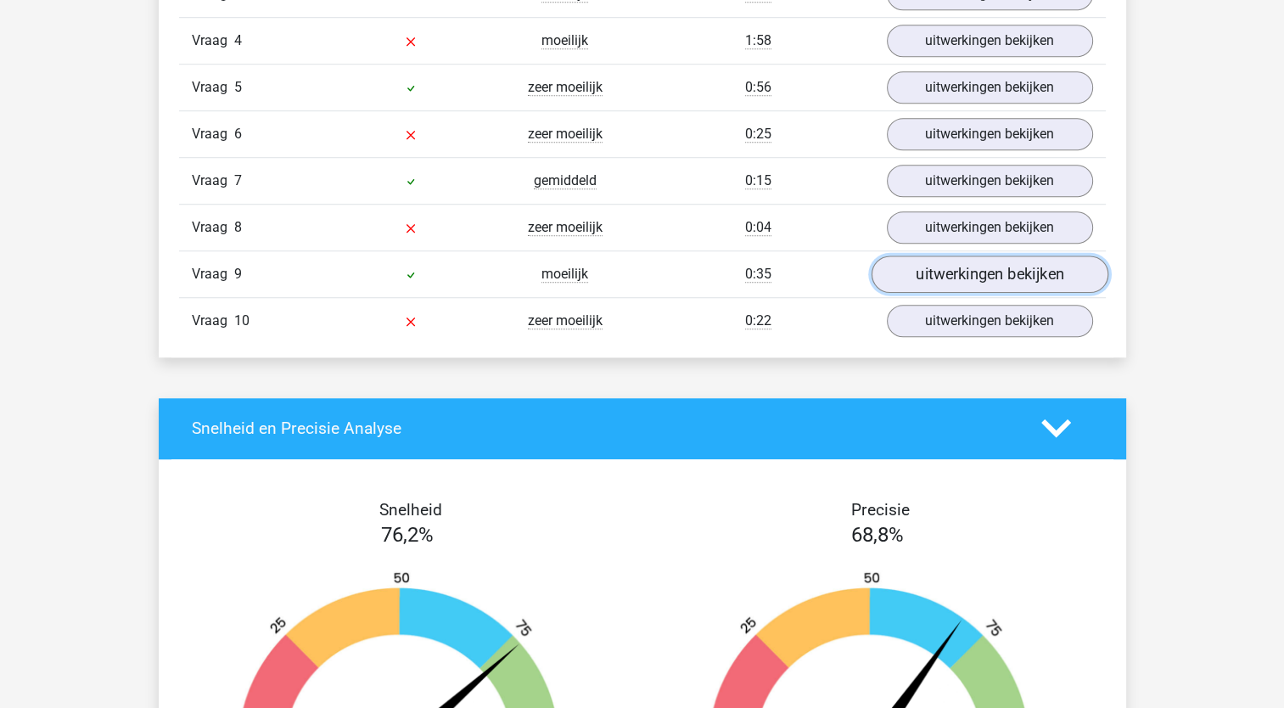
click at [971, 270] on link "uitwerkingen bekijken" at bounding box center [989, 274] width 237 height 37
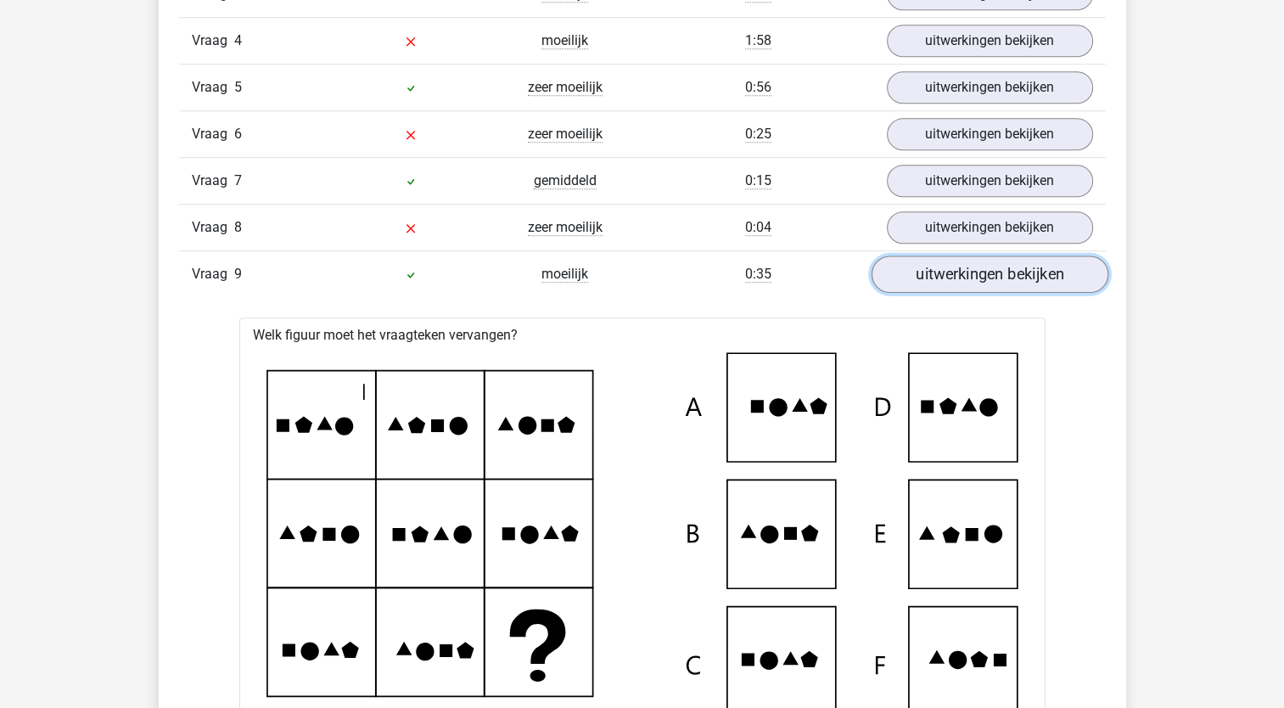
click at [971, 270] on link "uitwerkingen bekijken" at bounding box center [989, 274] width 237 height 37
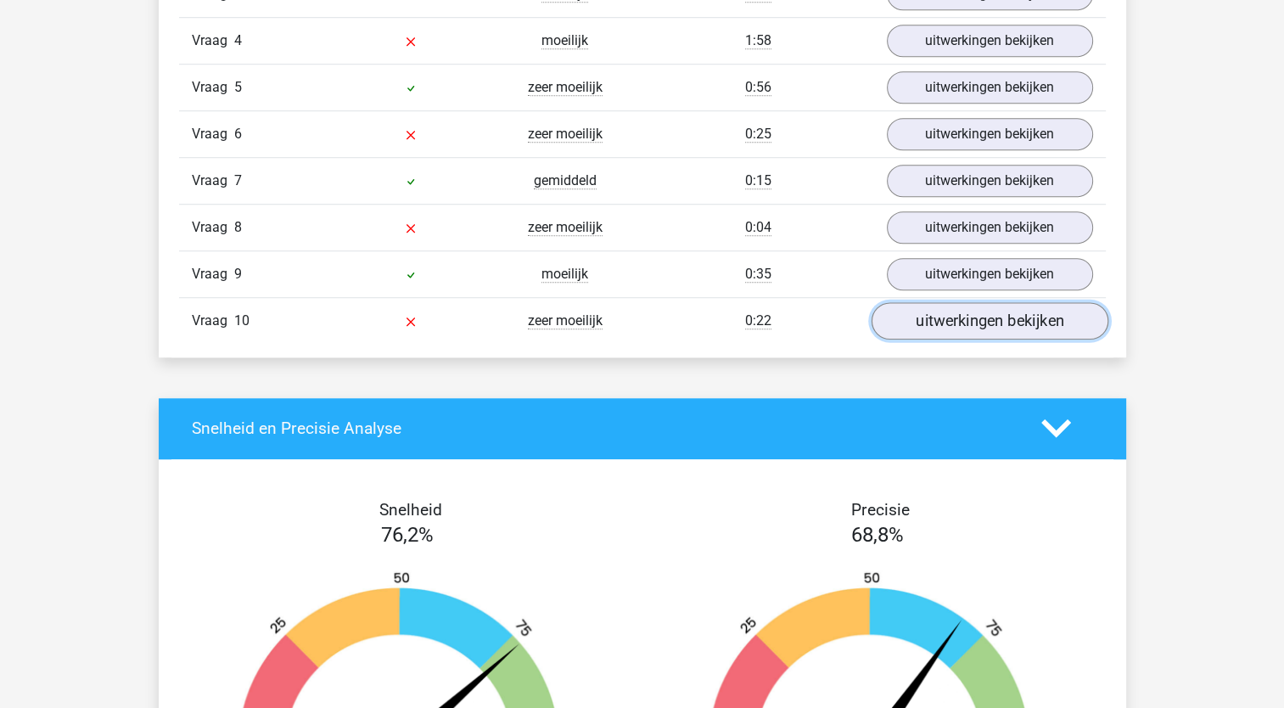
click at [957, 308] on link "uitwerkingen bekijken" at bounding box center [989, 320] width 237 height 37
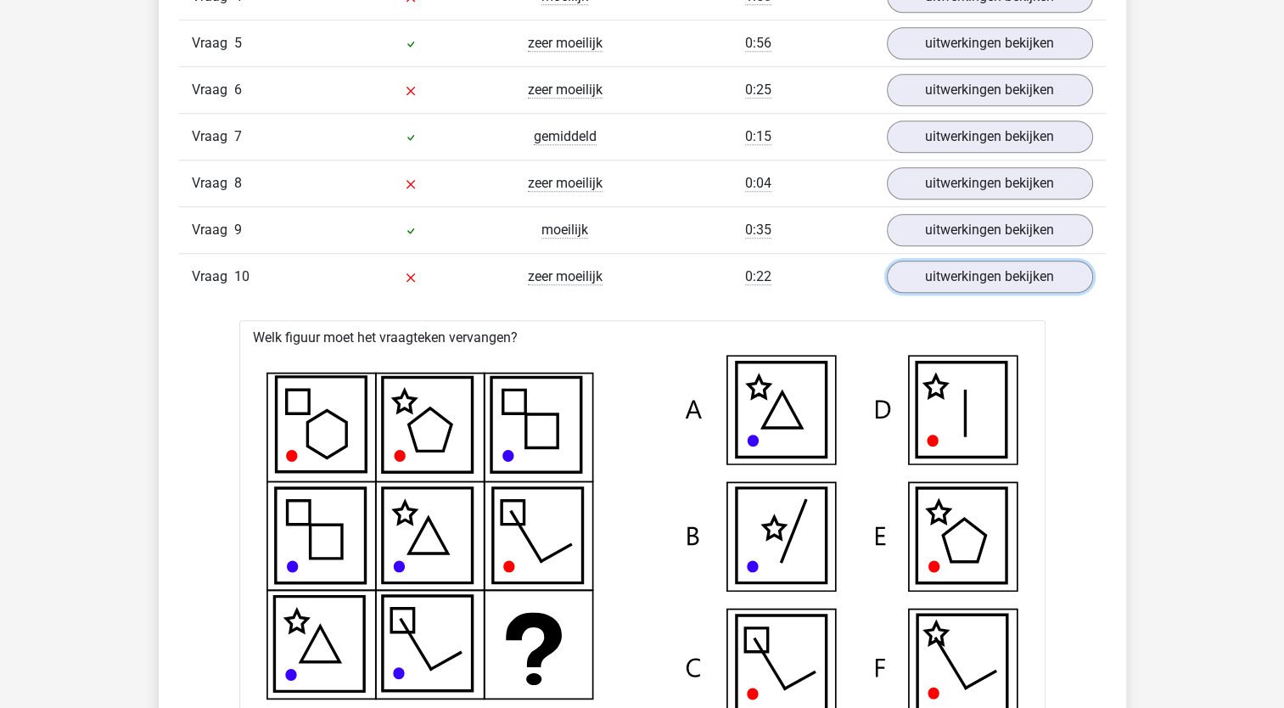
scroll to position [1332, 0]
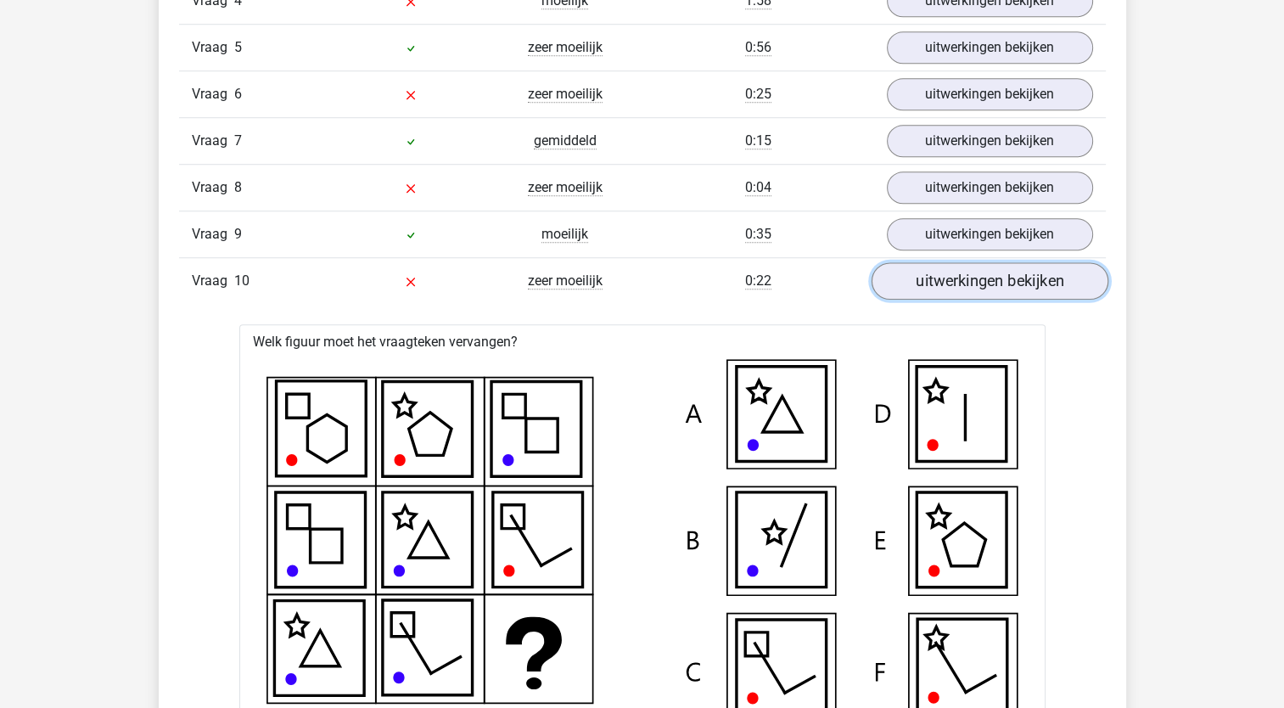
click at [1012, 262] on link "uitwerkingen bekijken" at bounding box center [989, 280] width 237 height 37
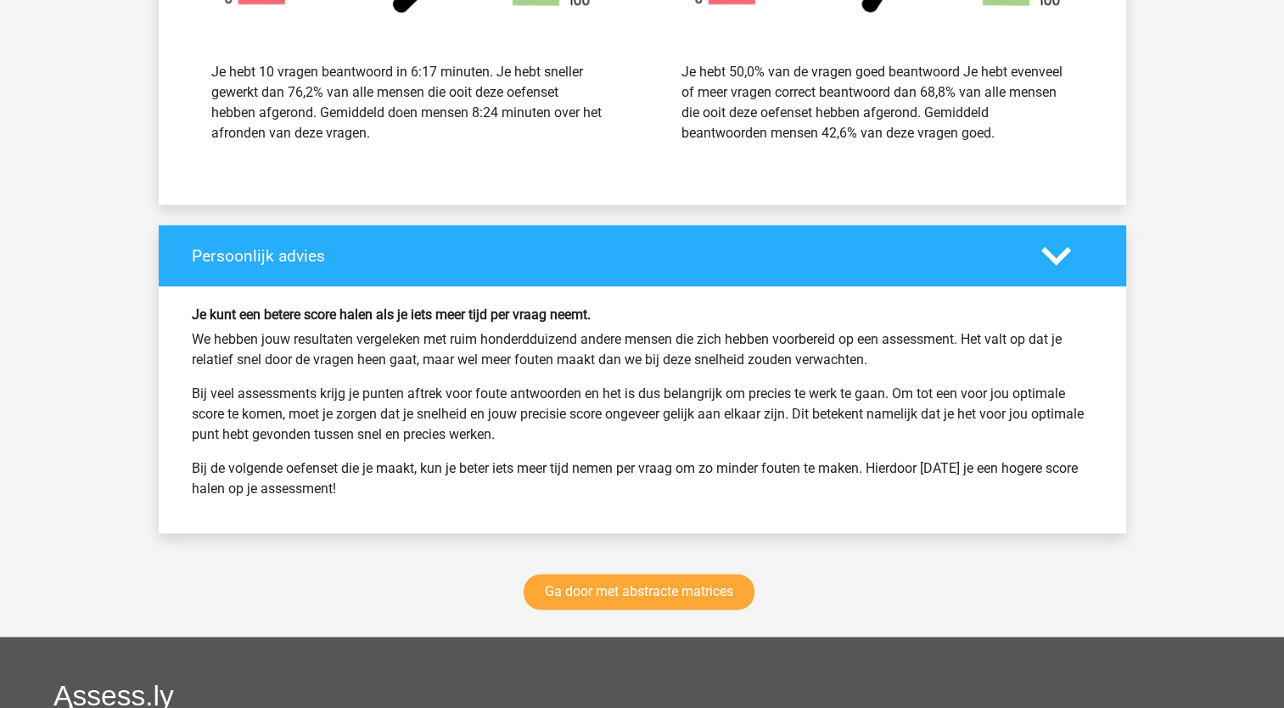
scroll to position [2032, 0]
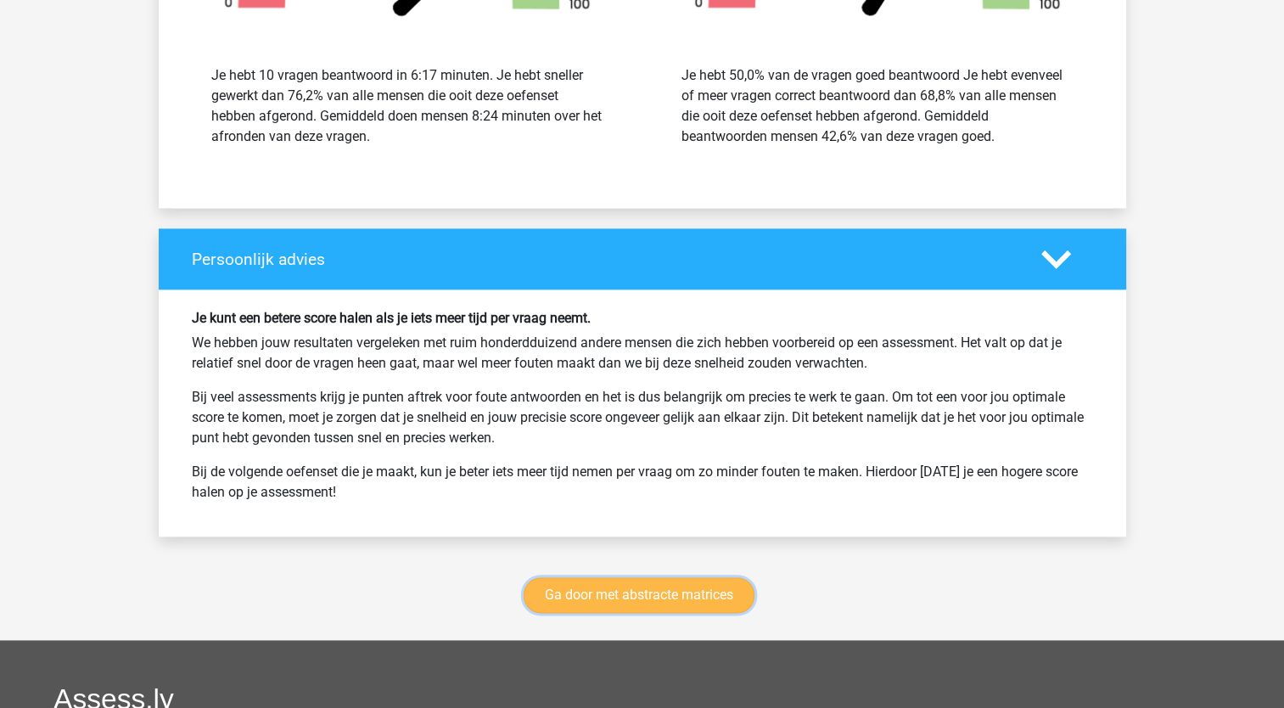
click at [621, 588] on link "Ga door met abstracte matrices" at bounding box center [639, 595] width 231 height 36
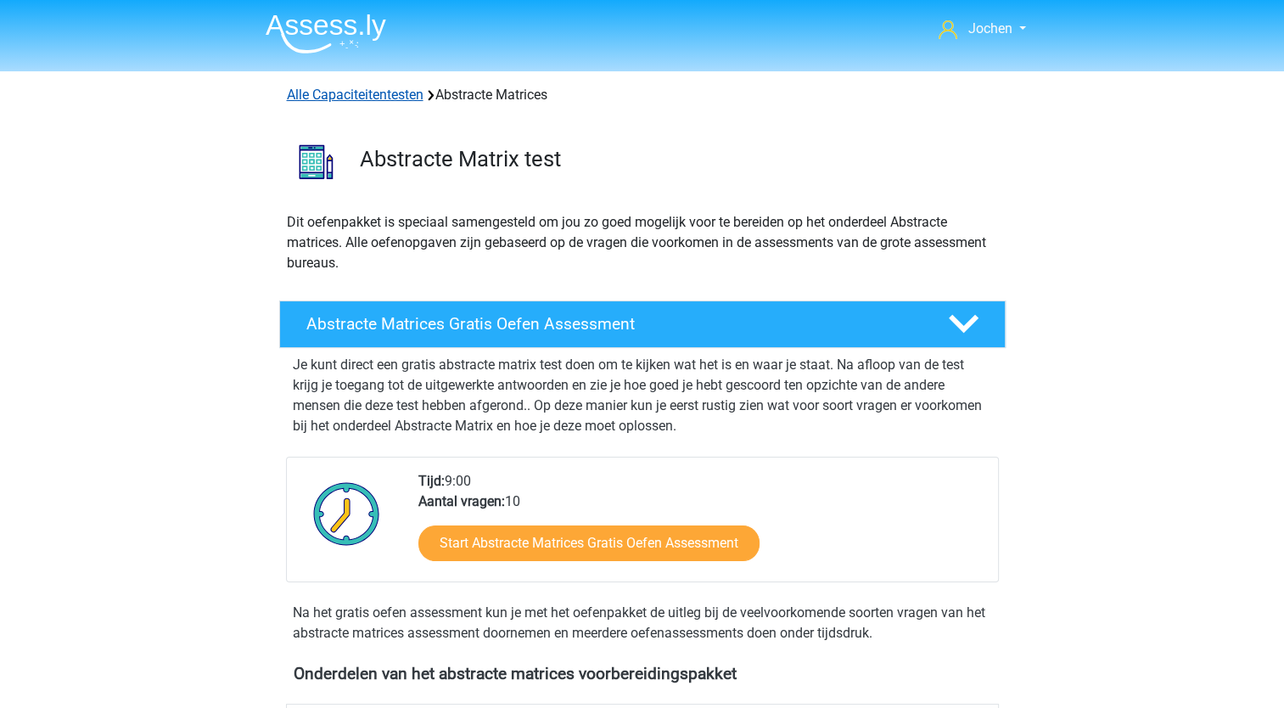
click at [355, 90] on link "Alle Capaciteitentesten" at bounding box center [355, 95] width 137 height 16
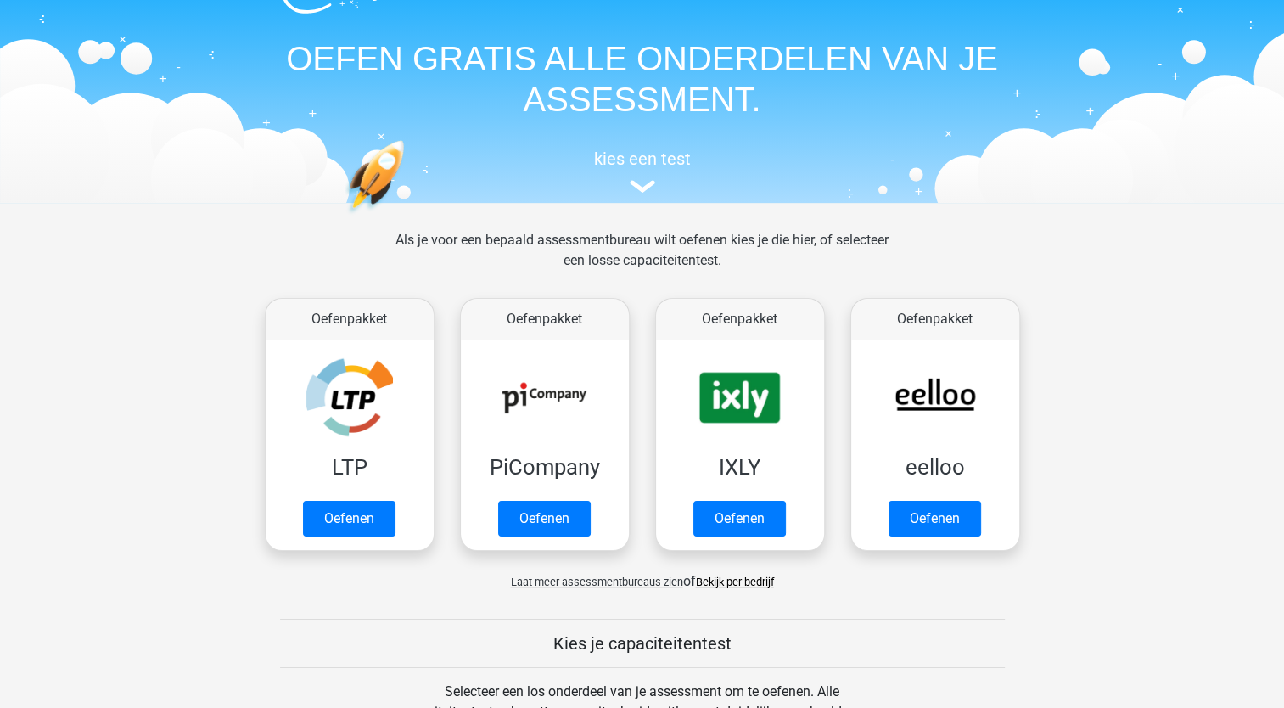
scroll to position [34, 0]
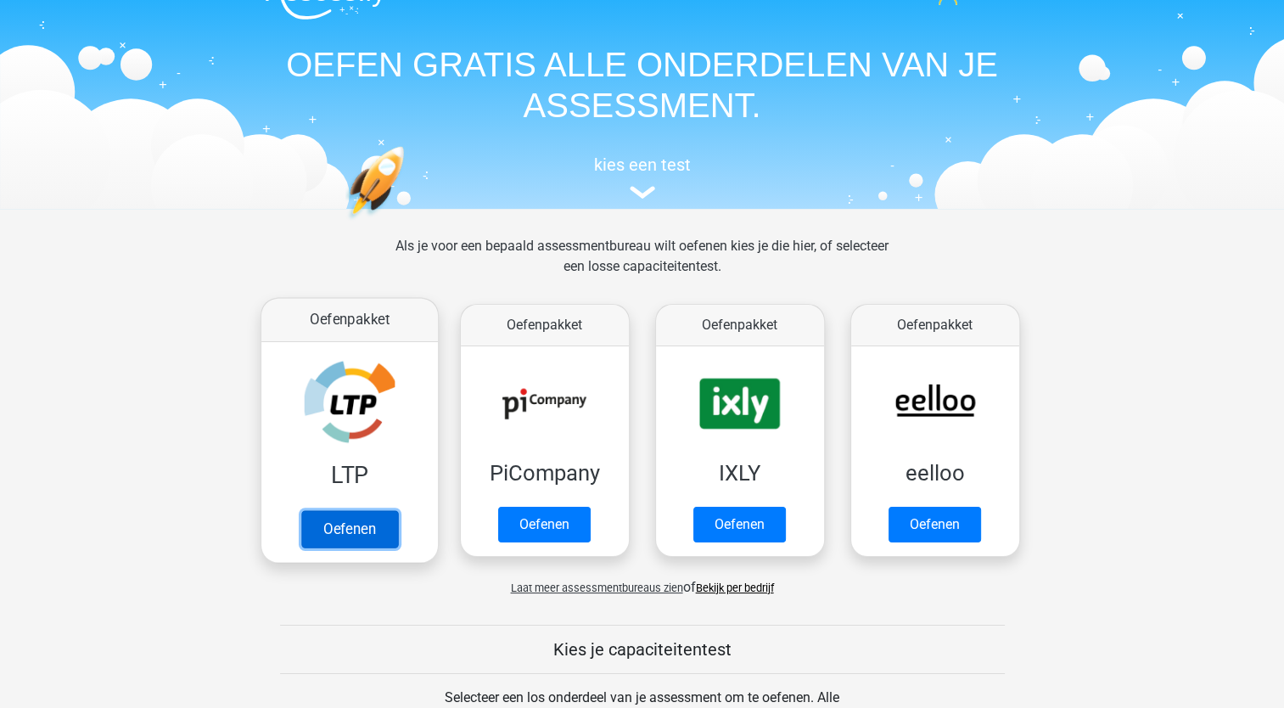
click at [355, 528] on link "Oefenen" at bounding box center [349, 528] width 97 height 37
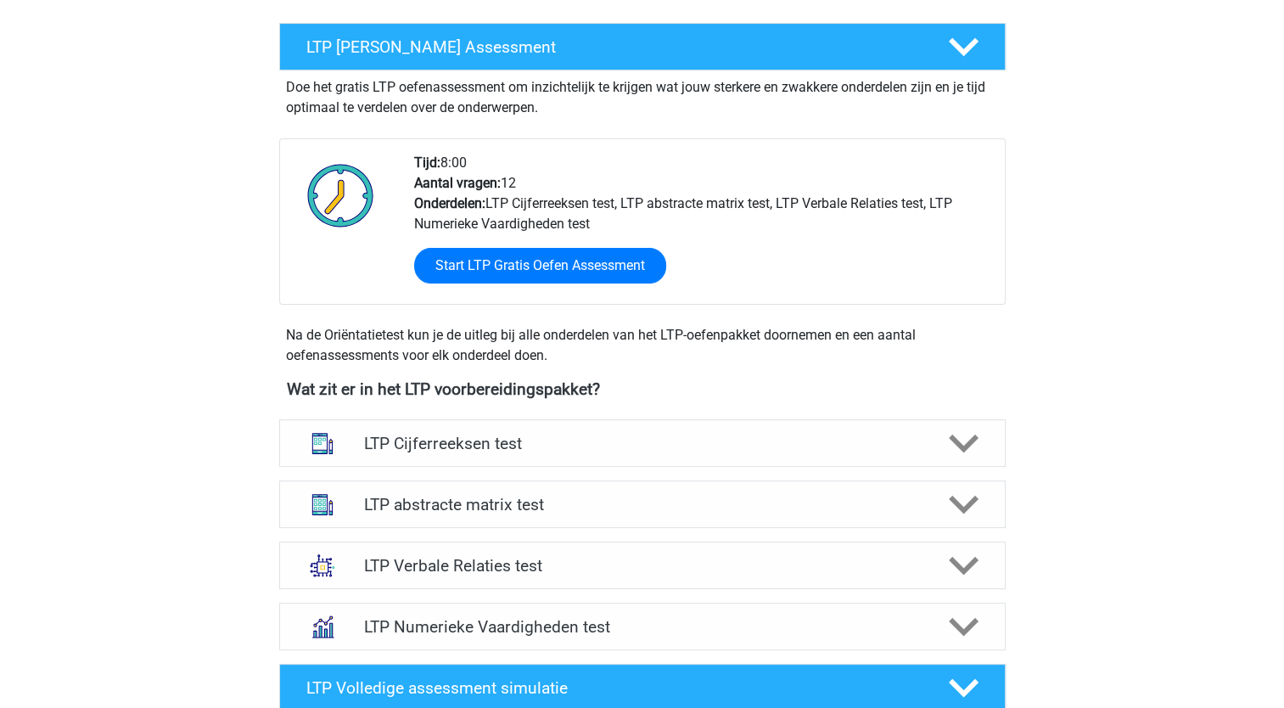
scroll to position [306, 0]
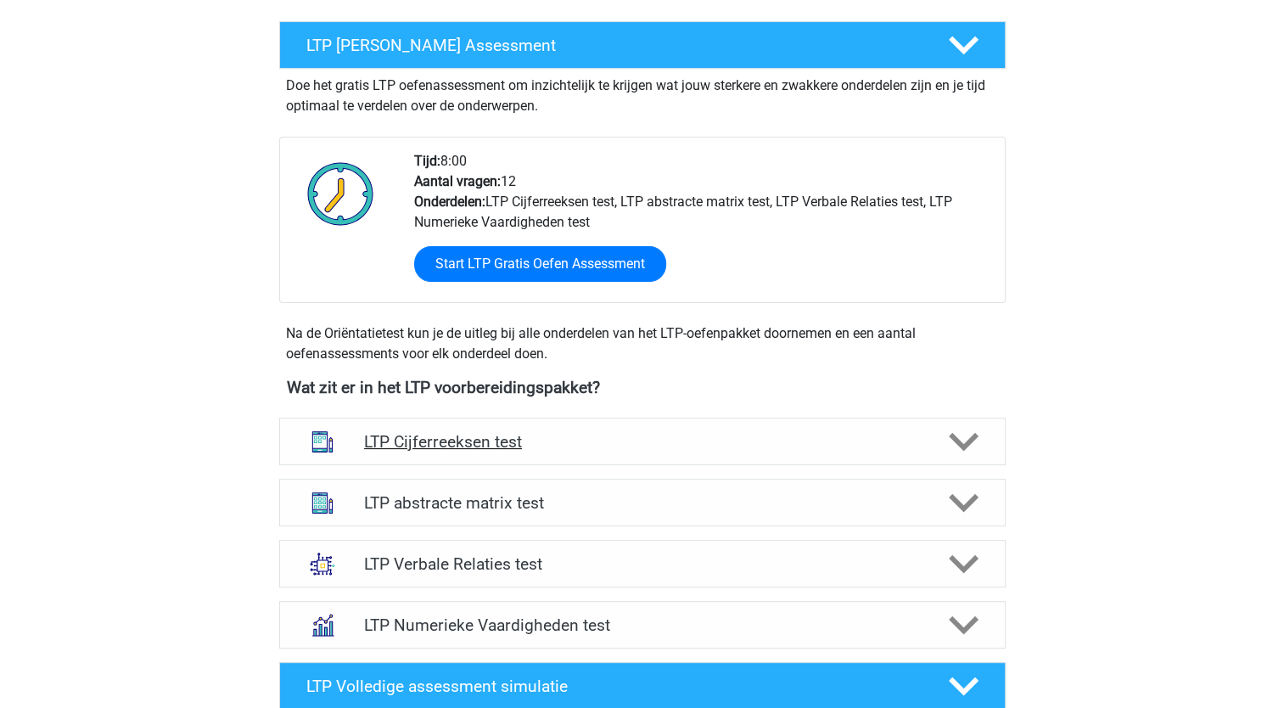
click at [455, 443] on h4 "LTP Cijferreeksen test" at bounding box center [642, 442] width 556 height 20
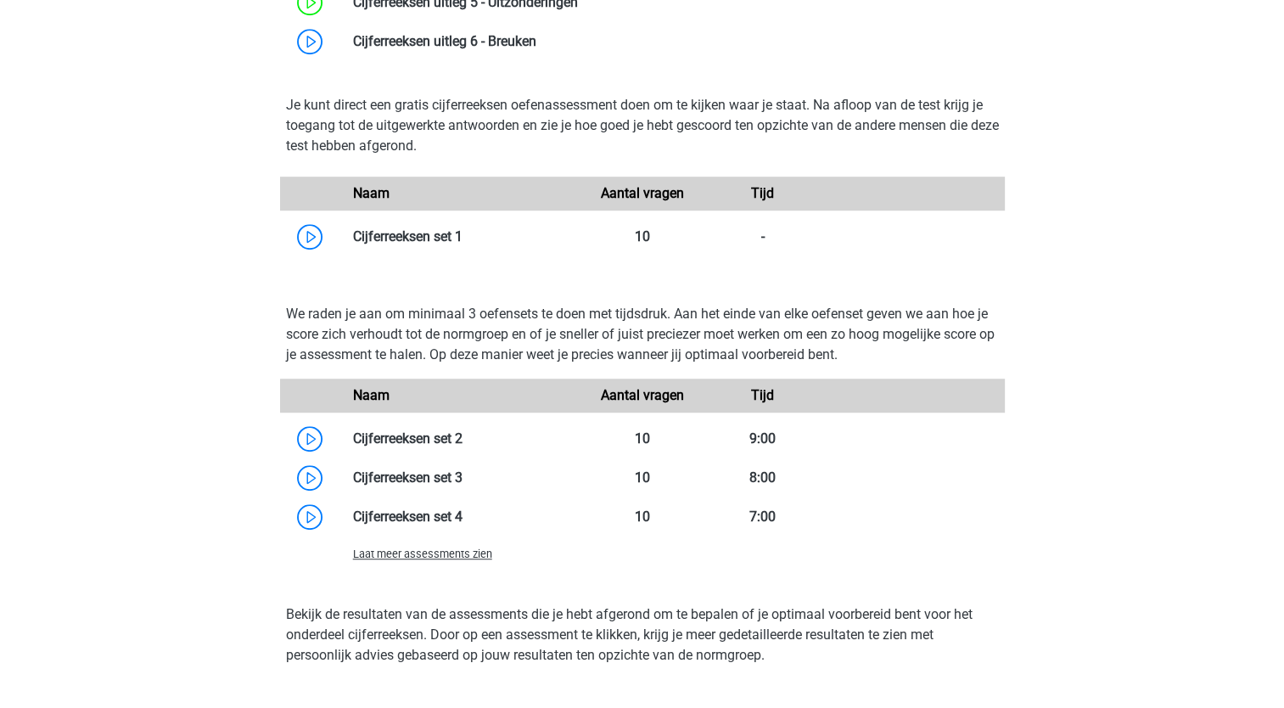
scroll to position [1036, 0]
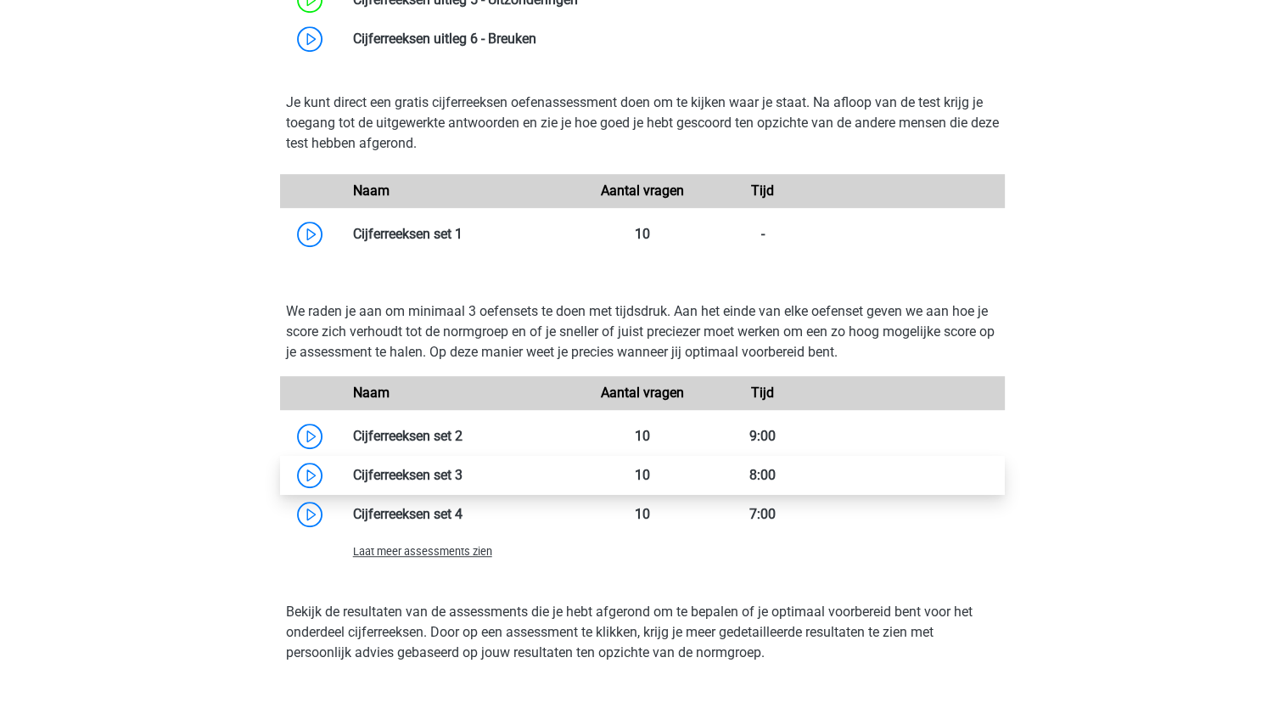
click at [463, 467] on link at bounding box center [463, 475] width 0 height 16
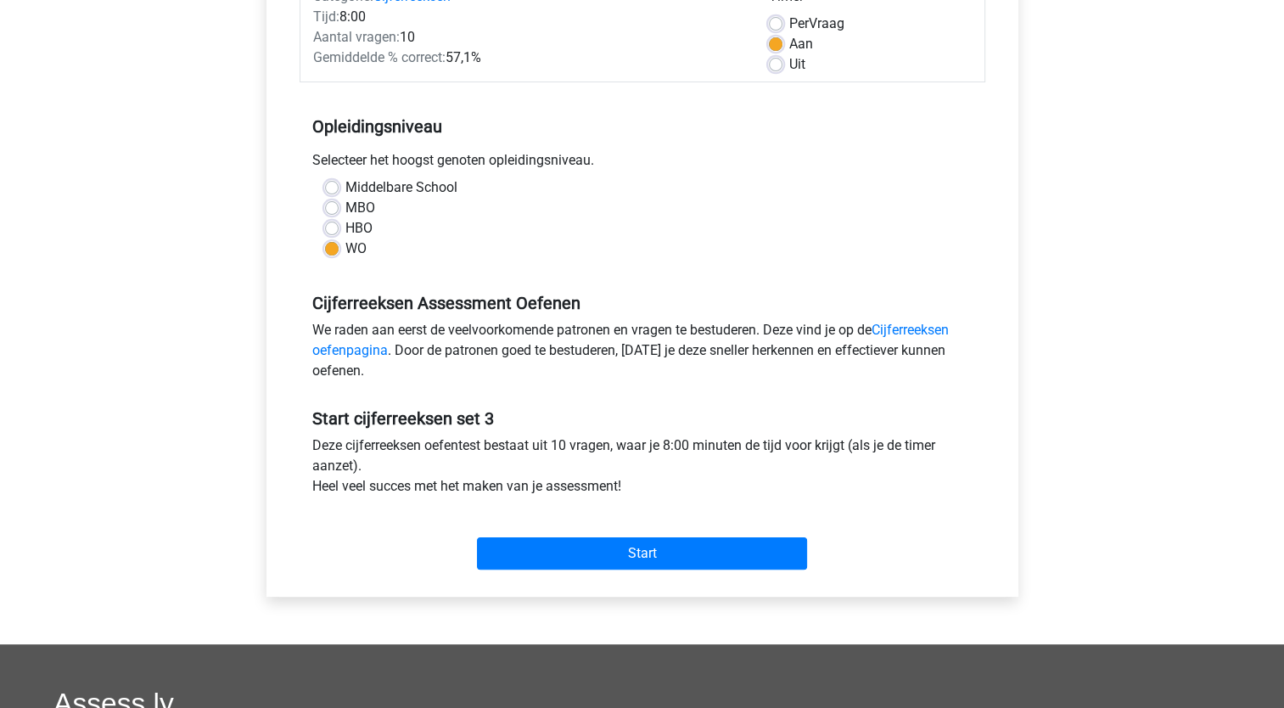
scroll to position [269, 0]
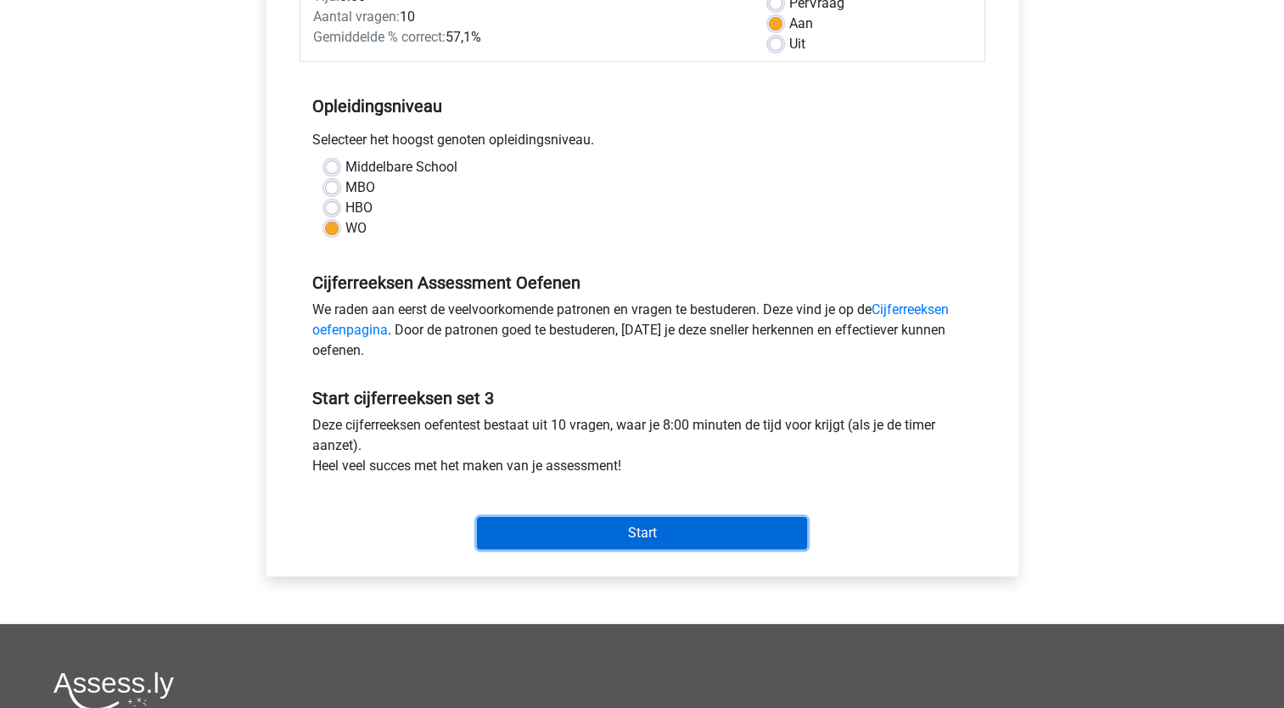
click at [624, 527] on input "Start" at bounding box center [642, 533] width 330 height 32
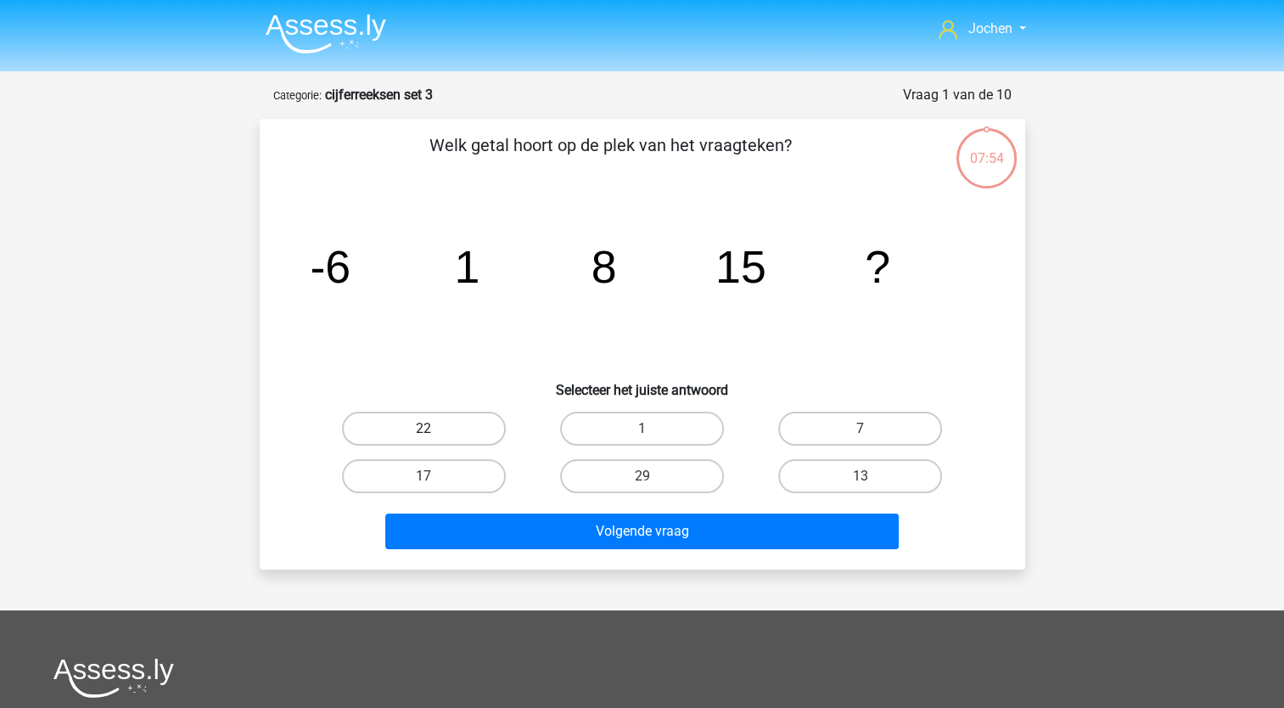
drag, startPoint x: 414, startPoint y: 423, endPoint x: 433, endPoint y: 424, distance: 18.7
click at [433, 424] on label "22" at bounding box center [424, 429] width 164 height 34
click at [433, 429] on input "22" at bounding box center [429, 434] width 11 height 11
radio input "true"
click at [433, 424] on label "22" at bounding box center [424, 429] width 164 height 34
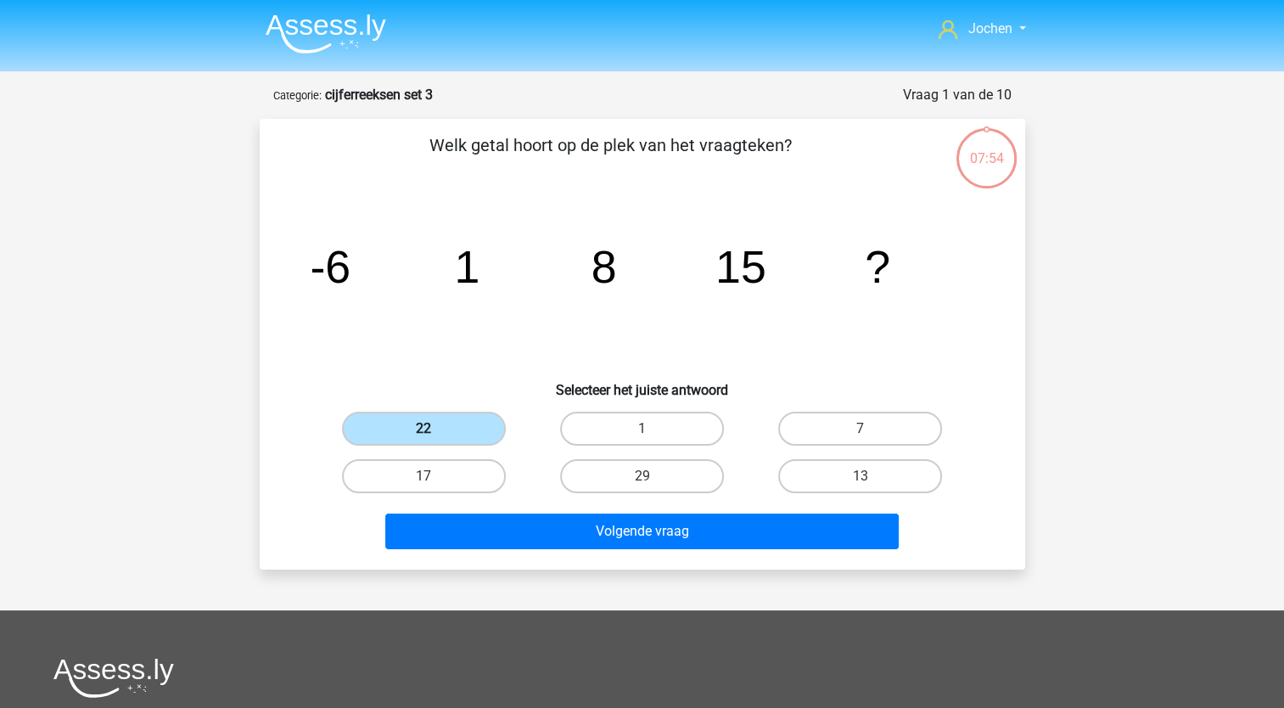
click at [433, 429] on input "22" at bounding box center [429, 434] width 11 height 11
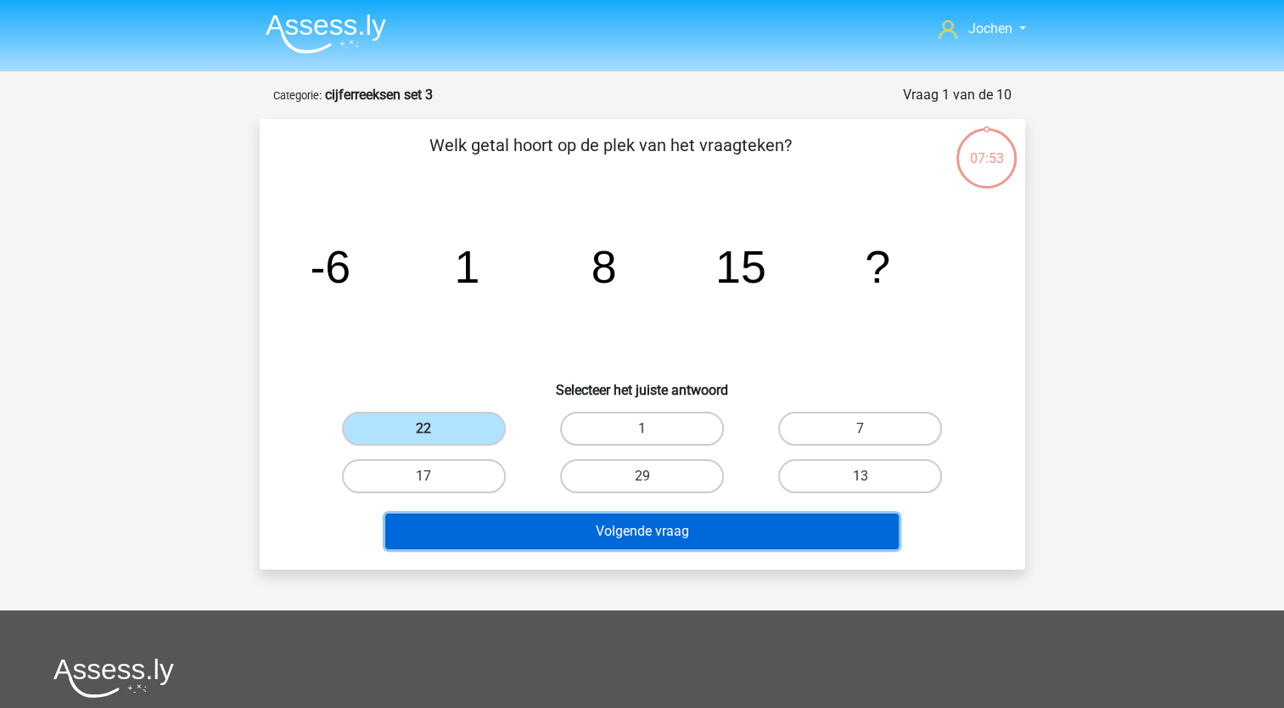
click at [639, 524] on button "Volgende vraag" at bounding box center [642, 532] width 514 height 36
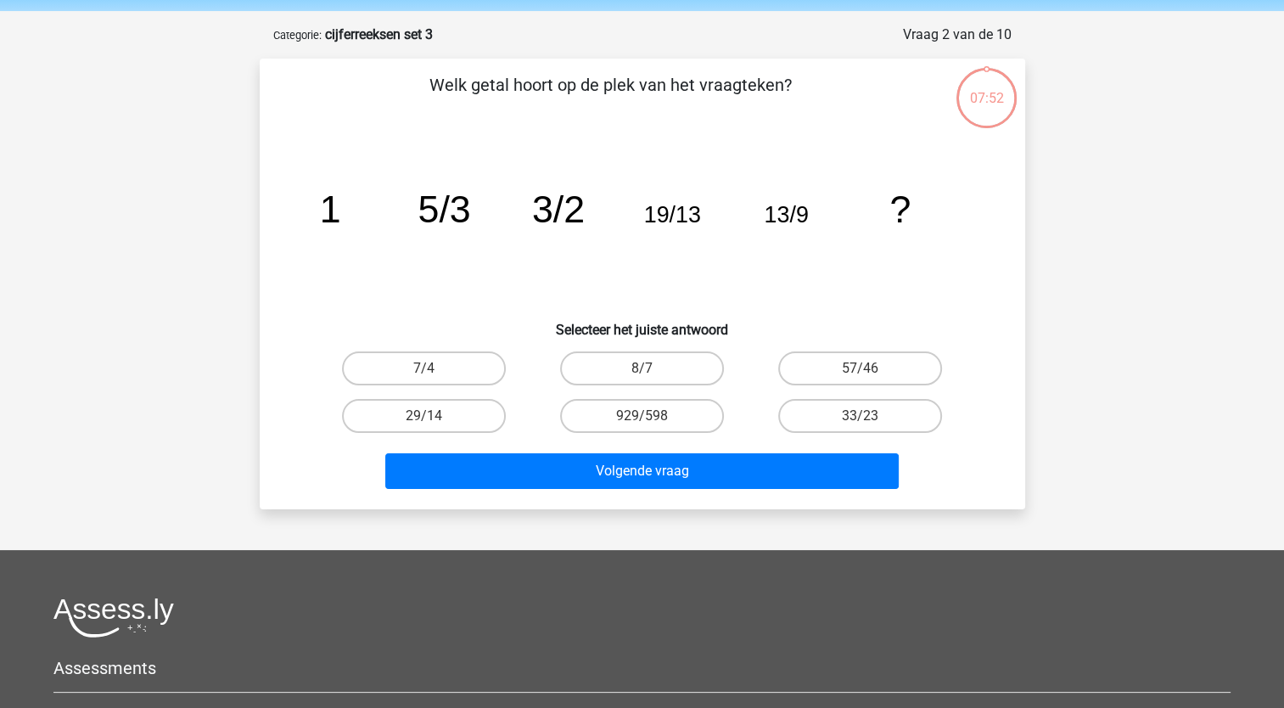
scroll to position [85, 0]
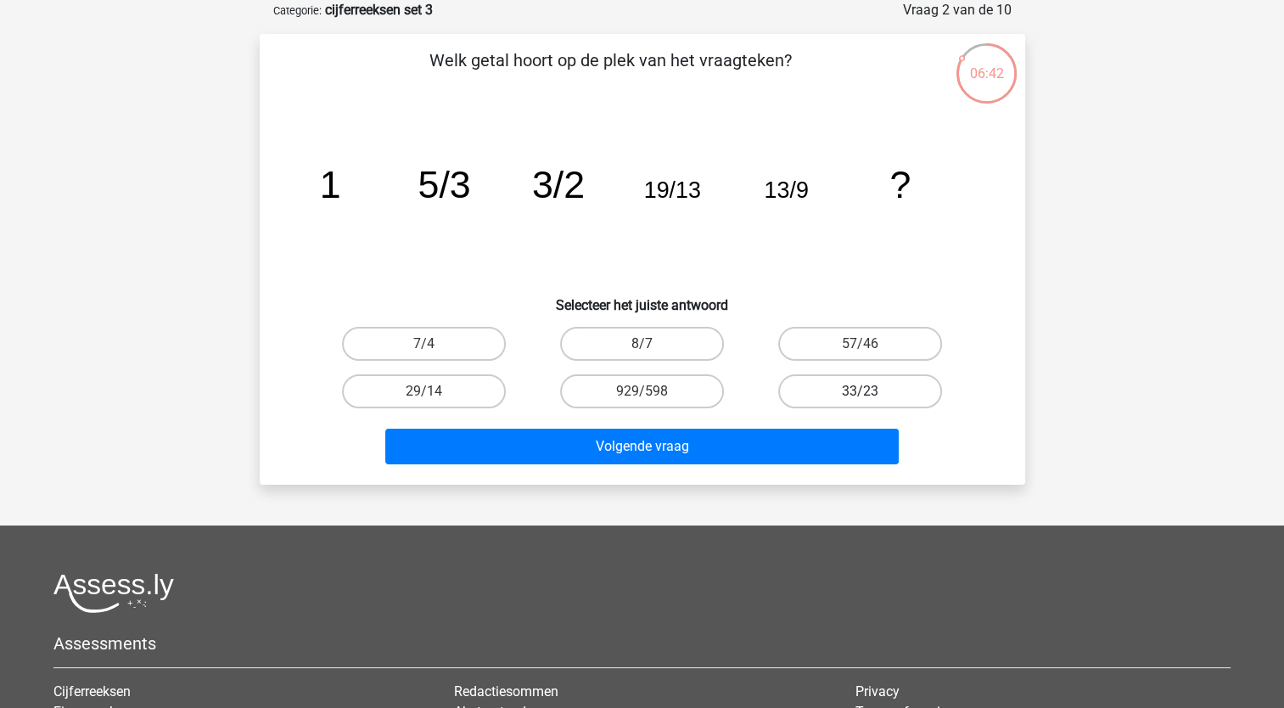
click at [845, 396] on label "33/23" at bounding box center [860, 391] width 164 height 34
click at [861, 396] on input "33/23" at bounding box center [866, 396] width 11 height 11
radio input "true"
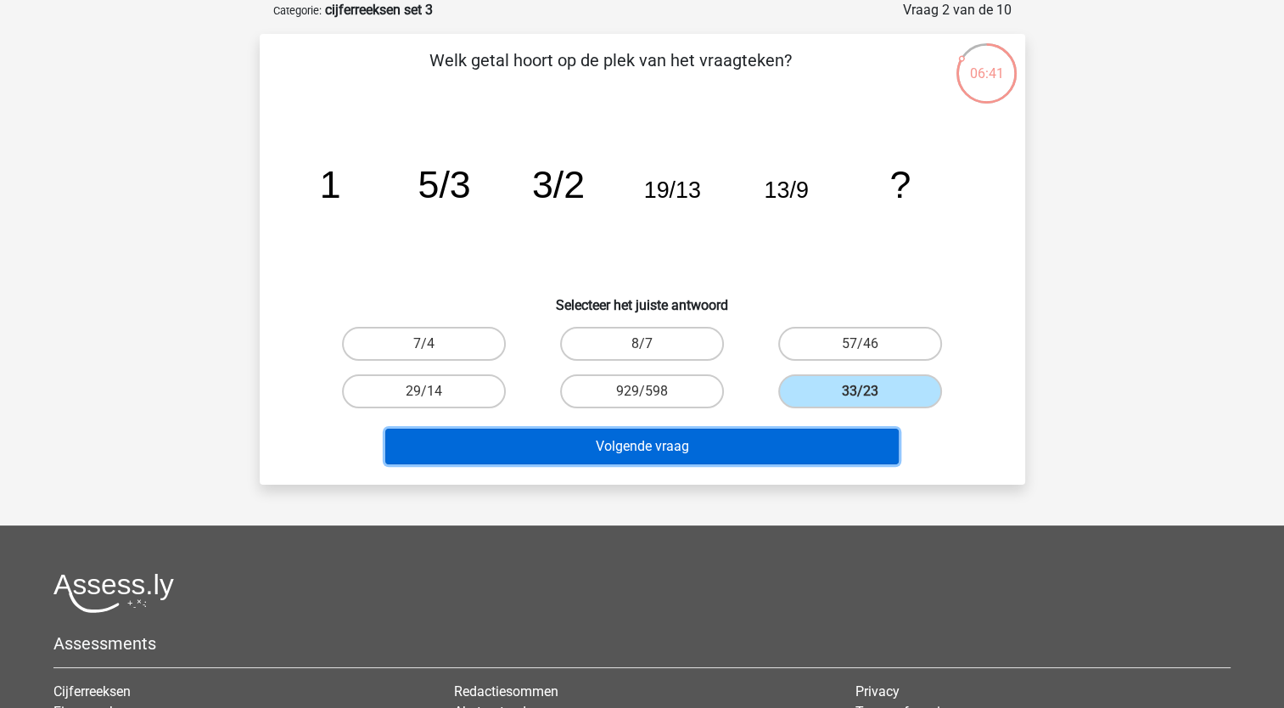
click at [706, 444] on button "Volgende vraag" at bounding box center [642, 447] width 514 height 36
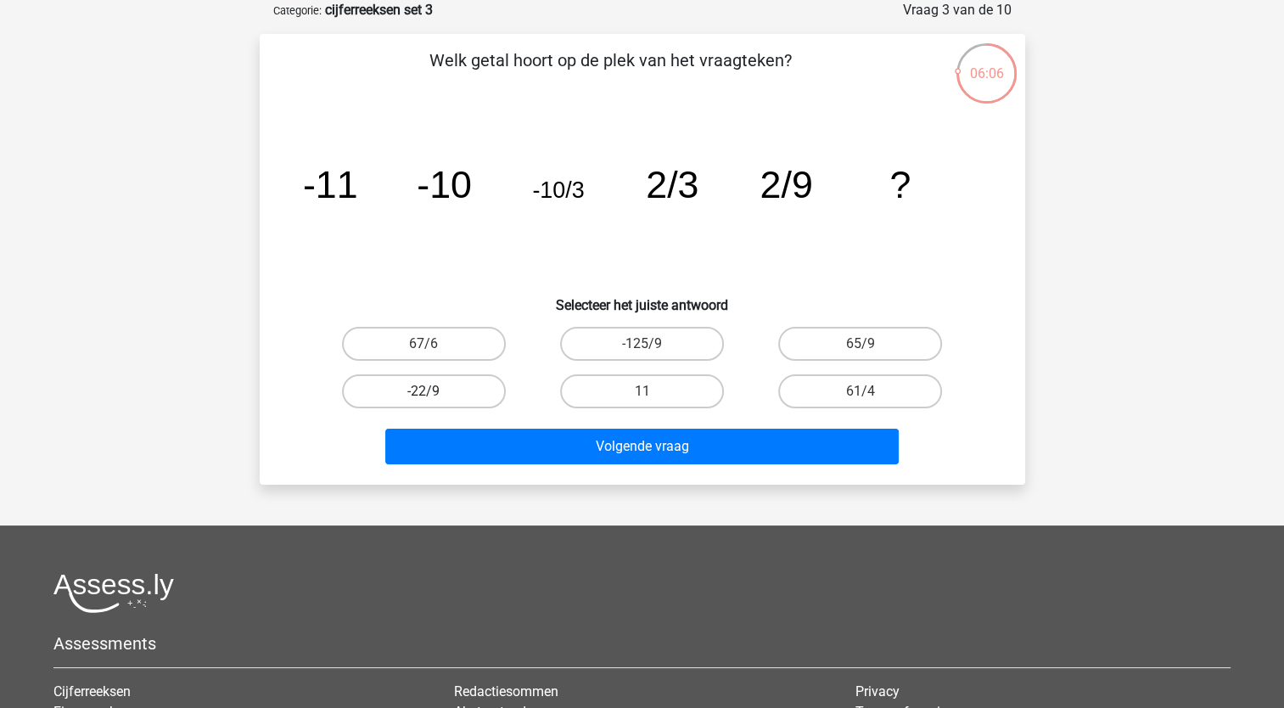
click at [441, 390] on label "-22/9" at bounding box center [424, 391] width 164 height 34
click at [435, 391] on input "-22/9" at bounding box center [429, 396] width 11 height 11
radio input "true"
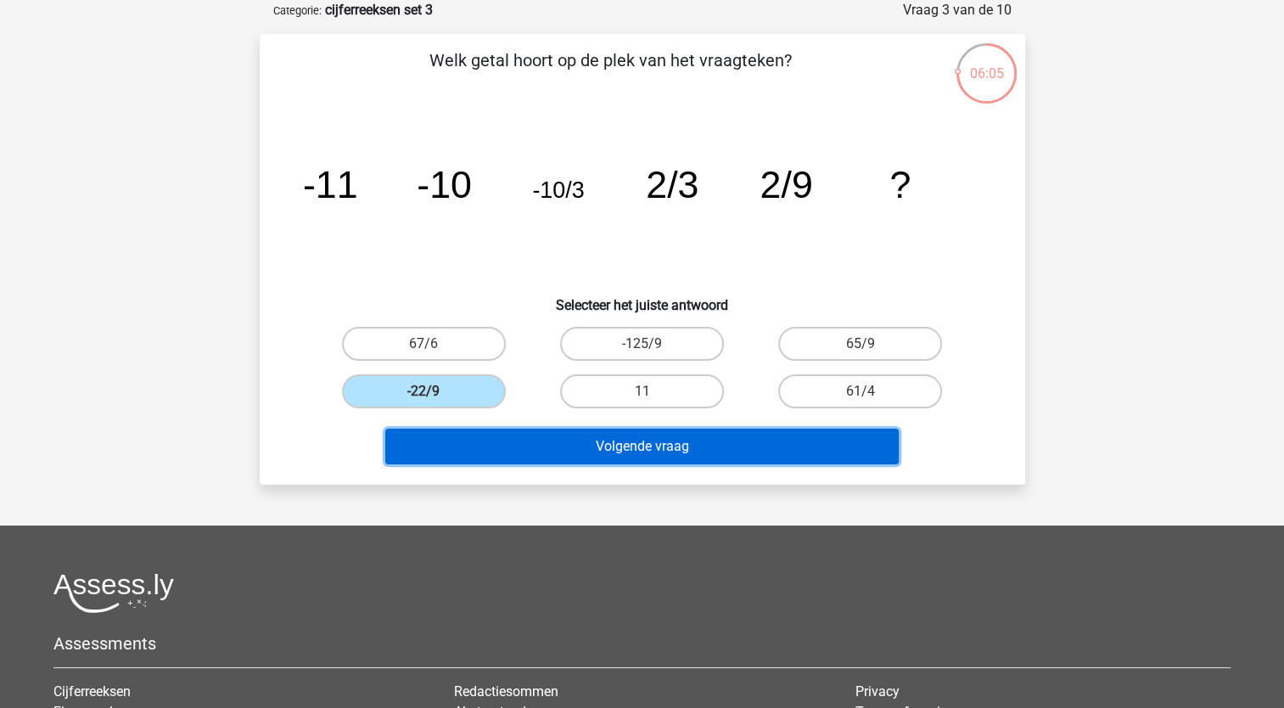
click at [642, 454] on button "Volgende vraag" at bounding box center [642, 447] width 514 height 36
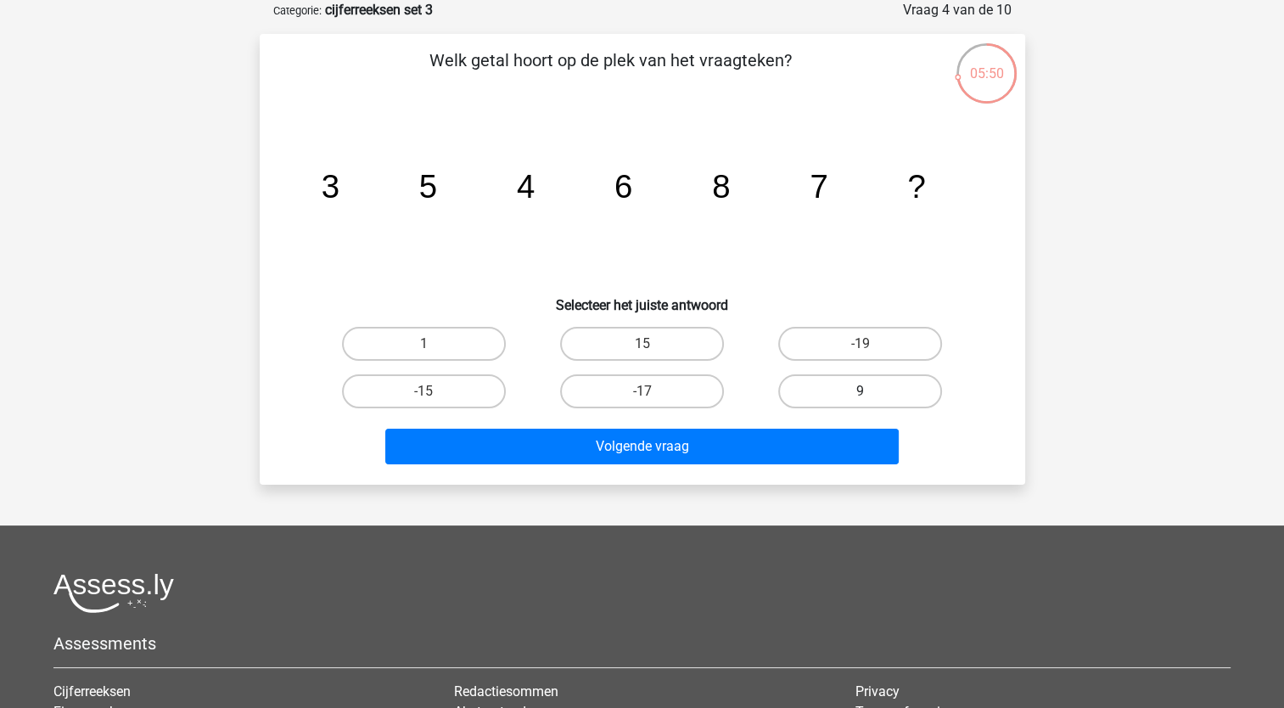
click at [839, 385] on label "9" at bounding box center [860, 391] width 164 height 34
click at [861, 391] on input "9" at bounding box center [866, 396] width 11 height 11
radio input "true"
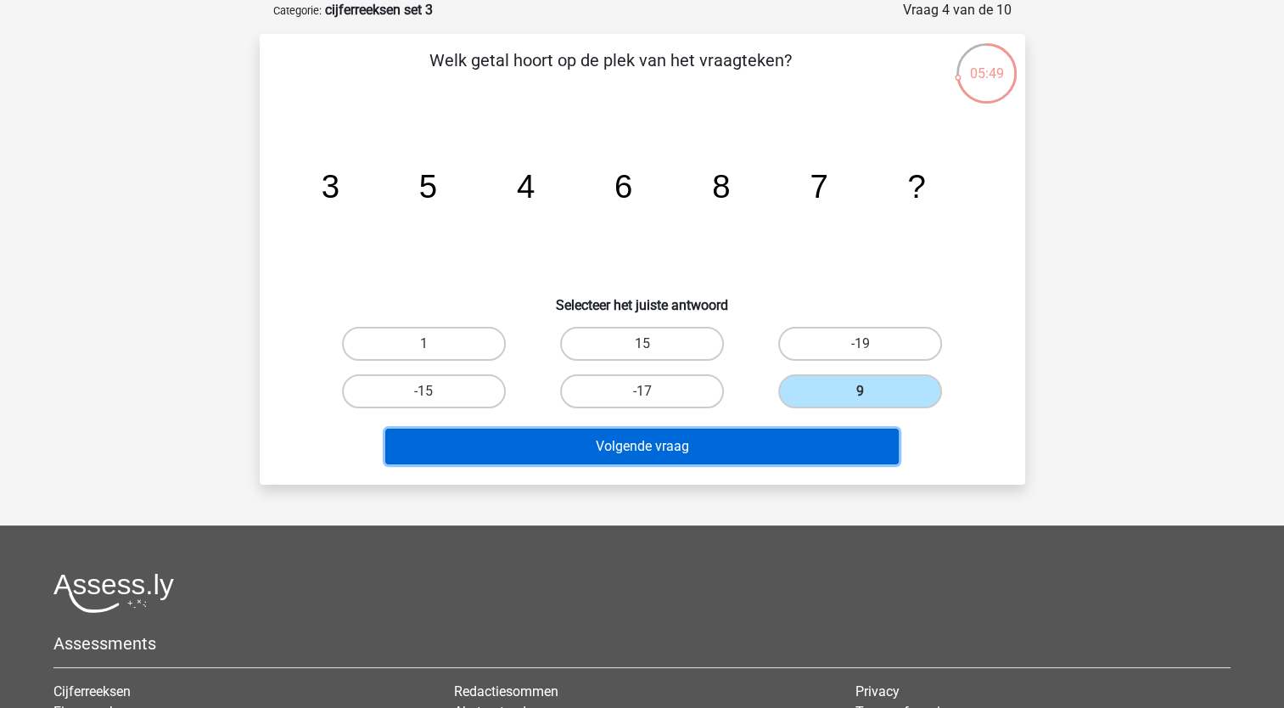
click at [627, 436] on button "Volgende vraag" at bounding box center [642, 447] width 514 height 36
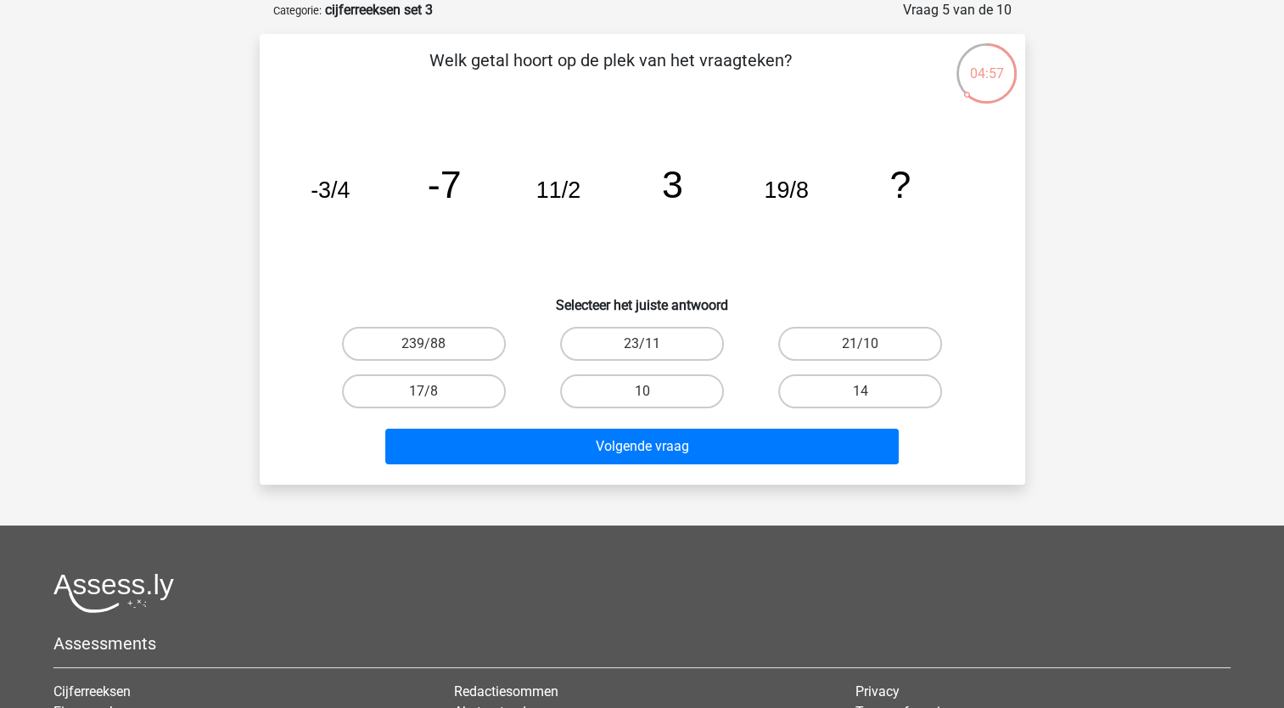
click at [643, 391] on input "10" at bounding box center [647, 396] width 11 height 11
radio input "true"
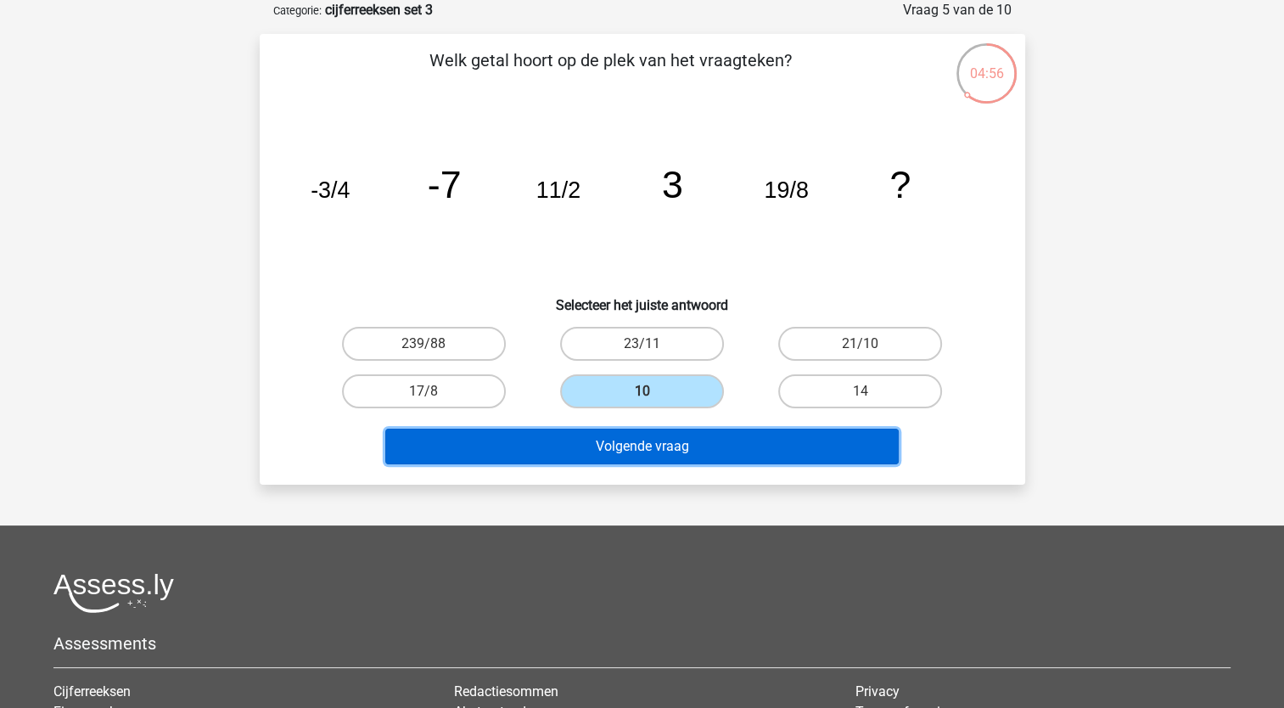
click at [620, 456] on button "Volgende vraag" at bounding box center [642, 447] width 514 height 36
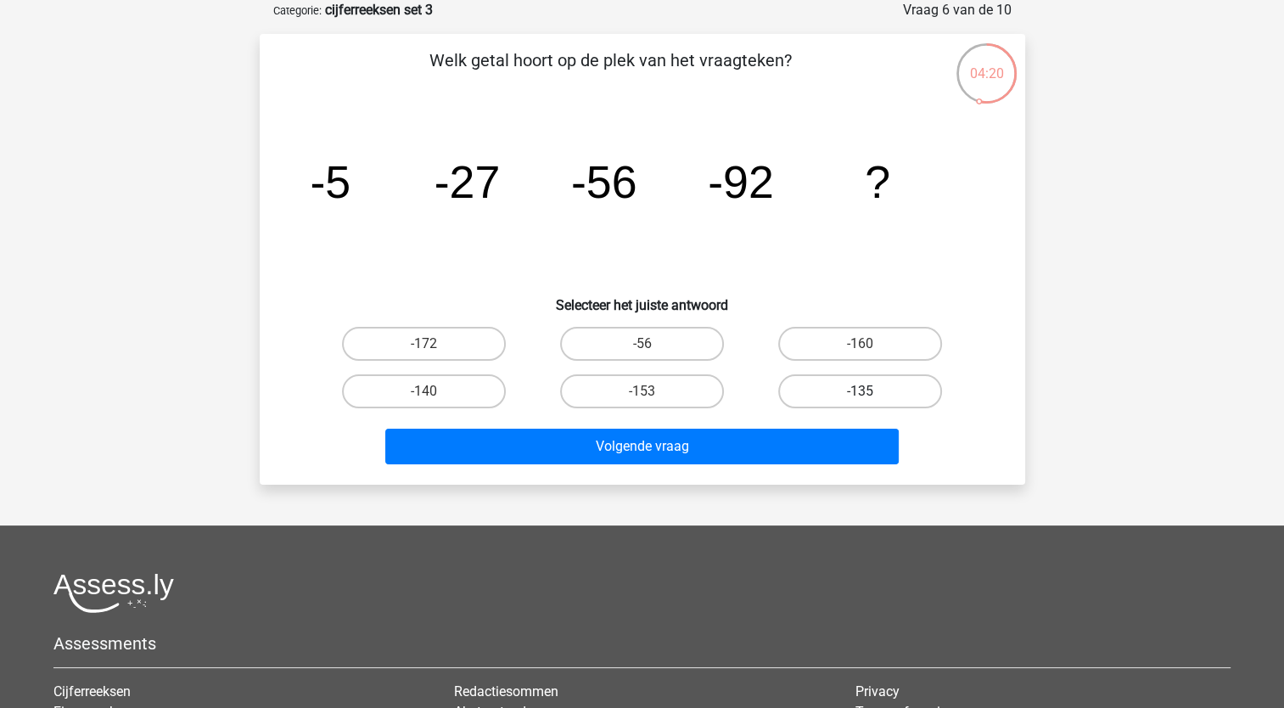
click at [851, 391] on label "-135" at bounding box center [860, 391] width 164 height 34
click at [861, 391] on input "-135" at bounding box center [866, 396] width 11 height 11
radio input "true"
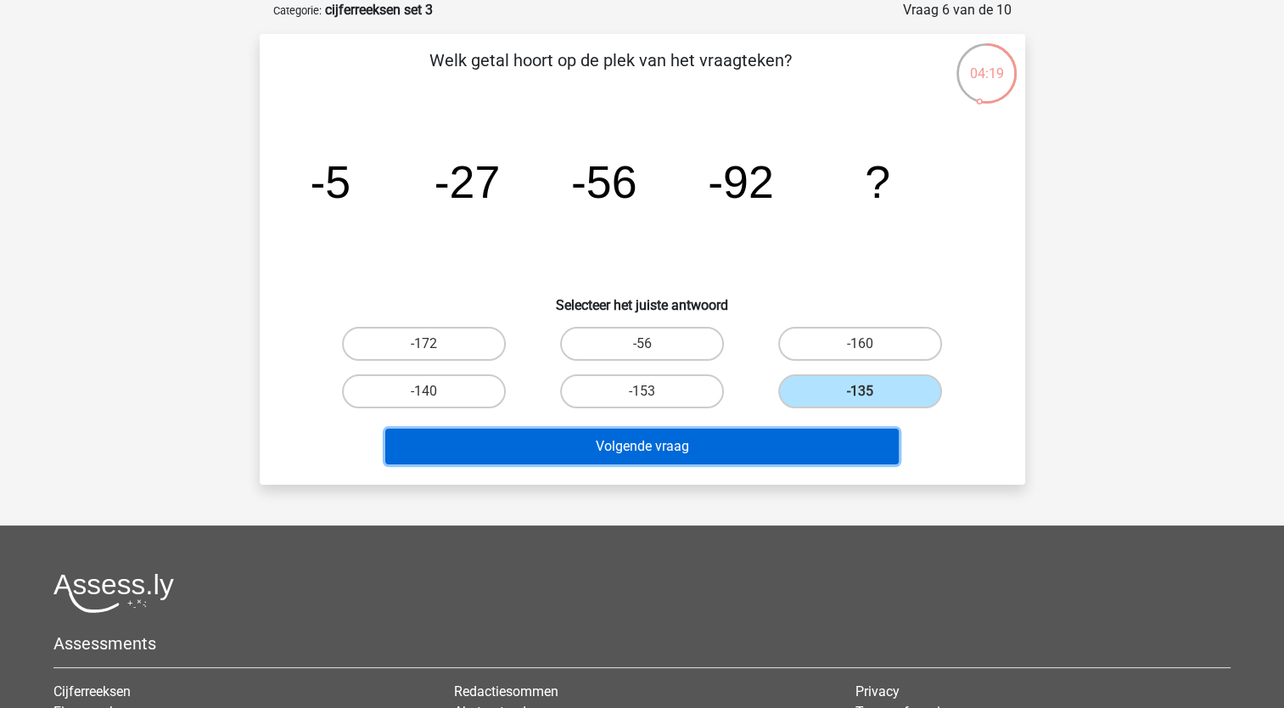
click at [696, 442] on button "Volgende vraag" at bounding box center [642, 447] width 514 height 36
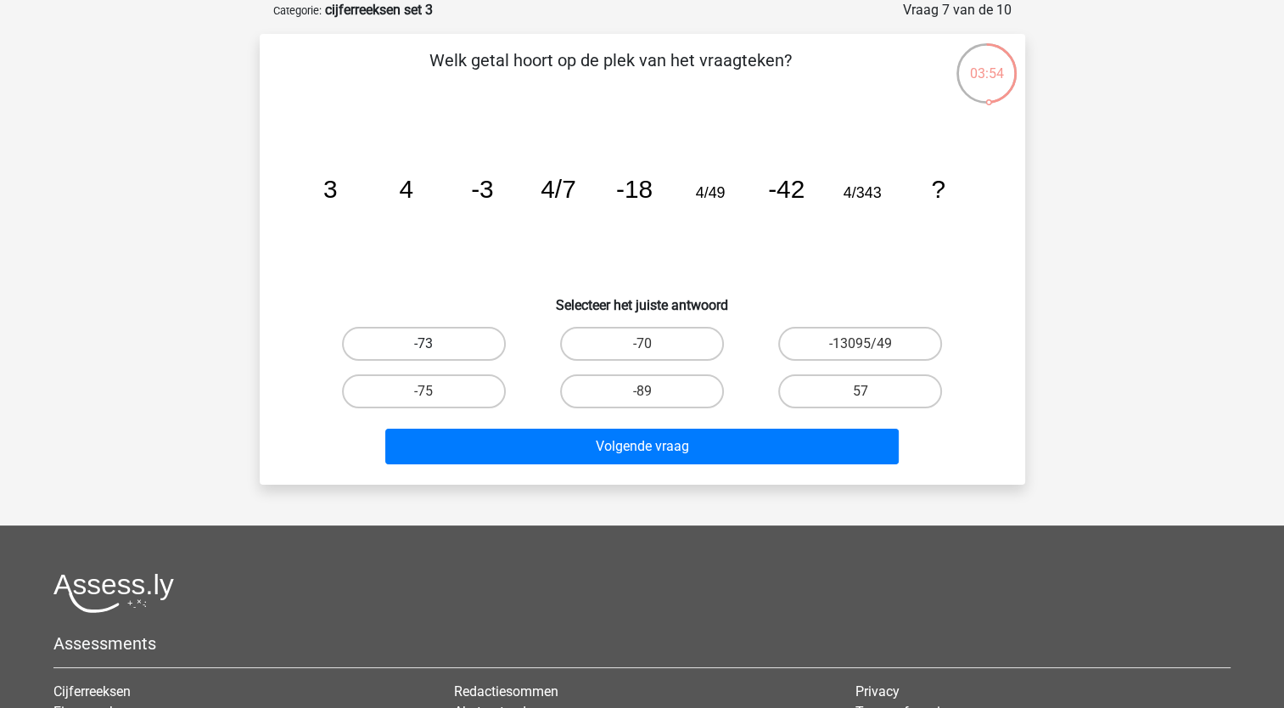
click at [441, 341] on label "-73" at bounding box center [424, 344] width 164 height 34
click at [435, 344] on input "-73" at bounding box center [429, 349] width 11 height 11
radio input "true"
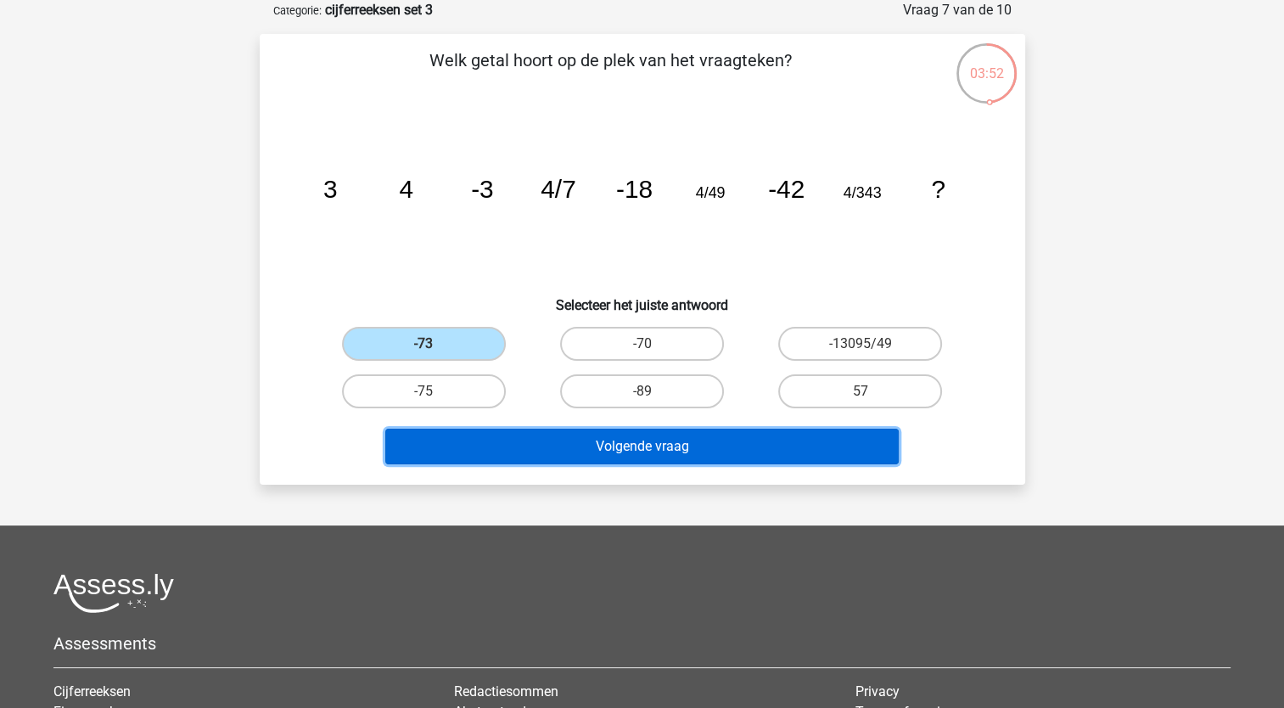
click at [639, 443] on button "Volgende vraag" at bounding box center [642, 447] width 514 height 36
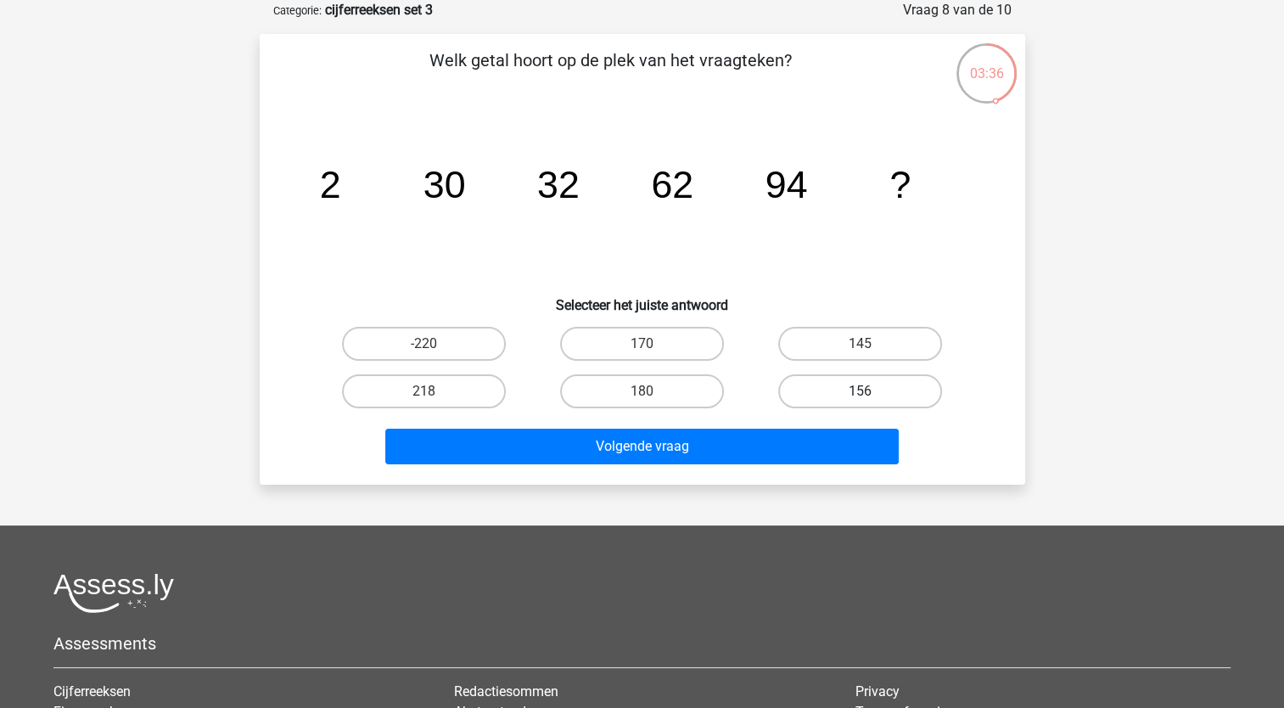
click at [853, 383] on label "156" at bounding box center [860, 391] width 164 height 34
click at [861, 391] on input "156" at bounding box center [866, 396] width 11 height 11
radio input "true"
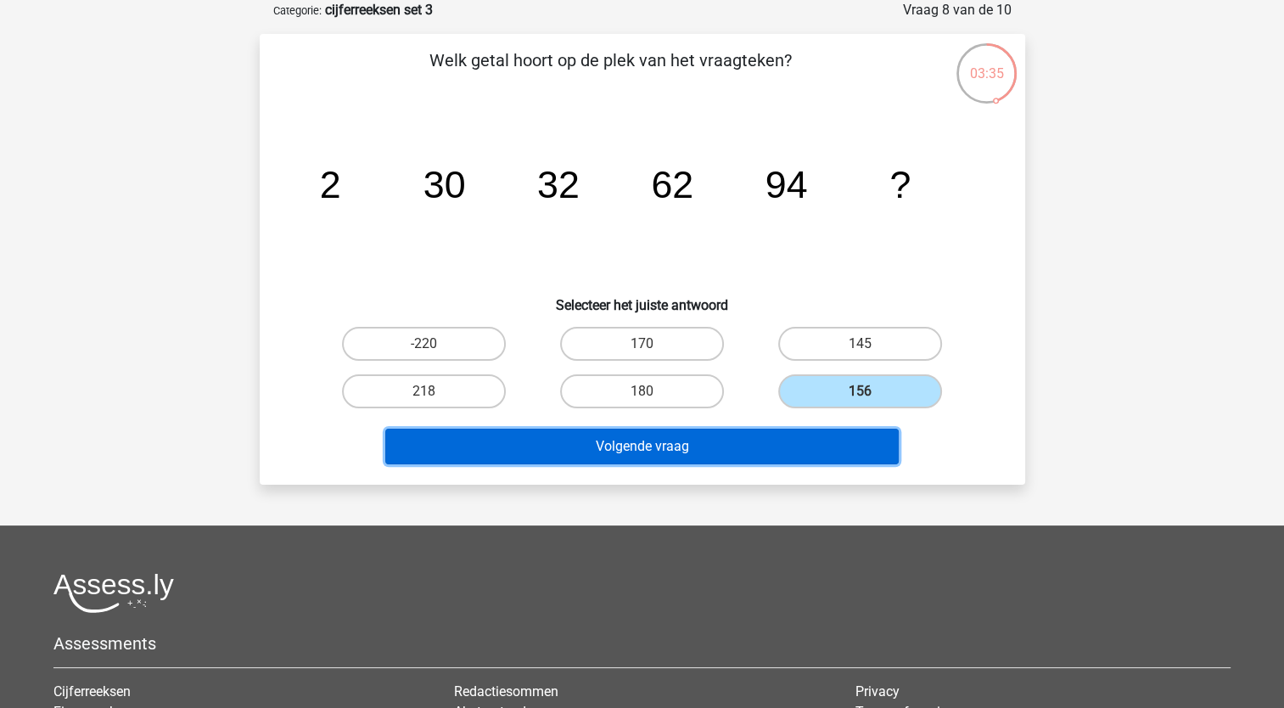
click at [683, 442] on button "Volgende vraag" at bounding box center [642, 447] width 514 height 36
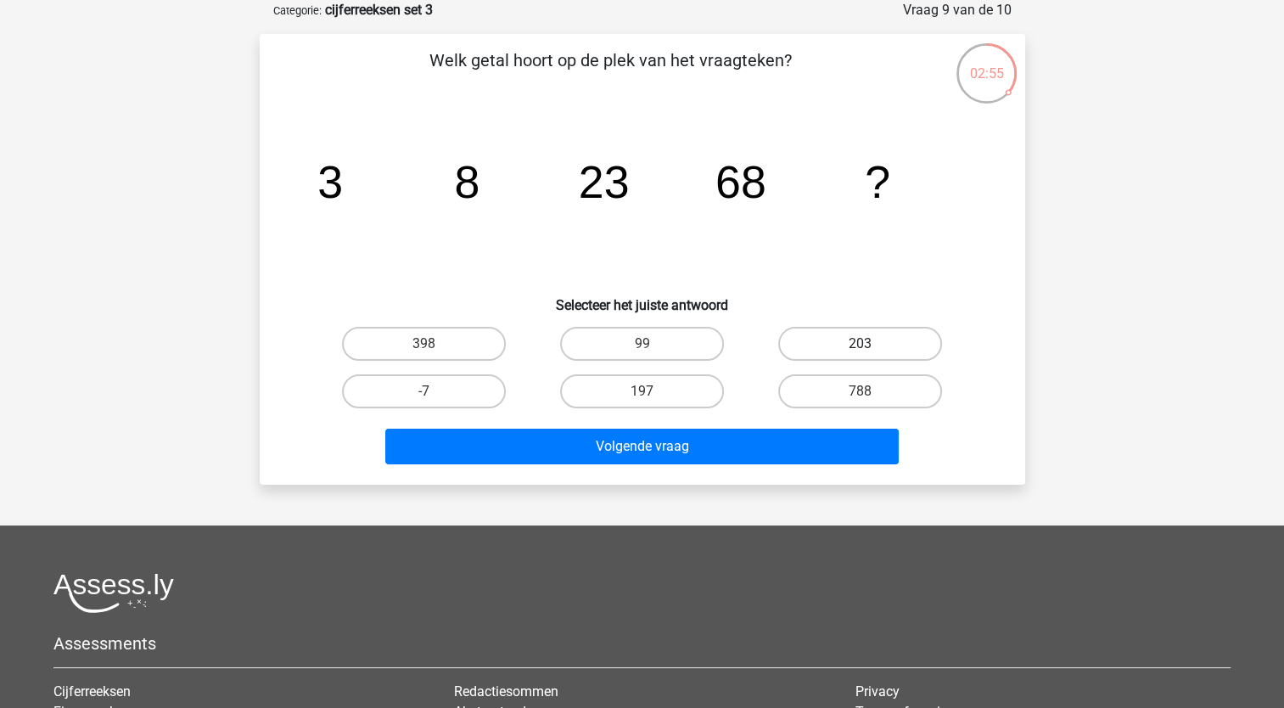
click at [856, 346] on label "203" at bounding box center [860, 344] width 164 height 34
click at [861, 346] on input "203" at bounding box center [866, 349] width 11 height 11
radio input "true"
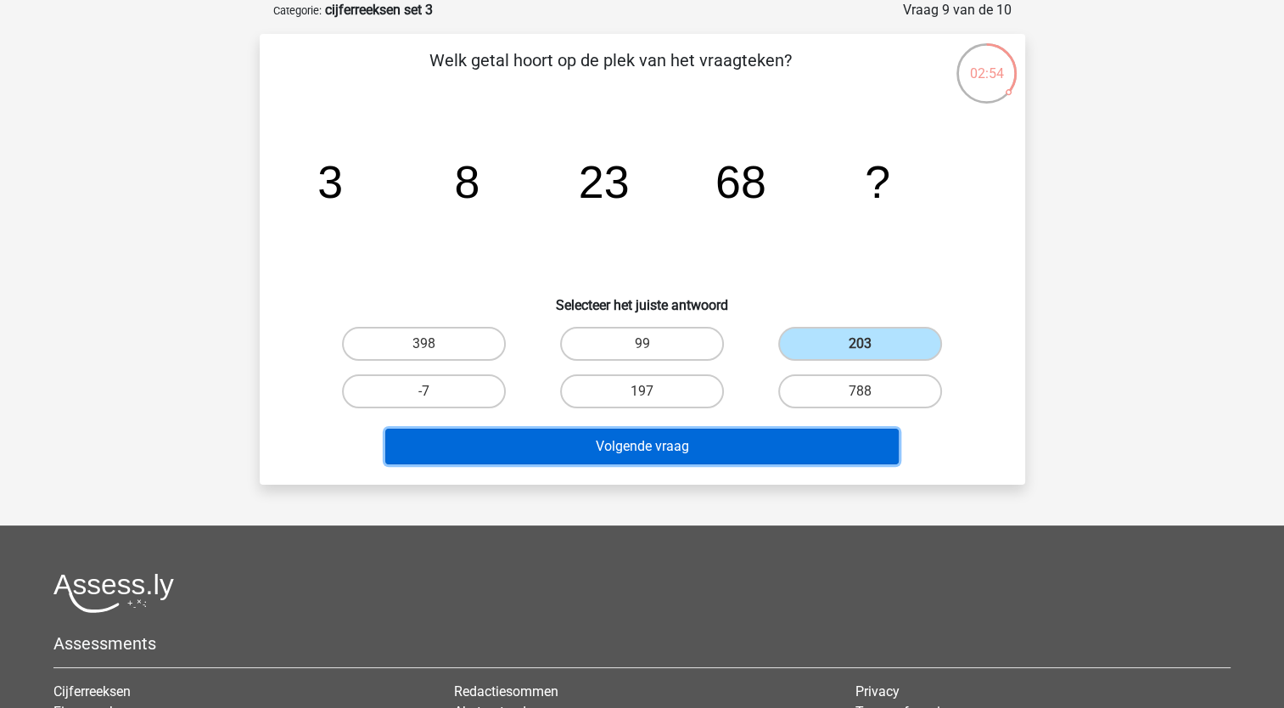
click at [666, 443] on button "Volgende vraag" at bounding box center [642, 447] width 514 height 36
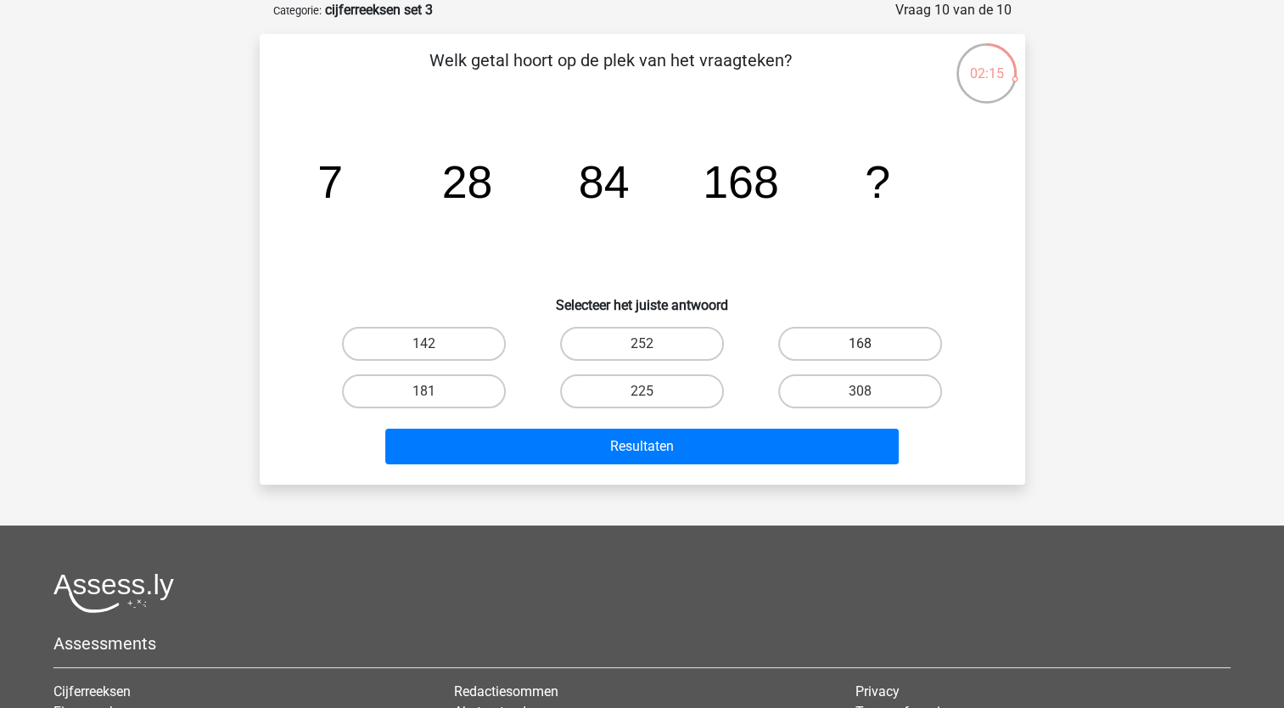
click at [846, 340] on label "168" at bounding box center [860, 344] width 164 height 34
click at [861, 344] on input "168" at bounding box center [866, 349] width 11 height 11
radio input "true"
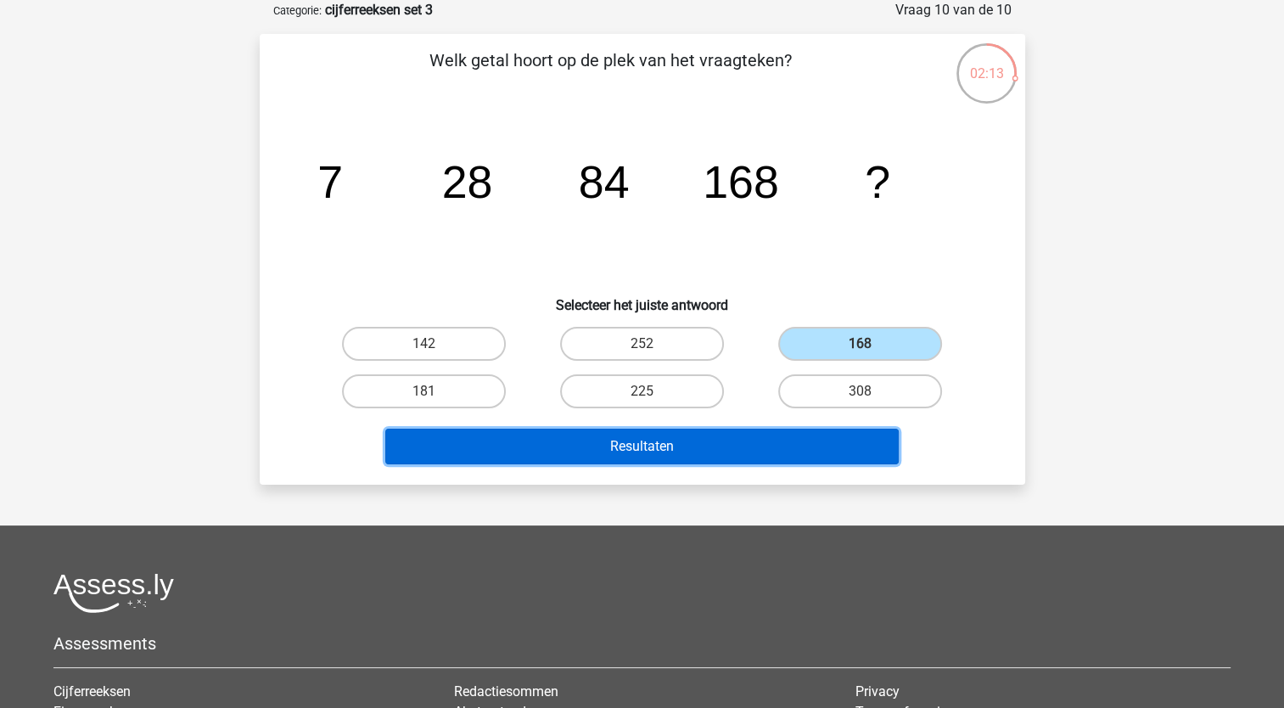
click at [629, 449] on button "Resultaten" at bounding box center [642, 447] width 514 height 36
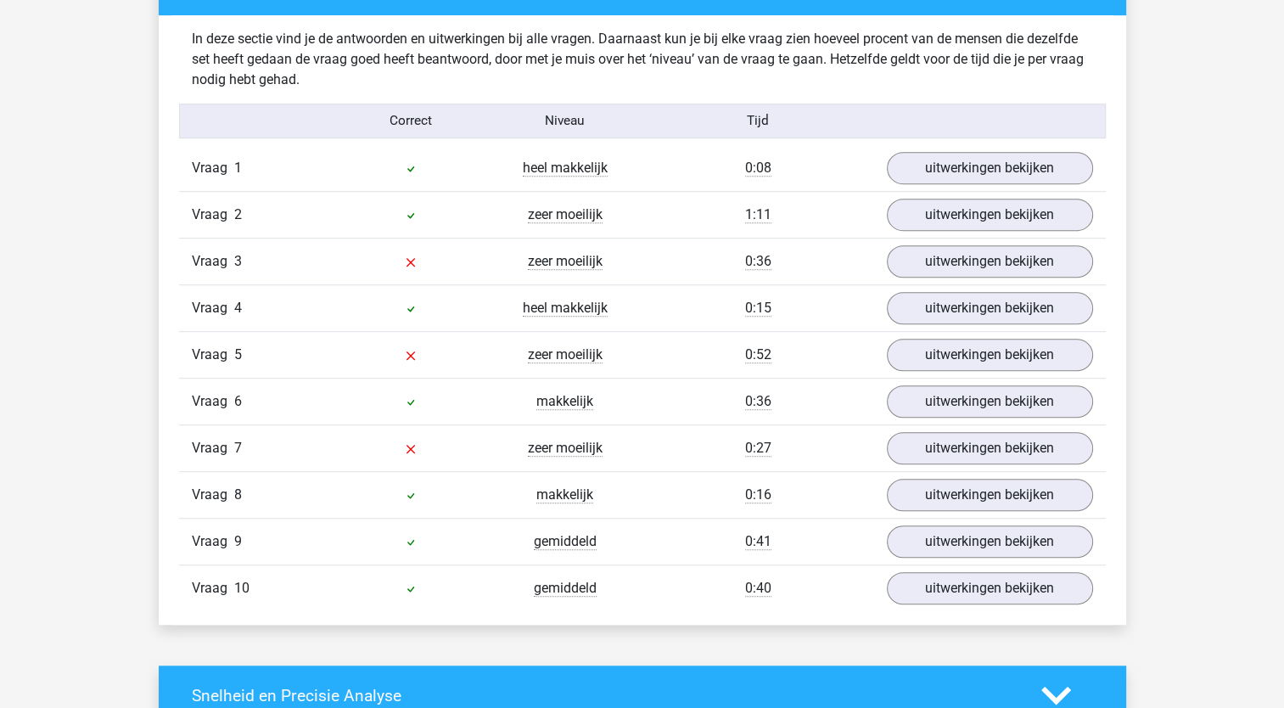
scroll to position [985, 0]
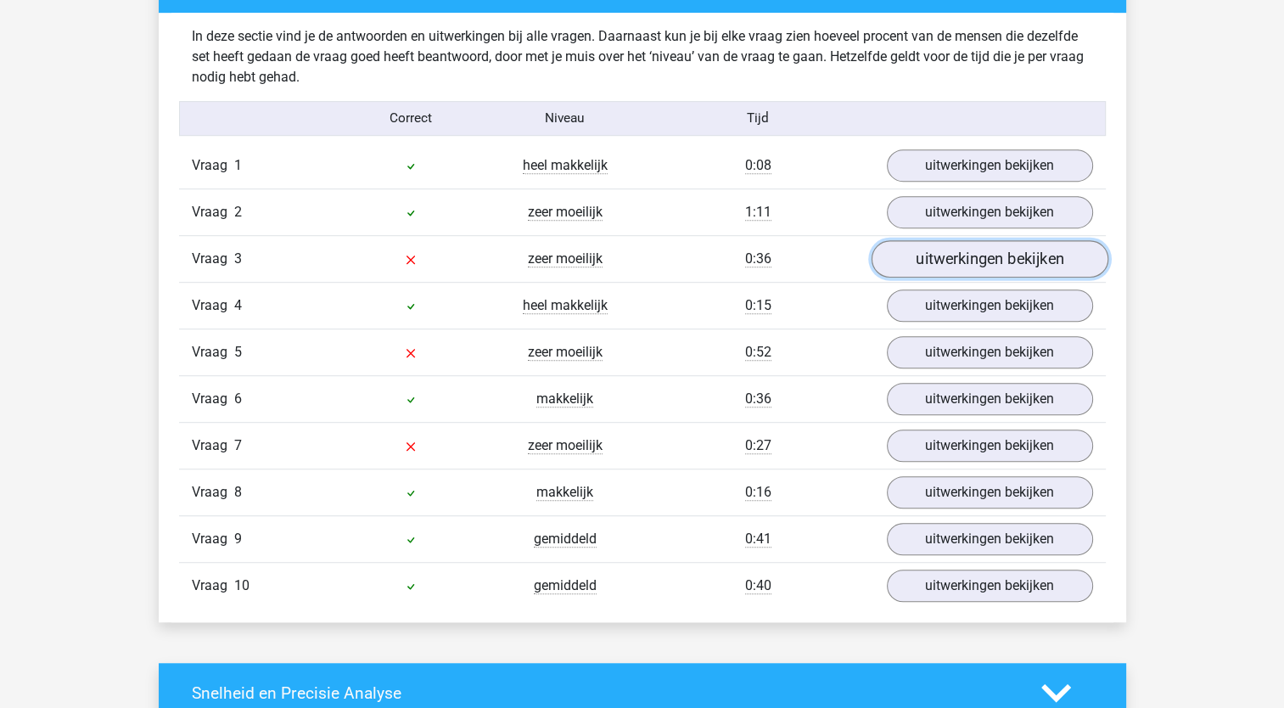
click at [958, 256] on link "uitwerkingen bekijken" at bounding box center [989, 258] width 237 height 37
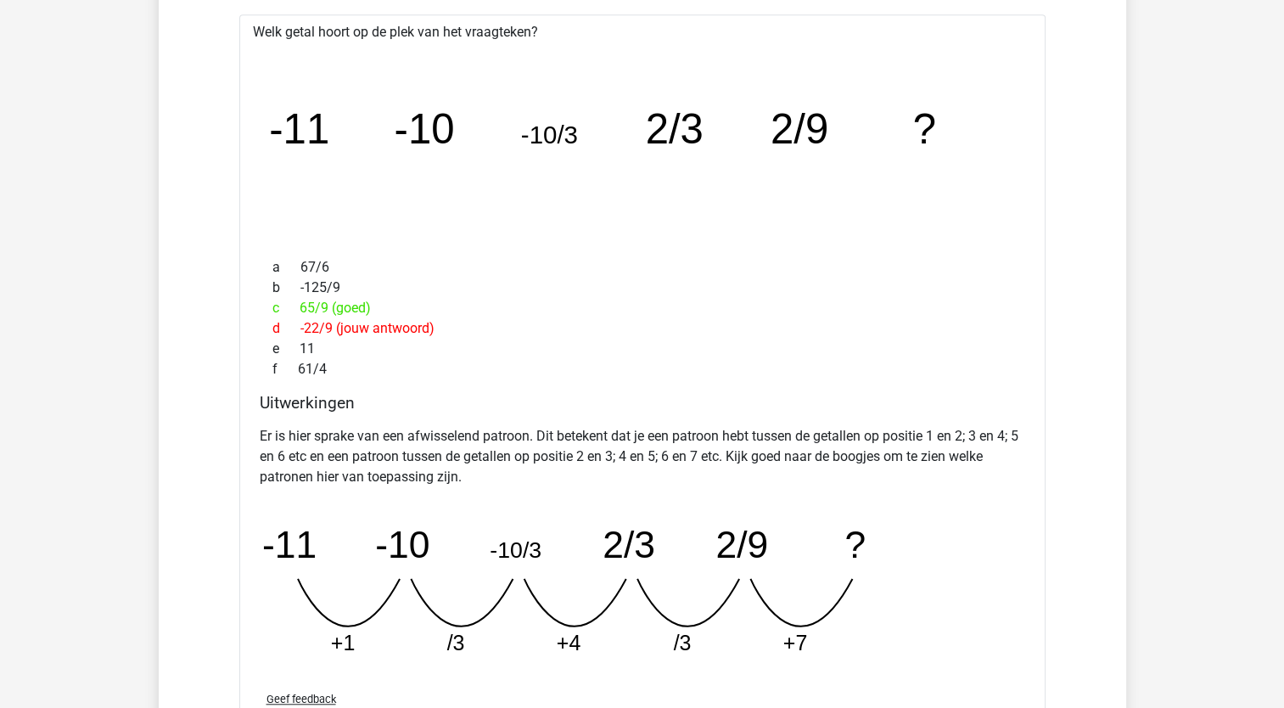
scroll to position [1284, 0]
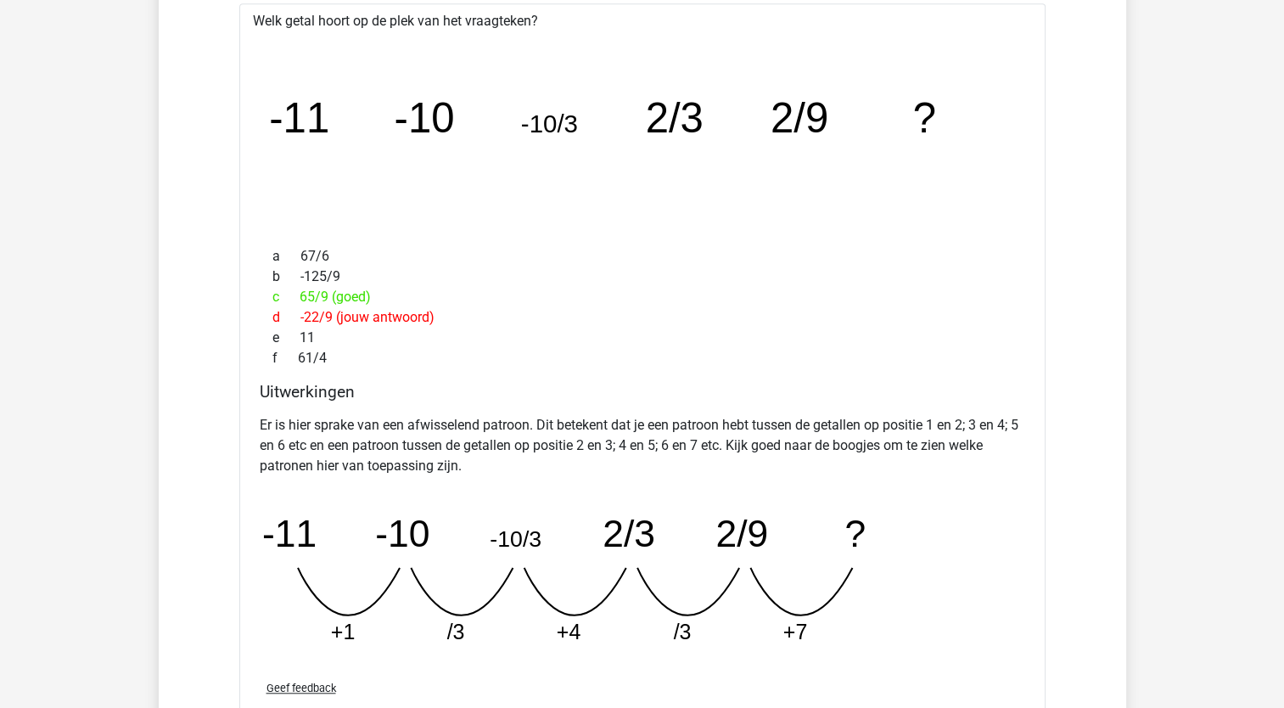
drag, startPoint x: 1287, startPoint y: 277, endPoint x: 1269, endPoint y: 148, distance: 130.3
click at [1269, 148] on div "Jochen jochen.vandijk@hotmail.com" at bounding box center [642, 673] width 1284 height 3915
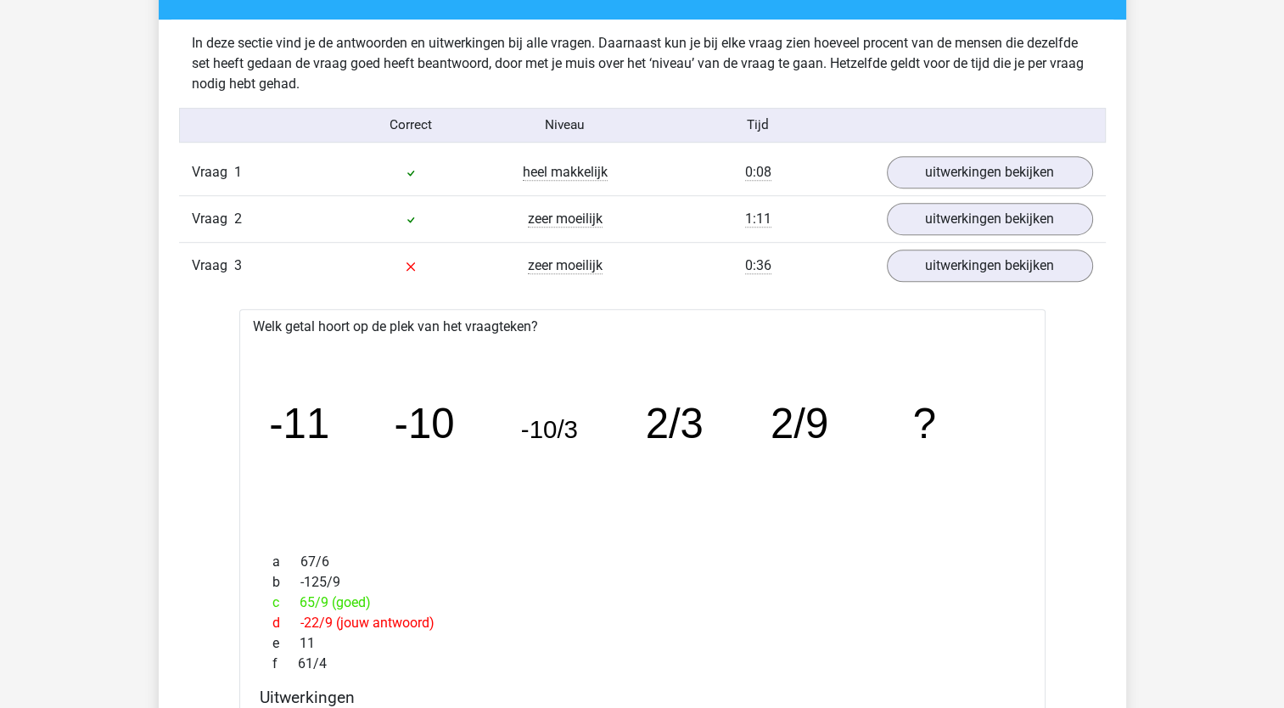
scroll to position [981, 0]
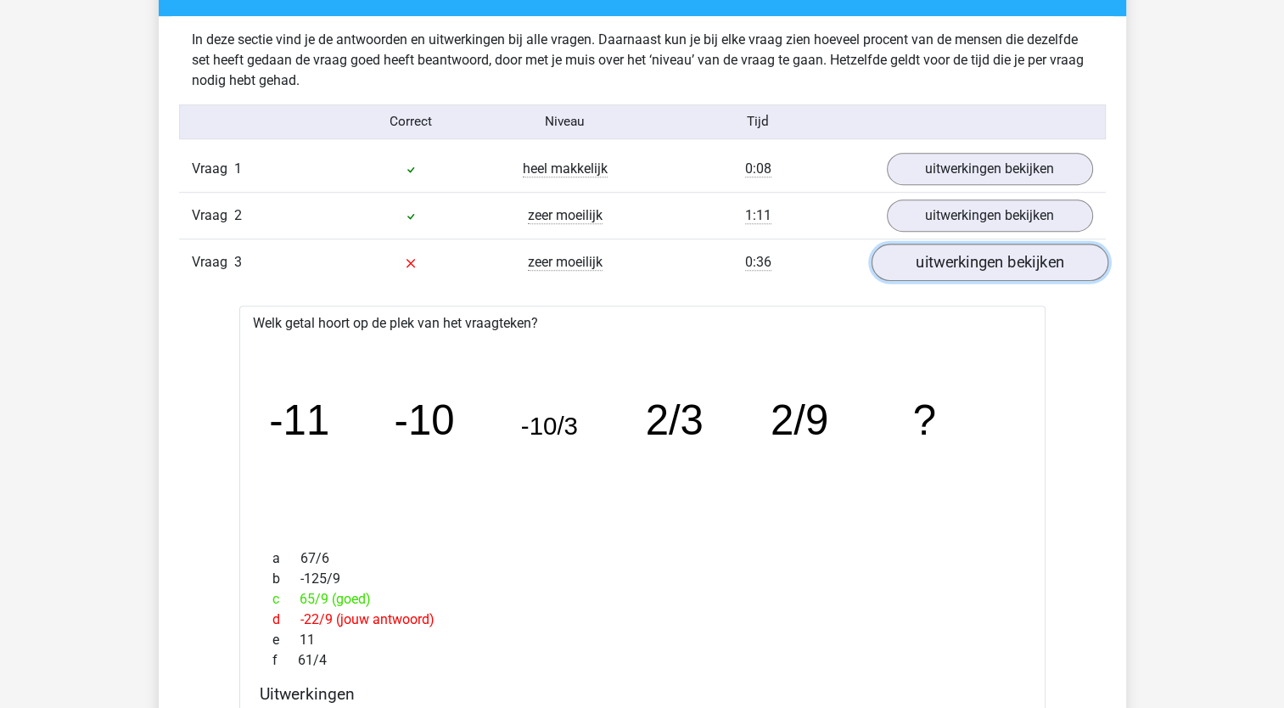
click at [999, 260] on link "uitwerkingen bekijken" at bounding box center [989, 262] width 237 height 37
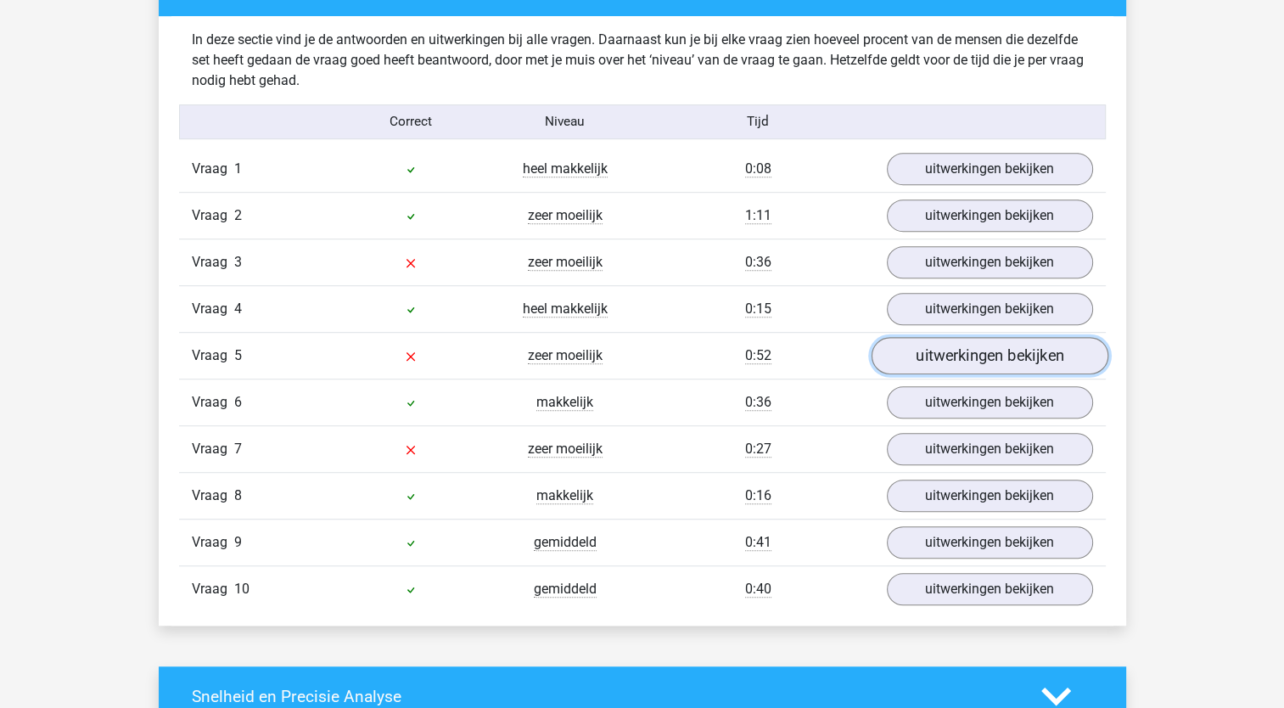
click at [977, 360] on link "uitwerkingen bekijken" at bounding box center [989, 355] width 237 height 37
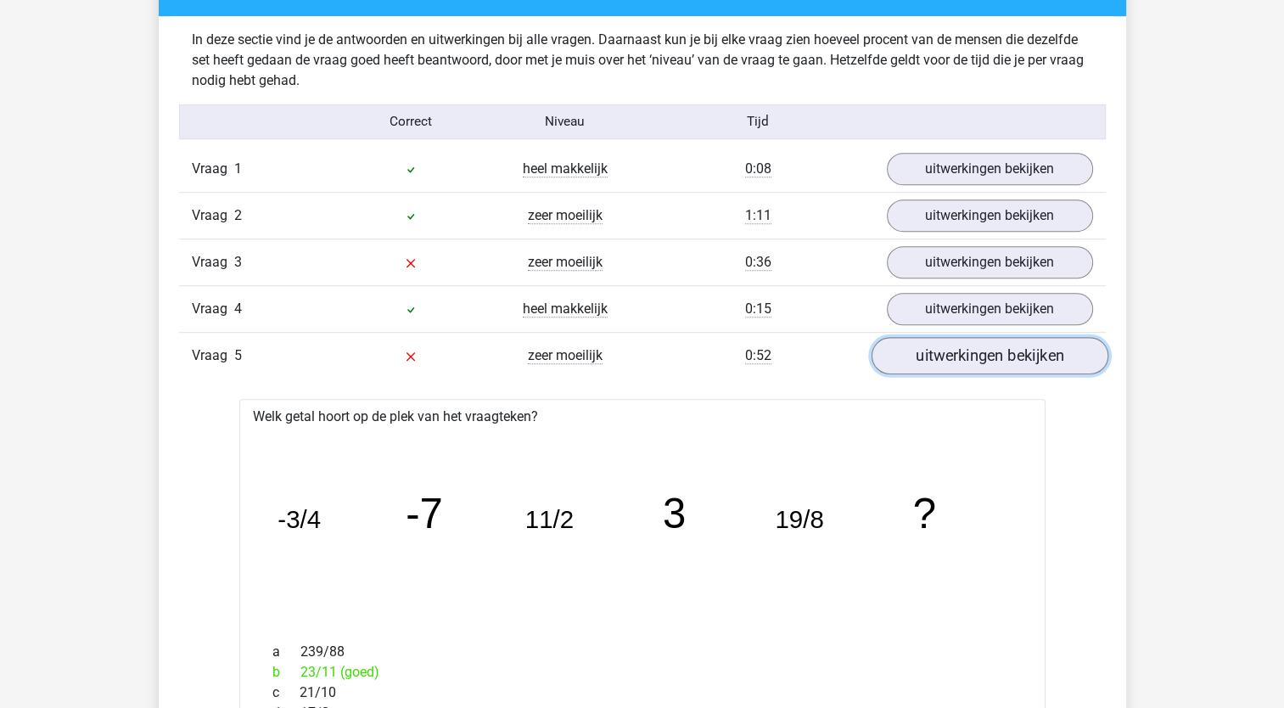
click at [975, 357] on link "uitwerkingen bekijken" at bounding box center [989, 355] width 237 height 37
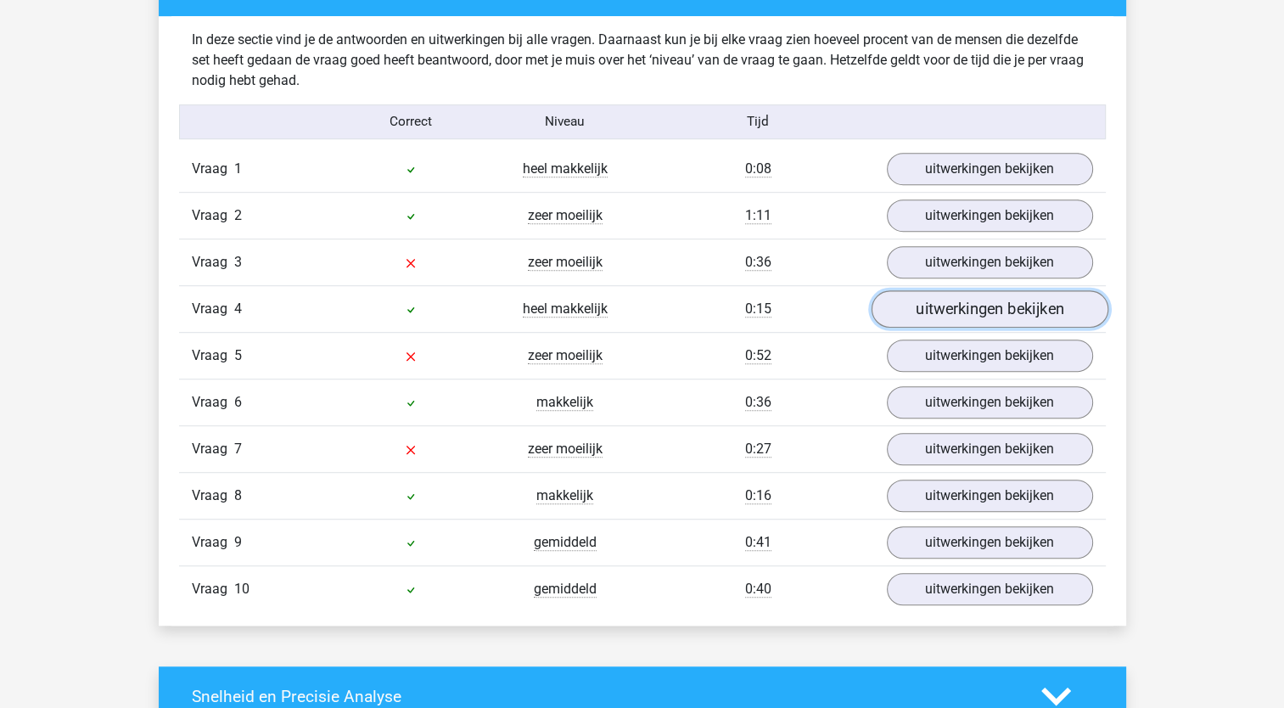
click at [971, 312] on link "uitwerkingen bekijken" at bounding box center [989, 308] width 237 height 37
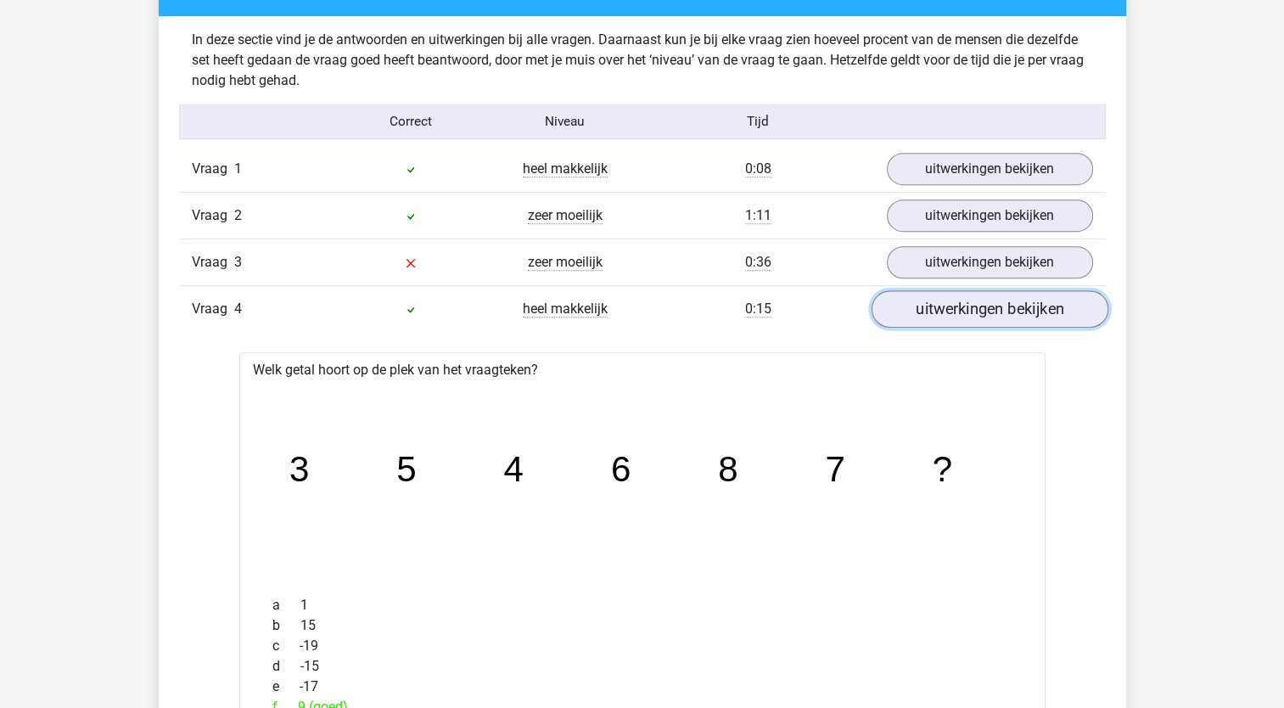
click at [955, 304] on link "uitwerkingen bekijken" at bounding box center [989, 308] width 237 height 37
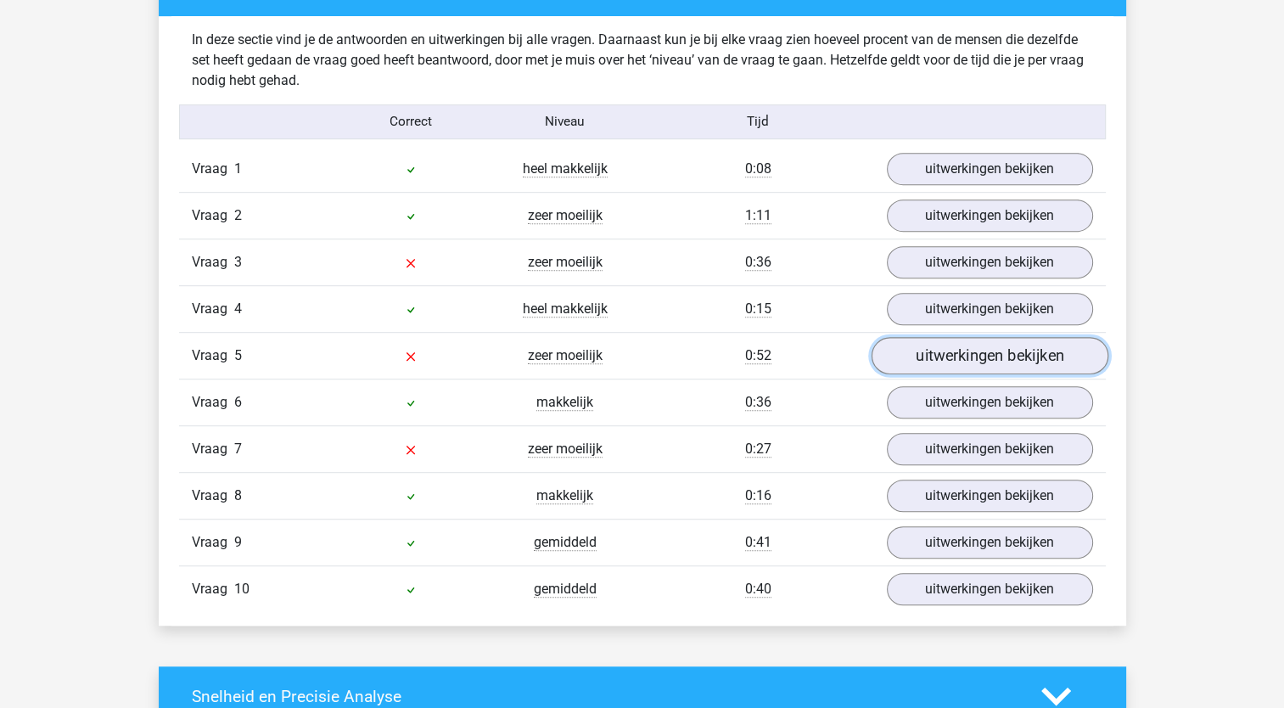
click at [939, 351] on link "uitwerkingen bekijken" at bounding box center [989, 355] width 237 height 37
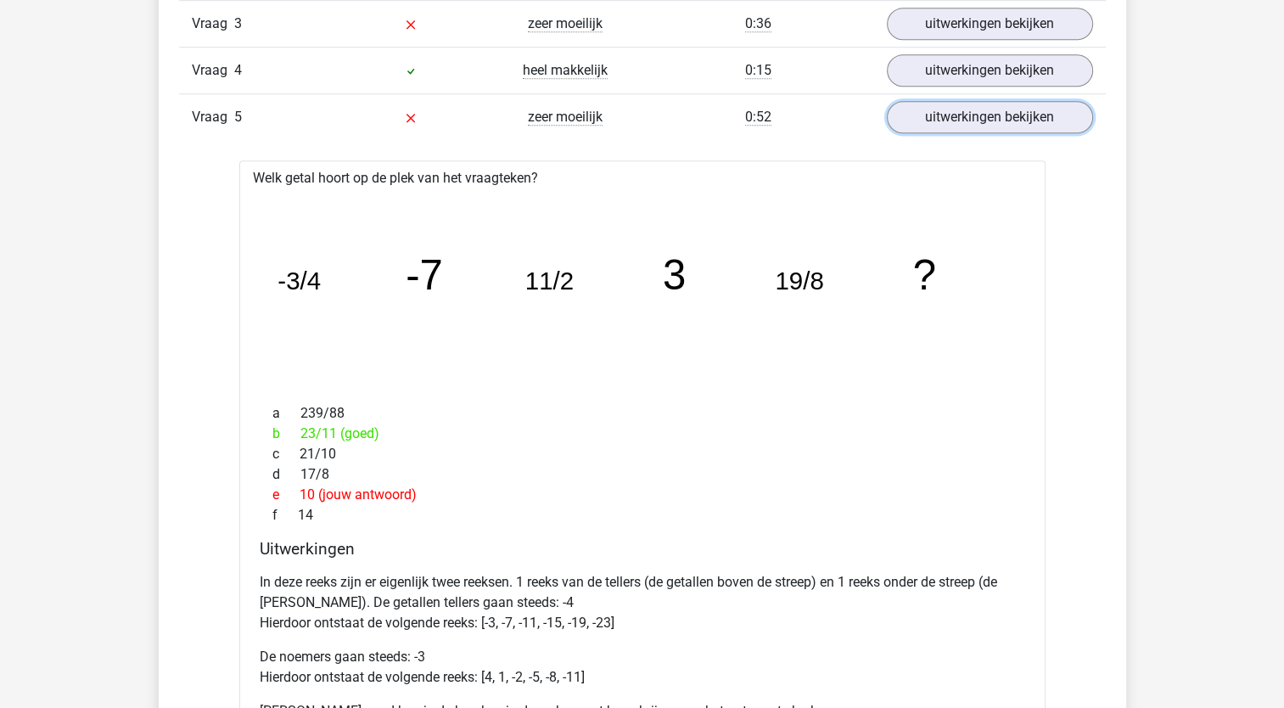
scroll to position [1242, 0]
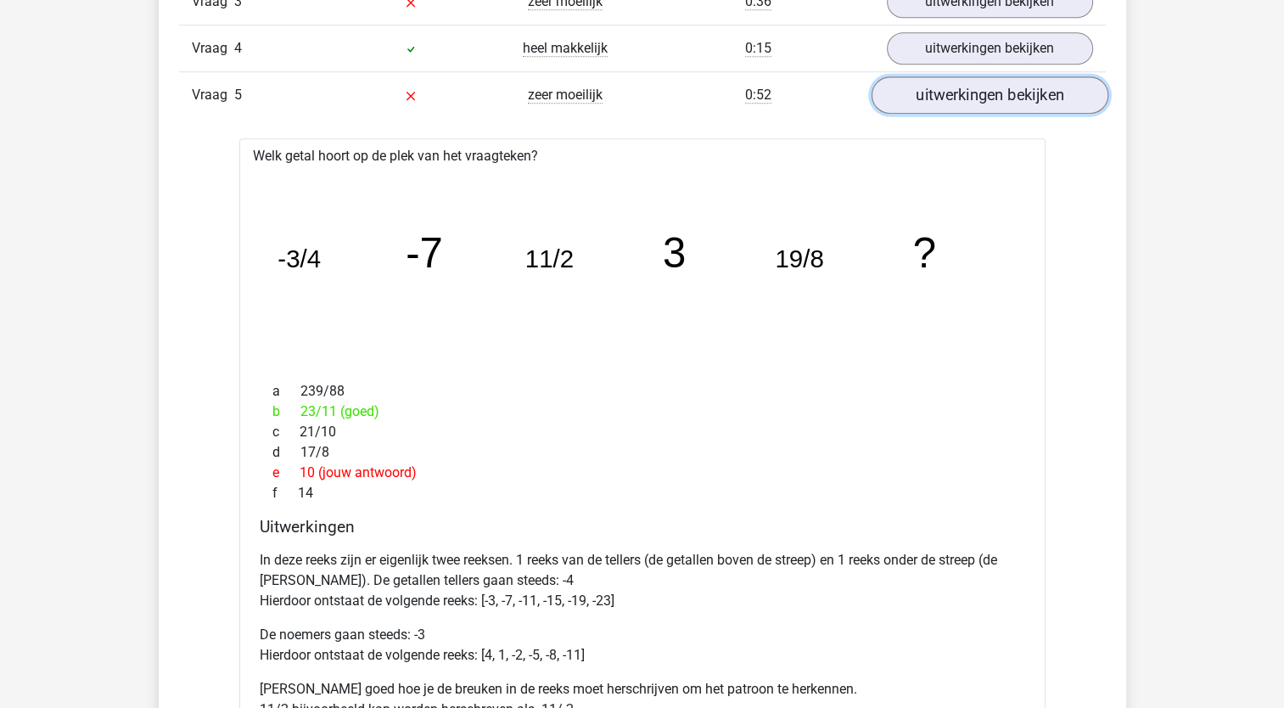
click at [1002, 82] on link "uitwerkingen bekijken" at bounding box center [989, 94] width 237 height 37
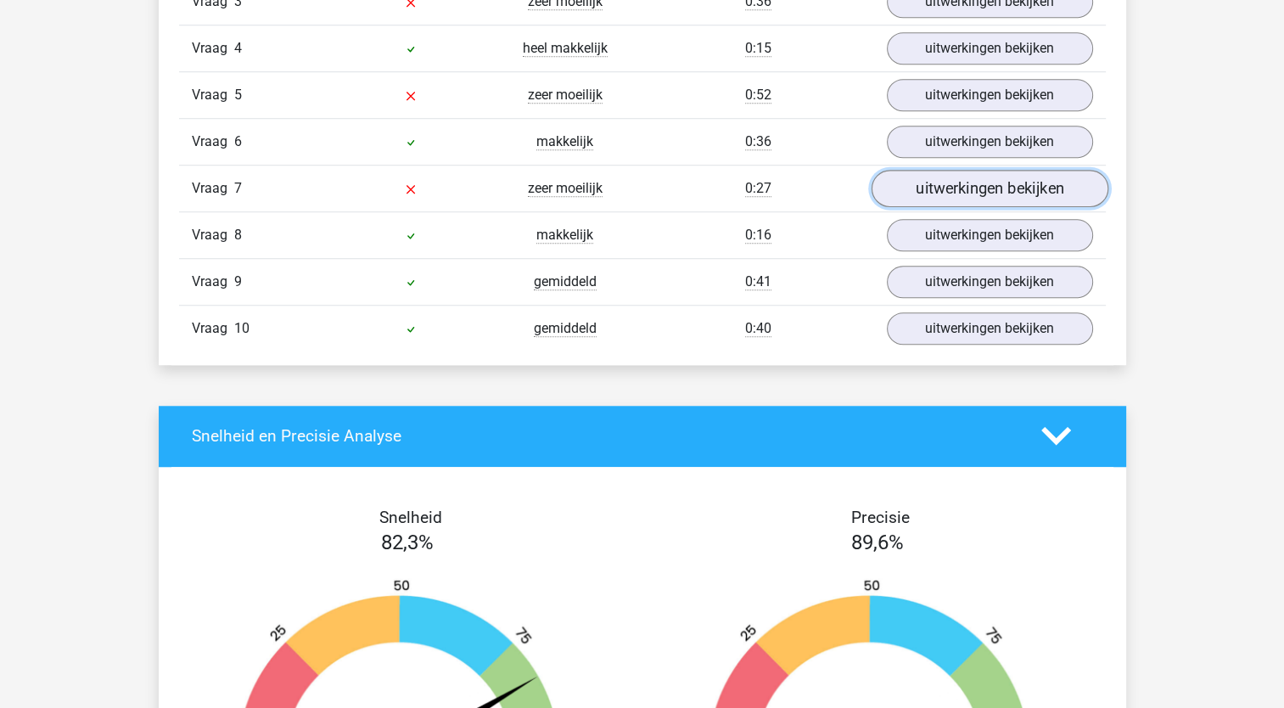
click at [975, 185] on link "uitwerkingen bekijken" at bounding box center [989, 188] width 237 height 37
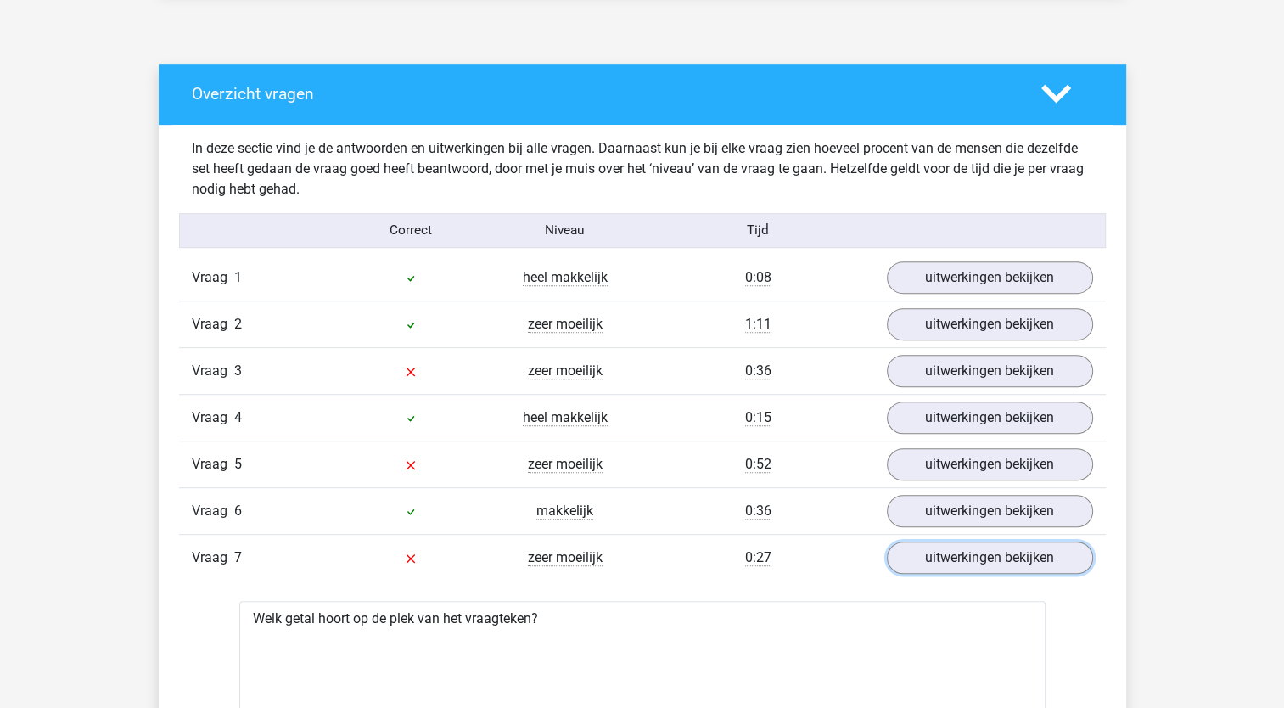
scroll to position [868, 0]
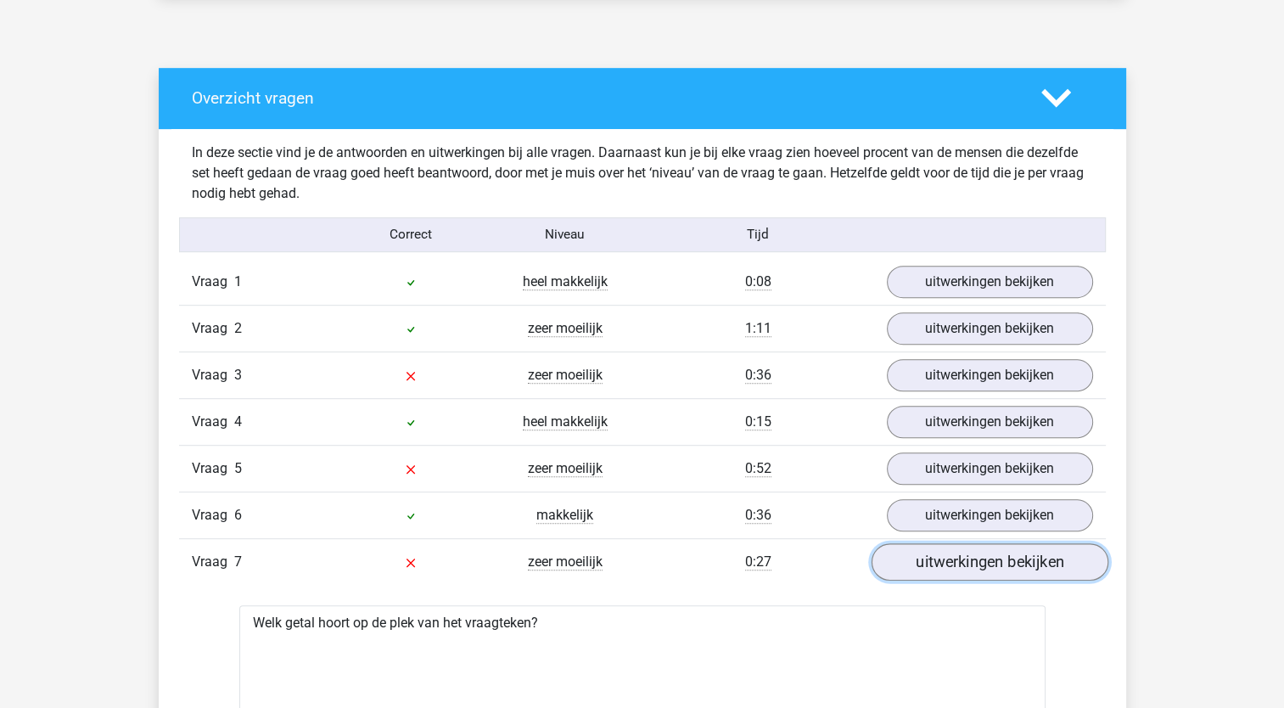
click at [1008, 553] on link "uitwerkingen bekijken" at bounding box center [989, 561] width 237 height 37
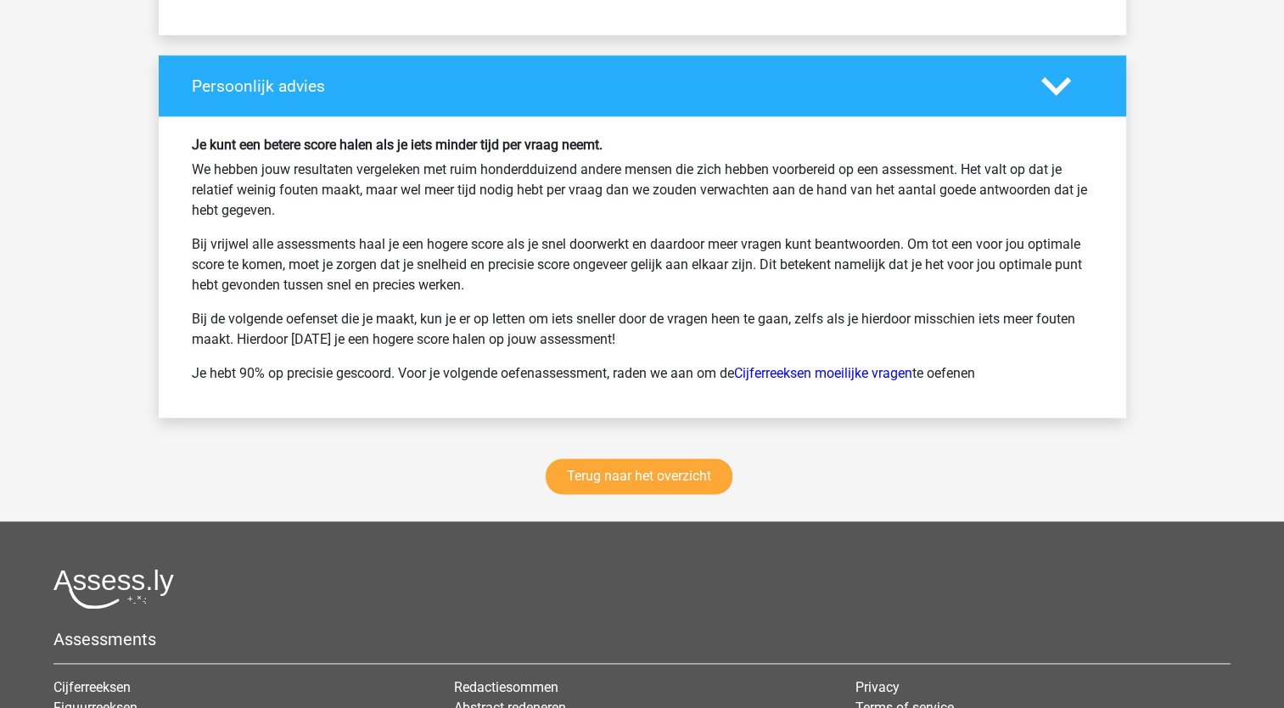
scroll to position [2170, 0]
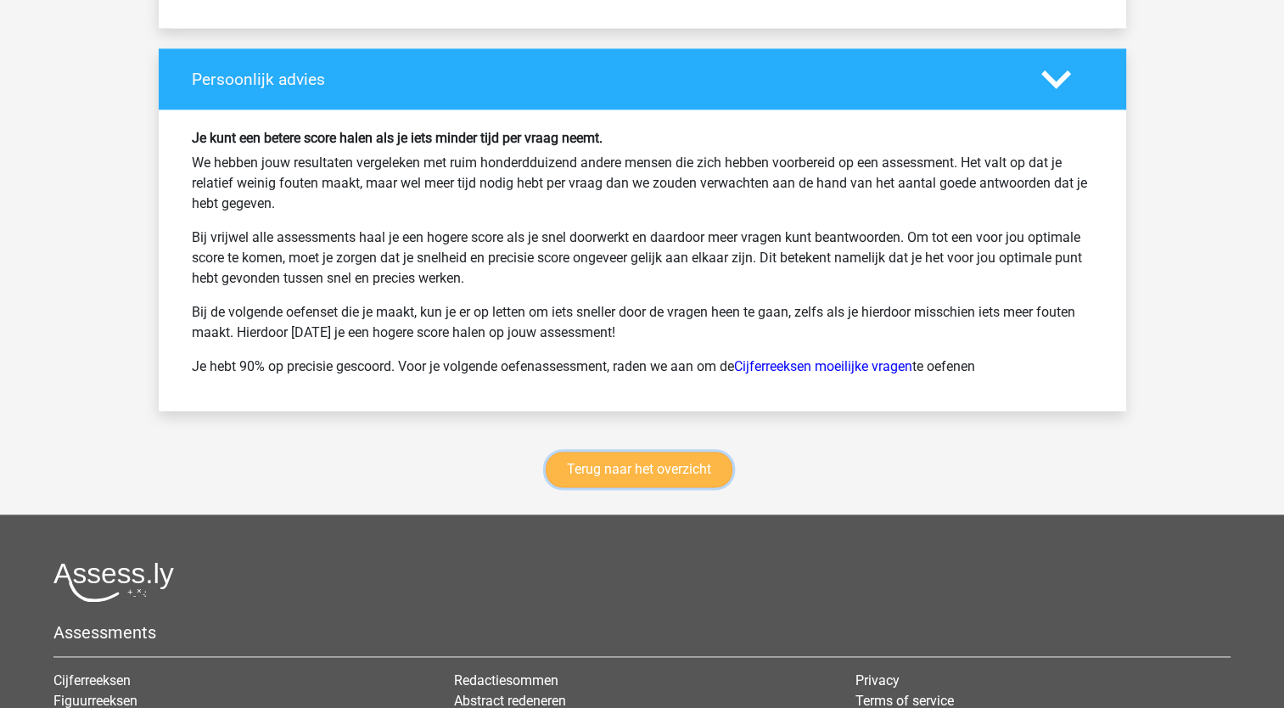
click at [652, 457] on link "Terug naar het overzicht" at bounding box center [639, 470] width 187 height 36
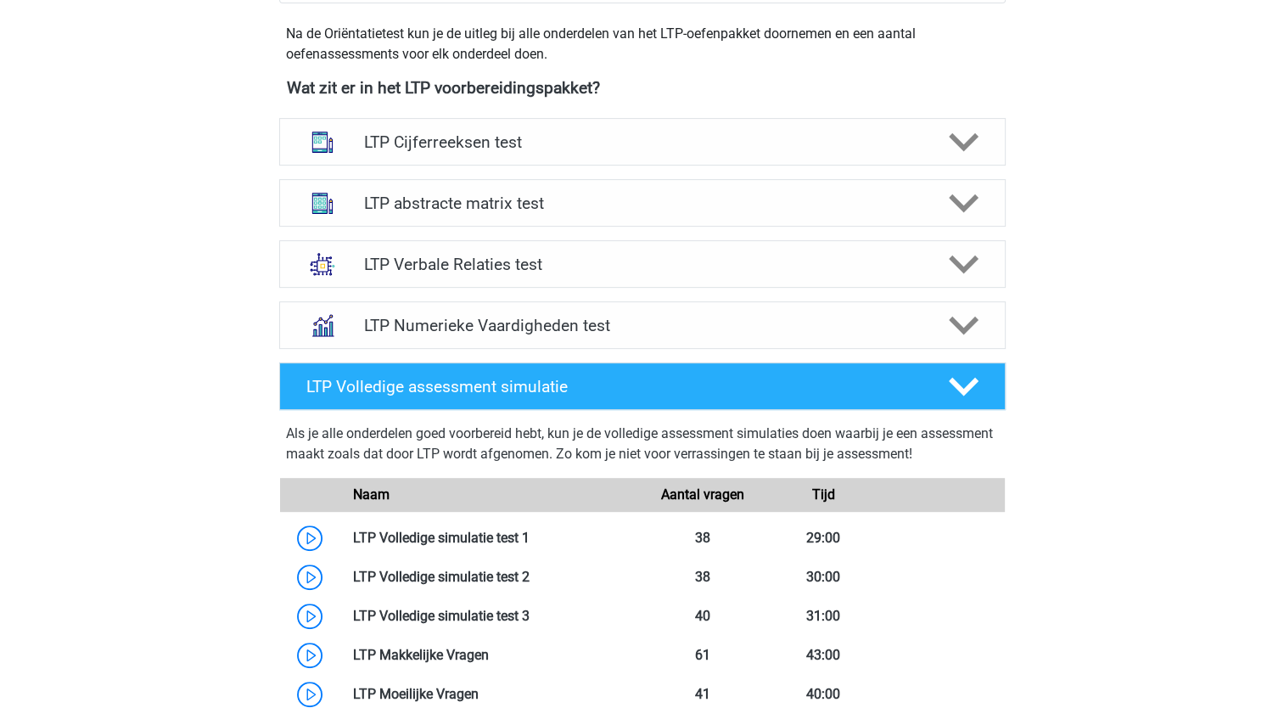
scroll to position [602, 0]
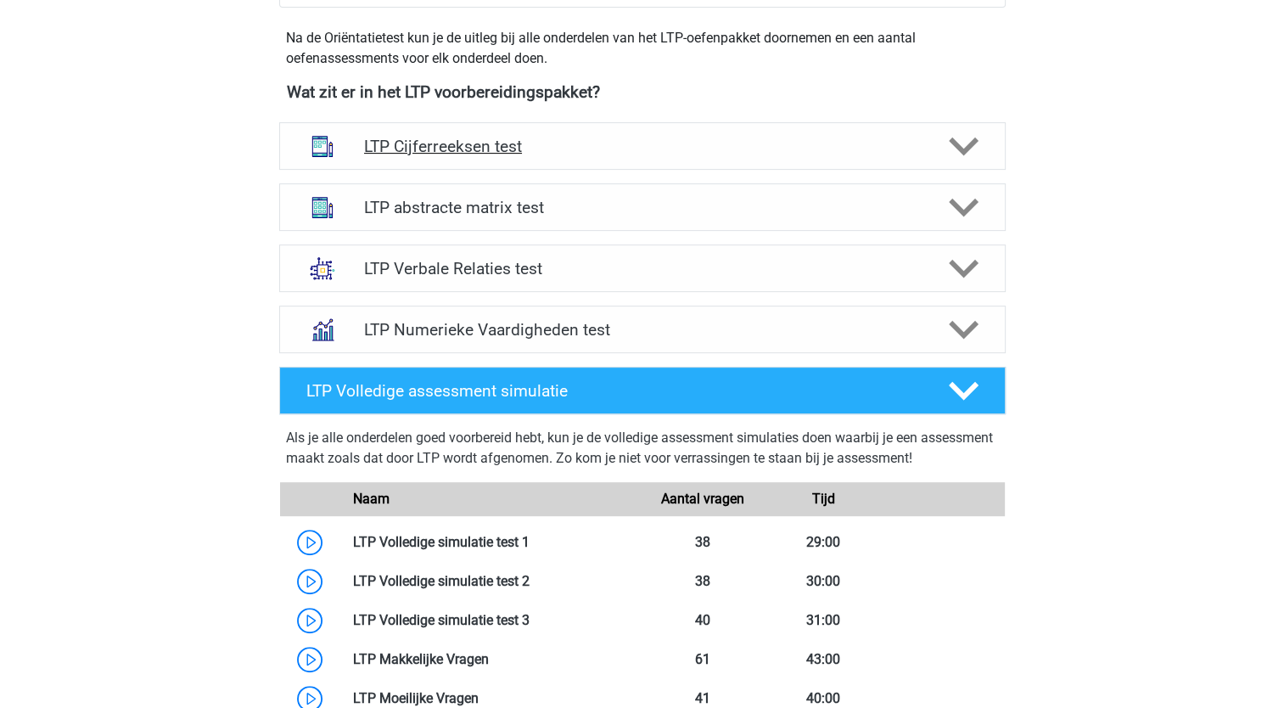
click at [455, 148] on h4 "LTP Cijferreeksen test" at bounding box center [642, 147] width 556 height 20
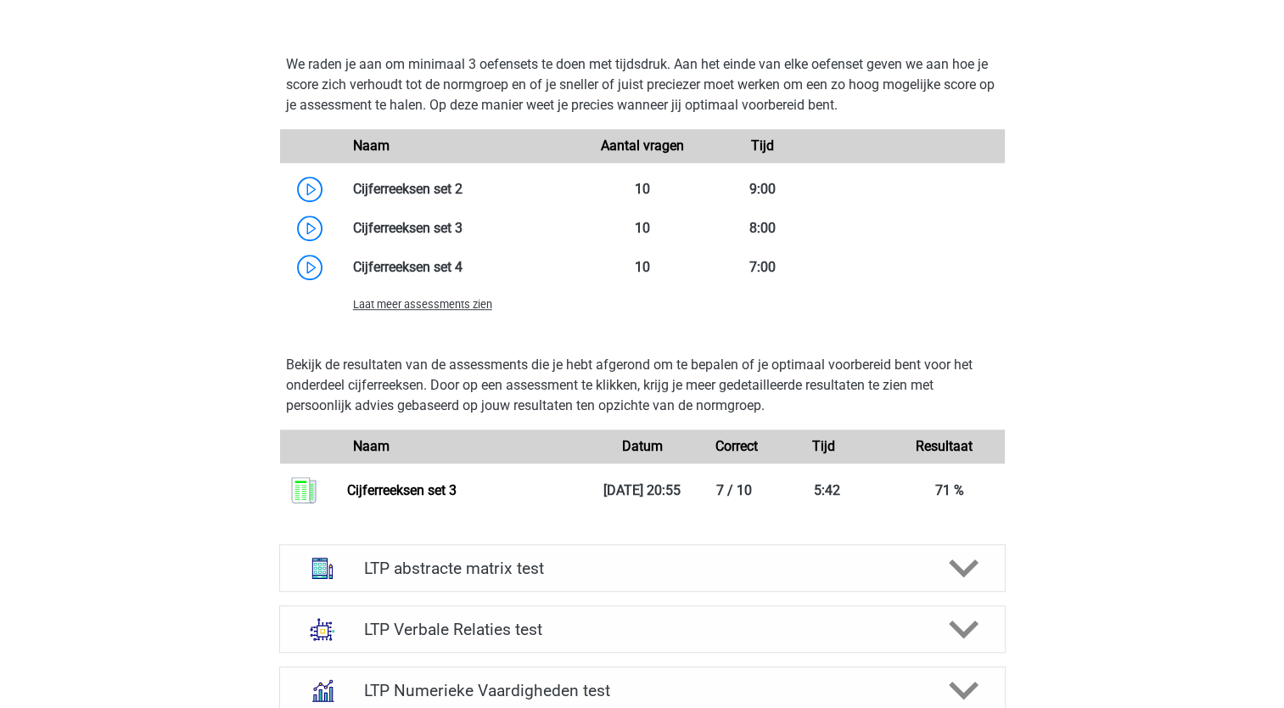
scroll to position [1255, 0]
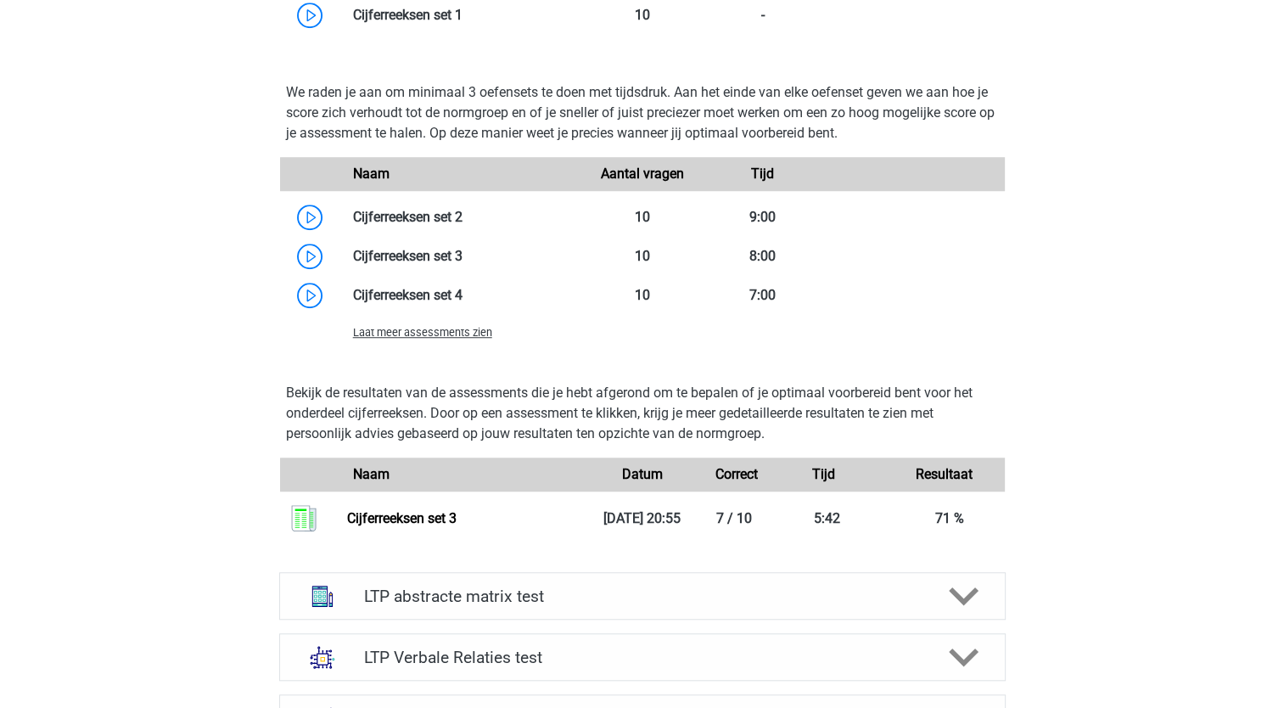
click at [437, 335] on span "Laat meer assessments zien" at bounding box center [422, 332] width 139 height 13
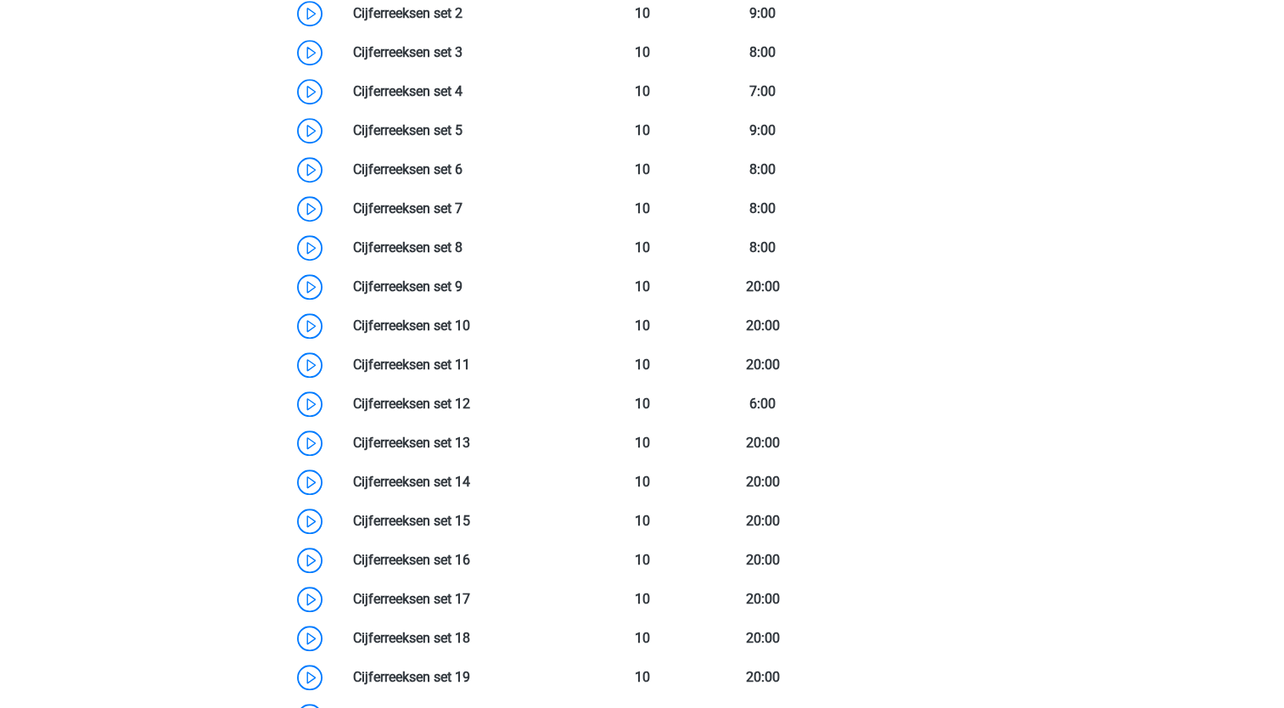
scroll to position [1447, 0]
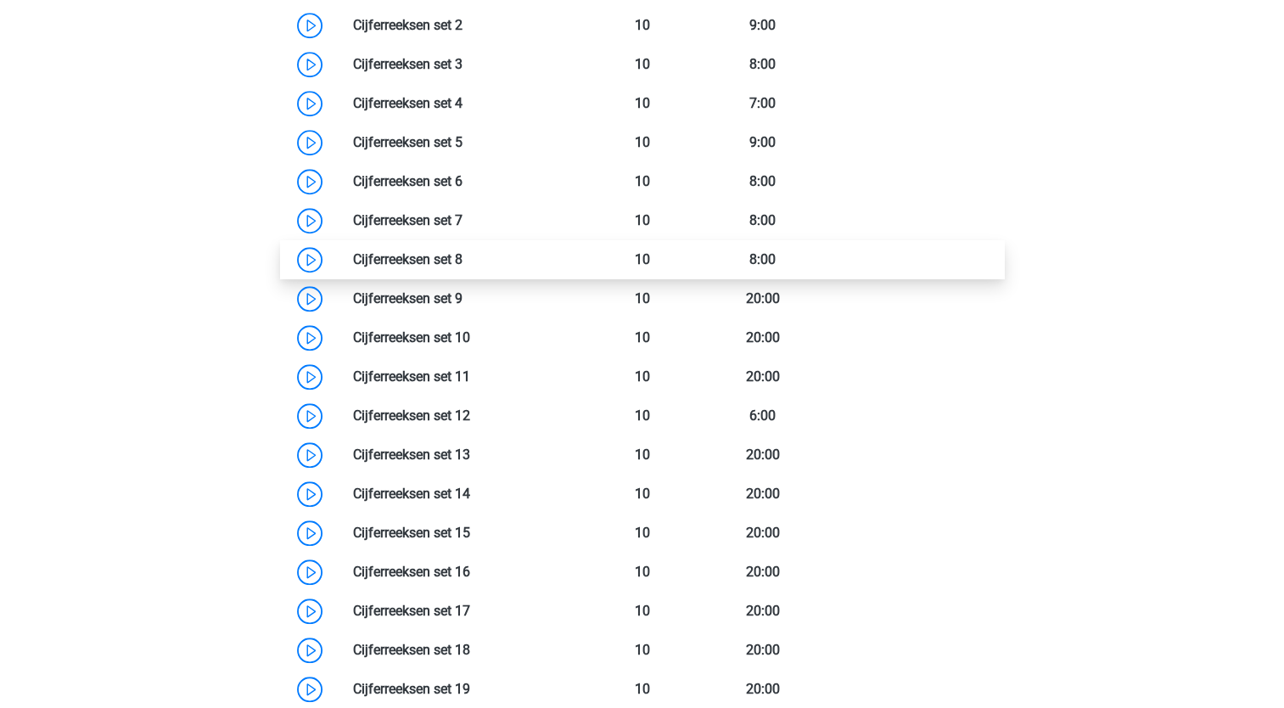
click at [463, 256] on link at bounding box center [463, 259] width 0 height 16
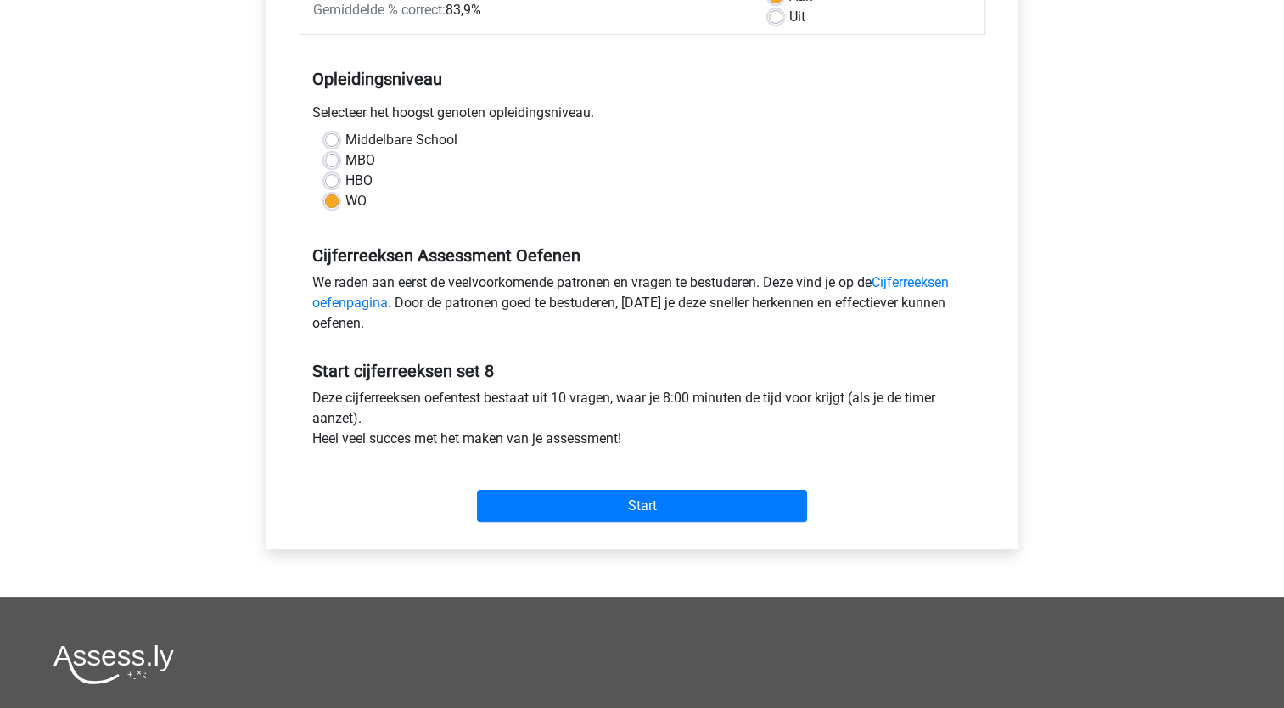
scroll to position [305, 0]
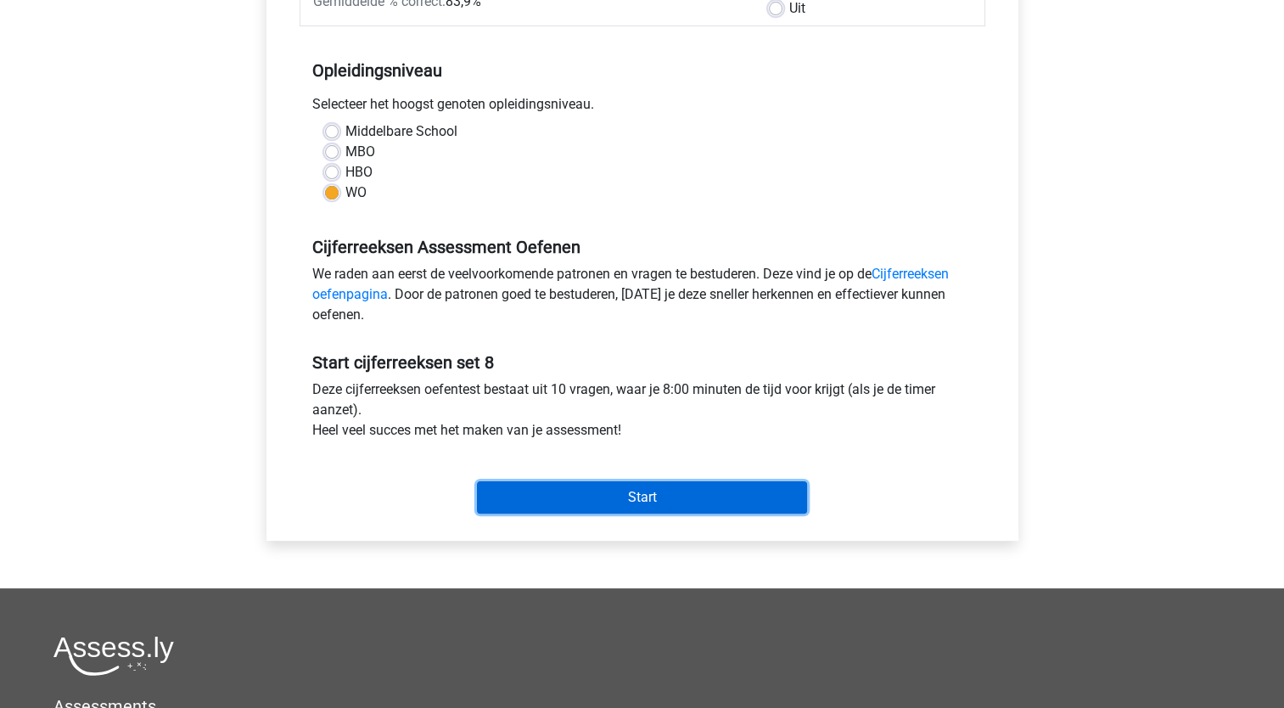
click at [628, 491] on input "Start" at bounding box center [642, 497] width 330 height 32
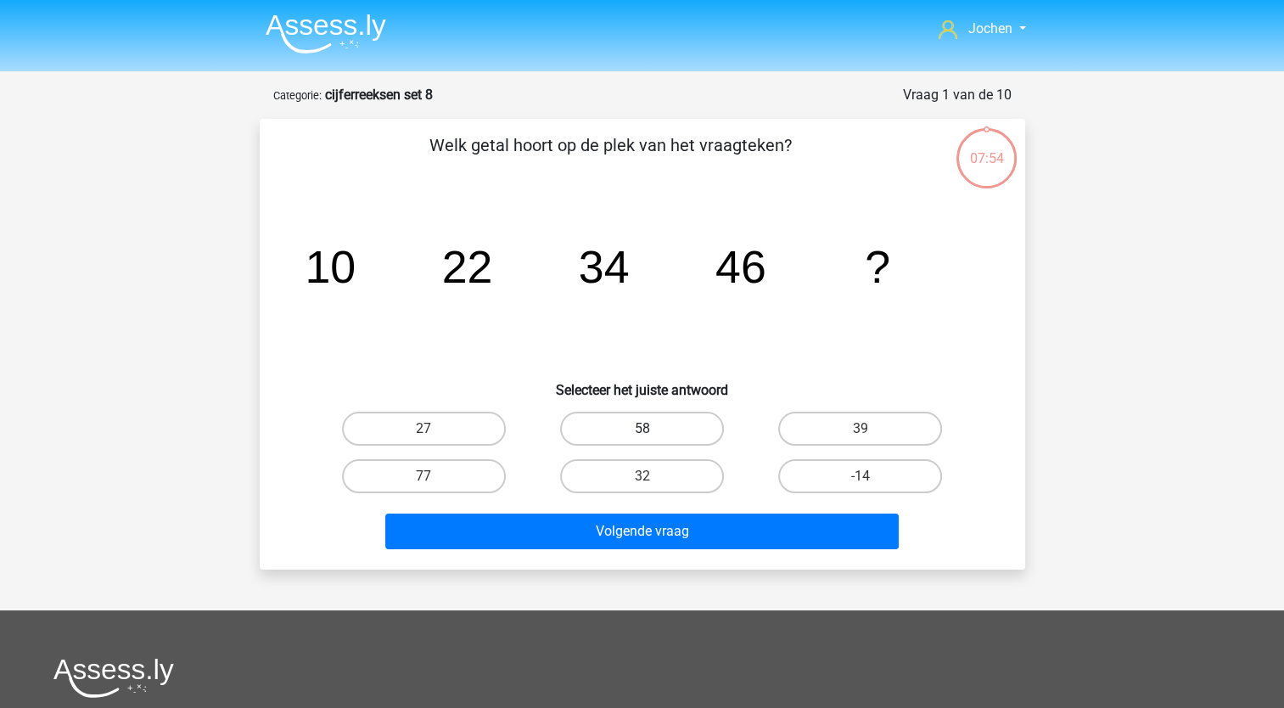
click at [645, 425] on label "58" at bounding box center [642, 429] width 164 height 34
click at [645, 429] on input "58" at bounding box center [647, 434] width 11 height 11
radio input "true"
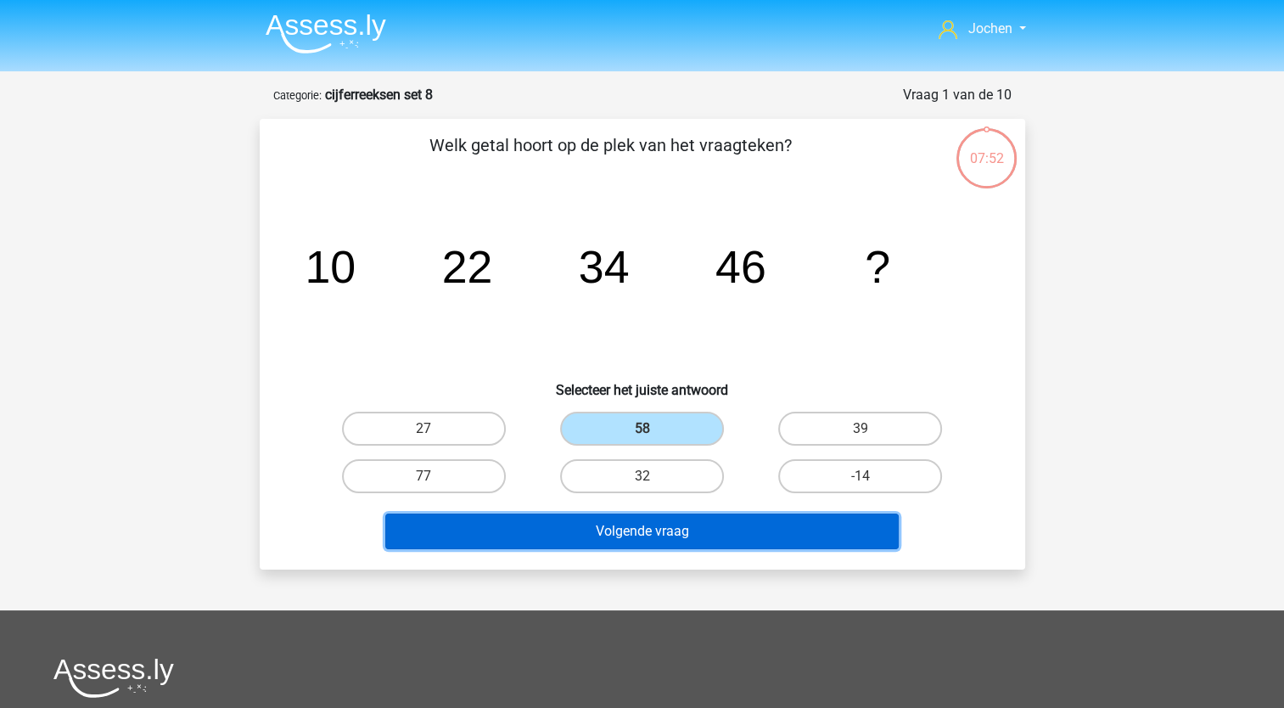
click at [617, 529] on button "Volgende vraag" at bounding box center [642, 532] width 514 height 36
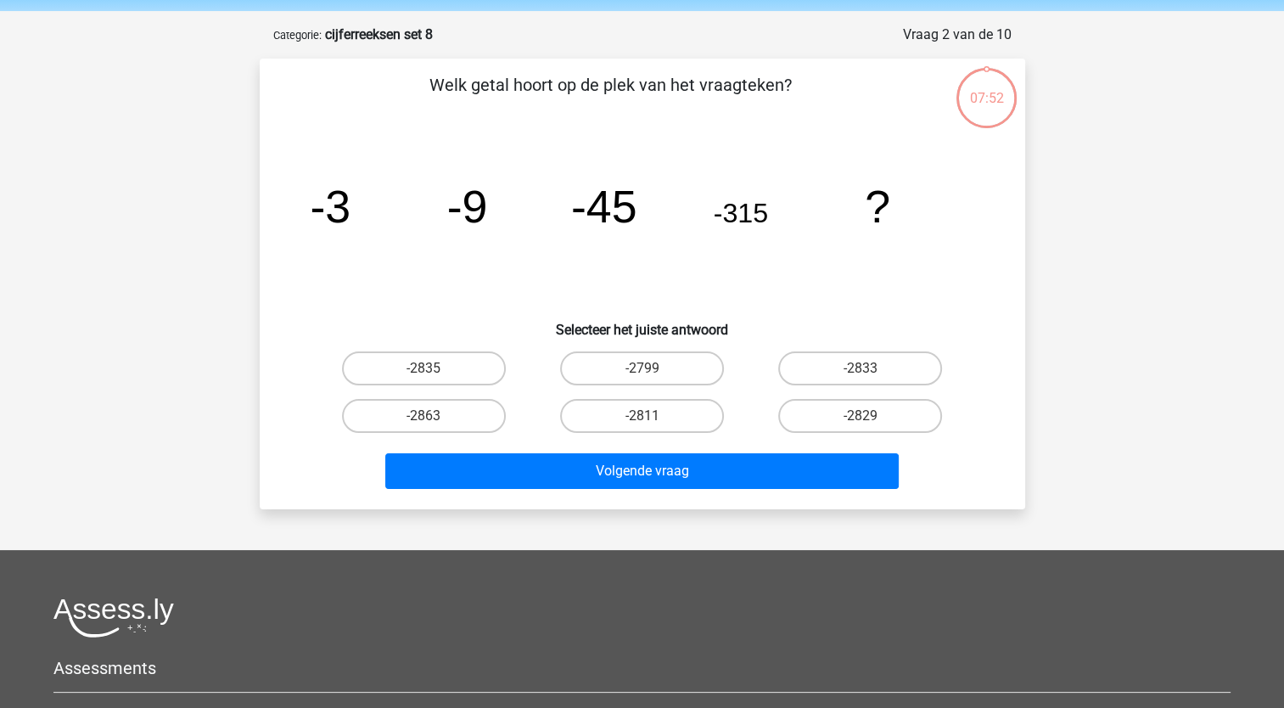
scroll to position [85, 0]
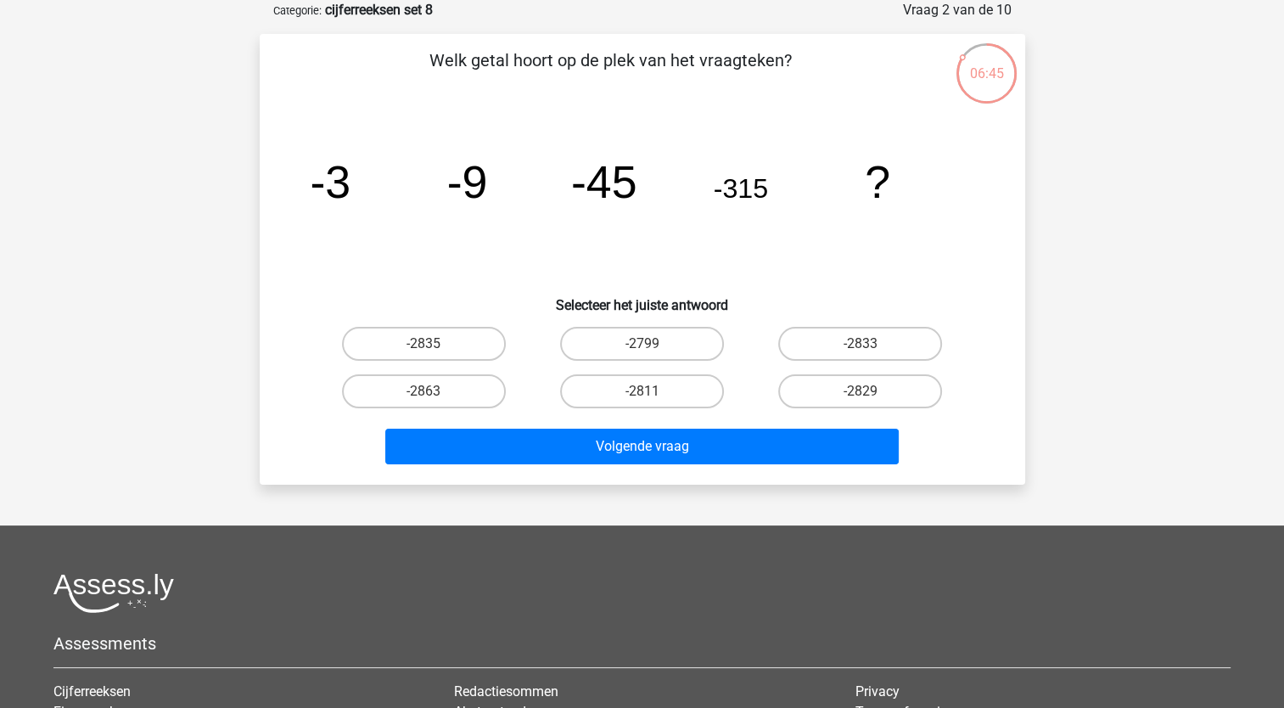
click at [789, 284] on h6 "Selecteer het juiste antwoord" at bounding box center [642, 299] width 711 height 30
click at [468, 343] on label "-2835" at bounding box center [424, 344] width 164 height 34
click at [435, 344] on input "-2835" at bounding box center [429, 349] width 11 height 11
radio input "true"
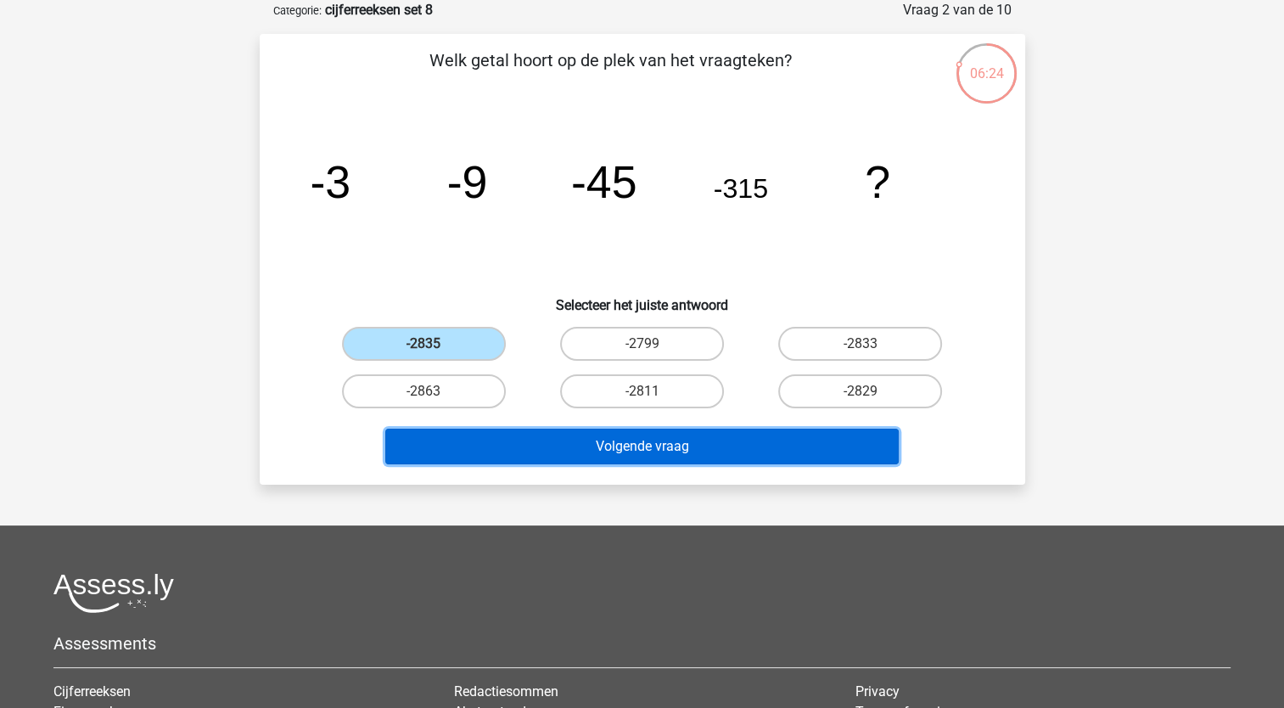
click at [594, 443] on button "Volgende vraag" at bounding box center [642, 447] width 514 height 36
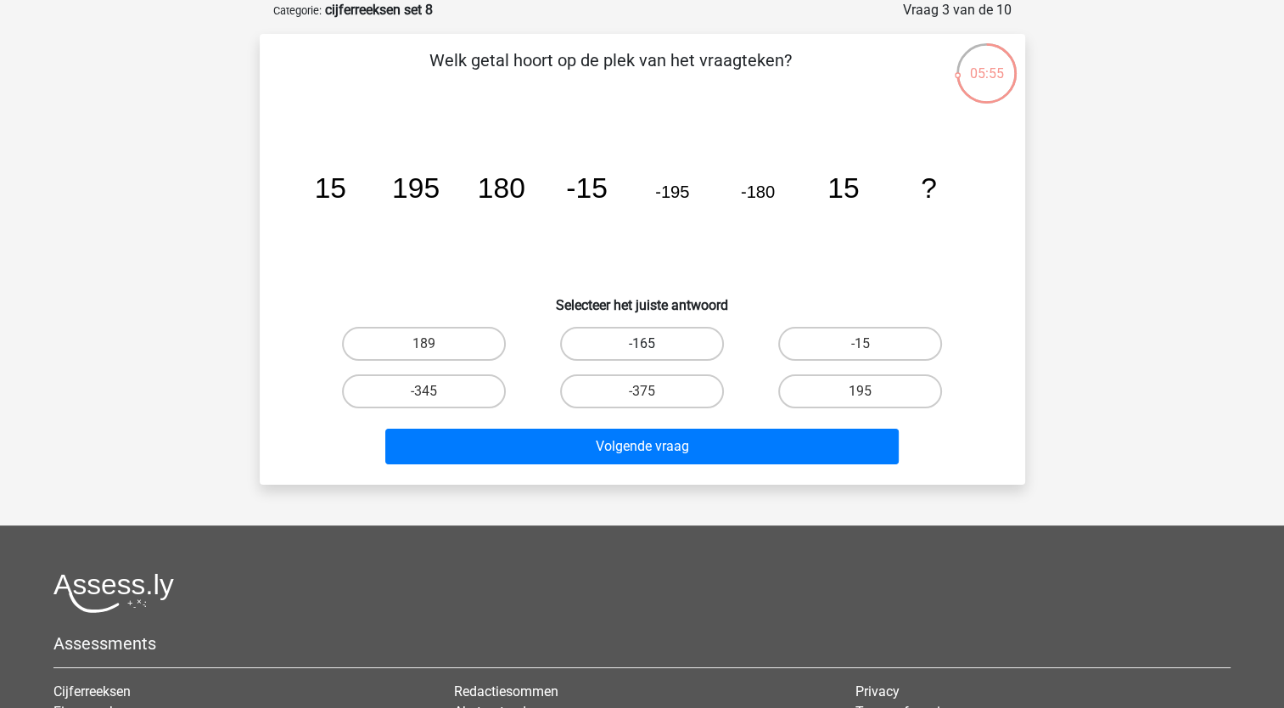
click at [610, 345] on label "-165" at bounding box center [642, 344] width 164 height 34
click at [642, 345] on input "-165" at bounding box center [647, 349] width 11 height 11
radio input "true"
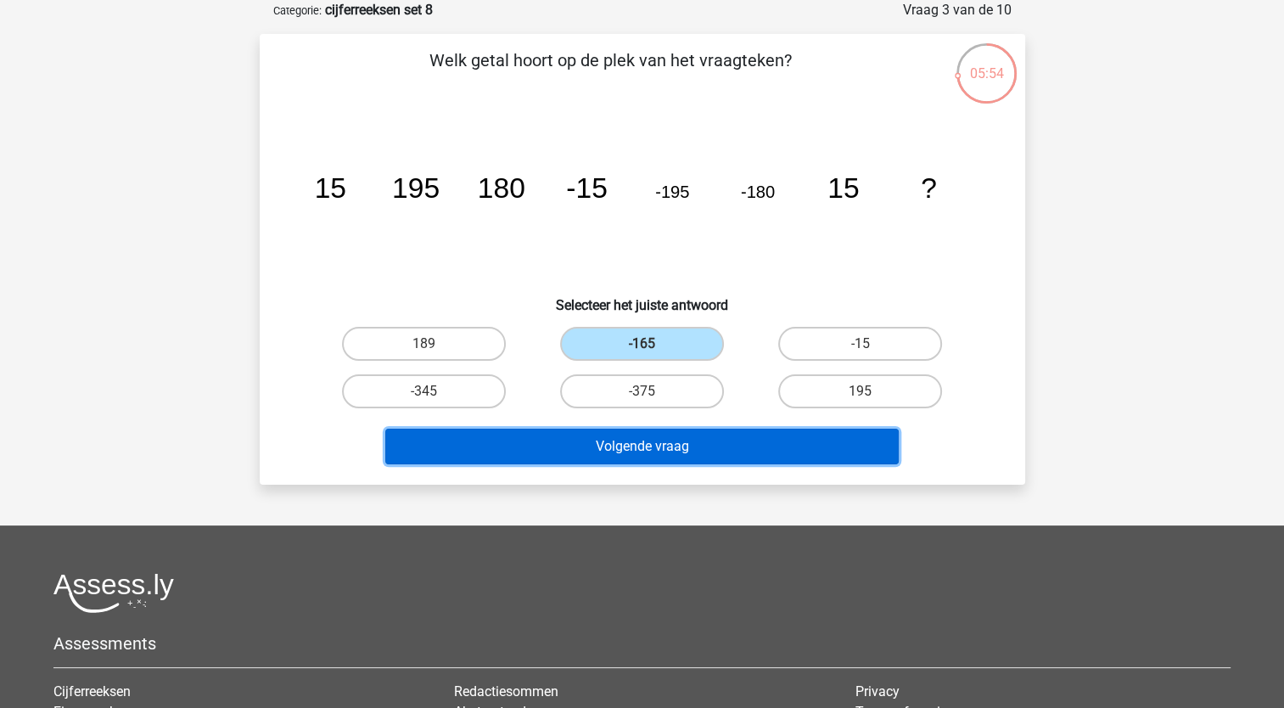
click at [591, 447] on button "Volgende vraag" at bounding box center [642, 447] width 514 height 36
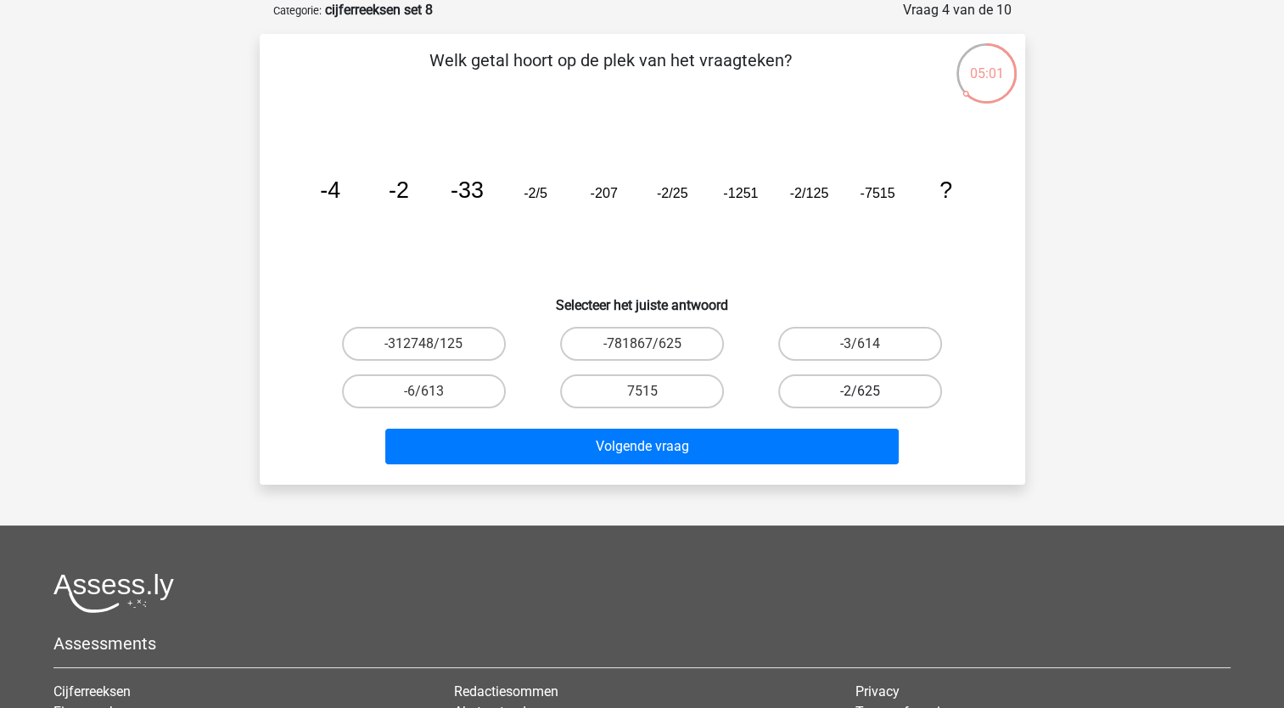
click at [849, 388] on label "-2/625" at bounding box center [860, 391] width 164 height 34
click at [861, 391] on input "-2/625" at bounding box center [866, 396] width 11 height 11
radio input "true"
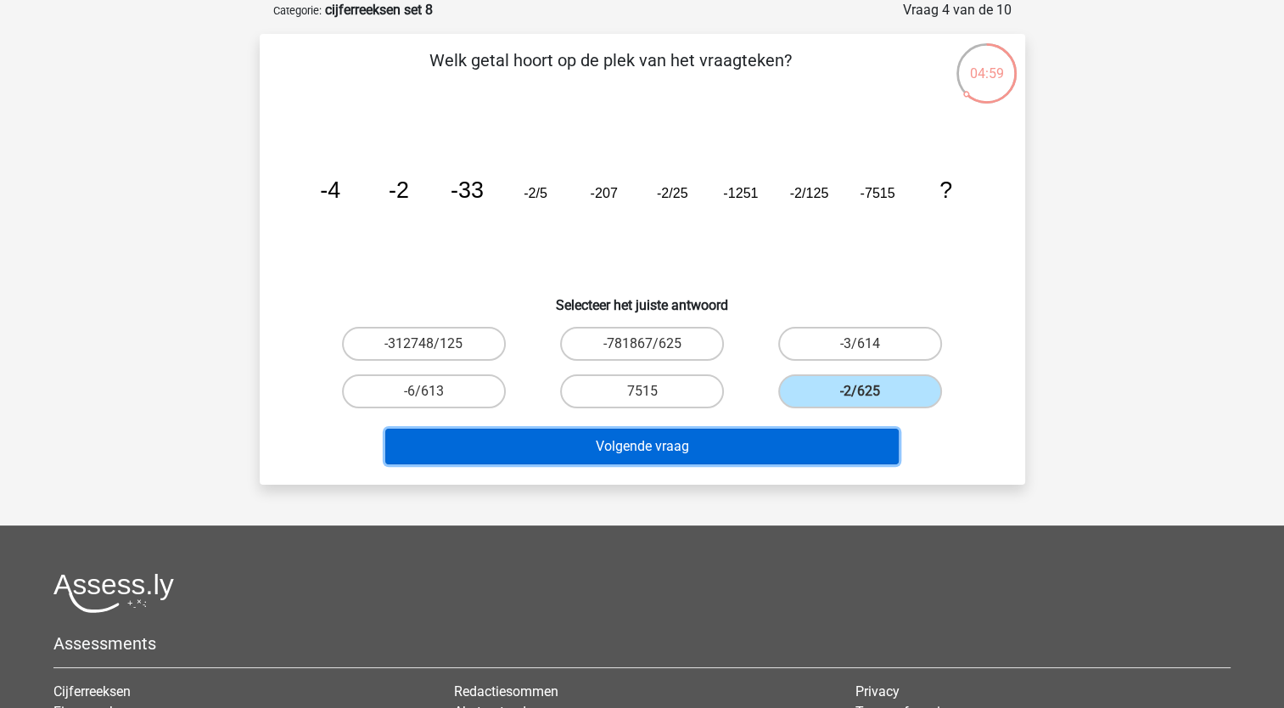
click at [655, 437] on button "Volgende vraag" at bounding box center [642, 447] width 514 height 36
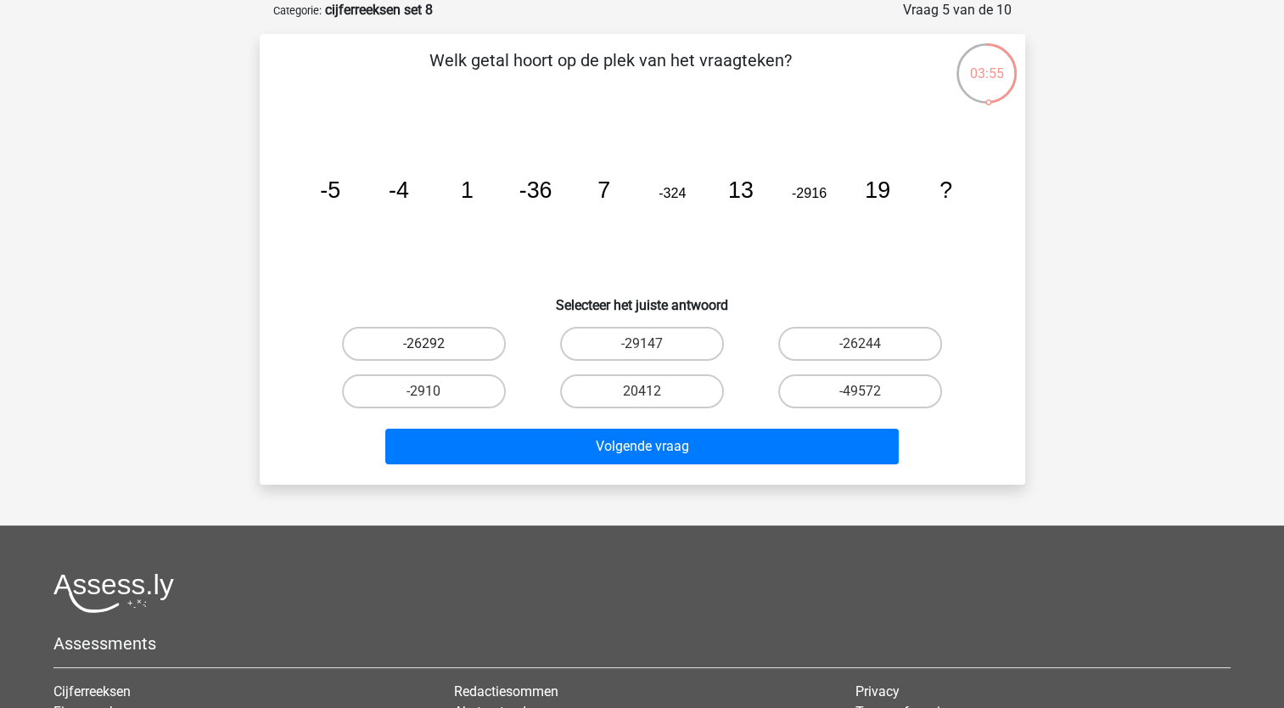
click at [465, 342] on label "-26292" at bounding box center [424, 344] width 164 height 34
click at [435, 344] on input "-26292" at bounding box center [429, 349] width 11 height 11
radio input "true"
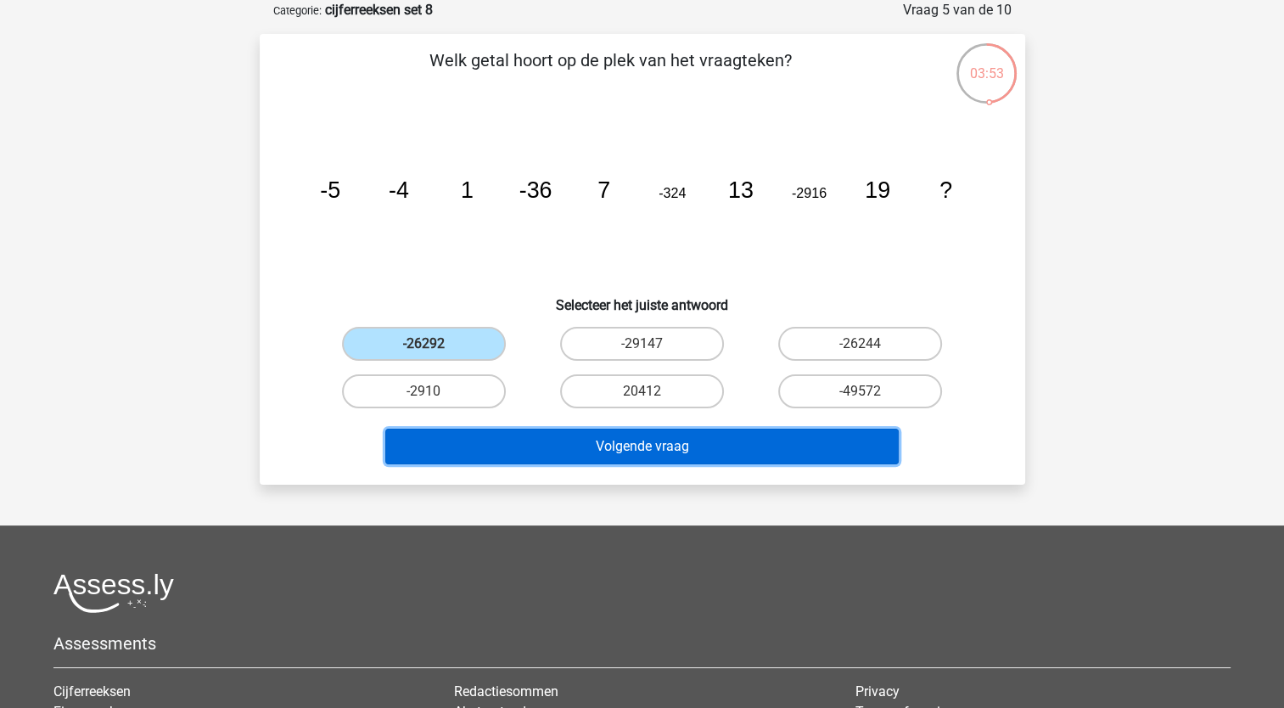
click at [665, 443] on button "Volgende vraag" at bounding box center [642, 447] width 514 height 36
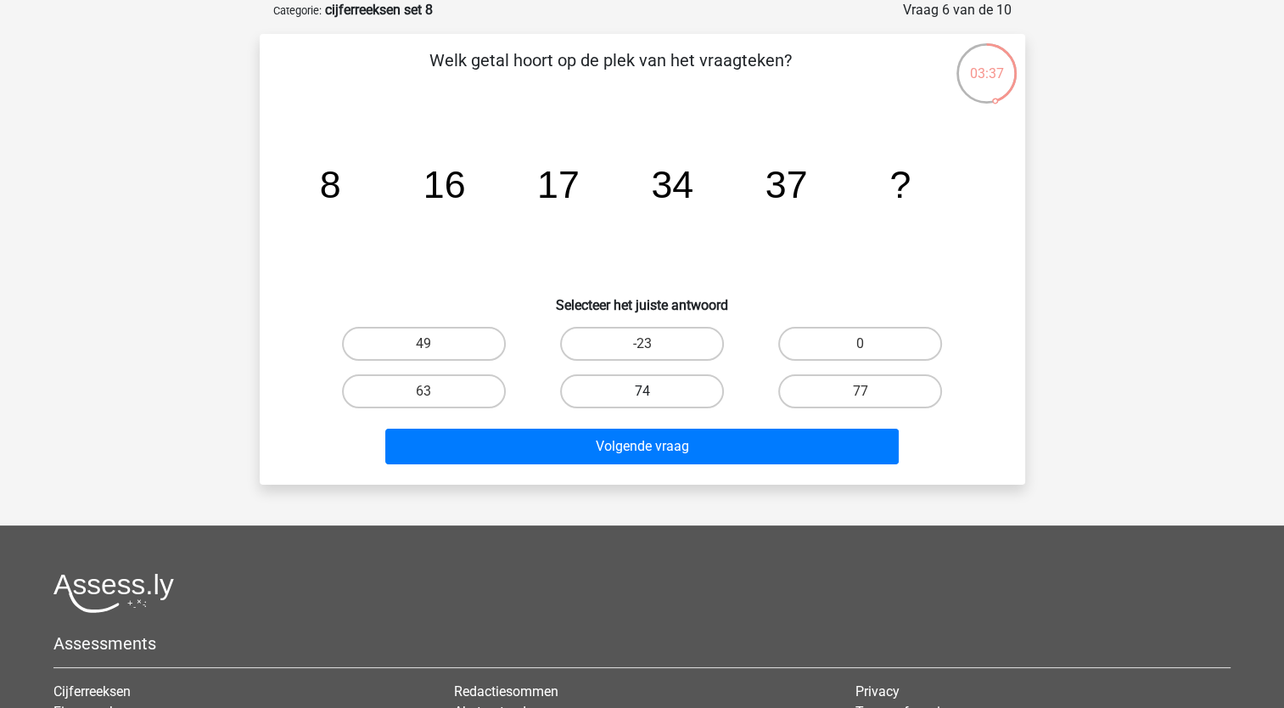
click at [646, 383] on label "74" at bounding box center [642, 391] width 164 height 34
click at [646, 391] on input "74" at bounding box center [647, 396] width 11 height 11
radio input "true"
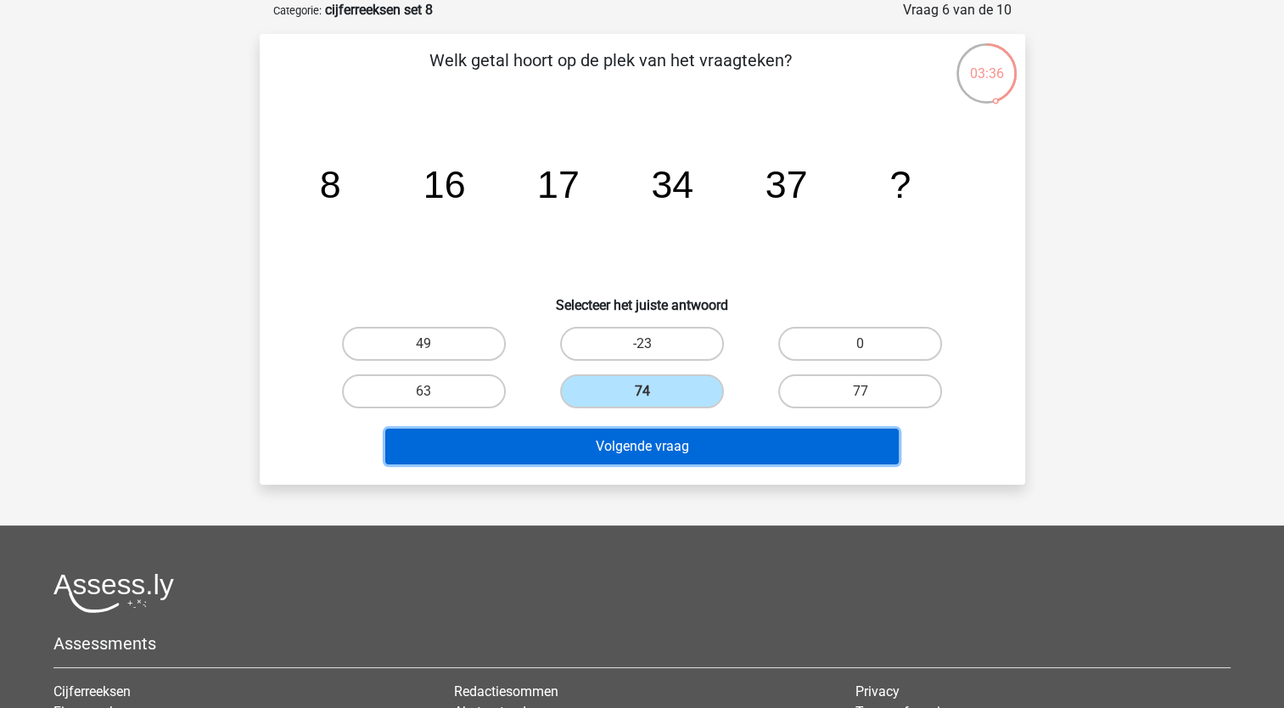
click at [638, 433] on button "Volgende vraag" at bounding box center [642, 447] width 514 height 36
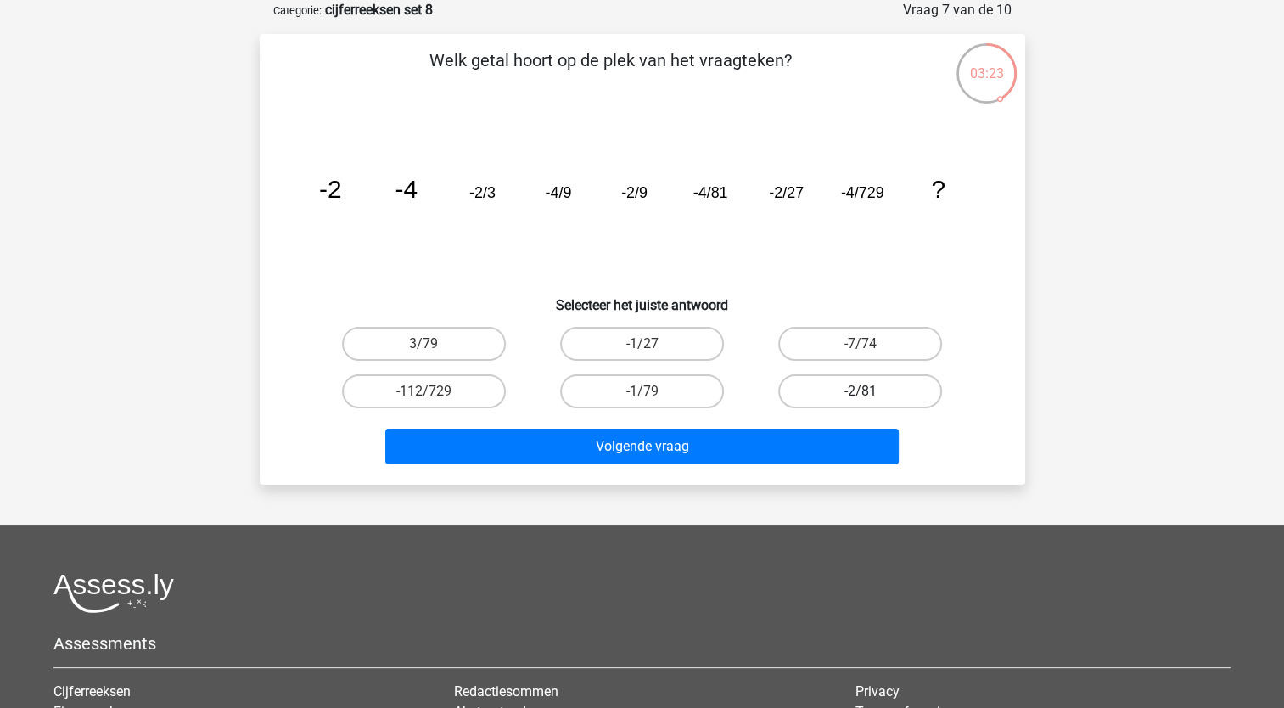
click at [829, 376] on label "-2/81" at bounding box center [860, 391] width 164 height 34
click at [861, 391] on input "-2/81" at bounding box center [866, 396] width 11 height 11
radio input "true"
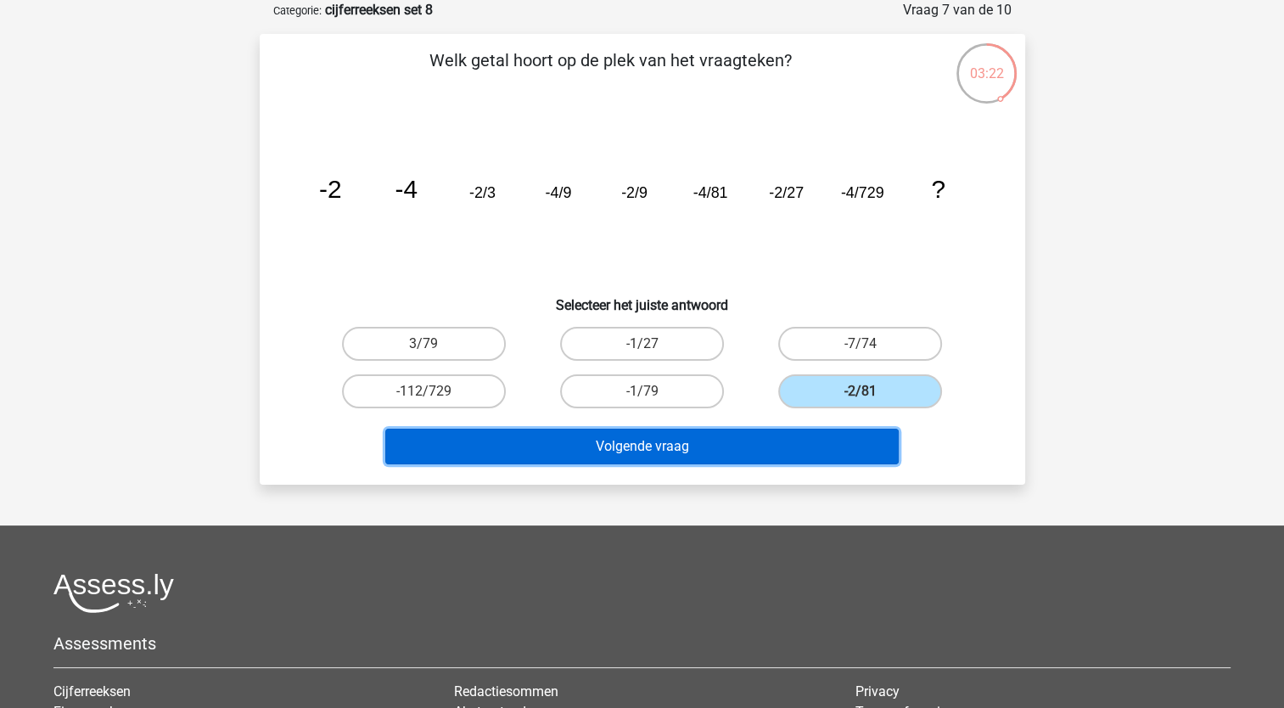
click at [720, 456] on button "Volgende vraag" at bounding box center [642, 447] width 514 height 36
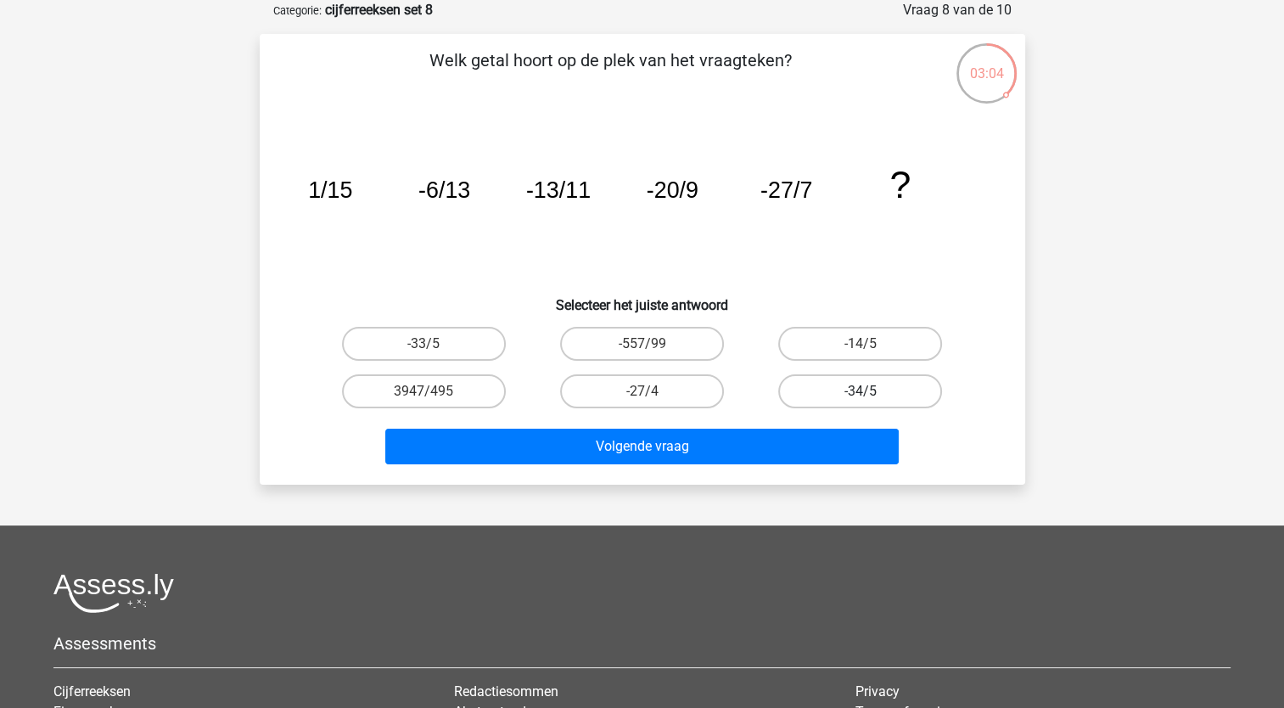
click at [839, 397] on label "-34/5" at bounding box center [860, 391] width 164 height 34
click at [861, 397] on input "-34/5" at bounding box center [866, 396] width 11 height 11
radio input "true"
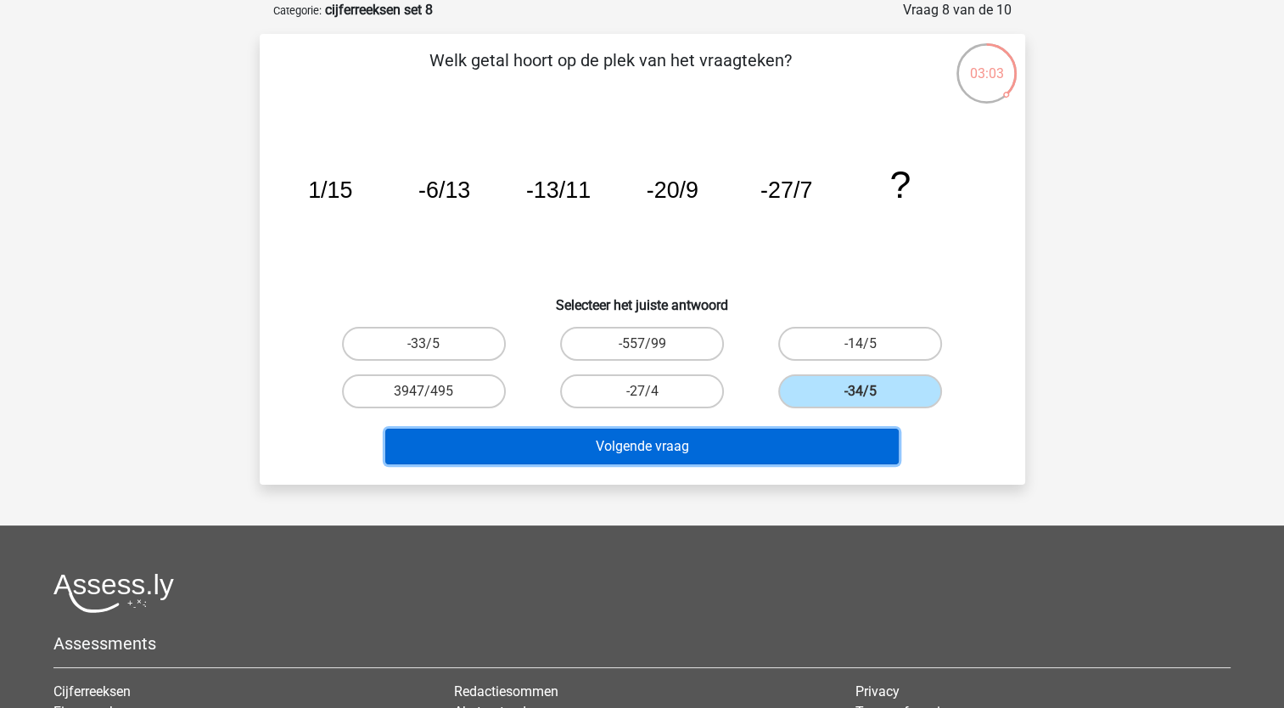
click at [666, 440] on button "Volgende vraag" at bounding box center [642, 447] width 514 height 36
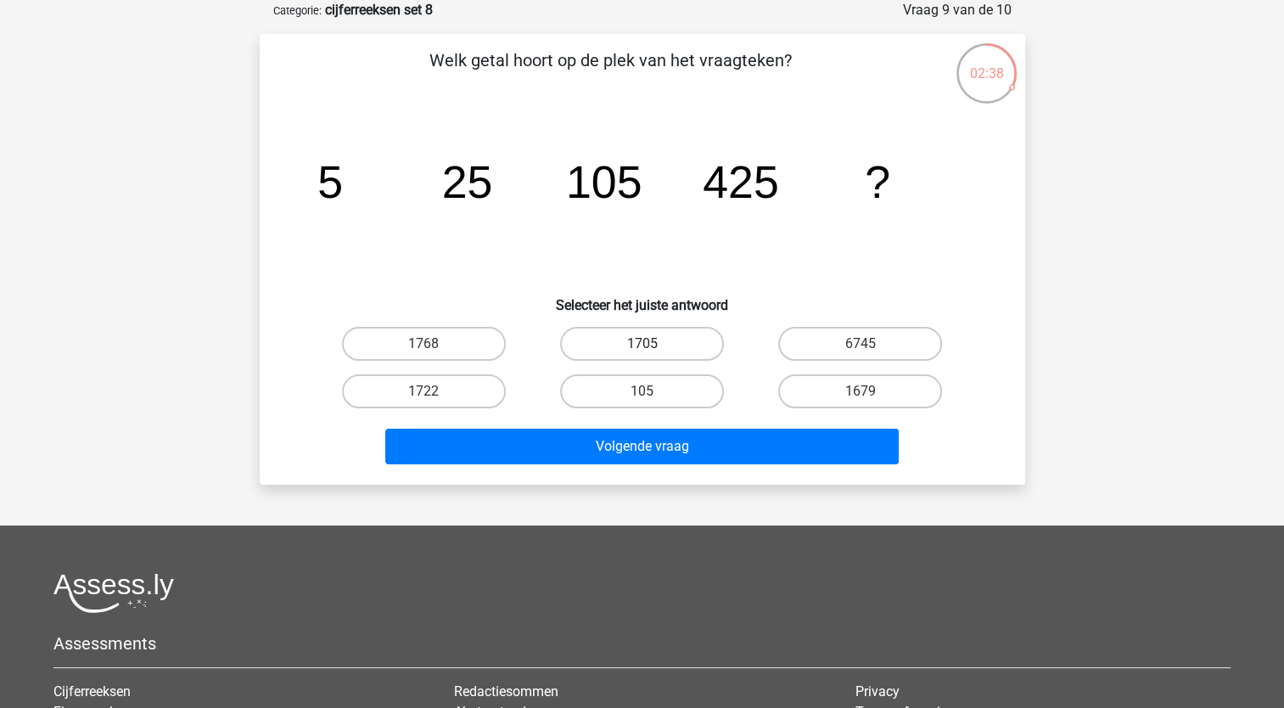
click at [638, 346] on label "1705" at bounding box center [642, 344] width 164 height 34
click at [642, 346] on input "1705" at bounding box center [647, 349] width 11 height 11
radio input "true"
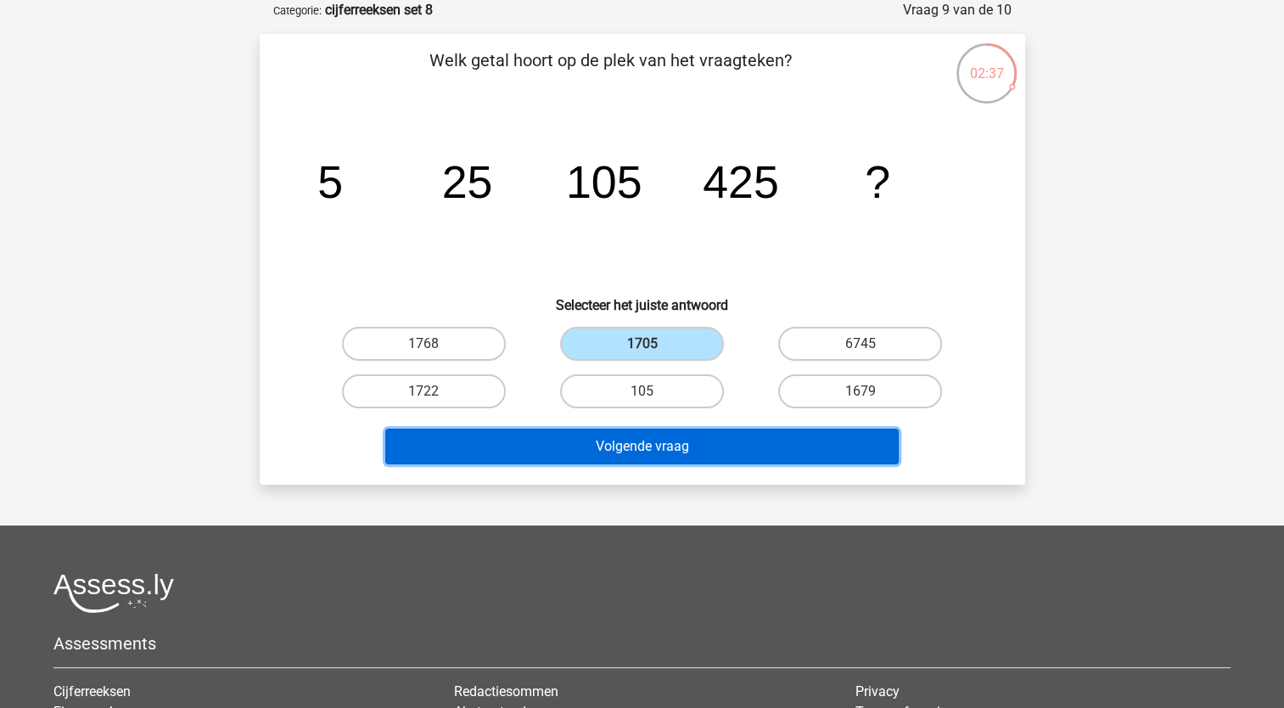
click at [602, 460] on button "Volgende vraag" at bounding box center [642, 447] width 514 height 36
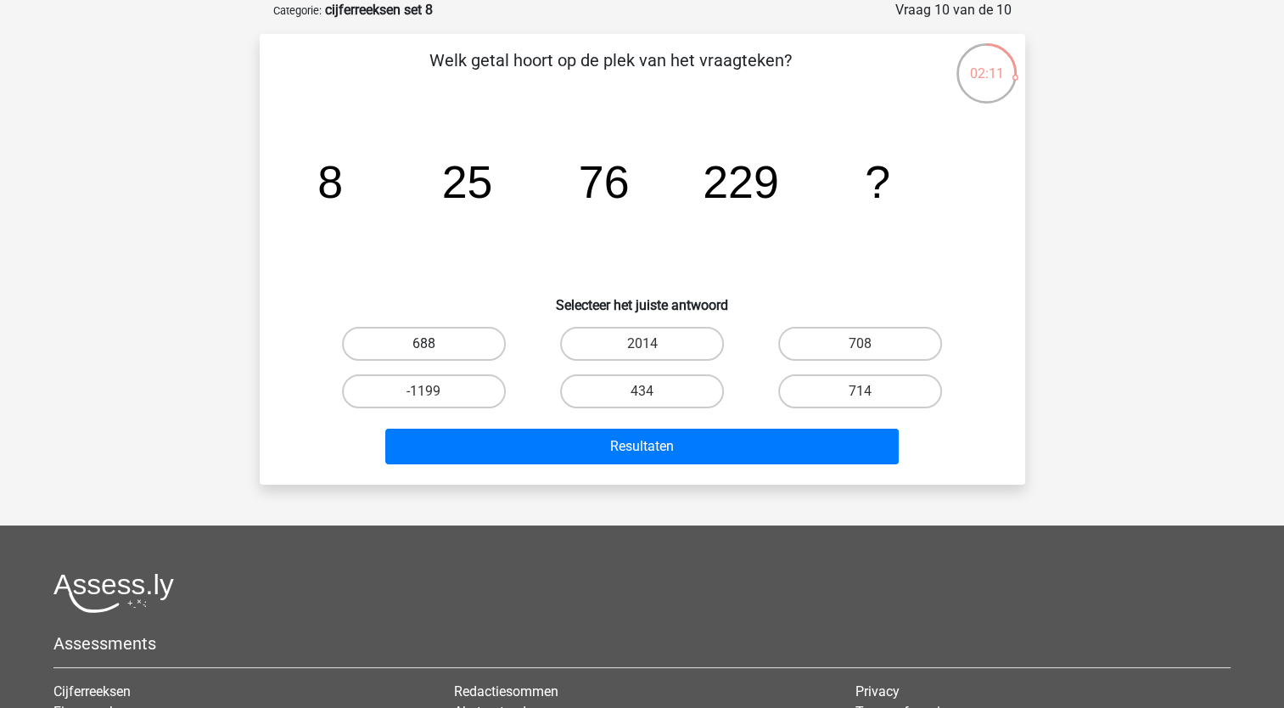
click at [458, 340] on label "688" at bounding box center [424, 344] width 164 height 34
click at [435, 344] on input "688" at bounding box center [429, 349] width 11 height 11
radio input "true"
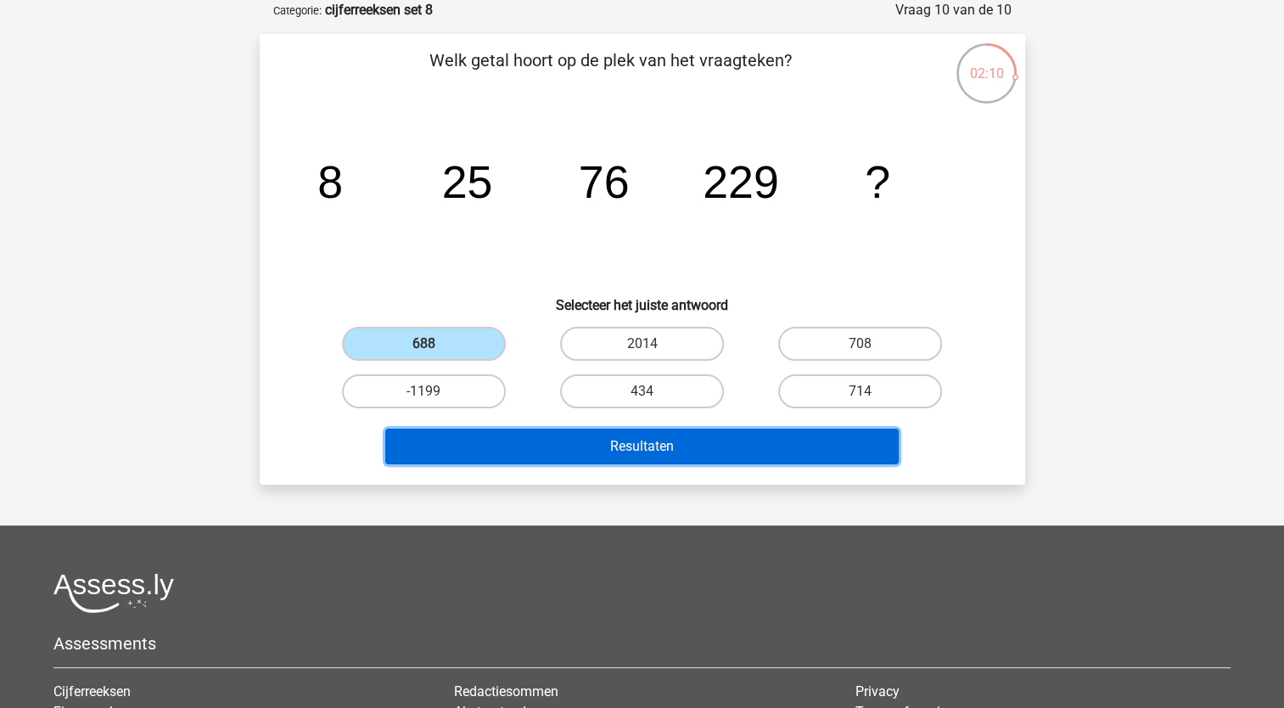
click at [645, 447] on button "Resultaten" at bounding box center [642, 447] width 514 height 36
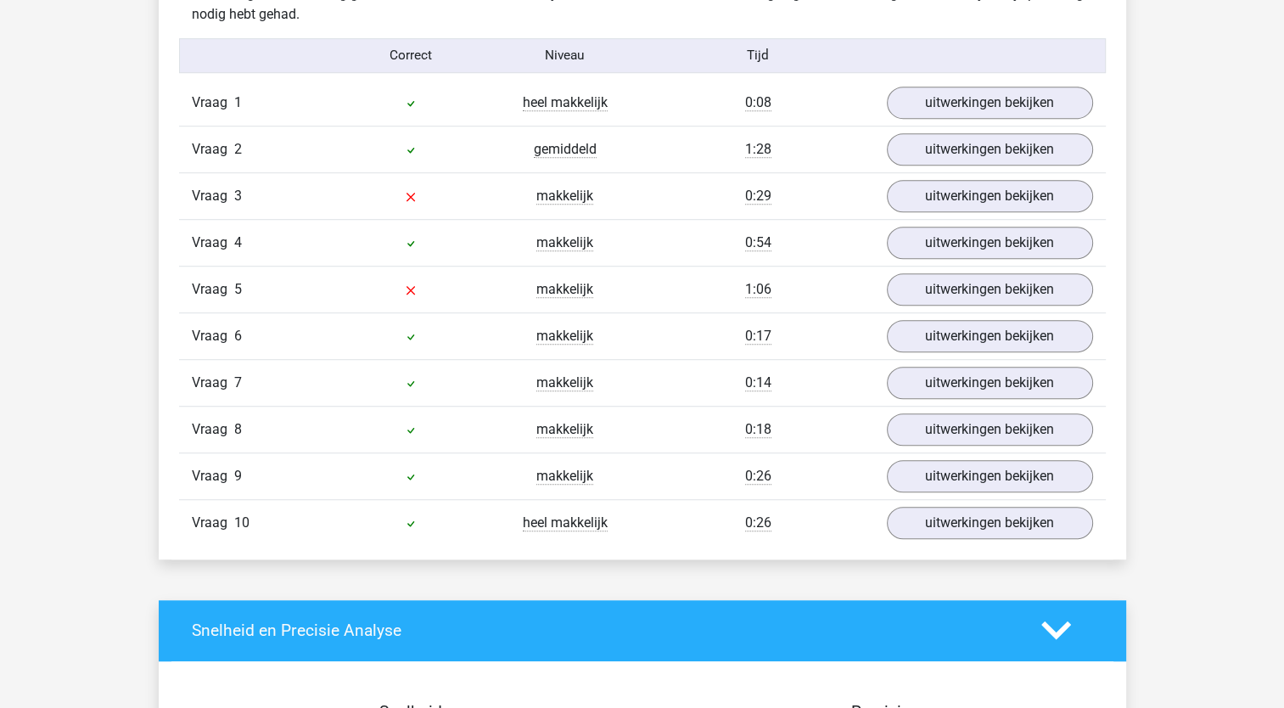
scroll to position [1087, 0]
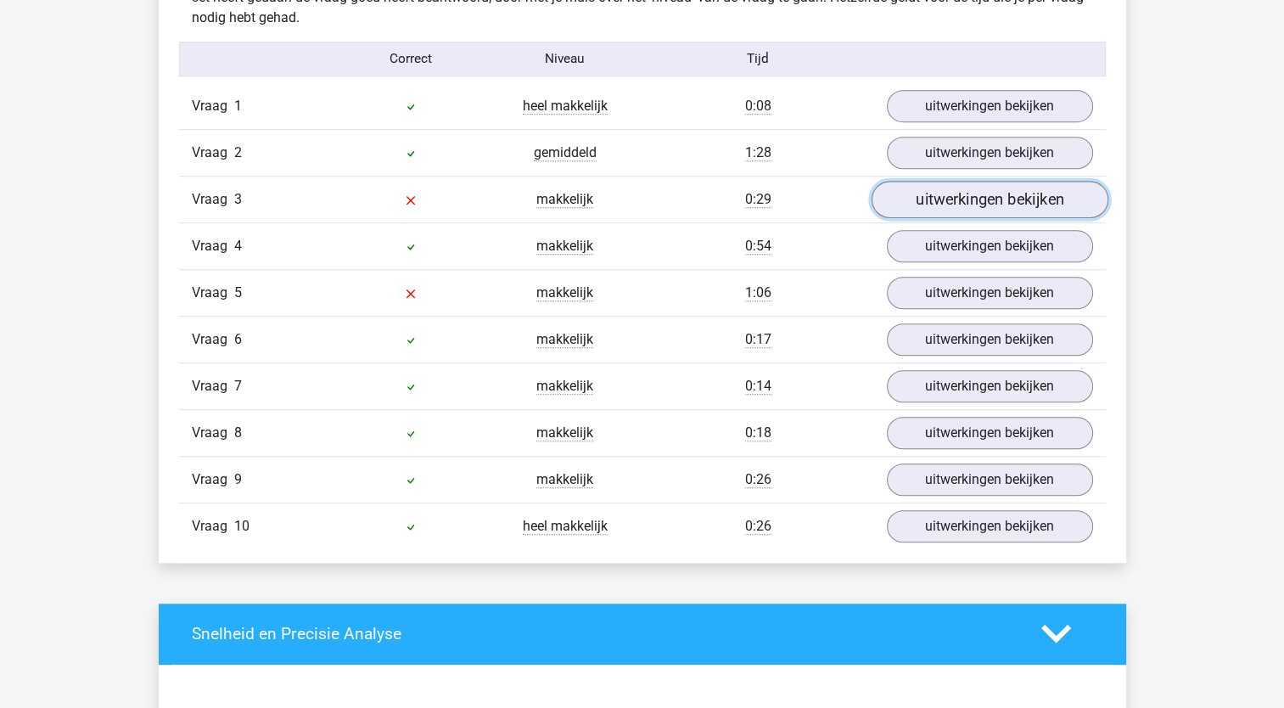
click at [970, 193] on link "uitwerkingen bekijken" at bounding box center [989, 199] width 237 height 37
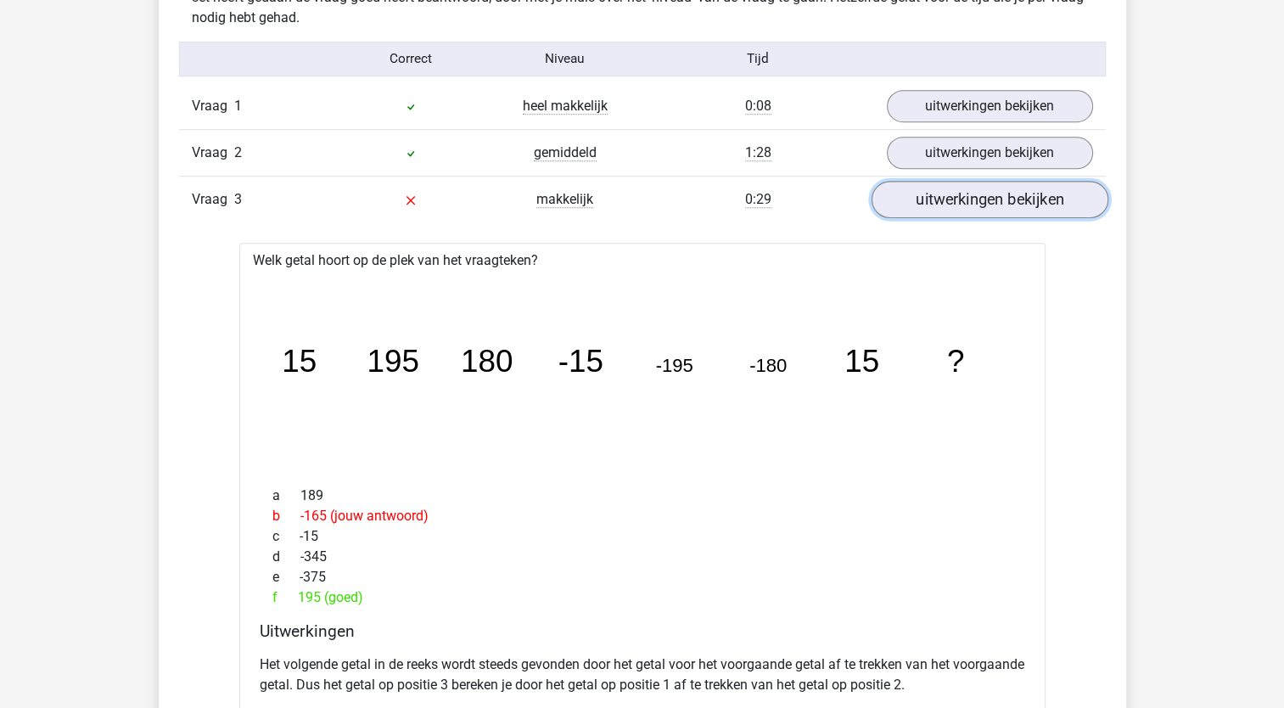
click at [995, 194] on link "uitwerkingen bekijken" at bounding box center [989, 199] width 237 height 37
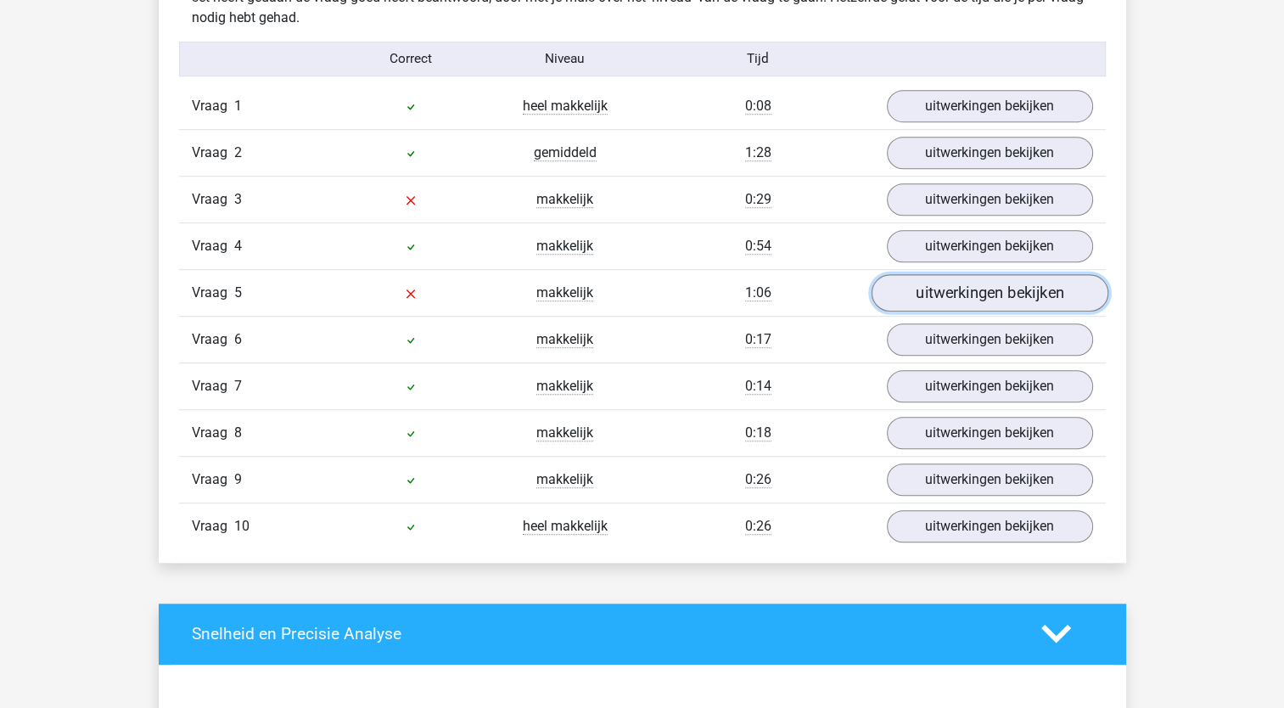
click at [965, 289] on link "uitwerkingen bekijken" at bounding box center [989, 292] width 237 height 37
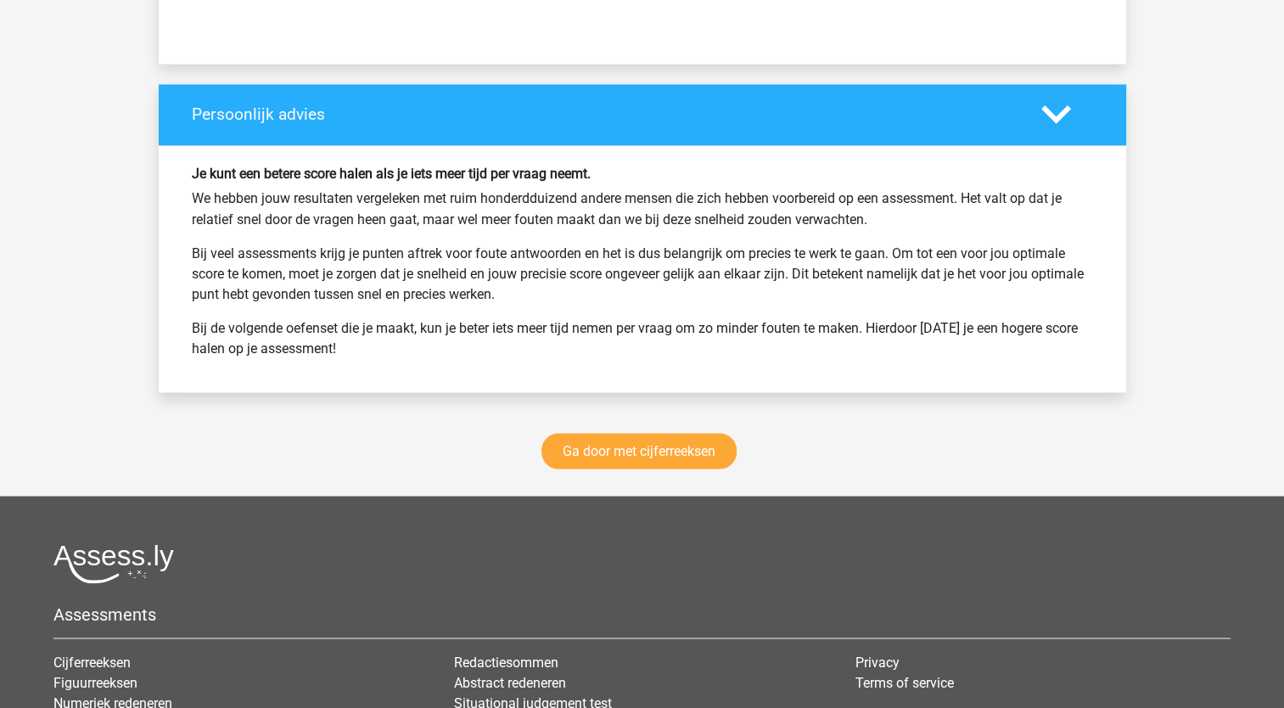
scroll to position [3229, 0]
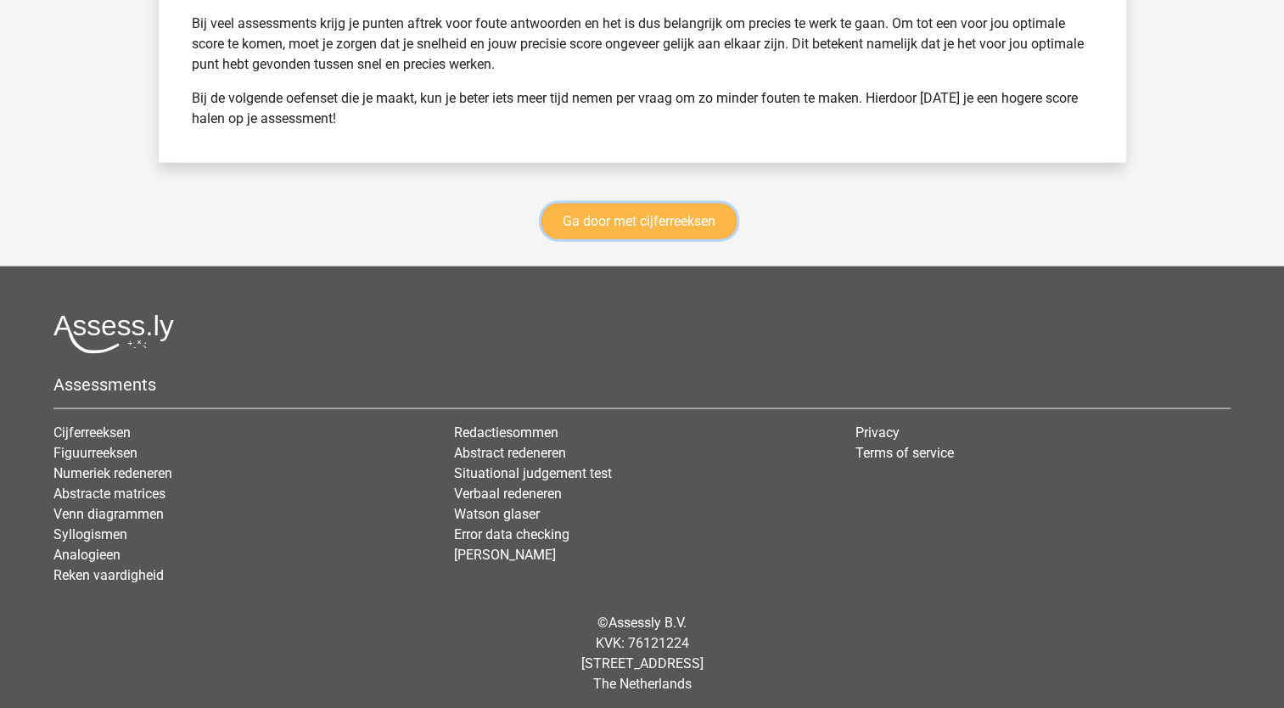
click at [630, 212] on link "Ga door met cijferreeksen" at bounding box center [639, 222] width 195 height 36
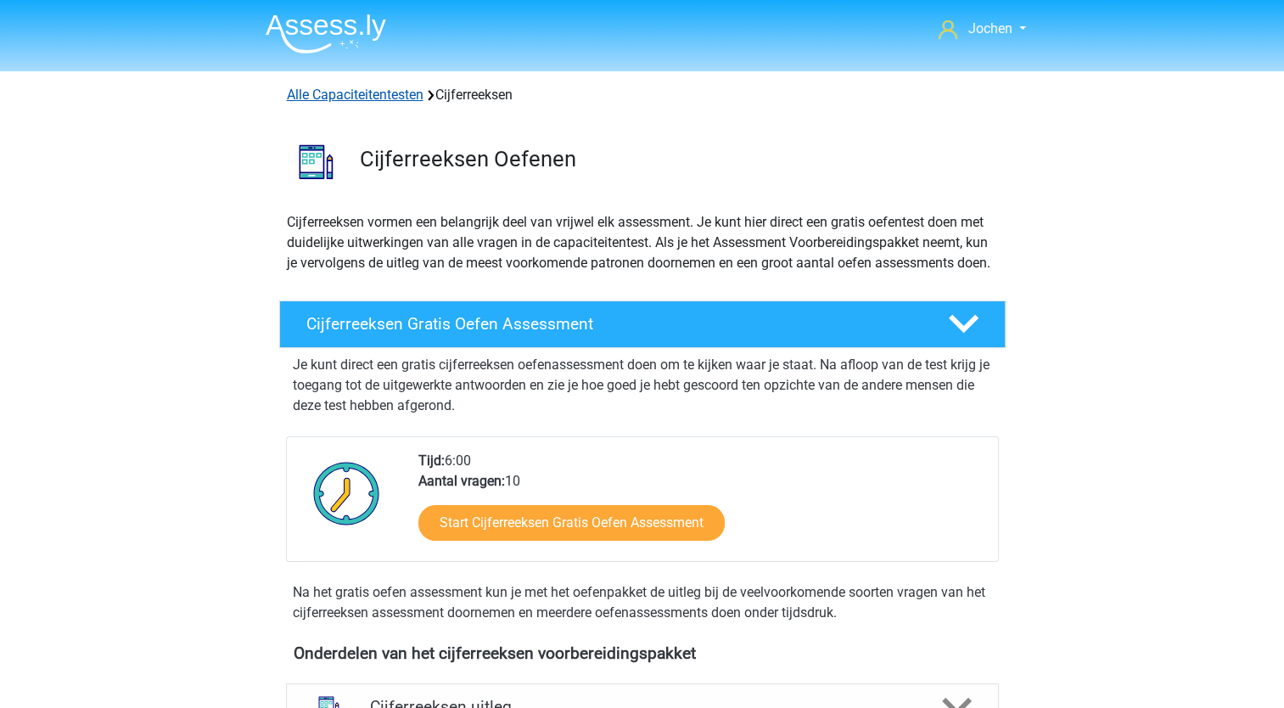
click at [367, 92] on link "Alle Capaciteitentesten" at bounding box center [355, 95] width 137 height 16
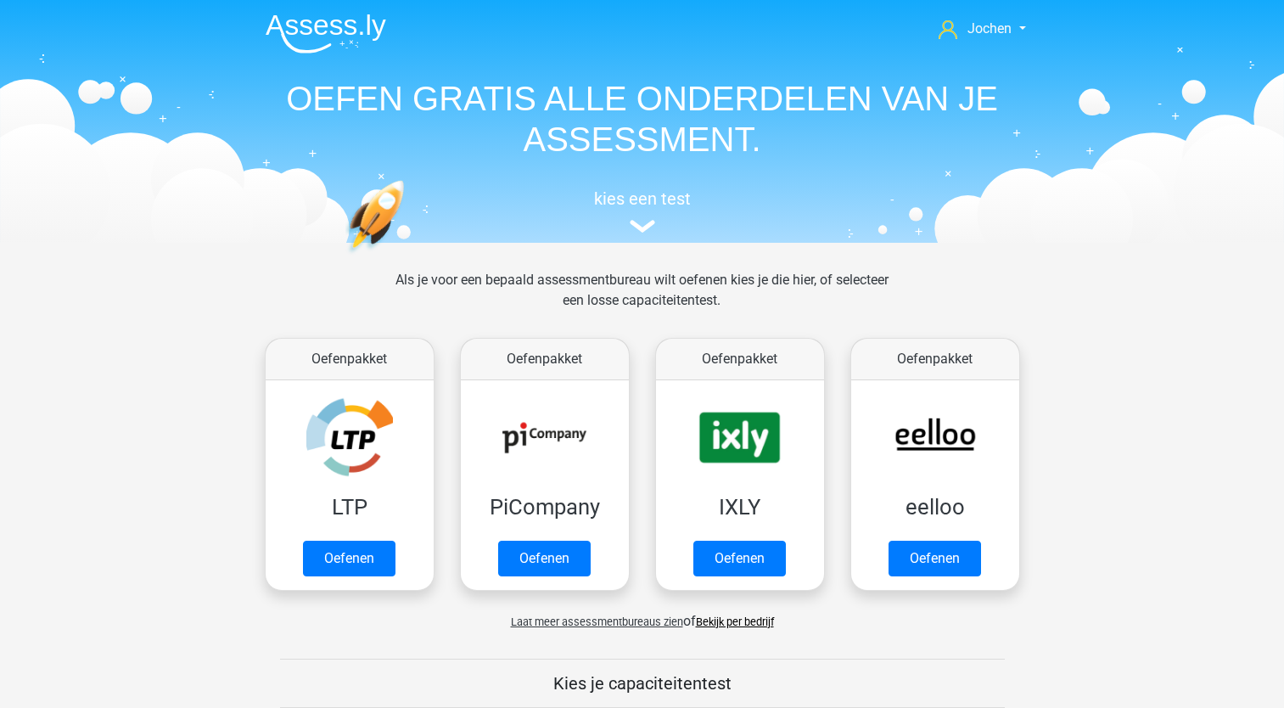
scroll to position [720, 0]
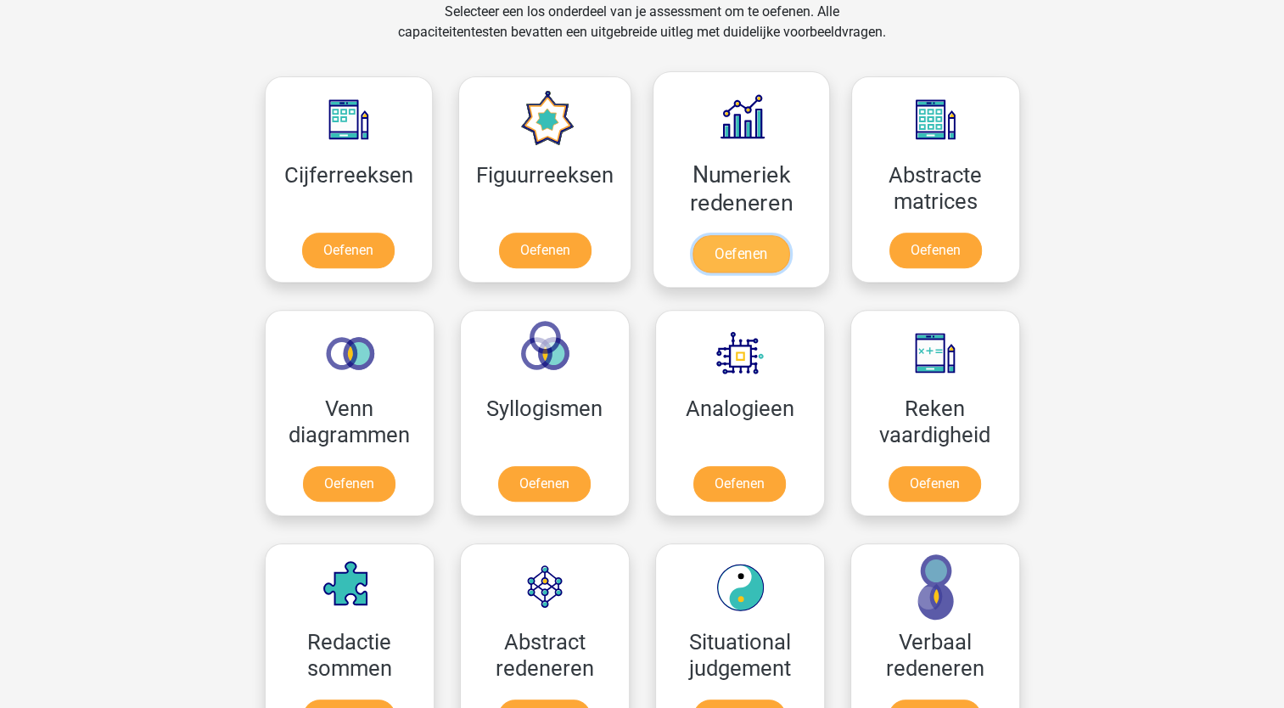
click at [753, 256] on link "Oefenen" at bounding box center [741, 253] width 97 height 37
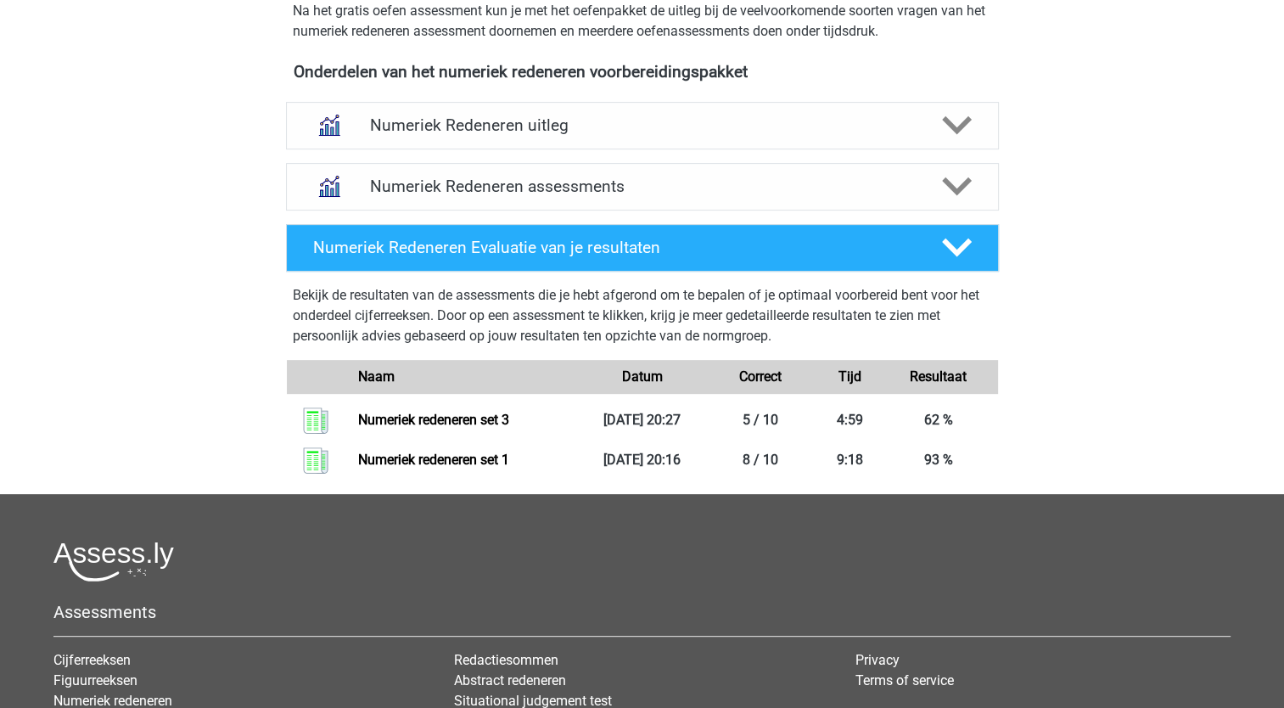
scroll to position [627, 0]
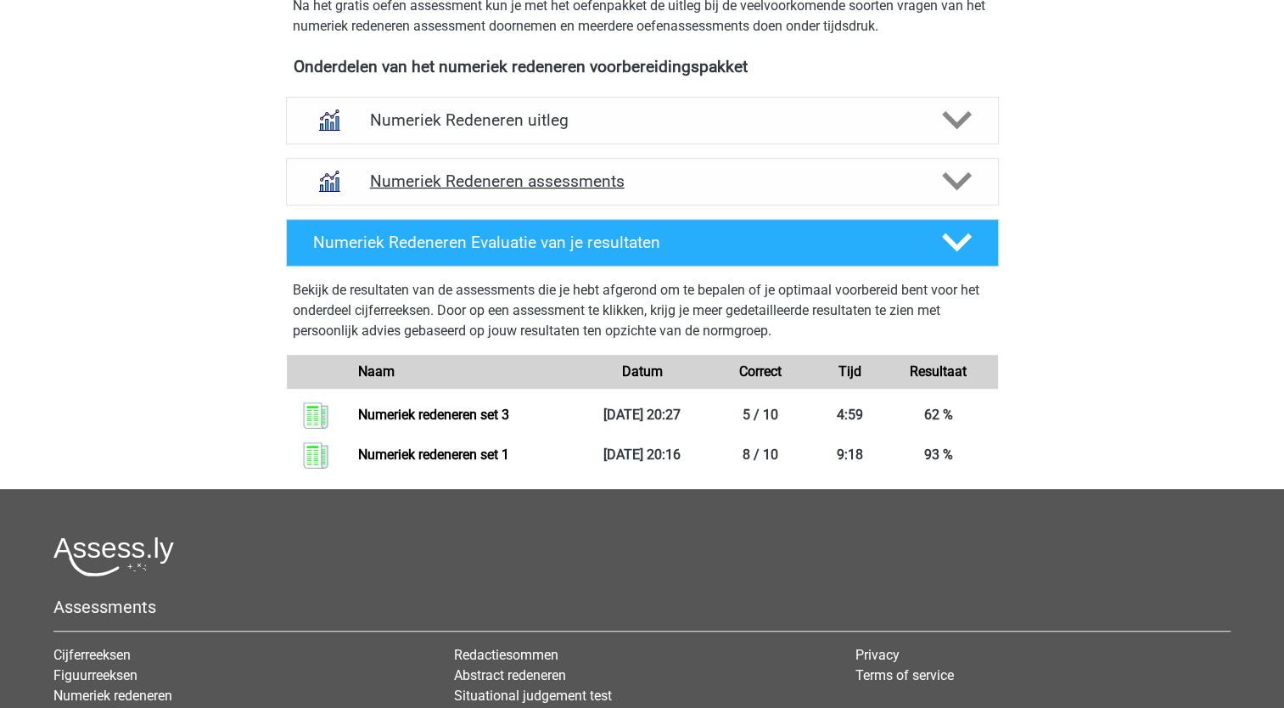
click at [583, 171] on h4 "Numeriek Redeneren assessments" at bounding box center [642, 181] width 545 height 20
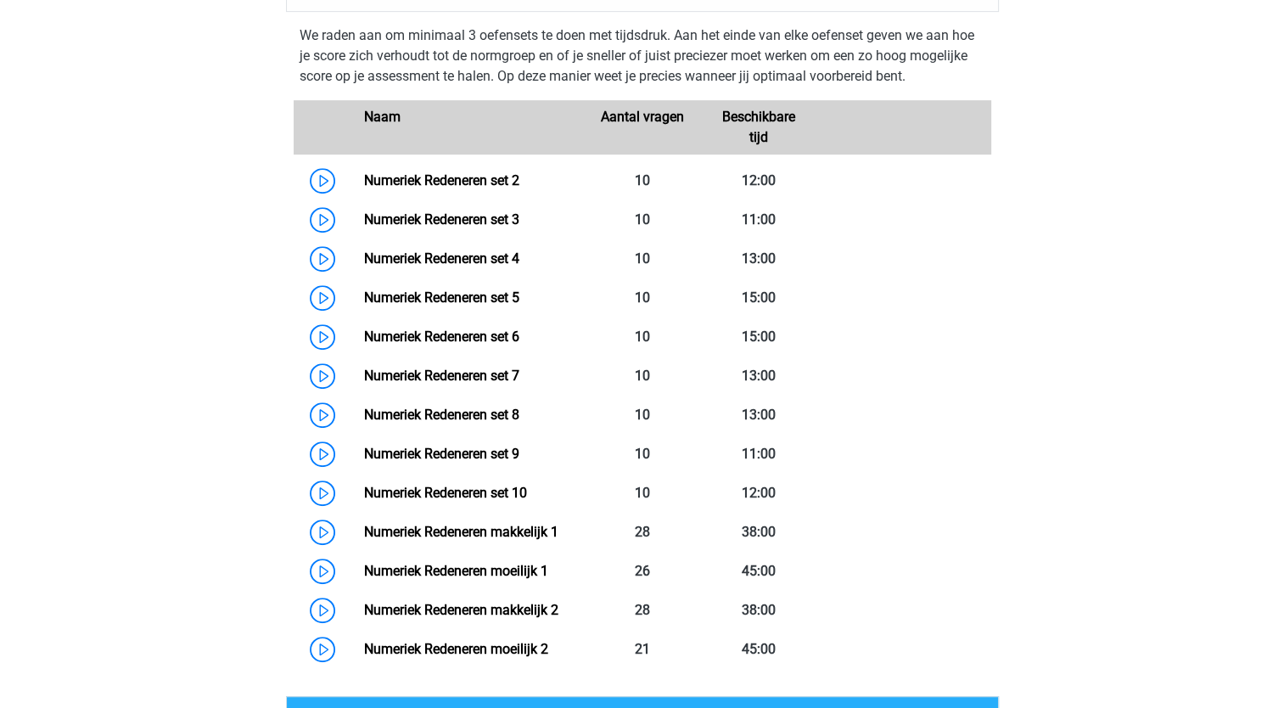
scroll to position [823, 0]
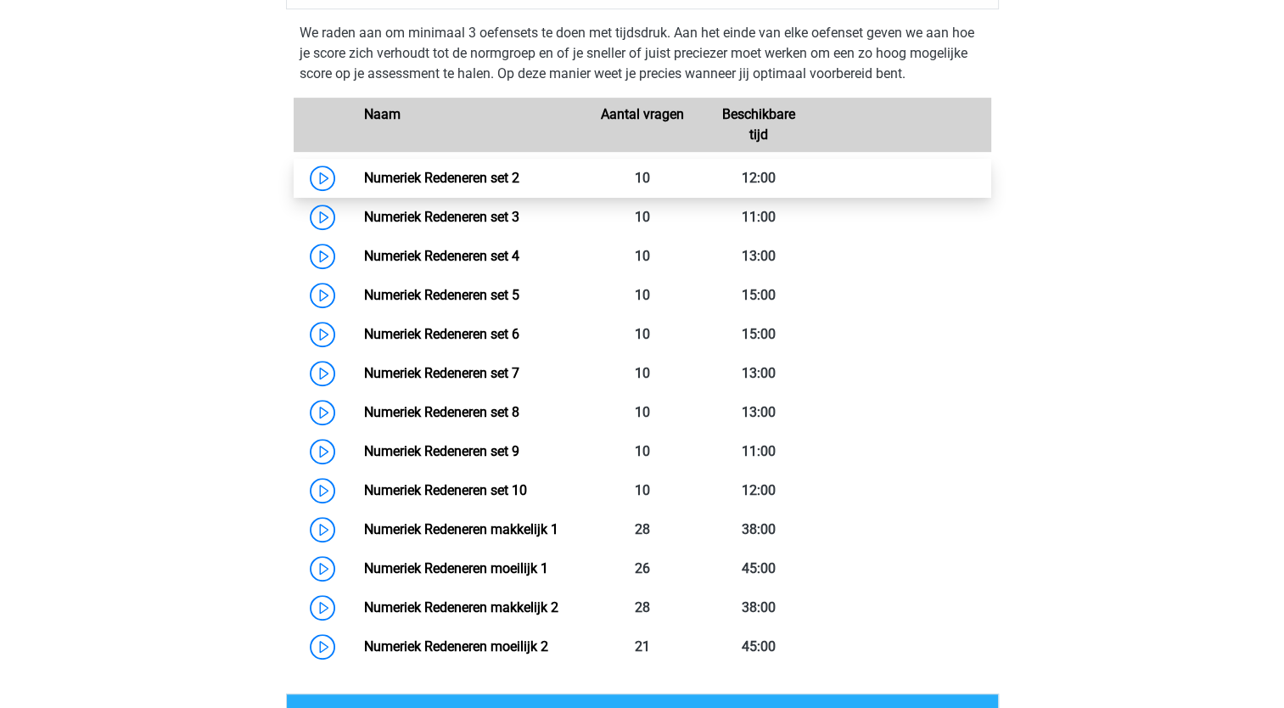
click at [467, 176] on link "Numeriek Redeneren set 2" at bounding box center [441, 178] width 155 height 16
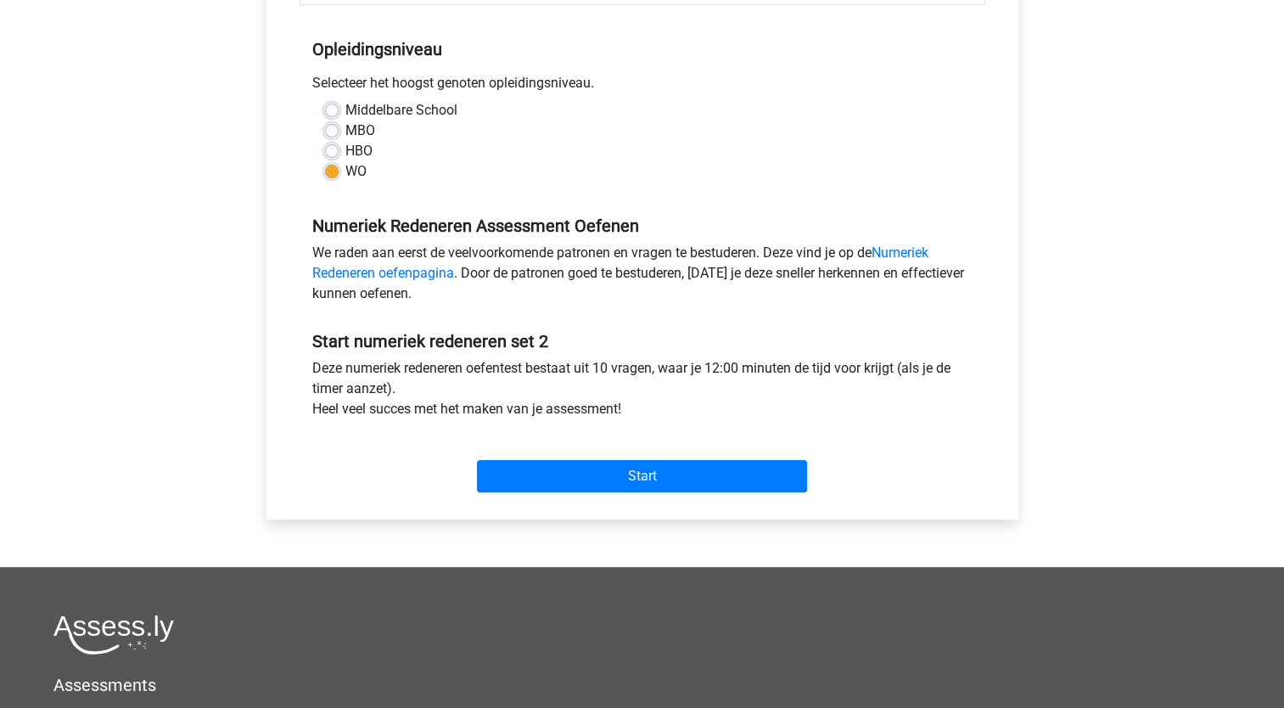
scroll to position [329, 0]
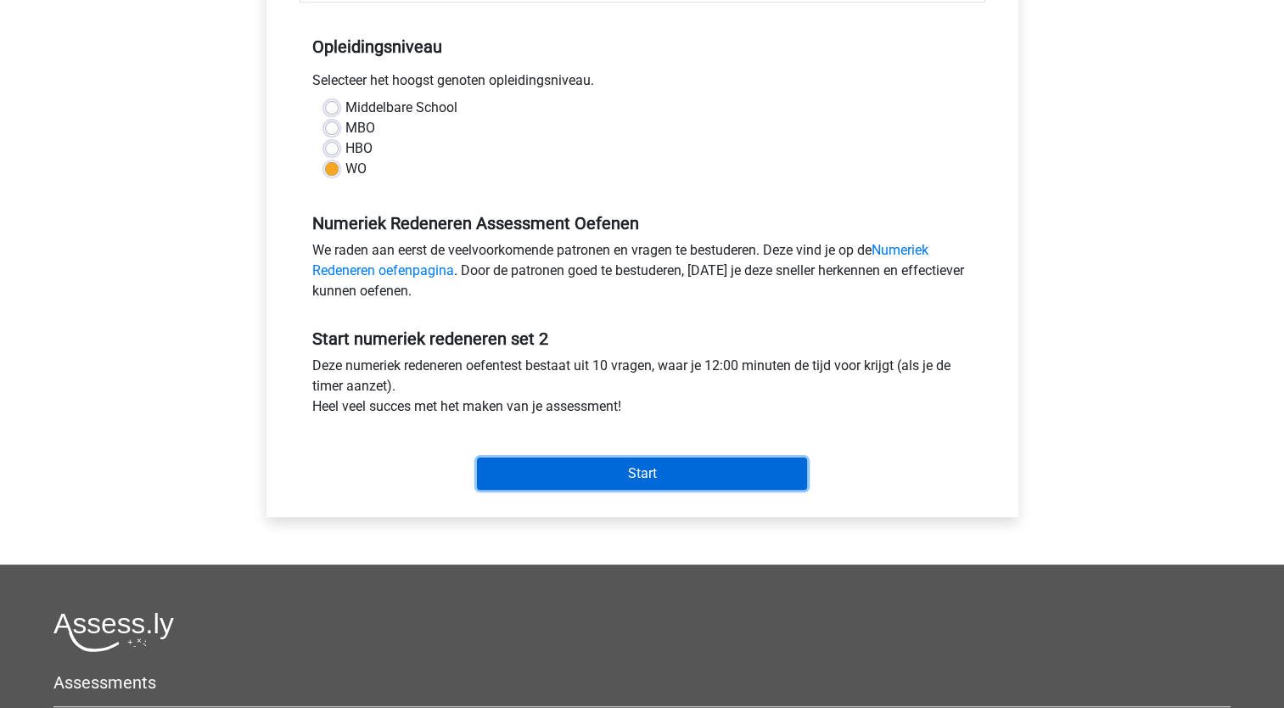
click at [639, 468] on input "Start" at bounding box center [642, 474] width 330 height 32
